Goal: Task Accomplishment & Management: Complete application form

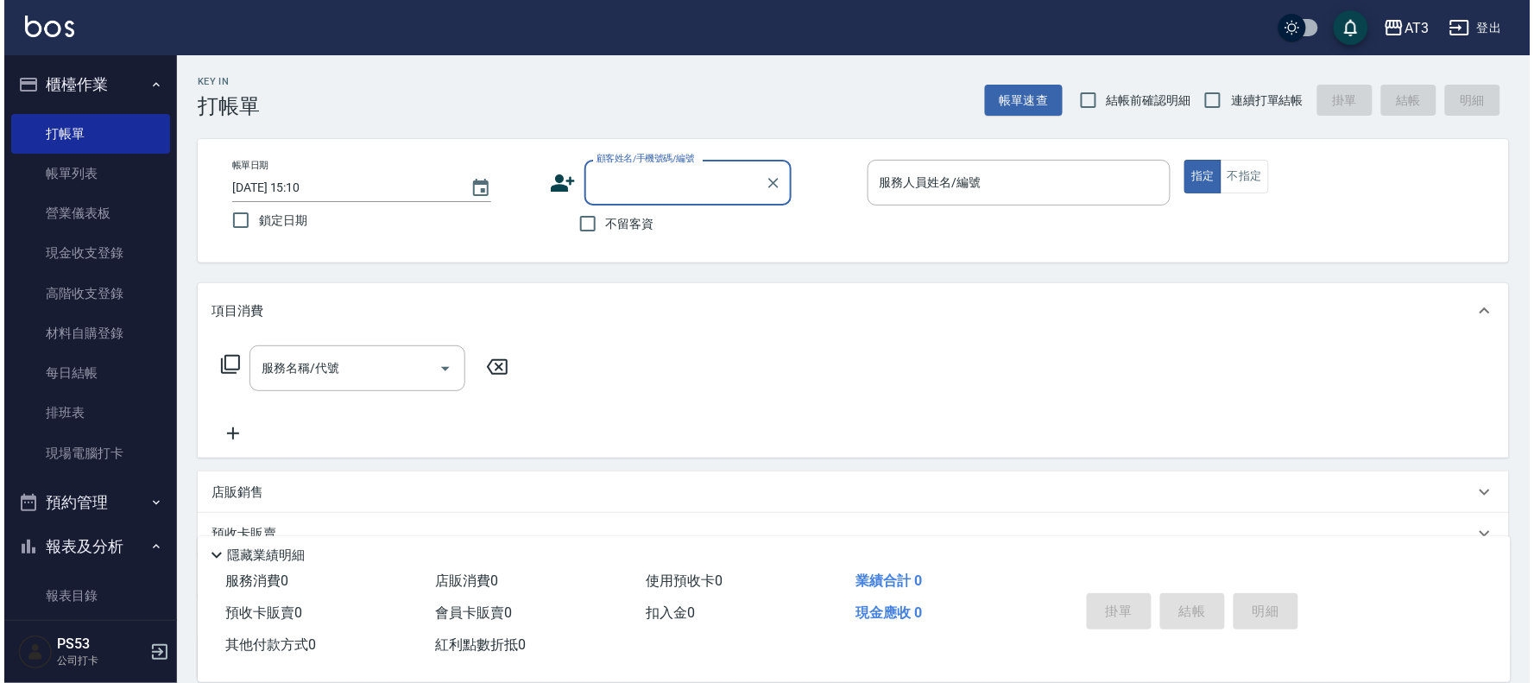
scroll to position [383, 0]
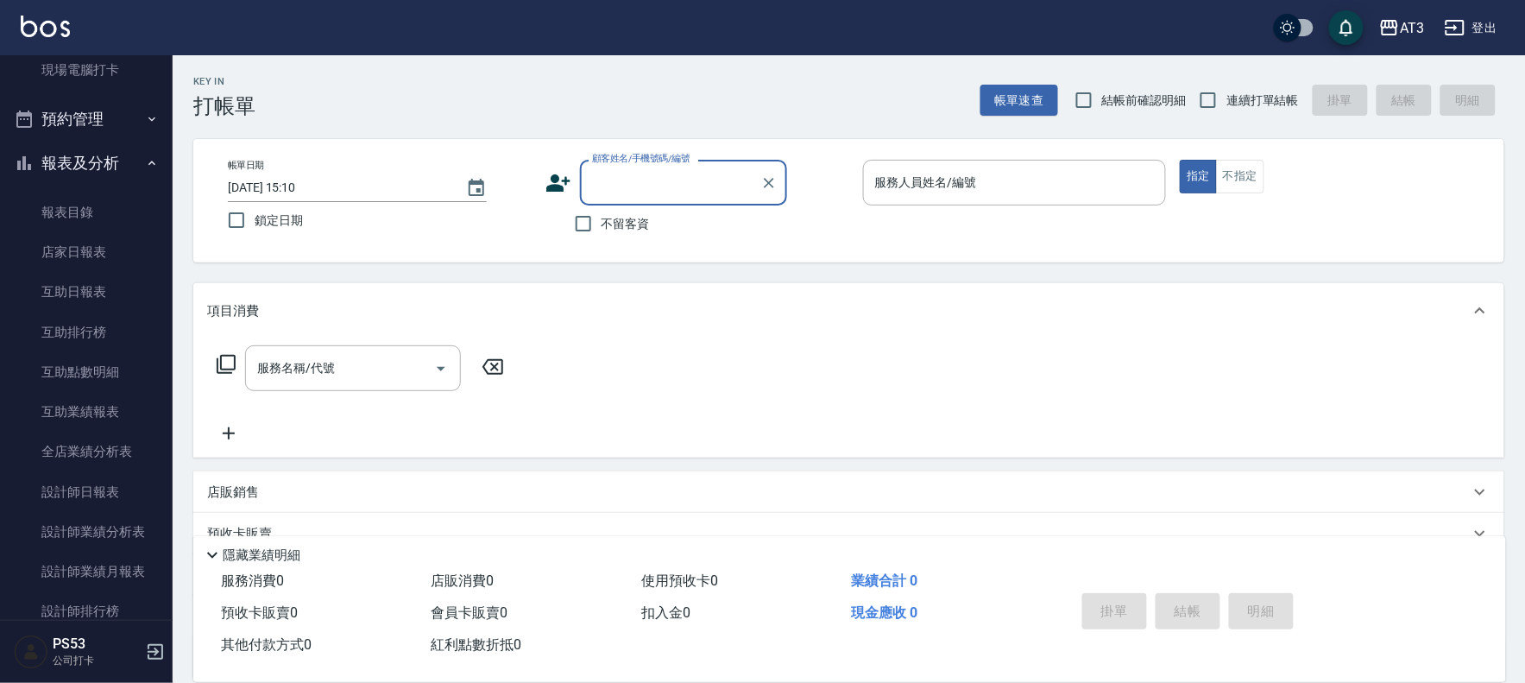
click at [552, 178] on icon at bounding box center [558, 182] width 24 height 17
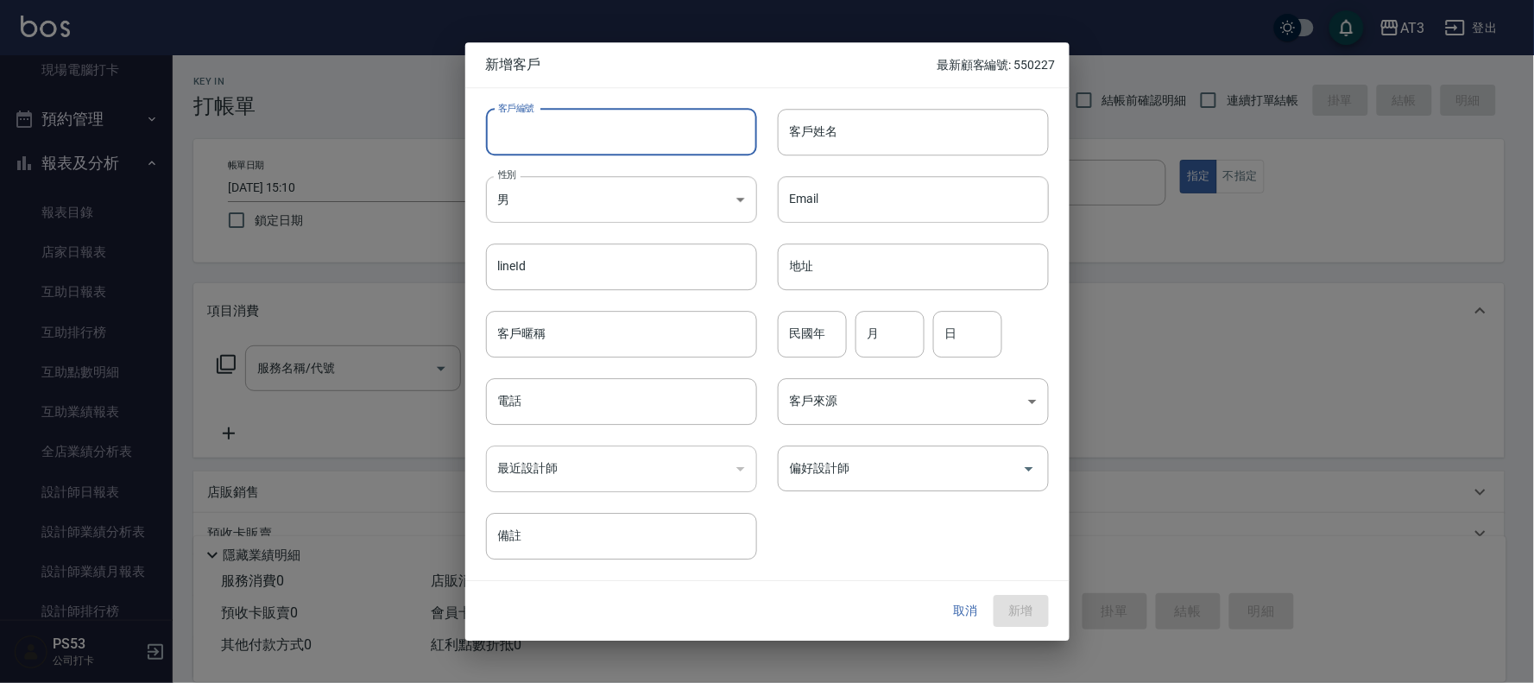
click at [571, 123] on input "客戶編號" at bounding box center [621, 132] width 271 height 47
type input "670708"
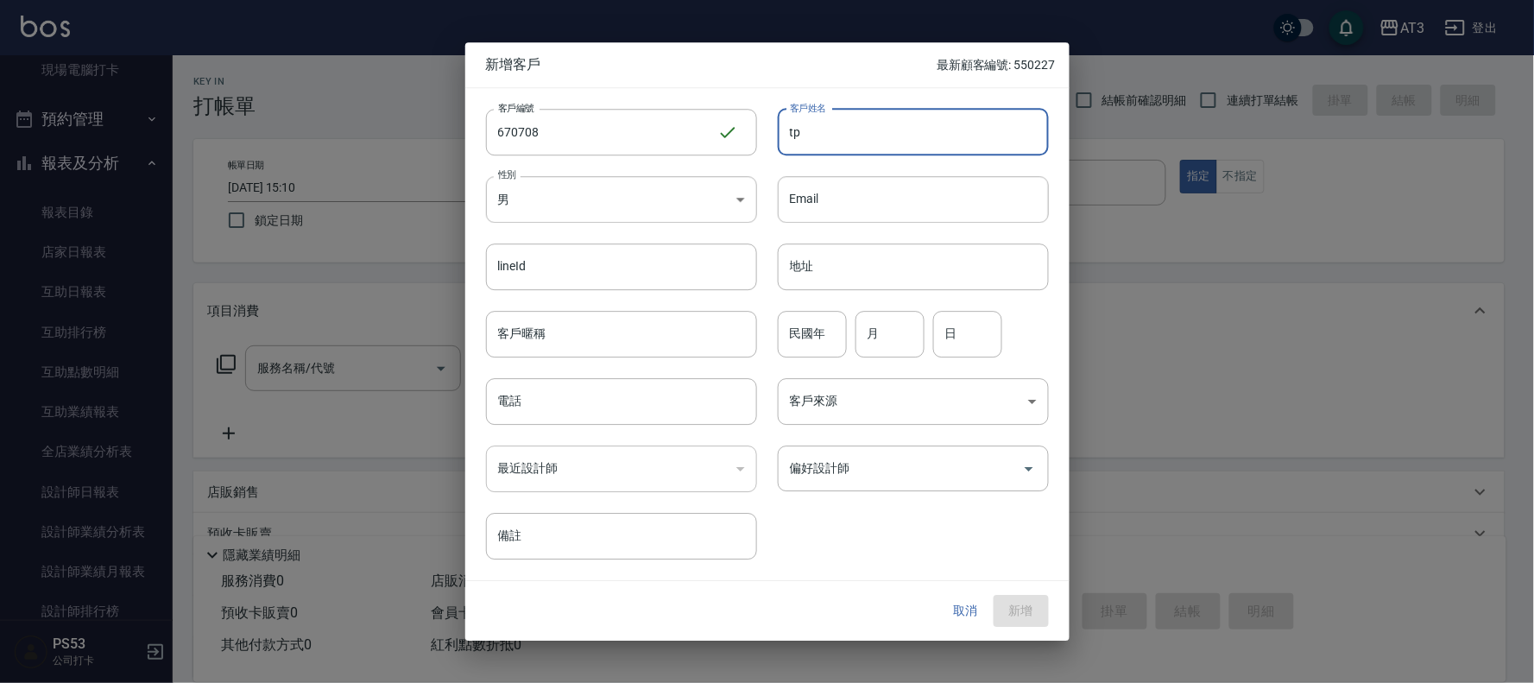
type input "t"
type input "陳美惠"
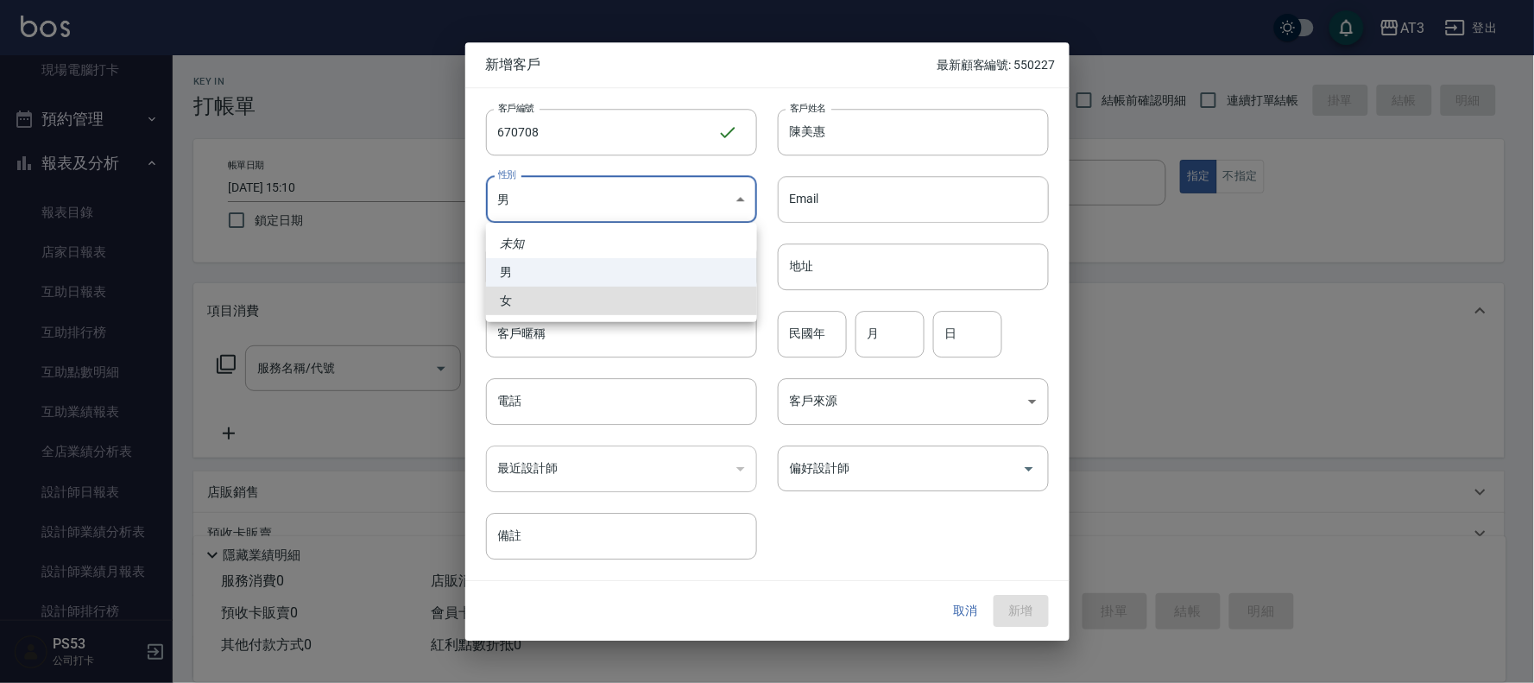
type input "[DEMOGRAPHIC_DATA]"
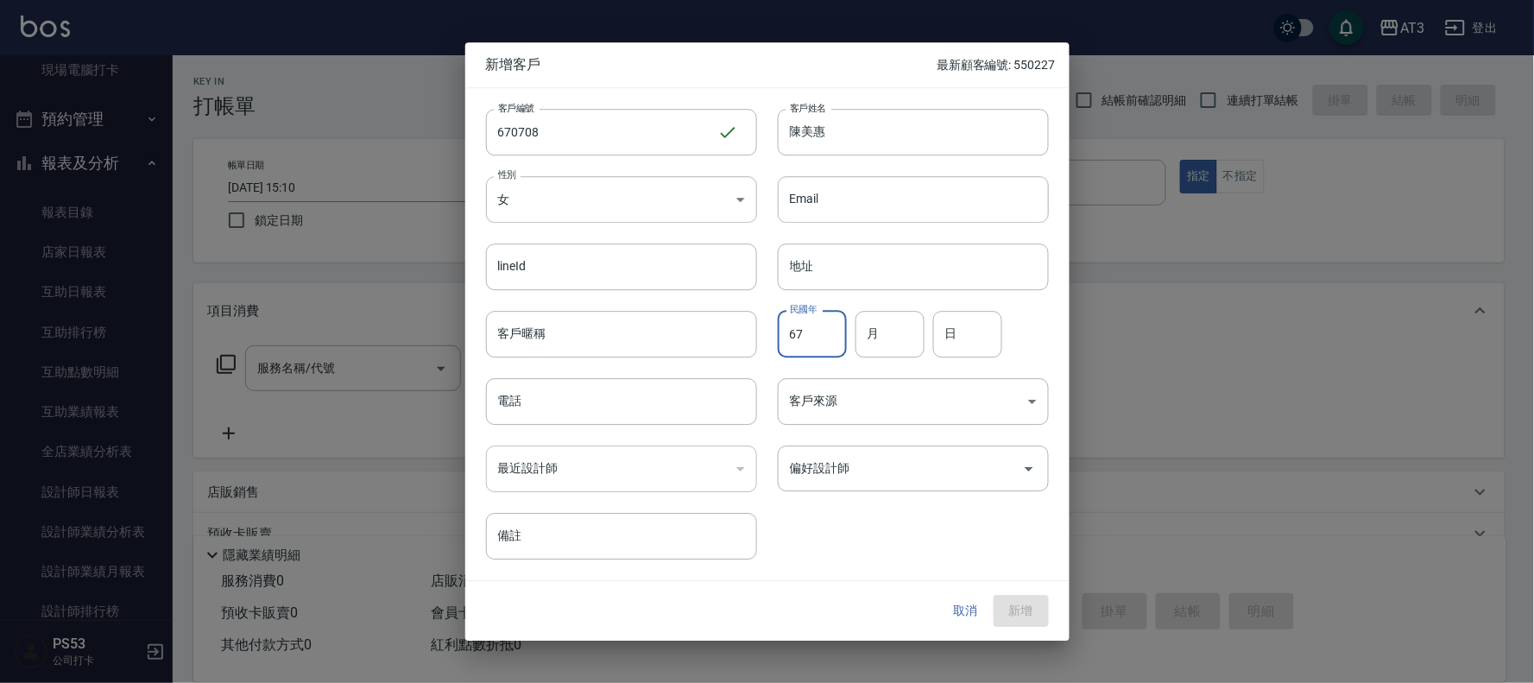
type input "67"
type input "07"
type input "08"
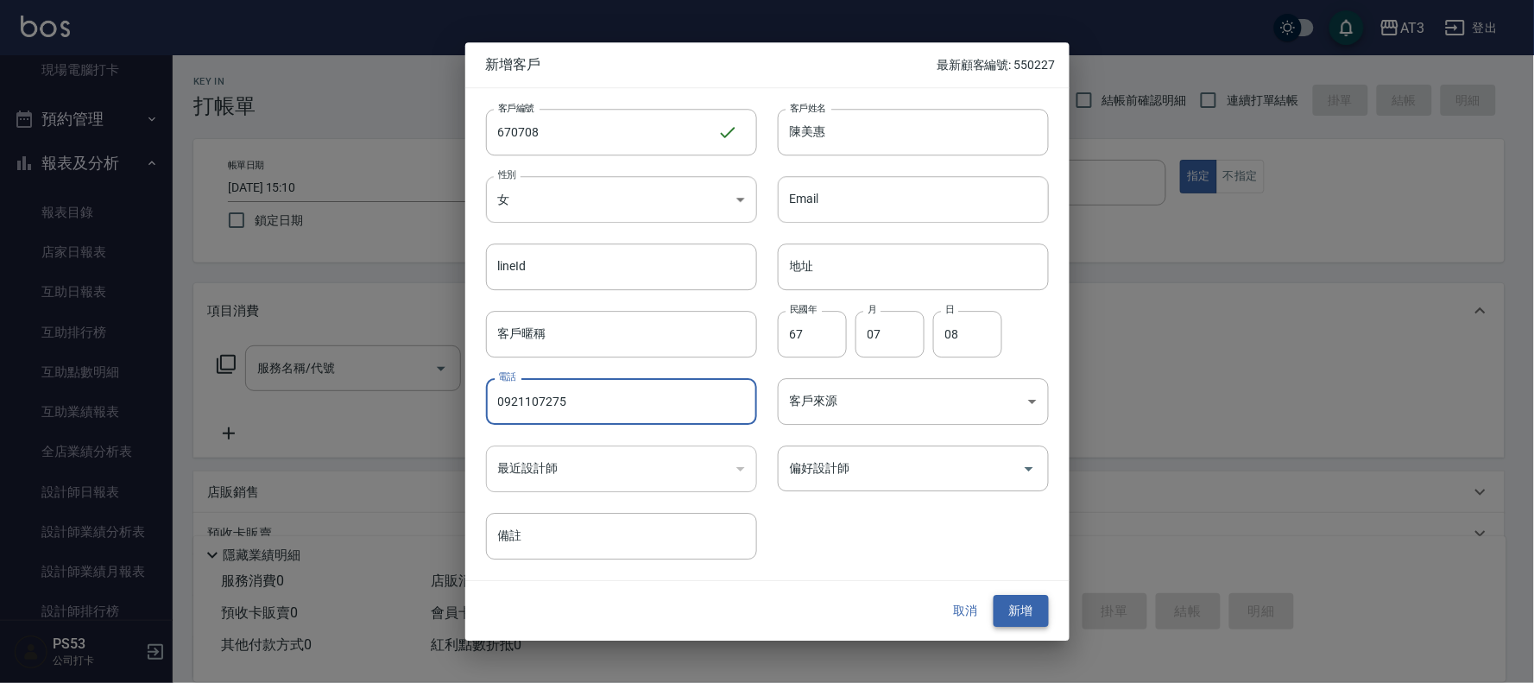
type input "0921107275"
click at [1013, 619] on button "新增" at bounding box center [1020, 611] width 55 height 32
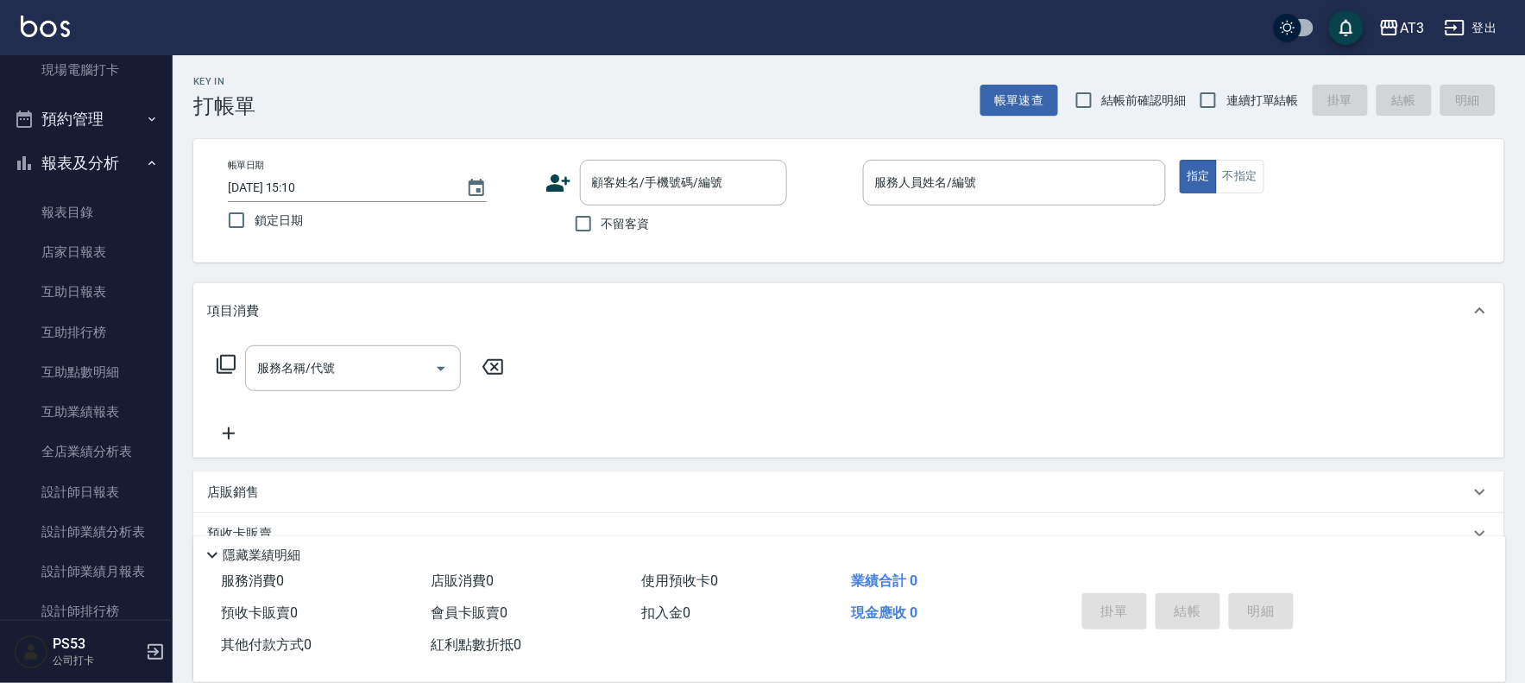
click at [562, 177] on icon at bounding box center [558, 183] width 26 height 26
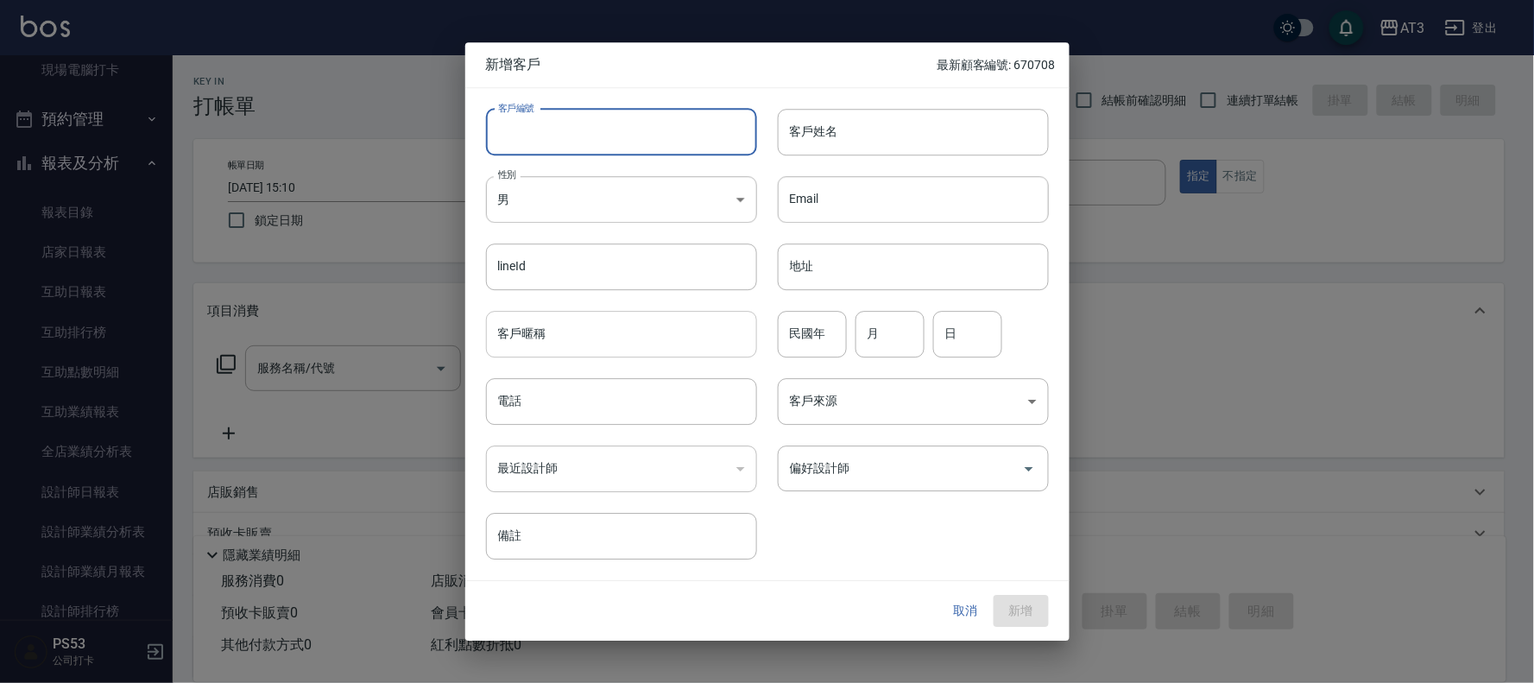
drag, startPoint x: 557, startPoint y: 147, endPoint x: 712, endPoint y: 316, distance: 229.1
click at [558, 145] on input "客戶編號" at bounding box center [621, 132] width 271 height 47
type input "910308"
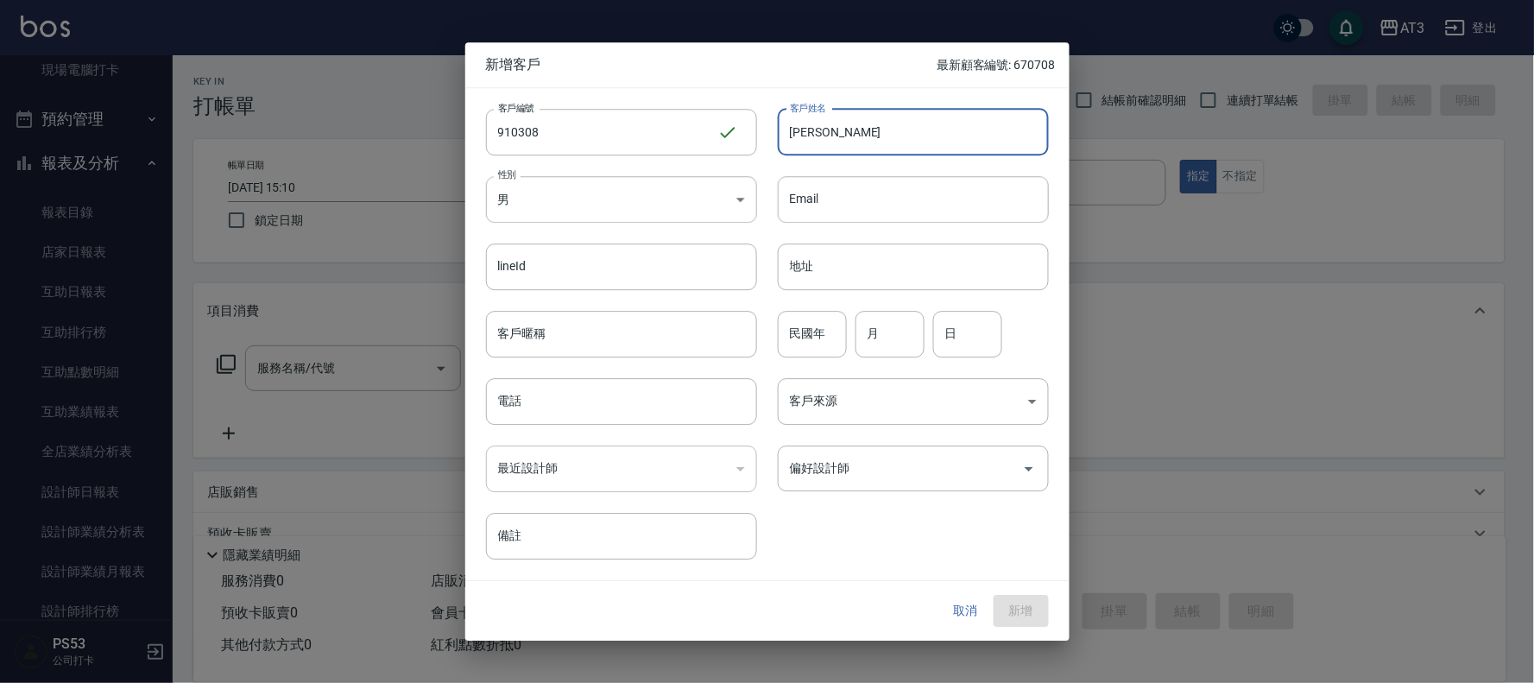
type input "[PERSON_NAME]"
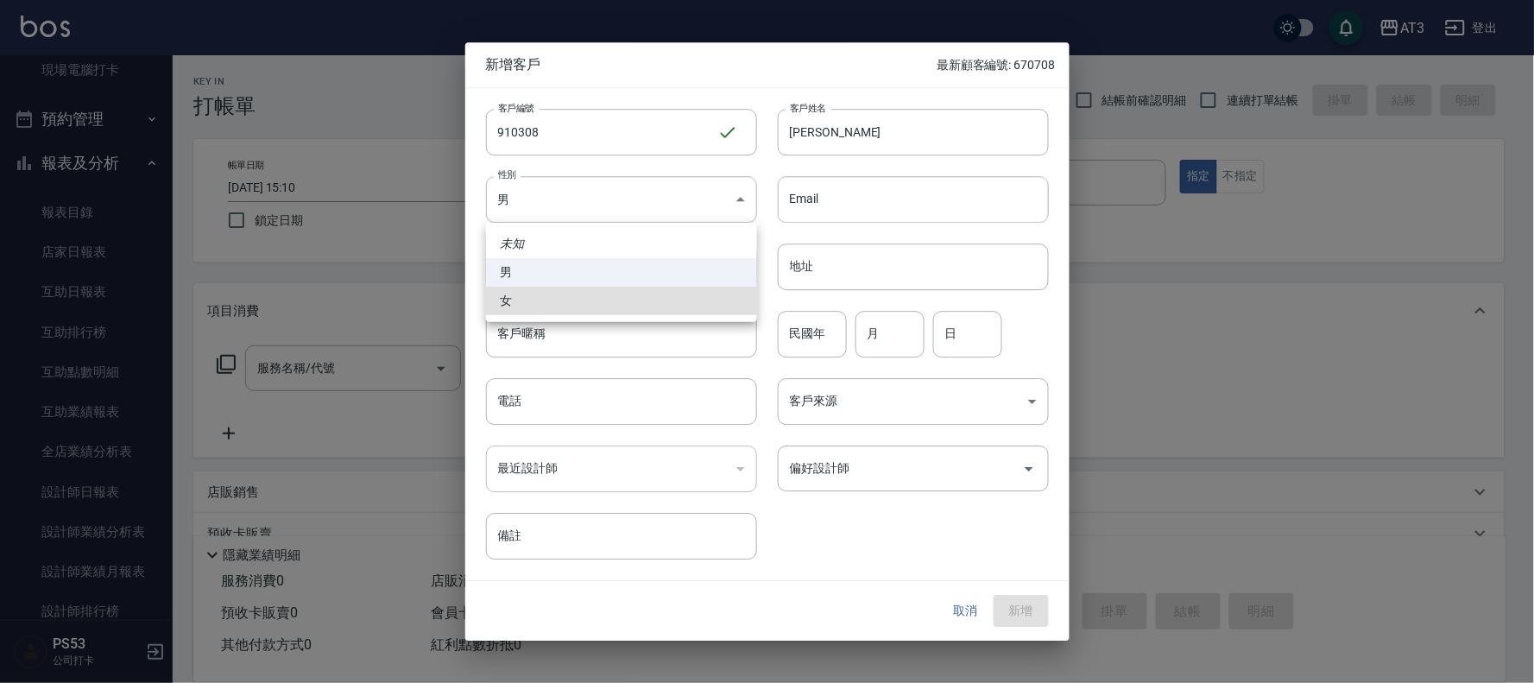
type input "[DEMOGRAPHIC_DATA]"
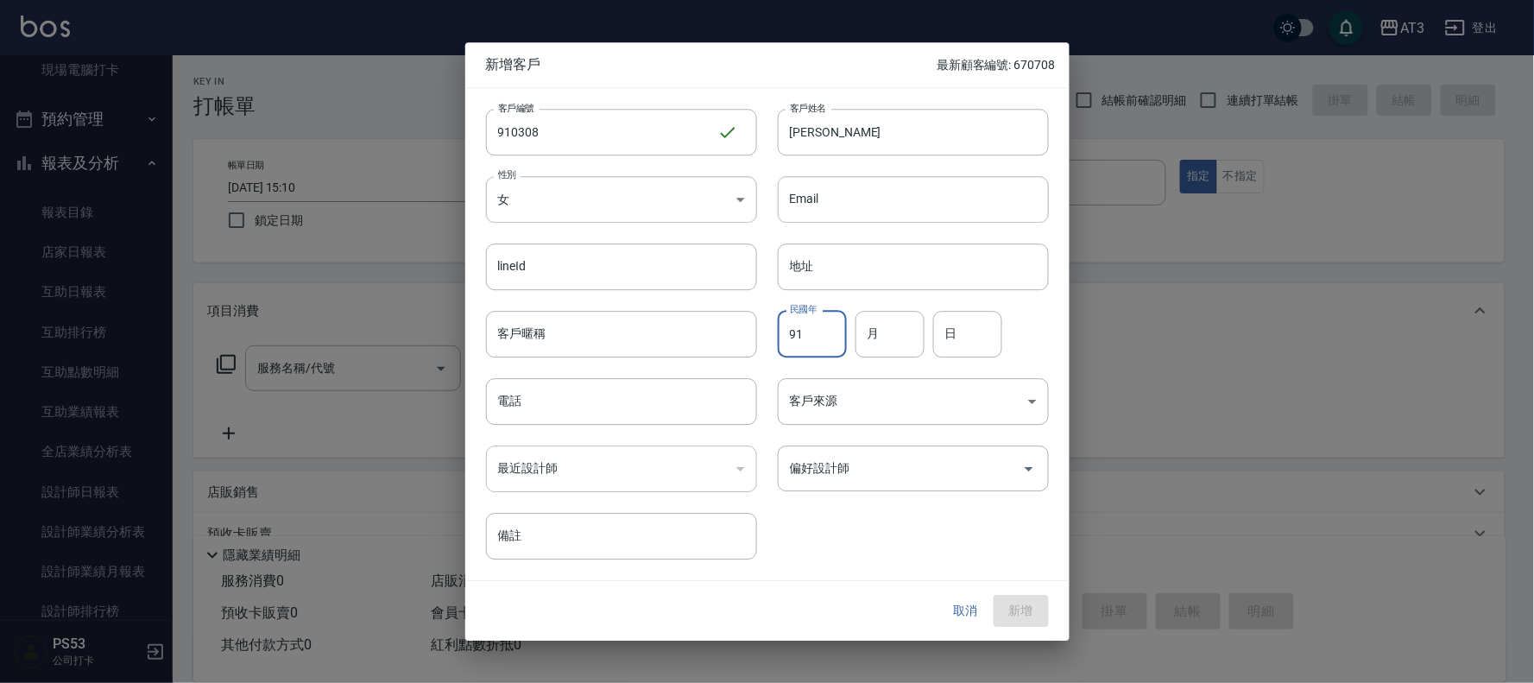
type input "91"
type input "03"
type input "08"
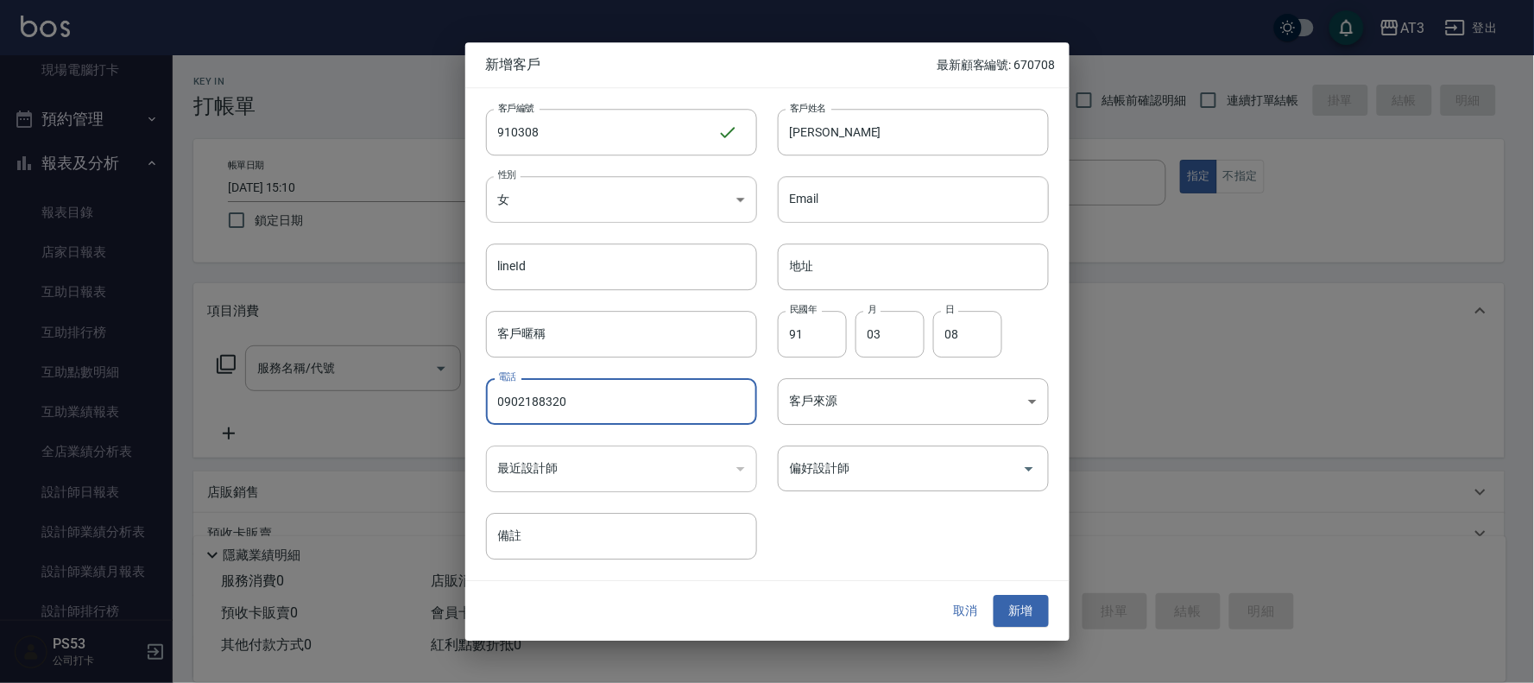
type input "0902188320"
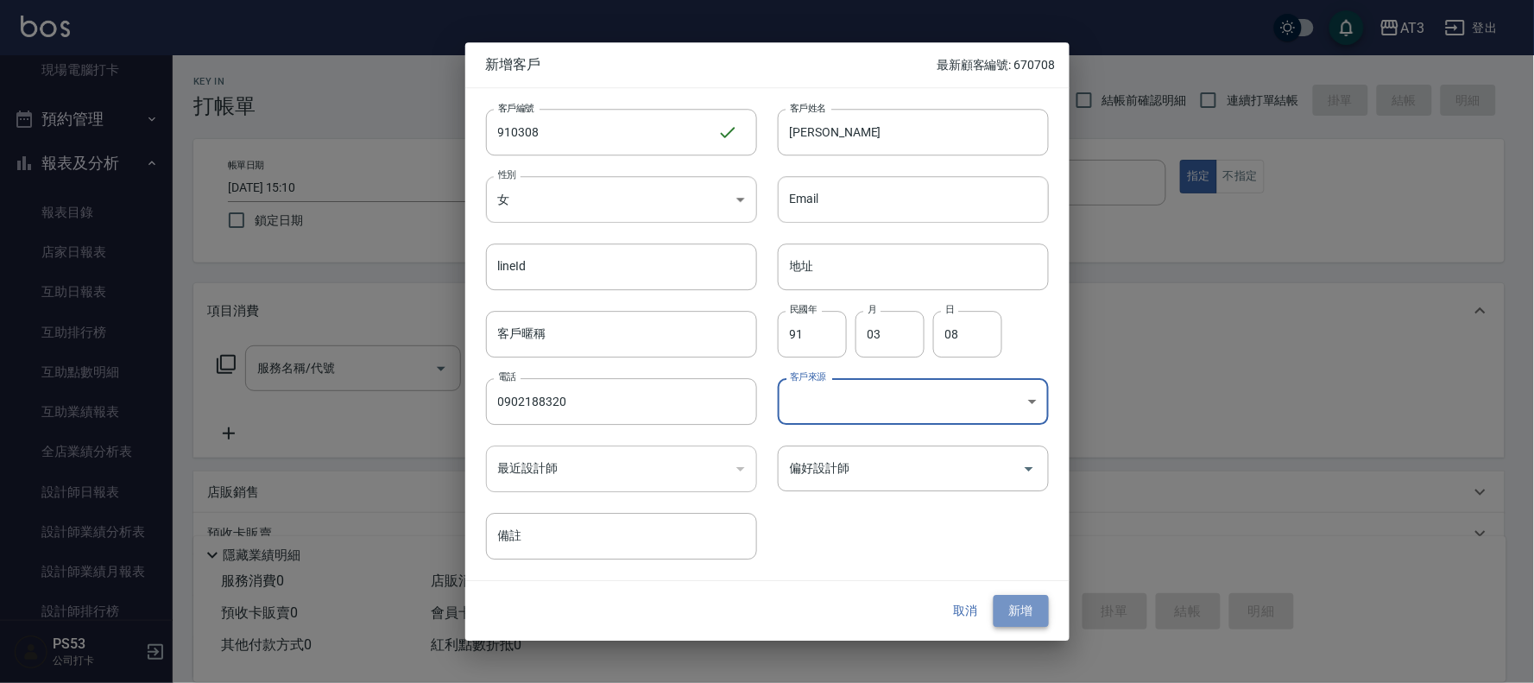
click at [1027, 602] on button "新增" at bounding box center [1020, 611] width 55 height 32
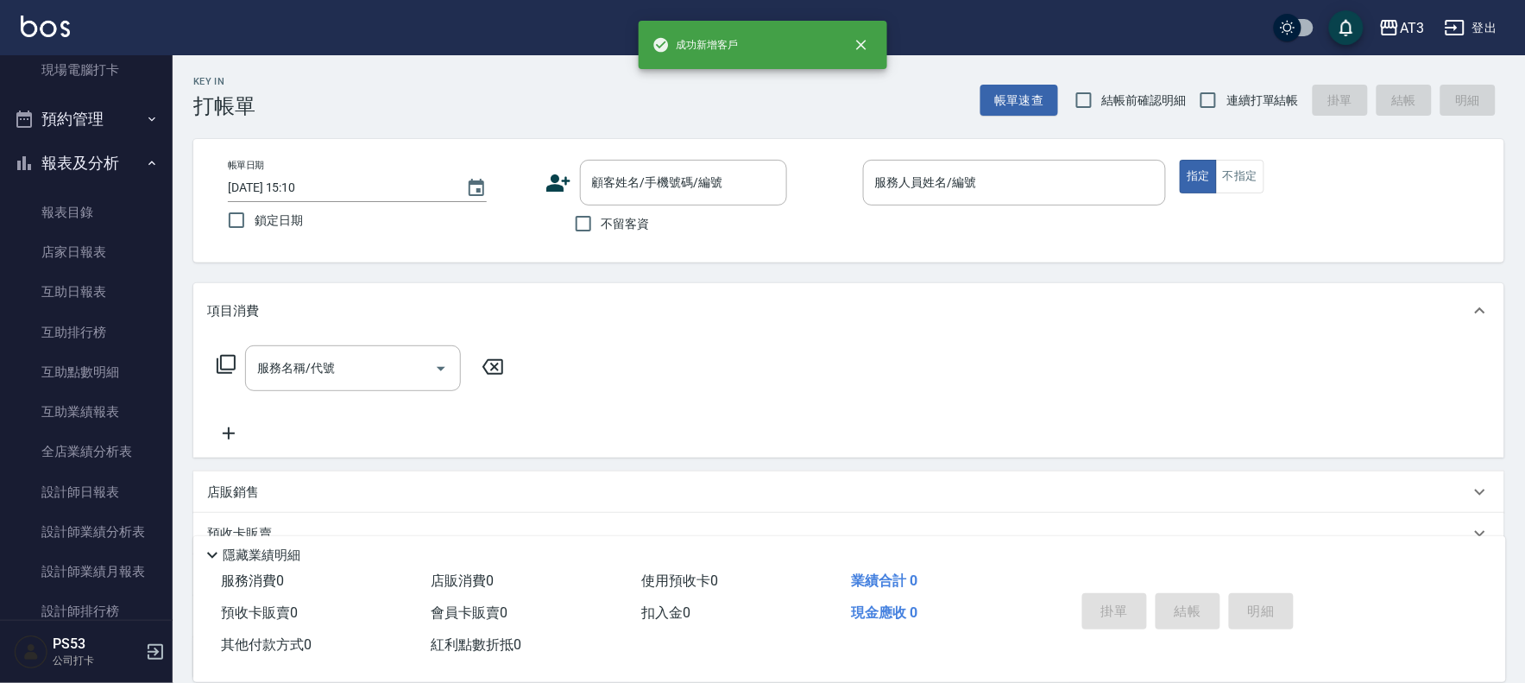
click at [551, 188] on icon at bounding box center [558, 182] width 24 height 17
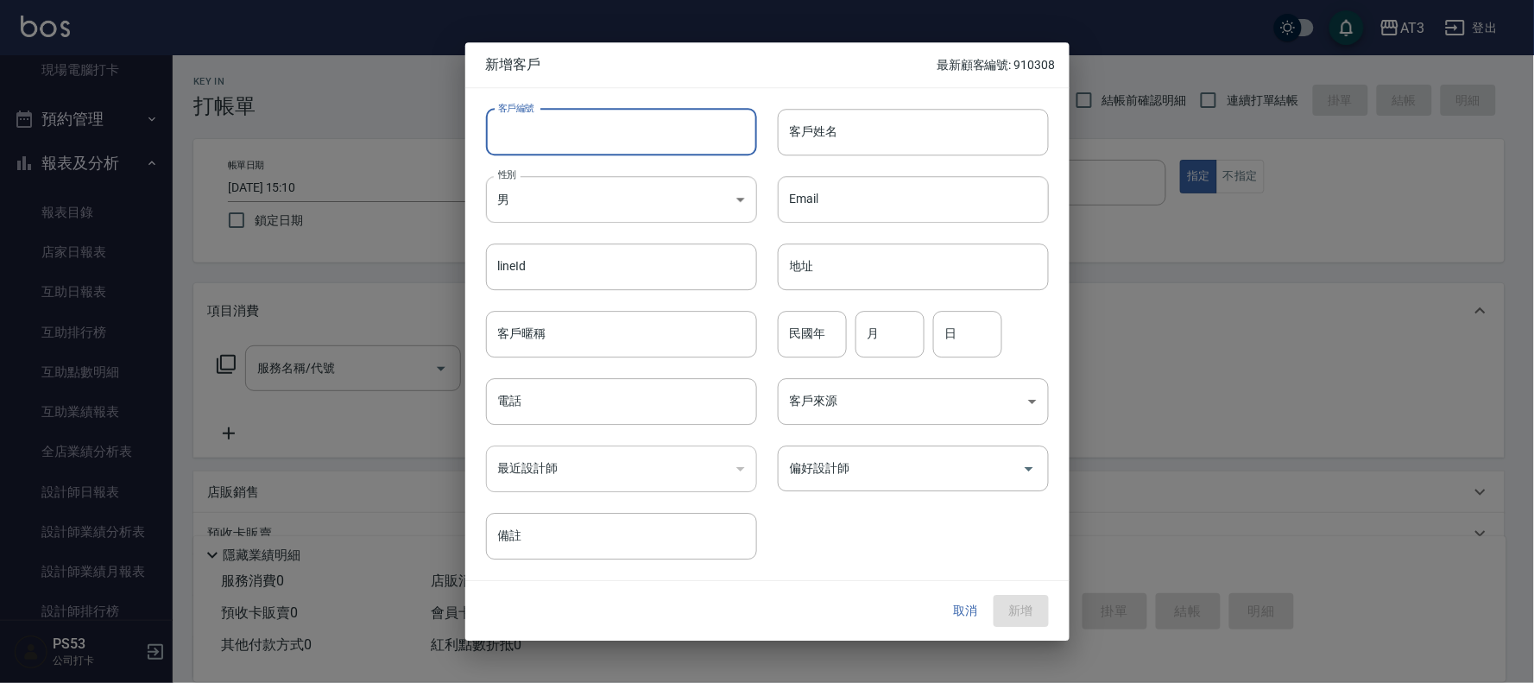
click at [562, 144] on input "客戶編號" at bounding box center [621, 132] width 271 height 47
type input "900304"
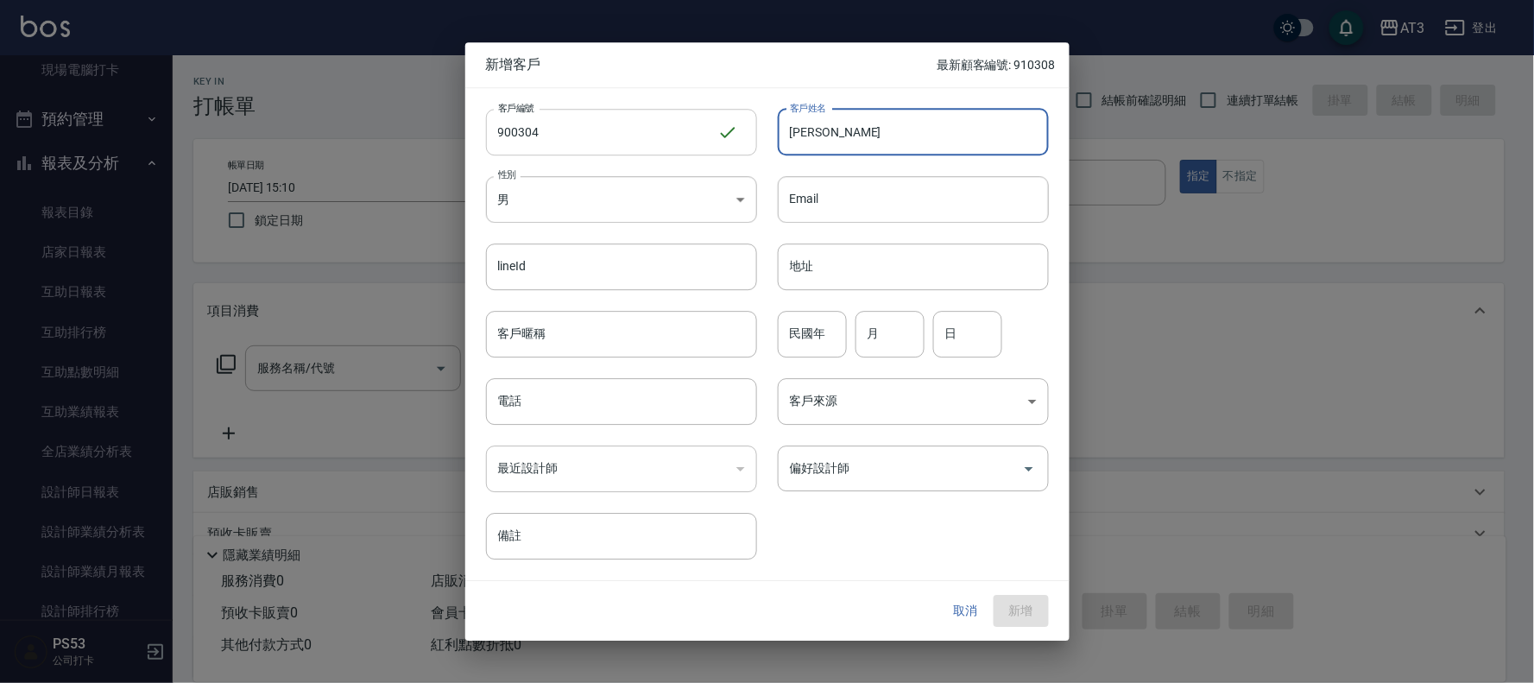
type input "[PERSON_NAME]"
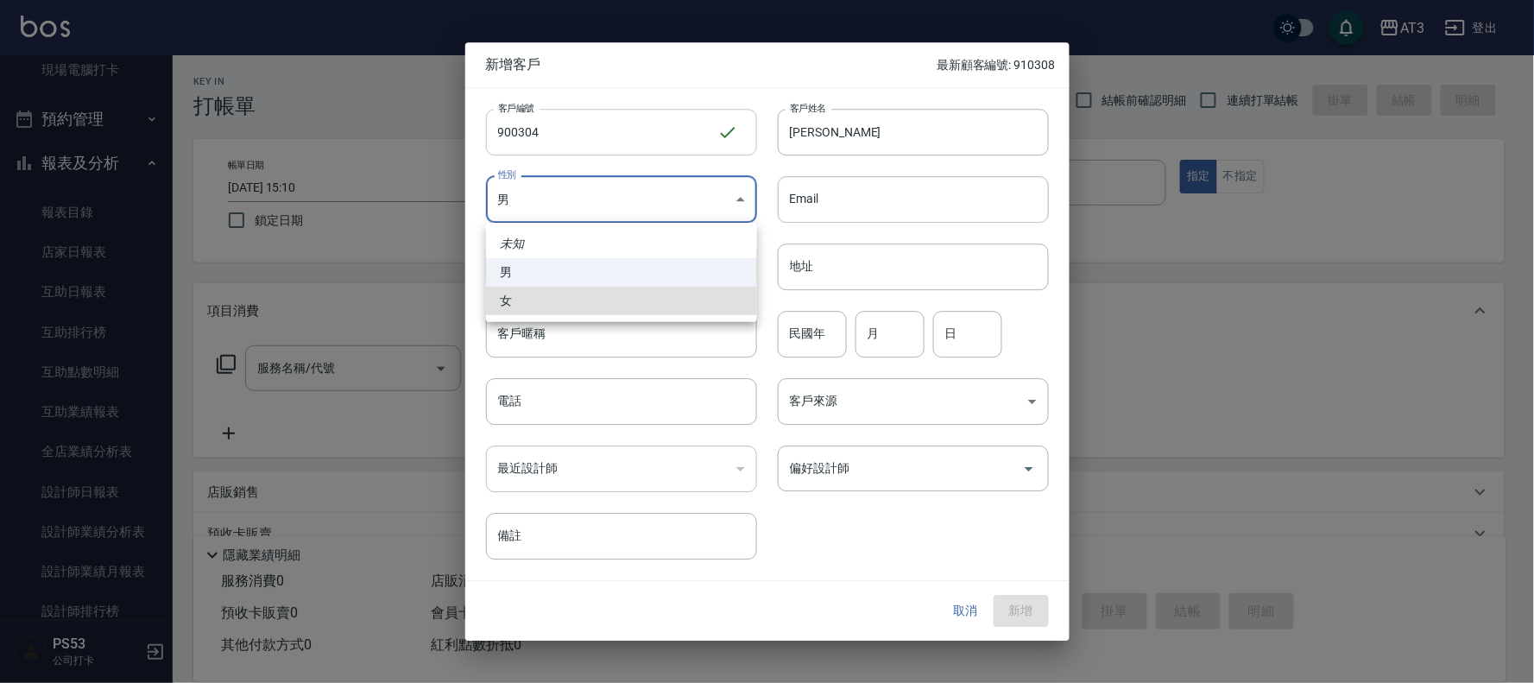
type input "[DEMOGRAPHIC_DATA]"
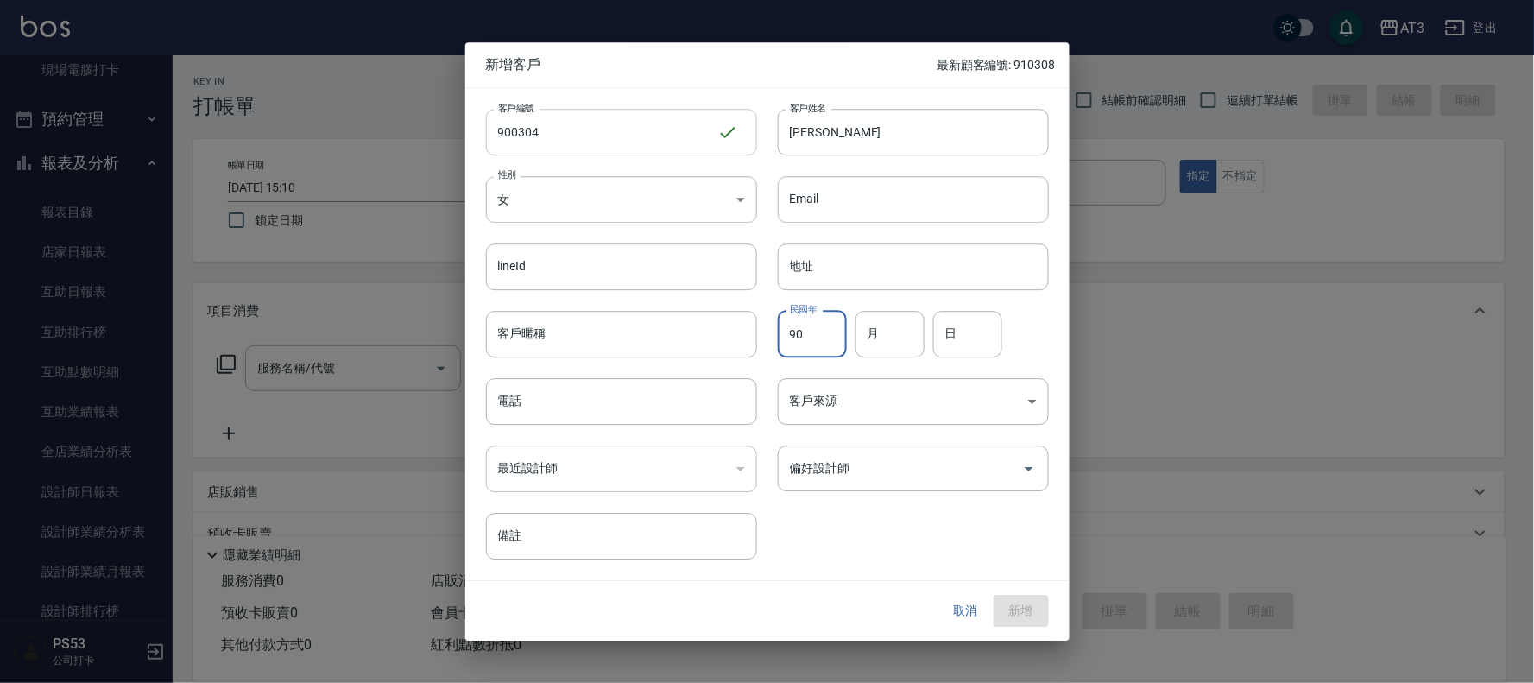
type input "90"
type input "03"
type input "04"
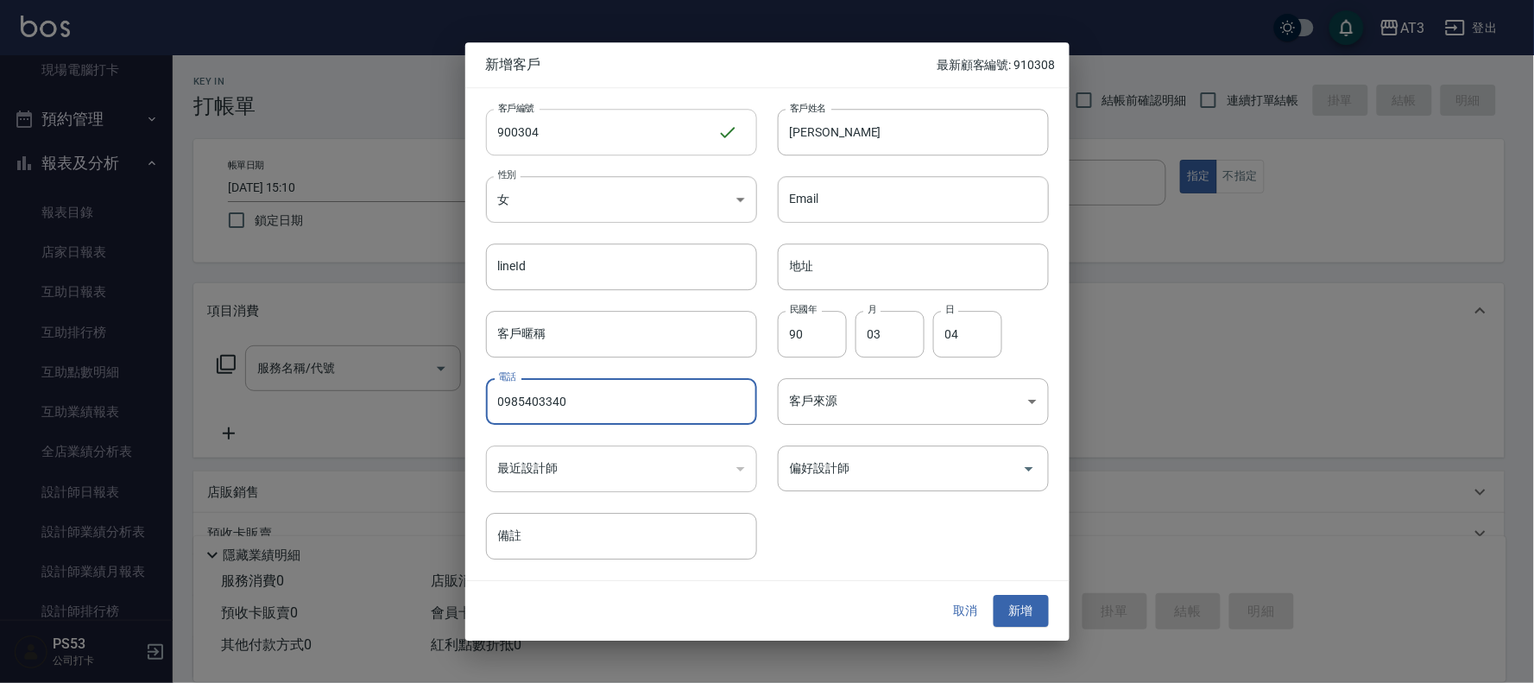
type input "0985403340"
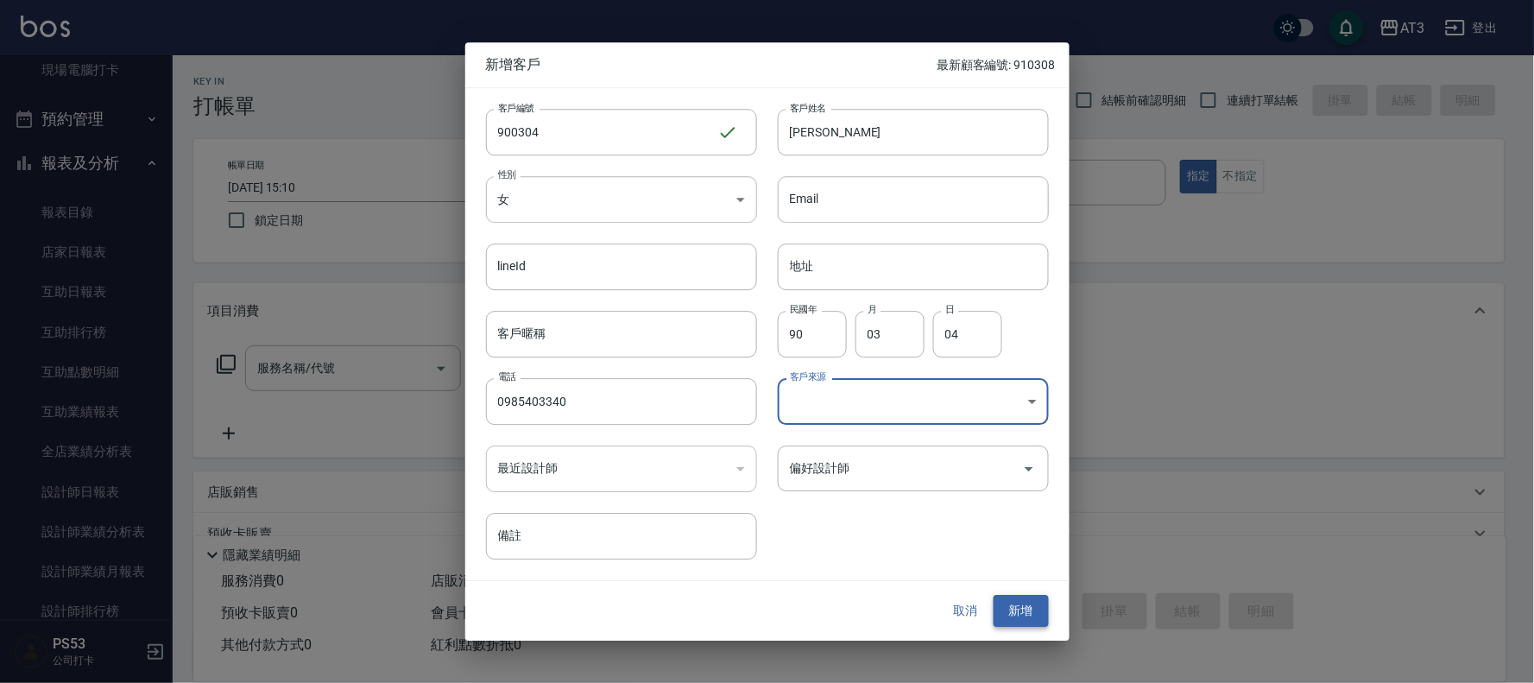
click at [1031, 614] on button "新增" at bounding box center [1020, 611] width 55 height 32
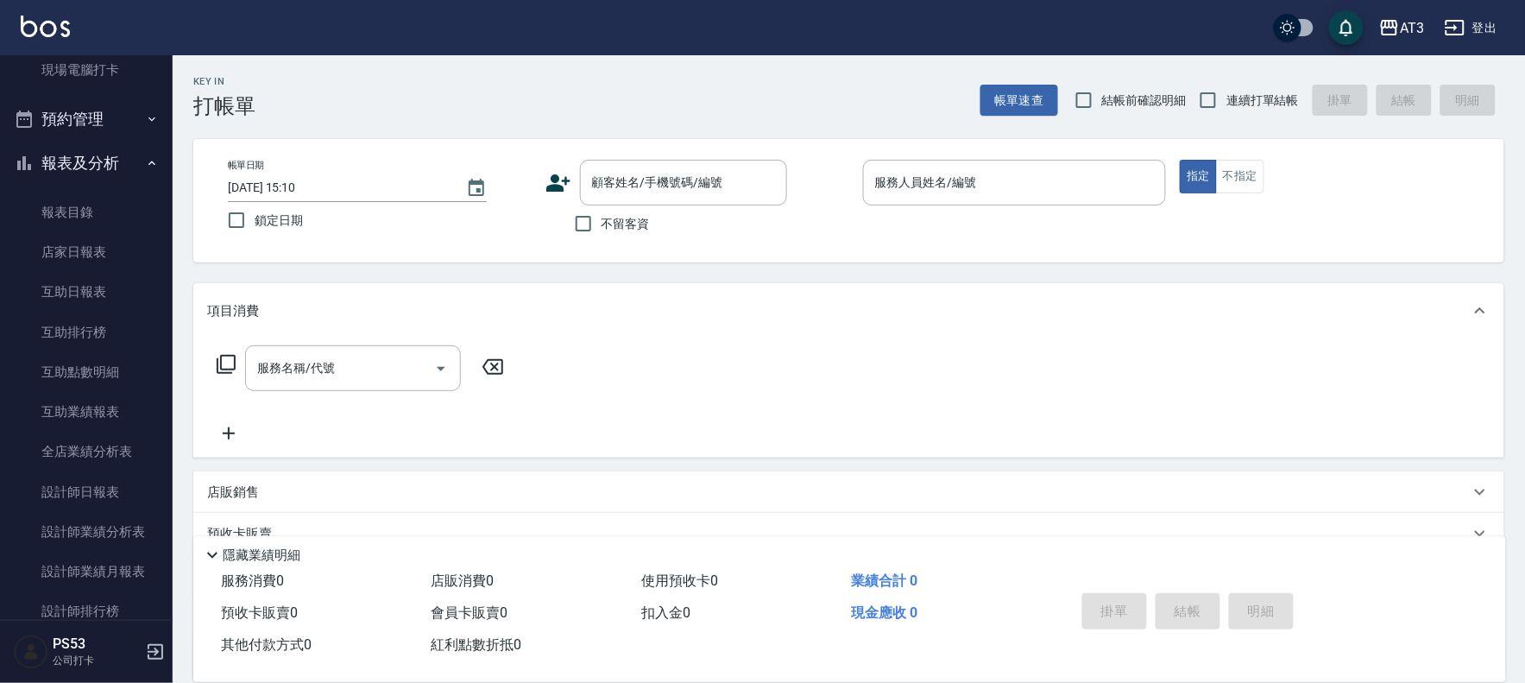
click at [562, 192] on icon at bounding box center [558, 183] width 26 height 26
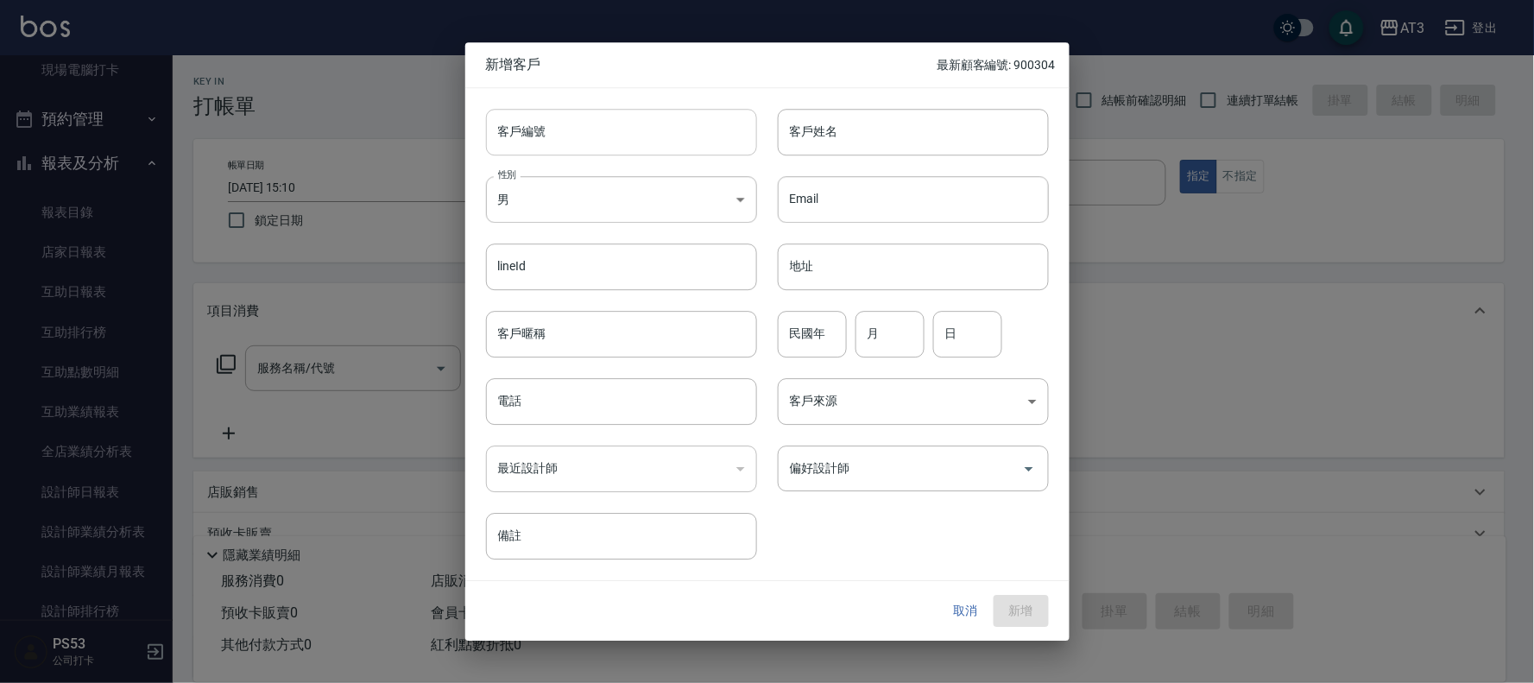
click at [604, 144] on input "客戶編號" at bounding box center [621, 132] width 271 height 47
type input "900304"
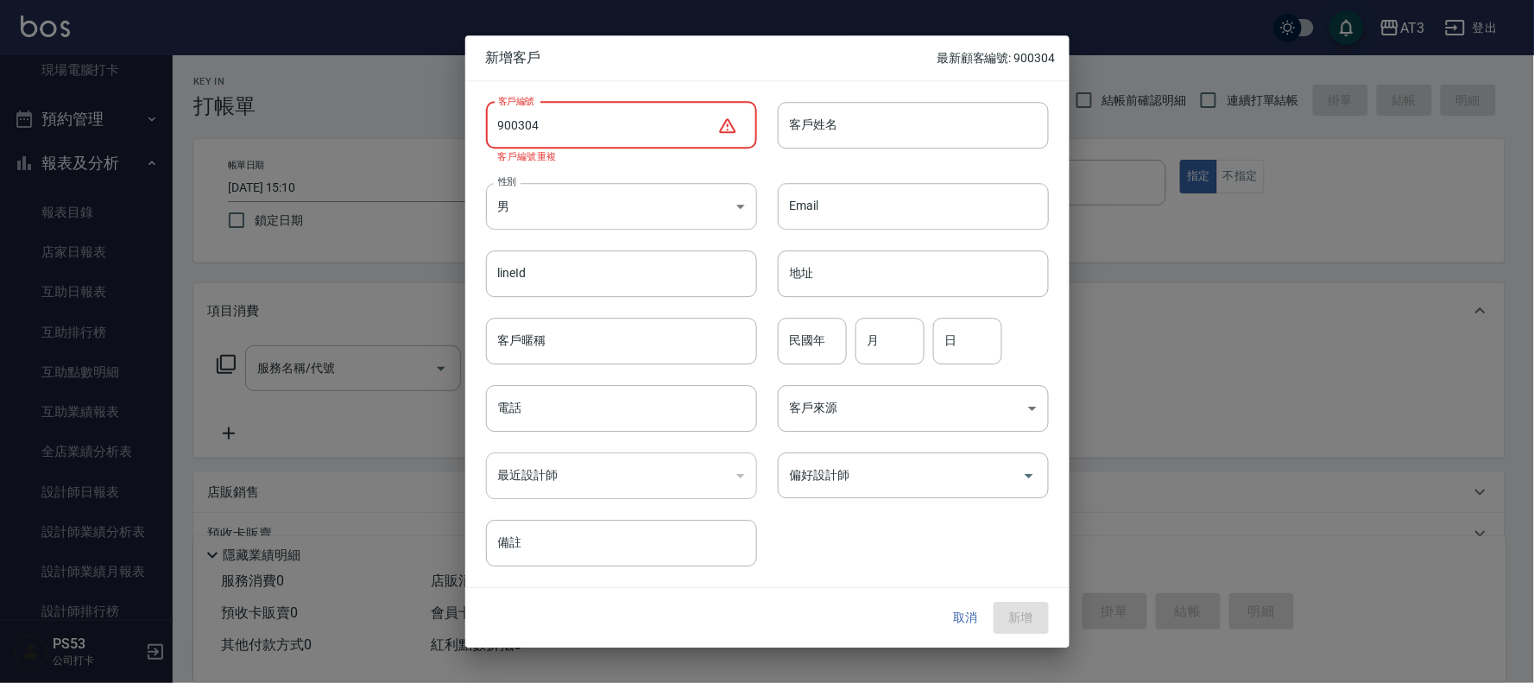
click at [958, 620] on button "取消" at bounding box center [965, 618] width 55 height 32
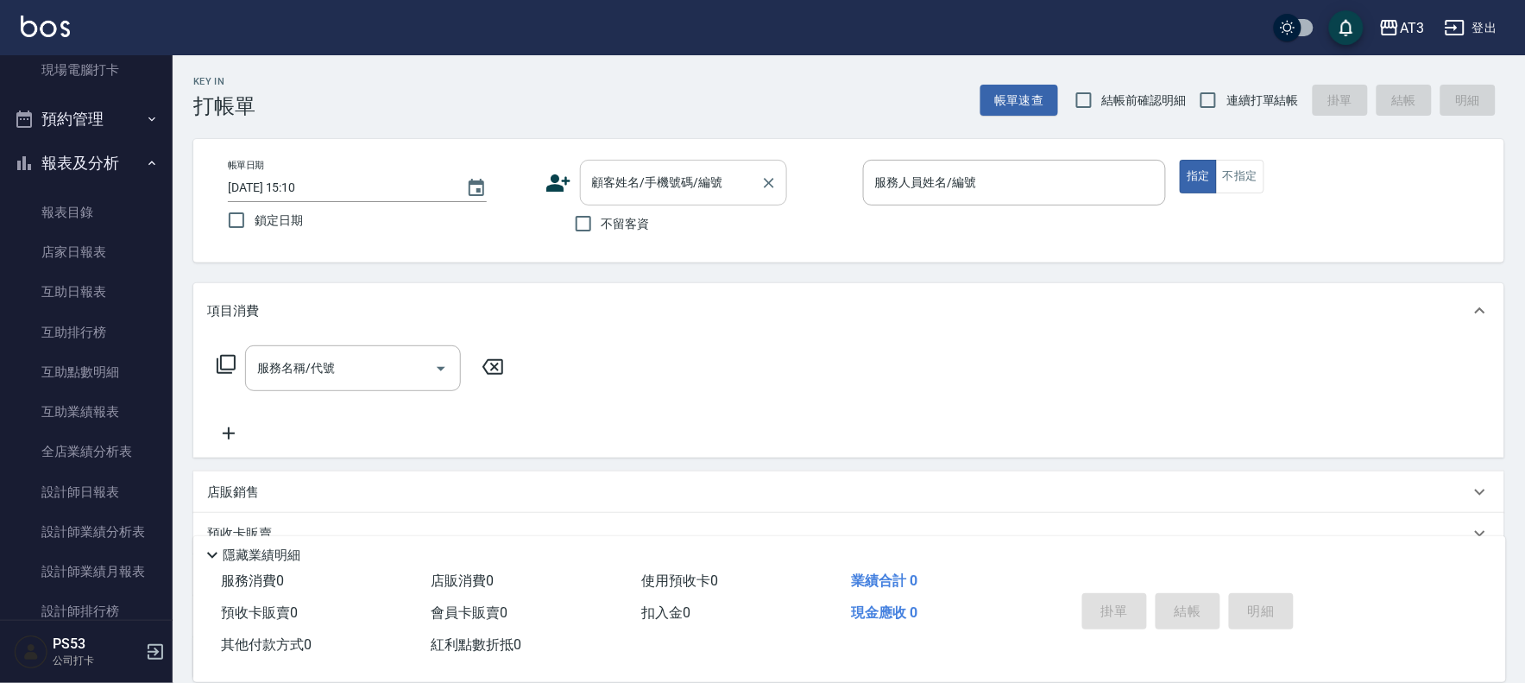
click at [608, 187] on div "顧客姓名/手機號碼/編號 顧客姓名/手機號碼/編號" at bounding box center [683, 183] width 207 height 46
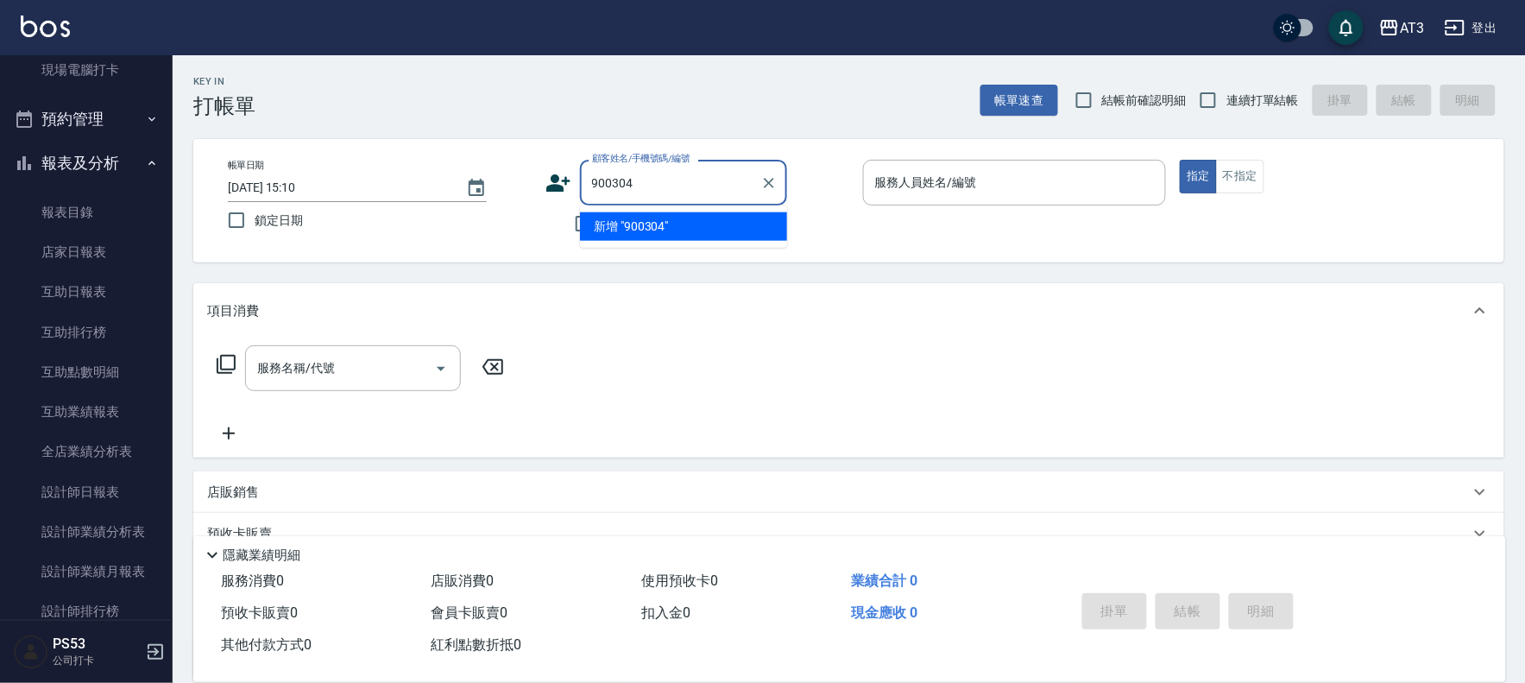
type input "900304"
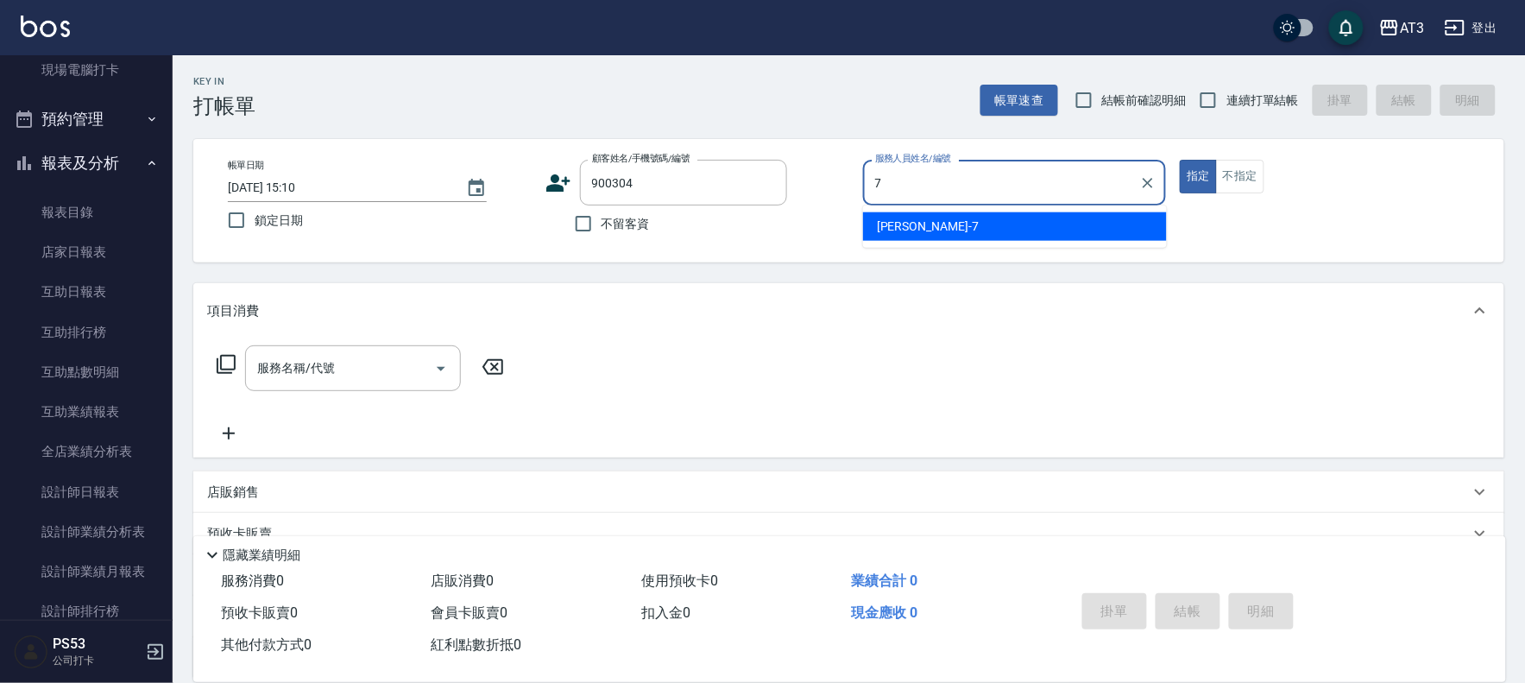
type input "7"
type button "true"
type input "子晴-7"
type input "[PERSON_NAME]/0985403340/900304"
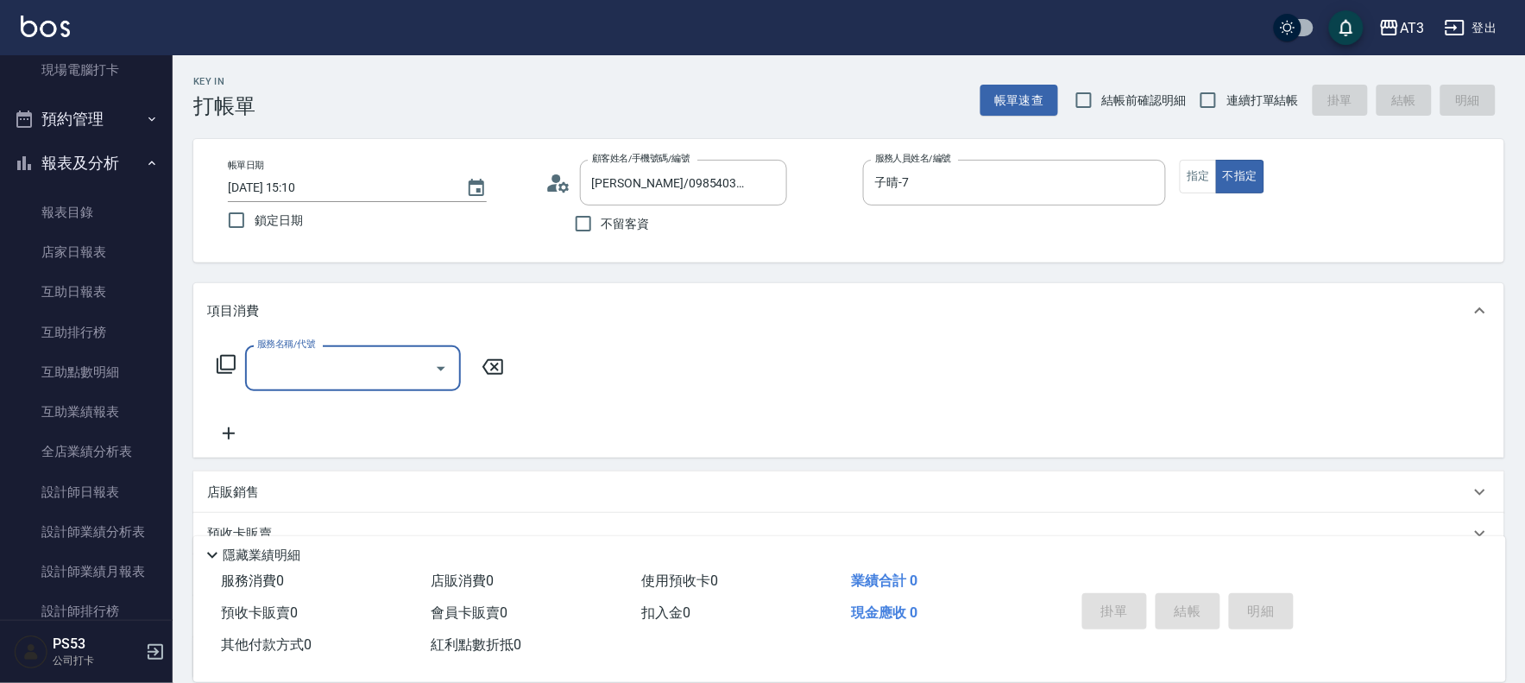
click at [234, 366] on icon at bounding box center [226, 364] width 19 height 19
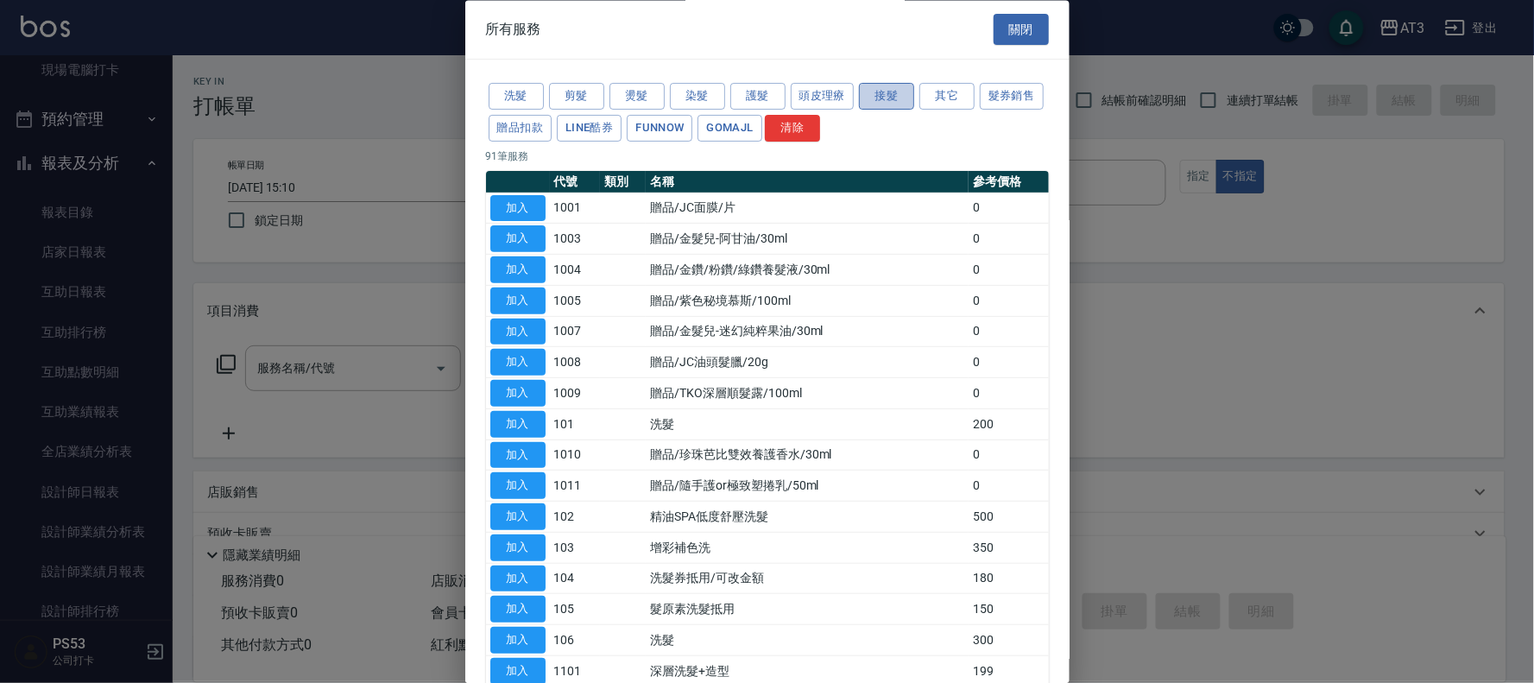
click at [898, 98] on button "接髮" at bounding box center [886, 97] width 55 height 27
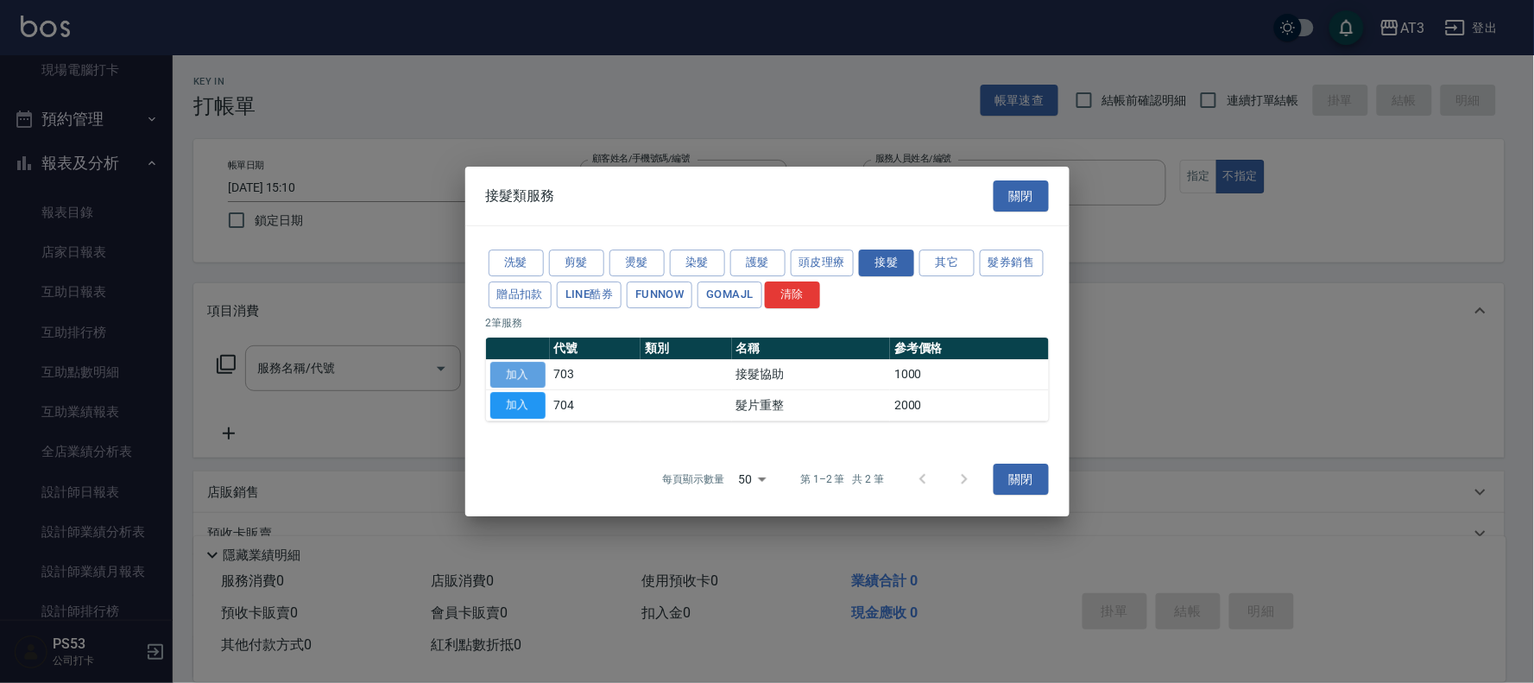
click at [513, 372] on button "加入" at bounding box center [517, 375] width 55 height 27
type input "接髮協助(703)"
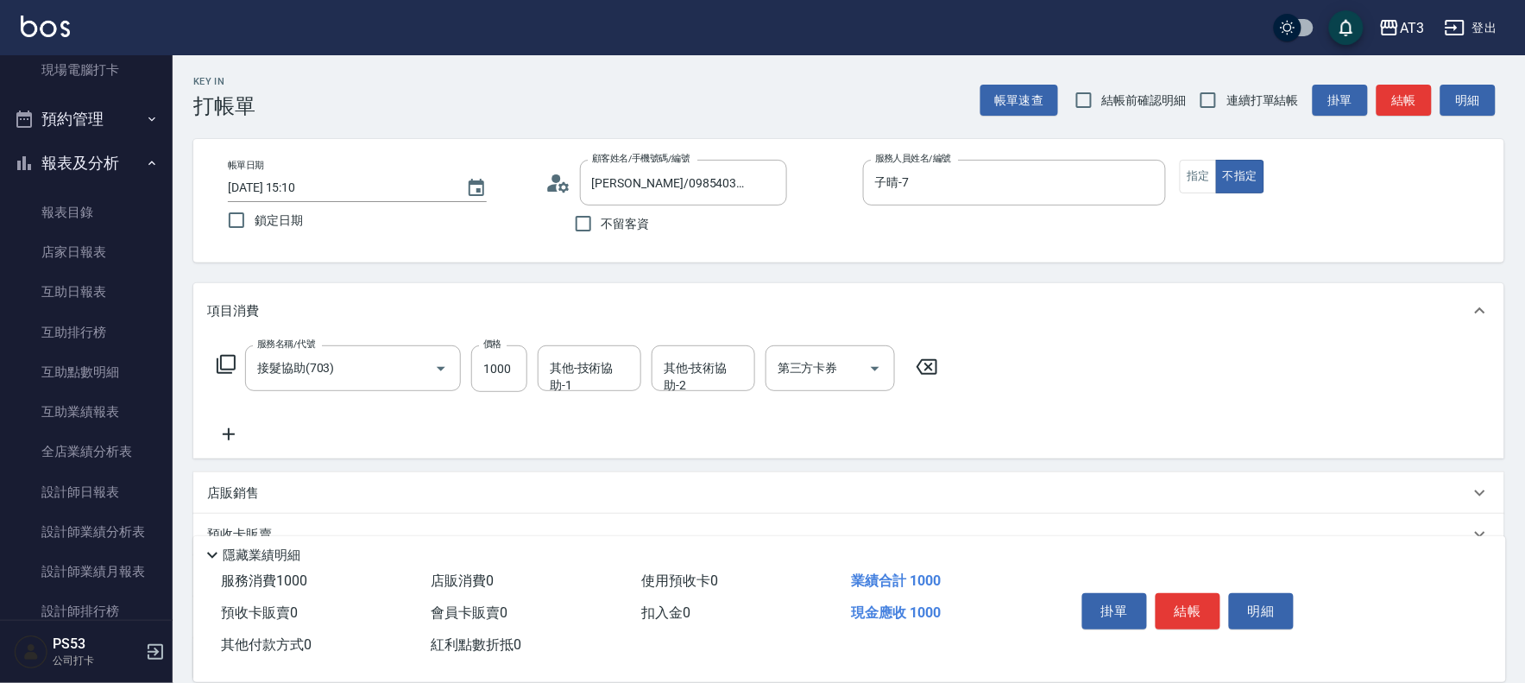
click at [227, 358] on icon at bounding box center [226, 364] width 21 height 21
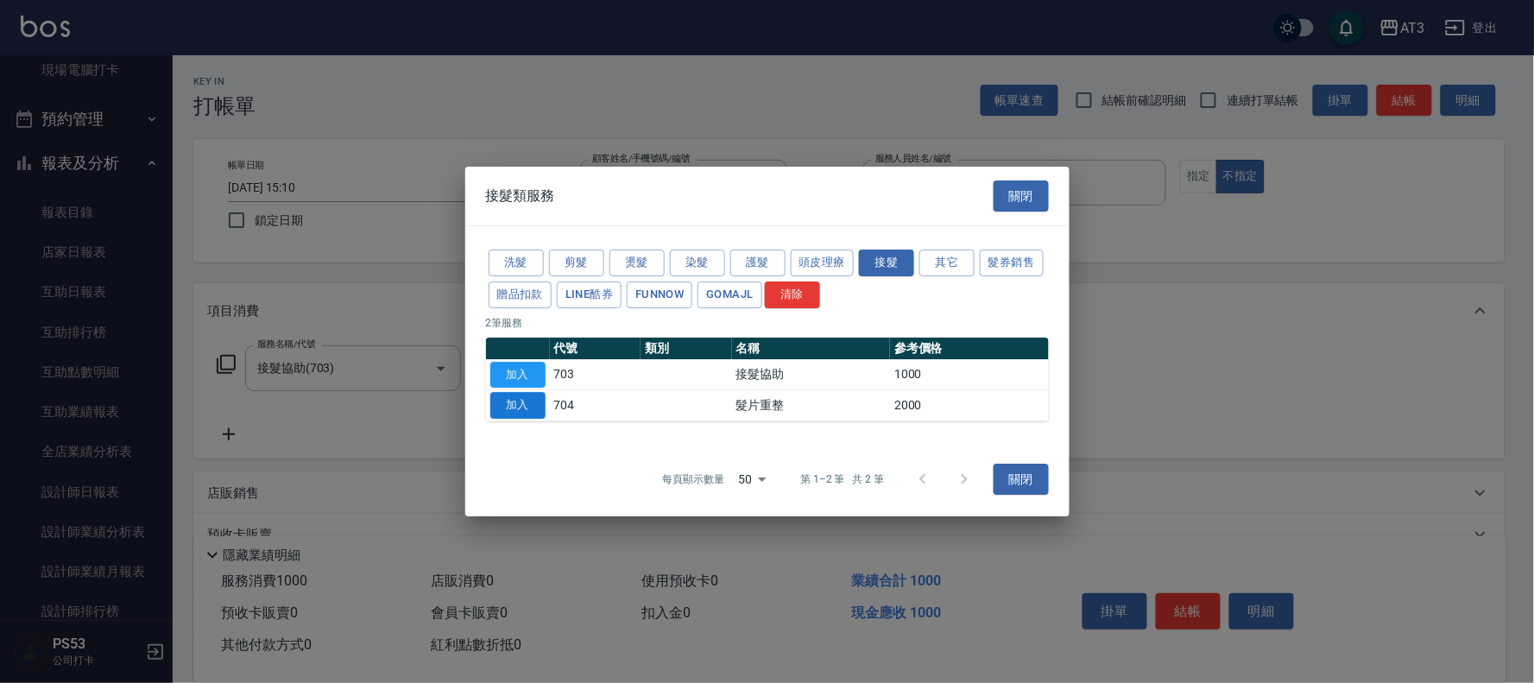
click at [520, 403] on button "加入" at bounding box center [517, 405] width 55 height 27
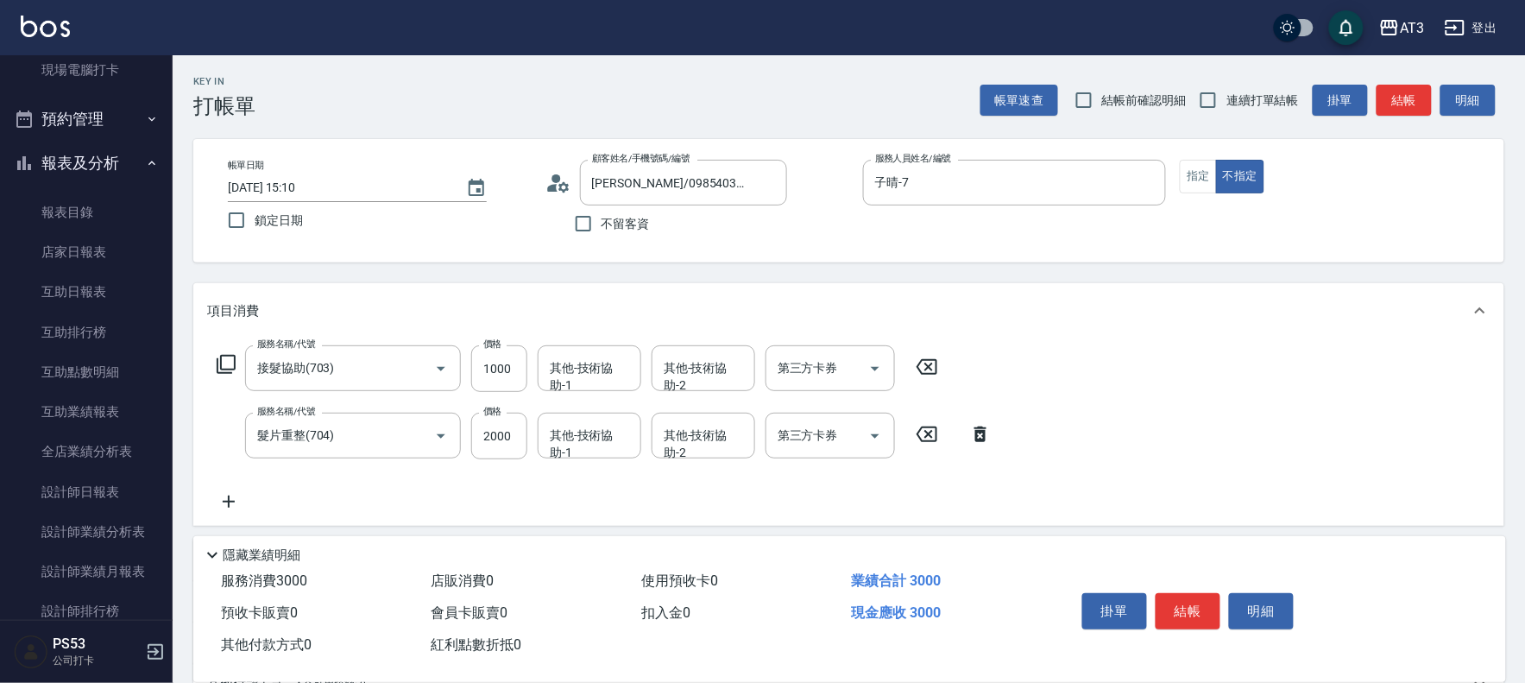
click at [929, 369] on icon at bounding box center [926, 366] width 43 height 21
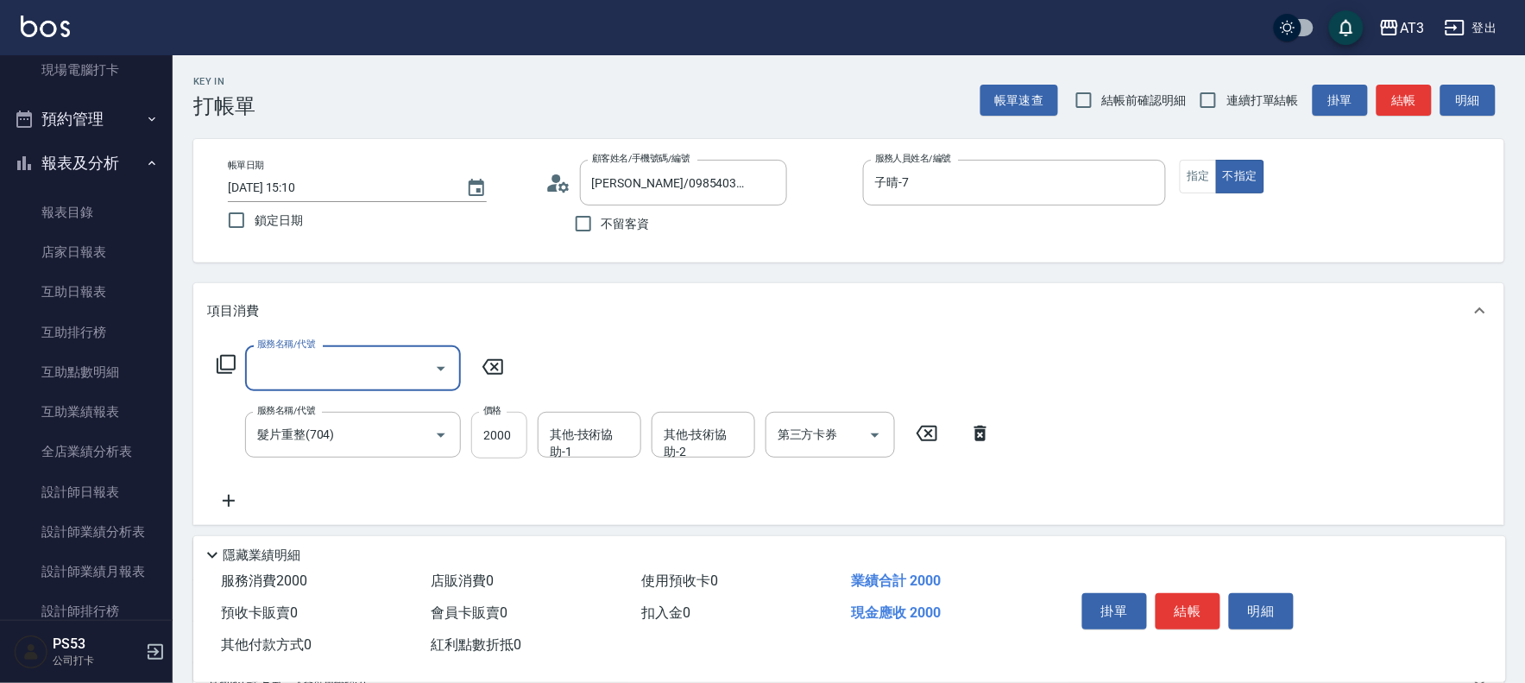
click at [481, 440] on input "2000" at bounding box center [499, 435] width 56 height 47
type input "1500"
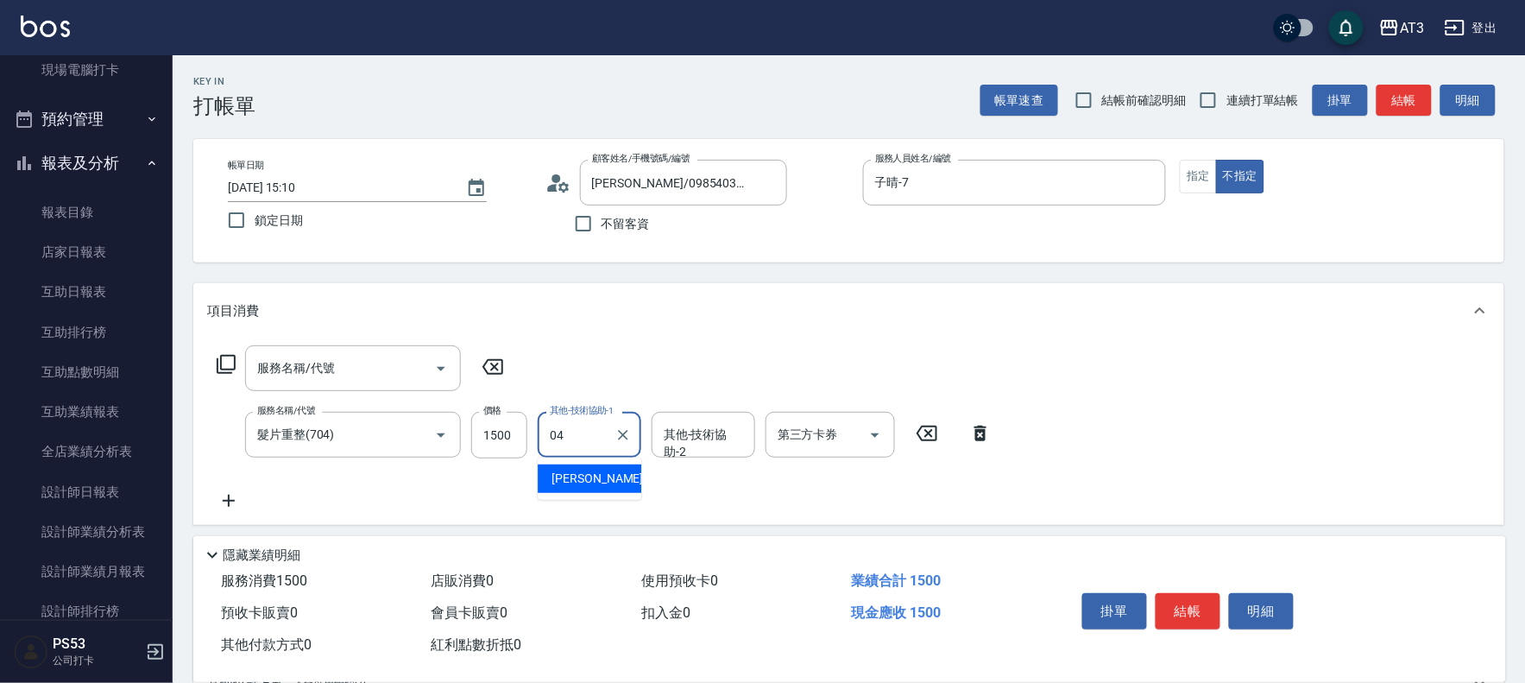
type input "惠麗-04"
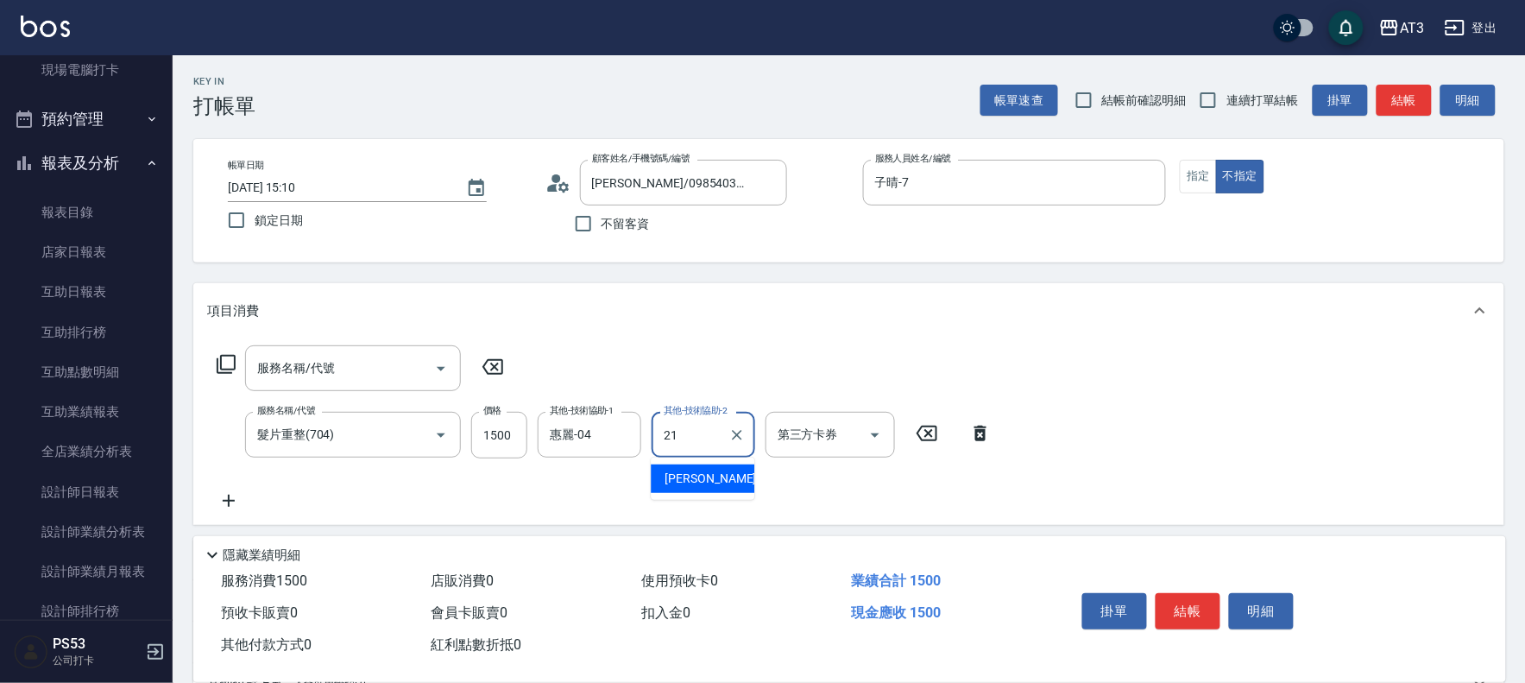
type input "[PERSON_NAME]-21"
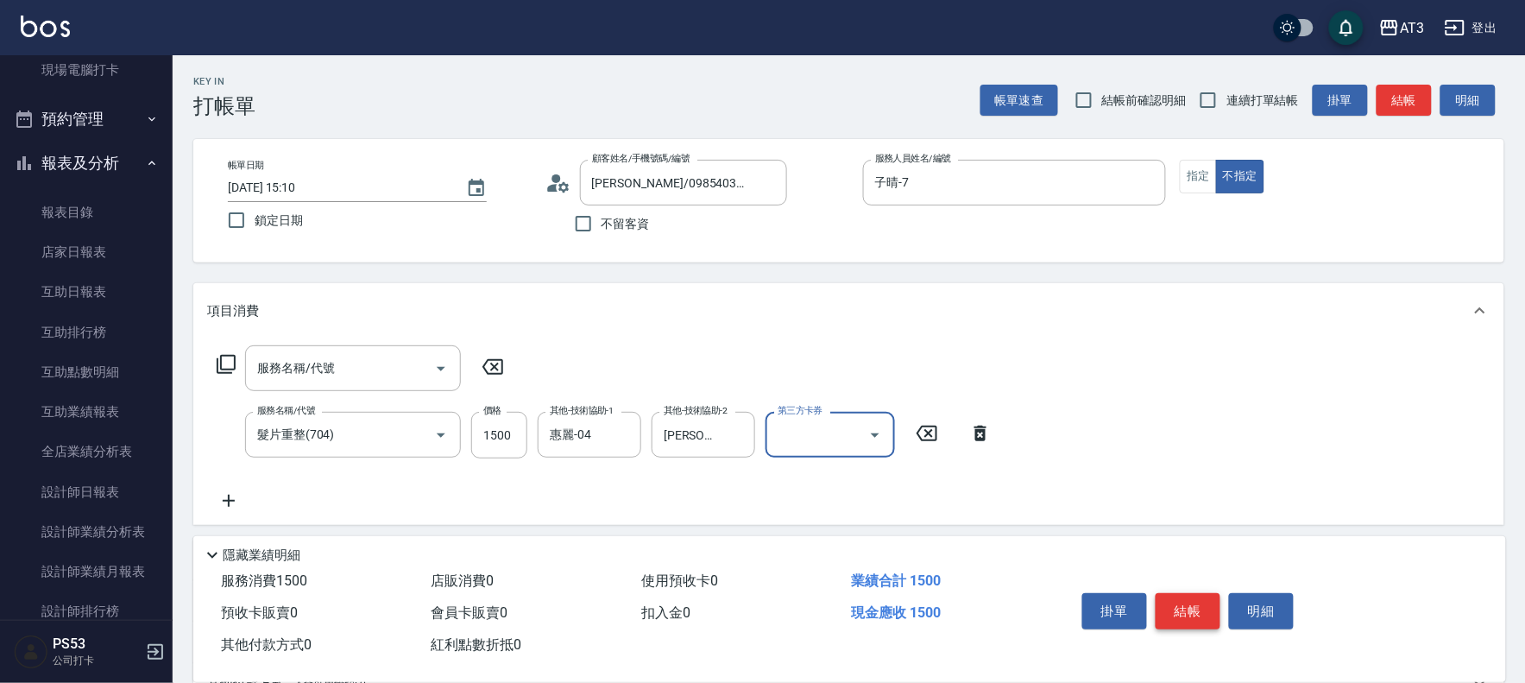
click at [1194, 611] on button "結帳" at bounding box center [1188, 611] width 65 height 36
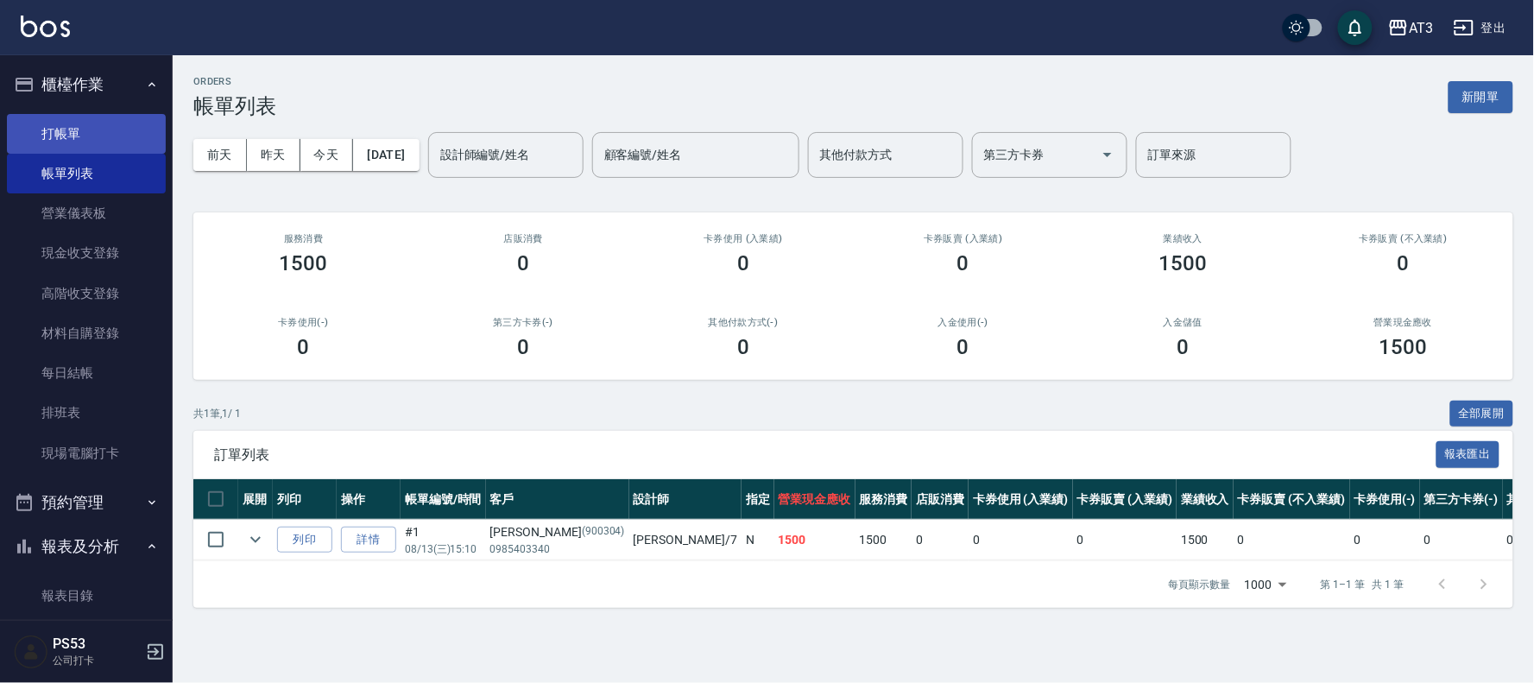
click at [59, 134] on link "打帳單" at bounding box center [86, 134] width 159 height 40
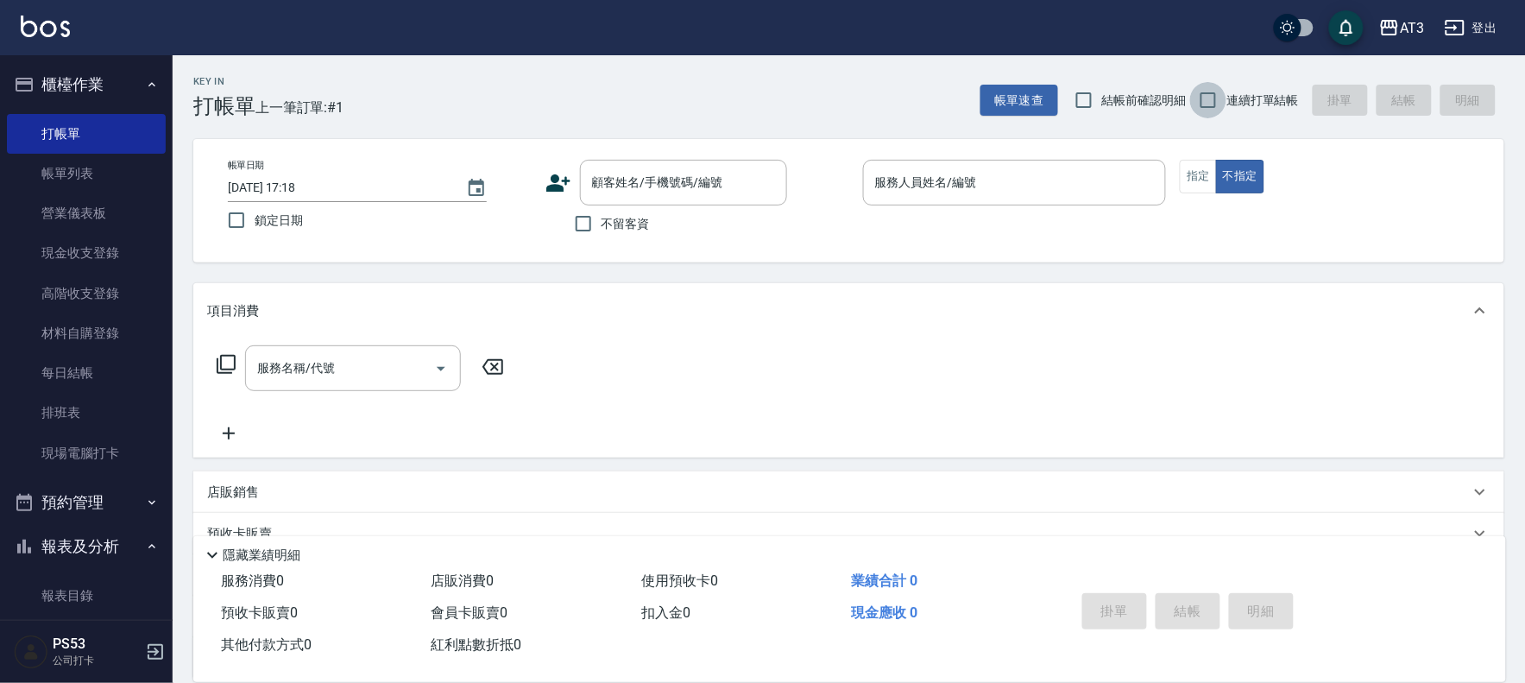
click at [1197, 100] on input "連續打單結帳" at bounding box center [1208, 100] width 36 height 36
checkbox input "true"
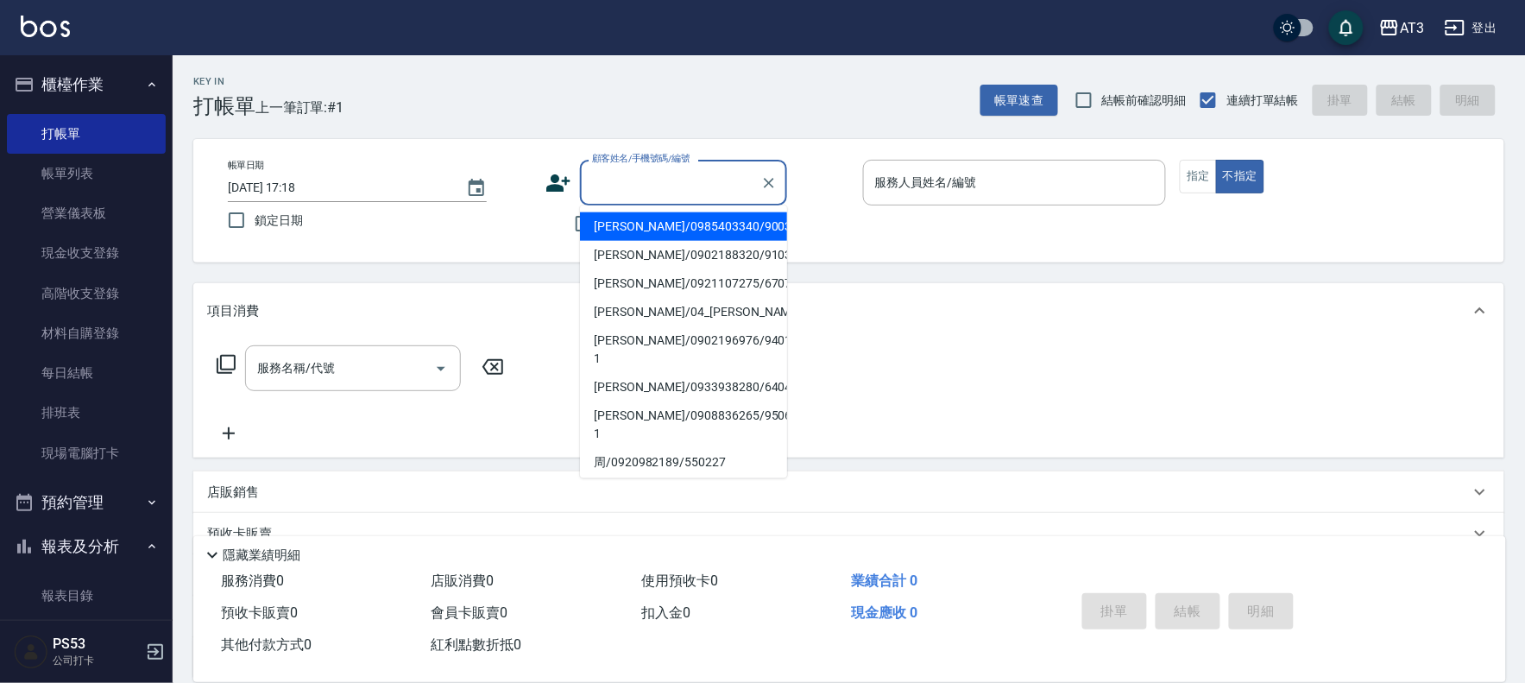
click at [608, 186] on input "顧客姓名/手機號碼/編號" at bounding box center [671, 182] width 166 height 30
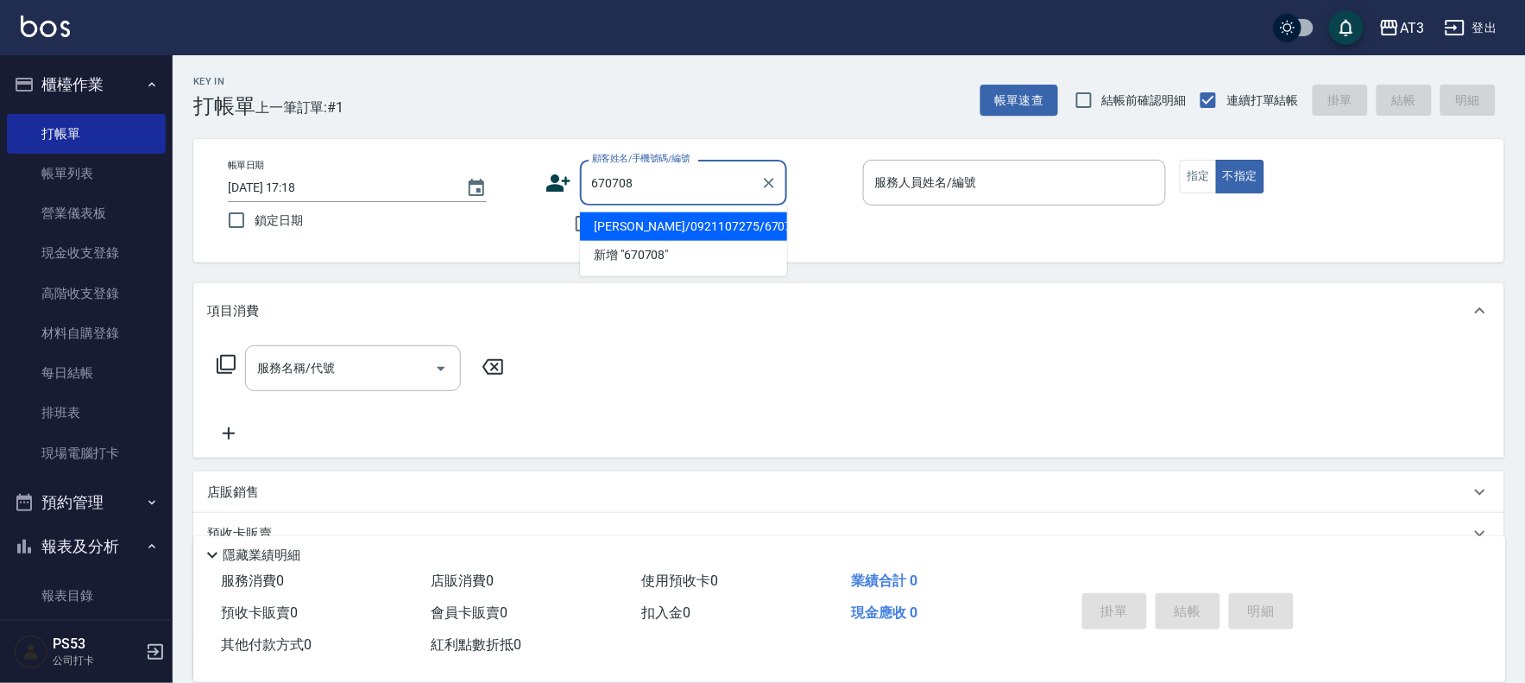
type input "[PERSON_NAME]/0921107275/670708"
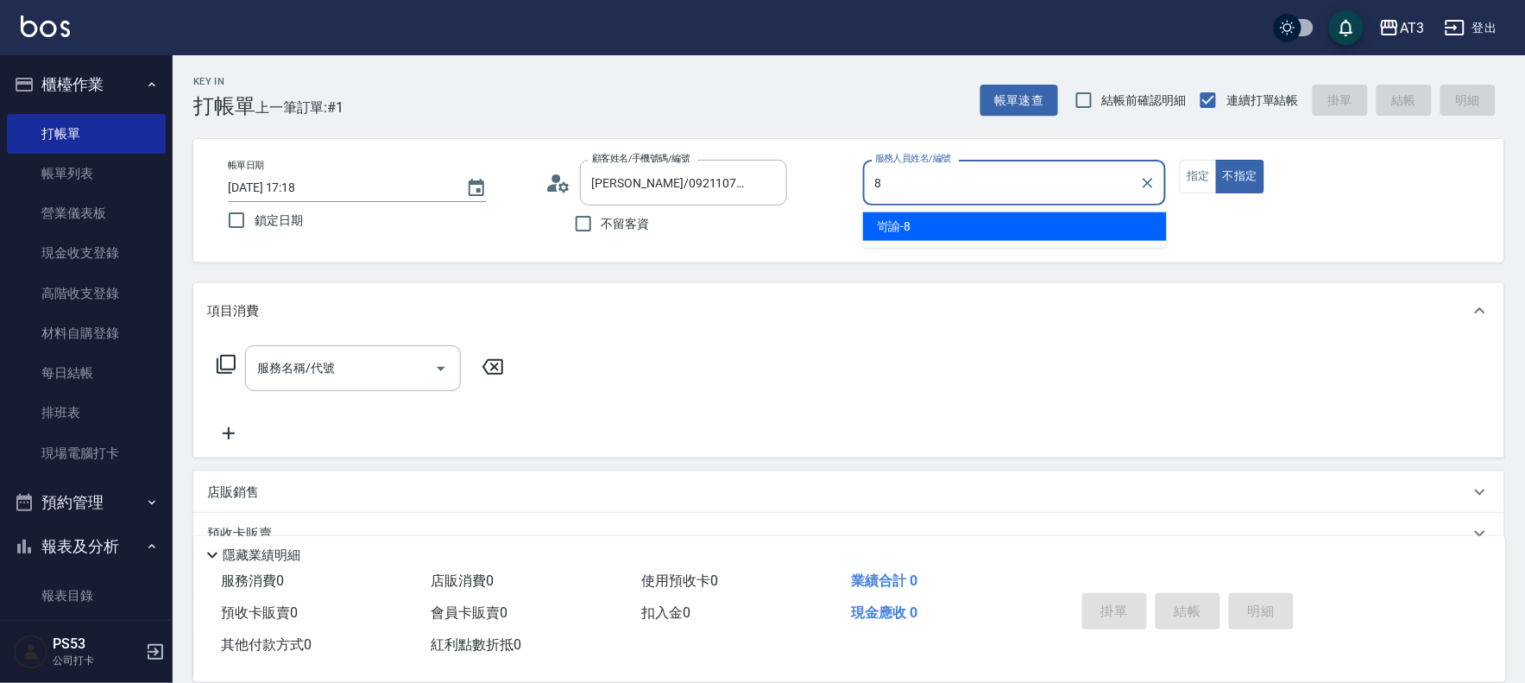
type input "8"
type button "false"
type input "岢諭-8"
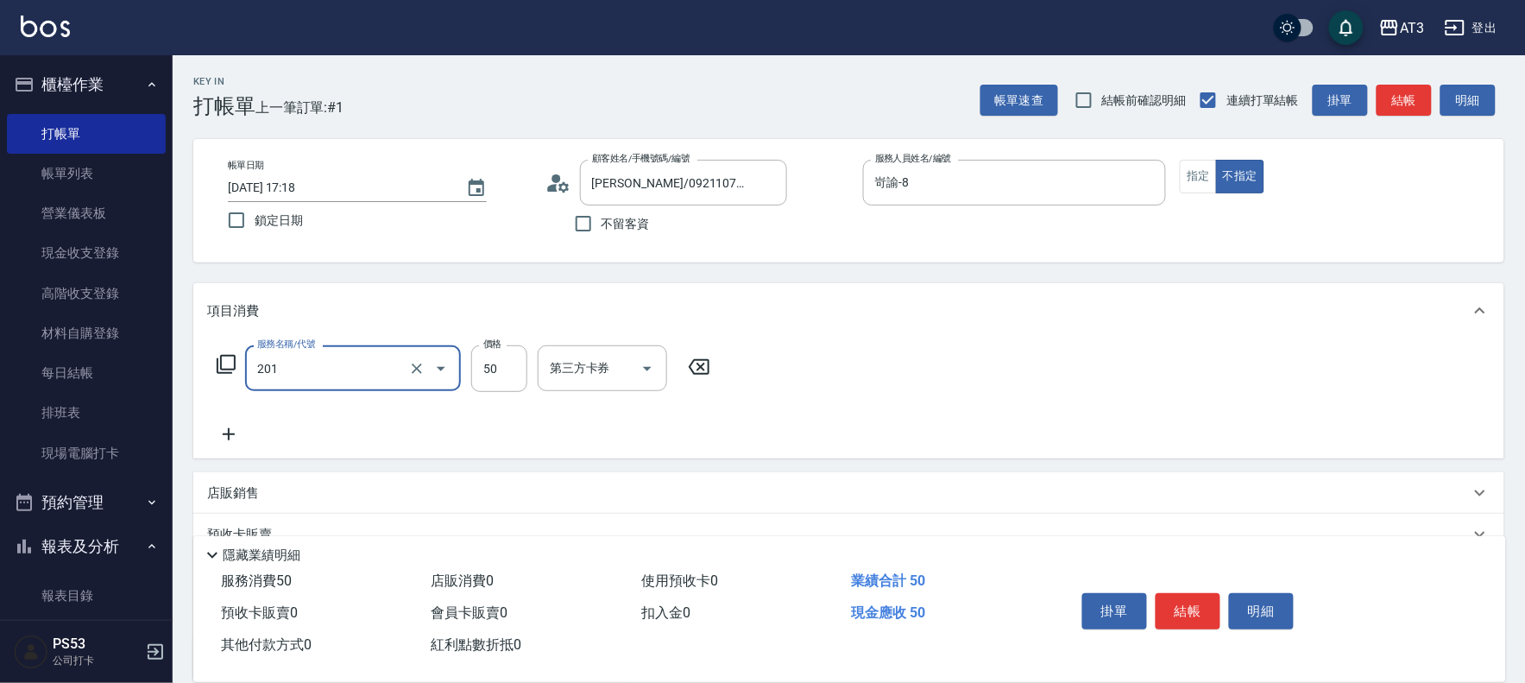
type input "剪瀏海(201)"
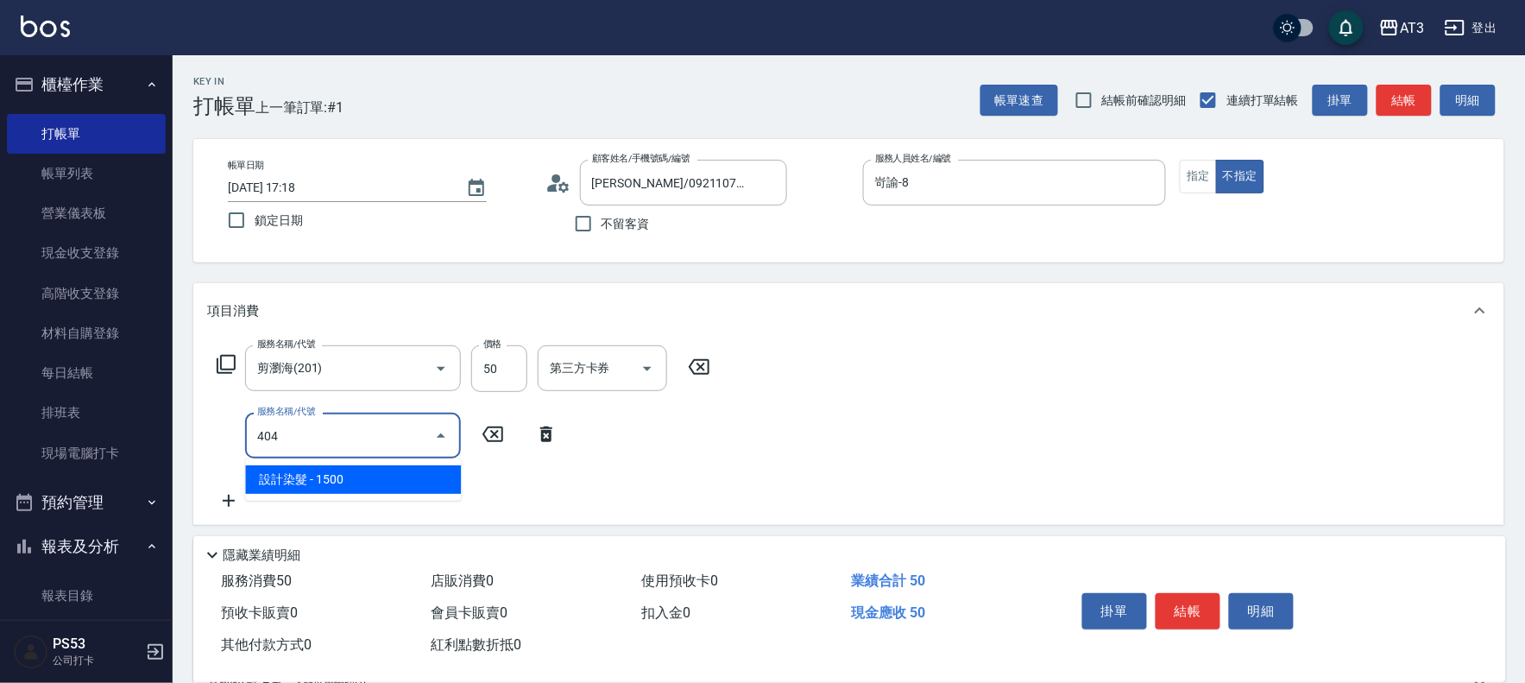
type input "設計染髮(404)"
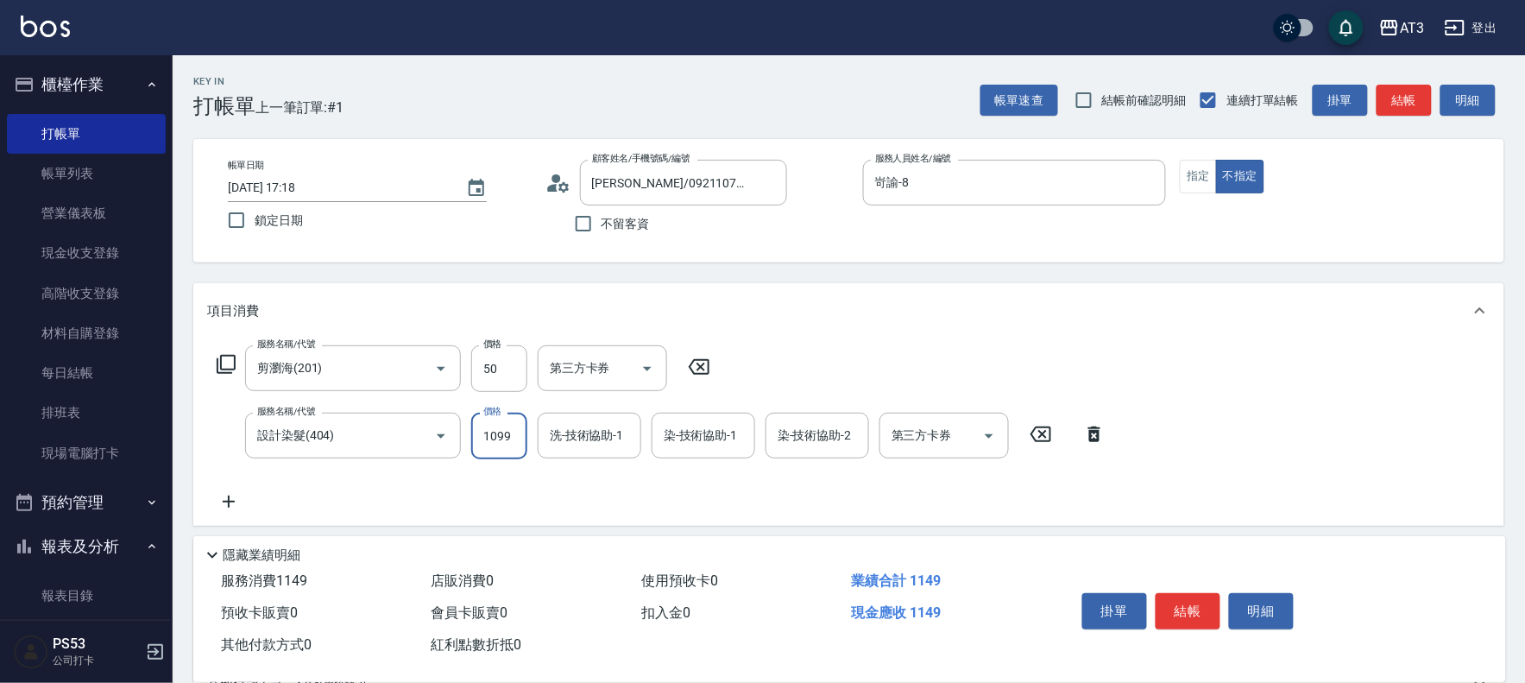
type input "1099"
type input "惠麗-04"
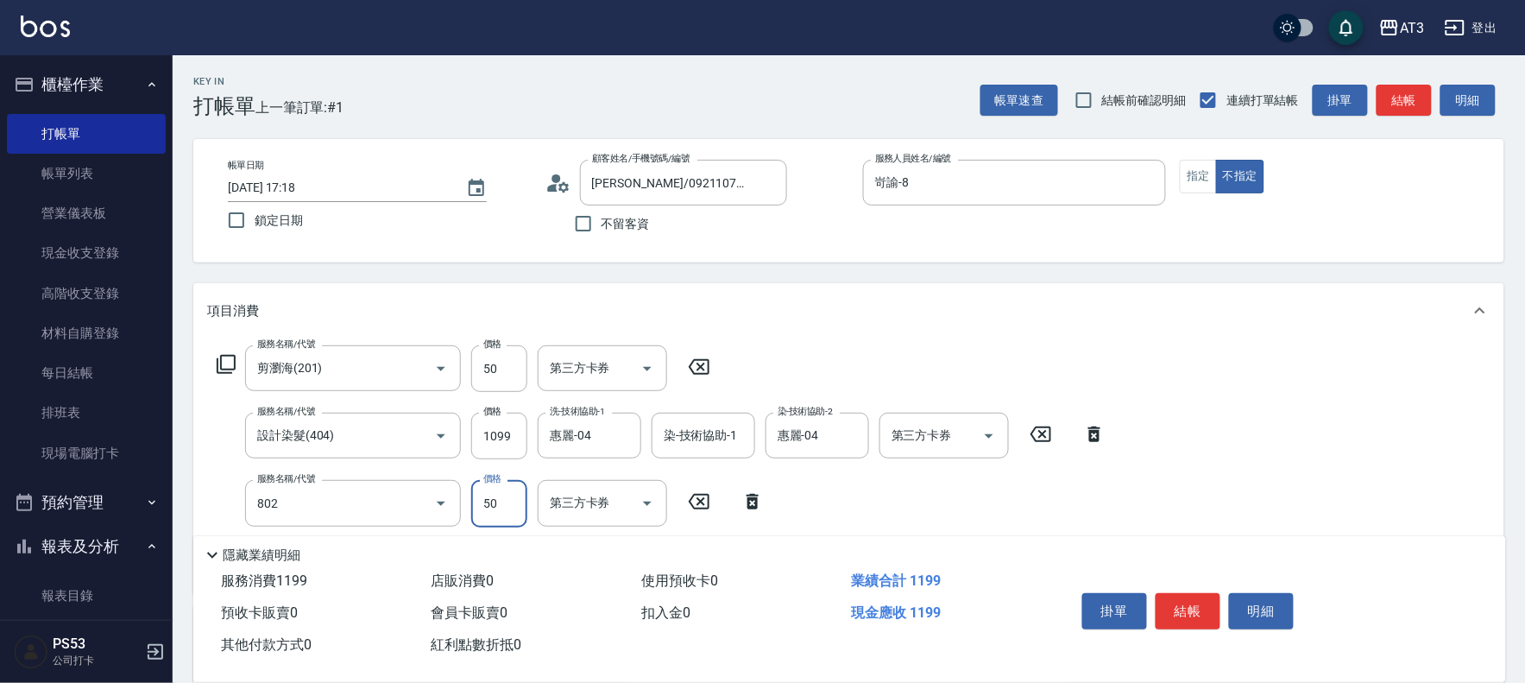
type input "潤絲/加精油(802)"
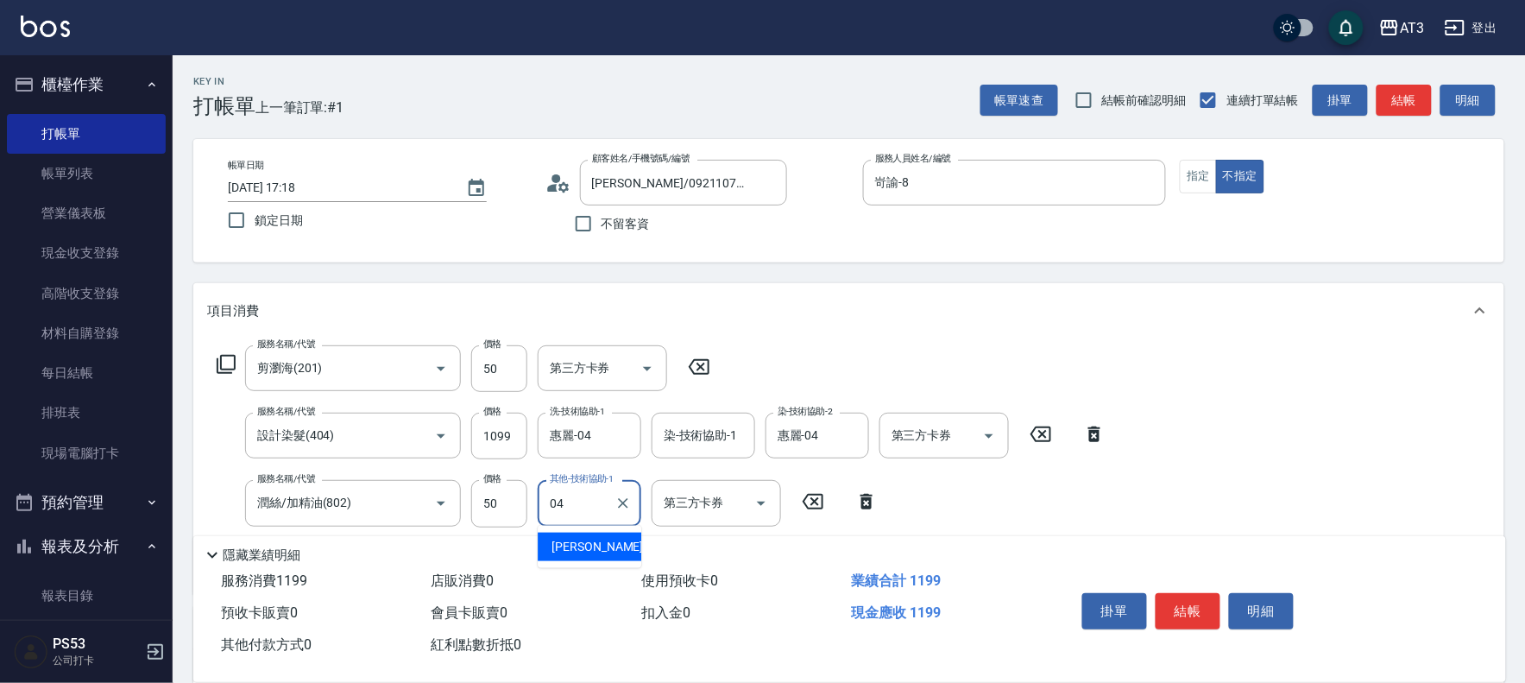
type input "惠麗-04"
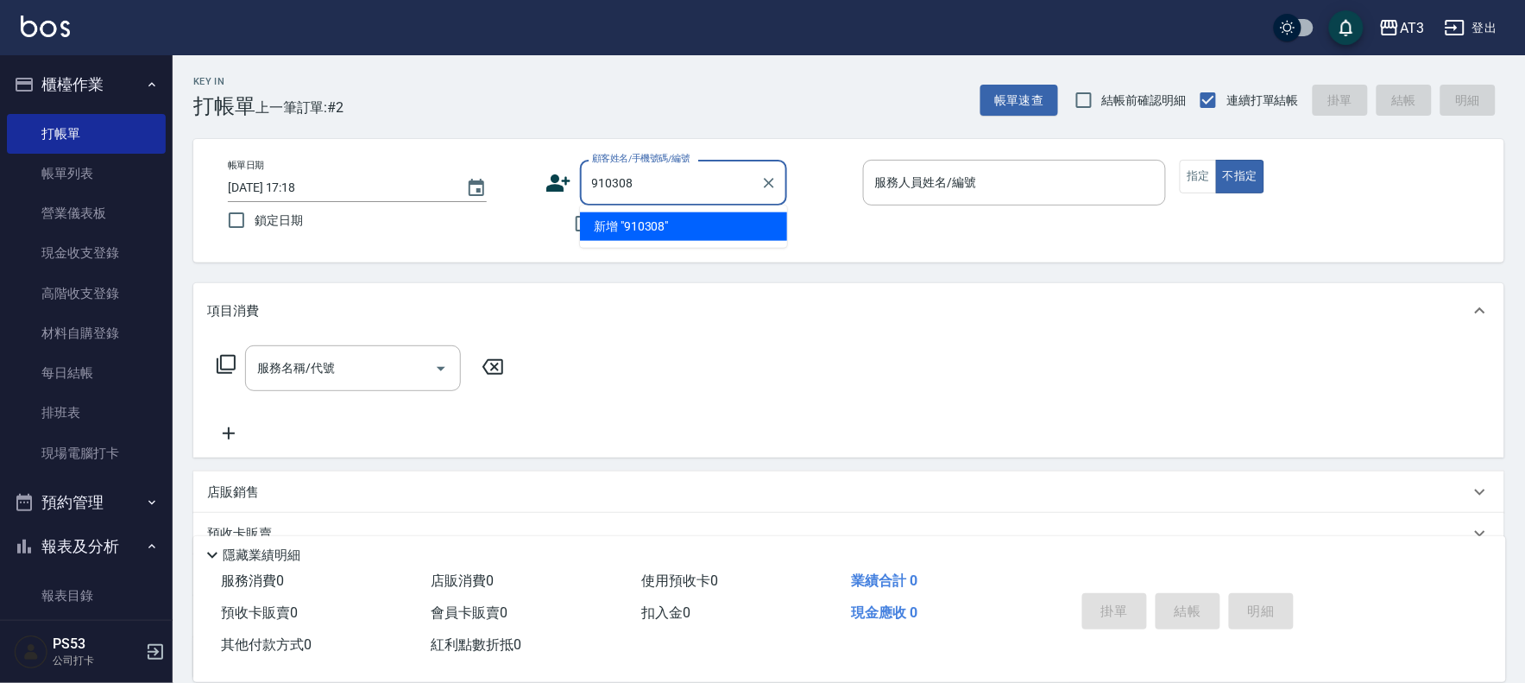
type input "910308"
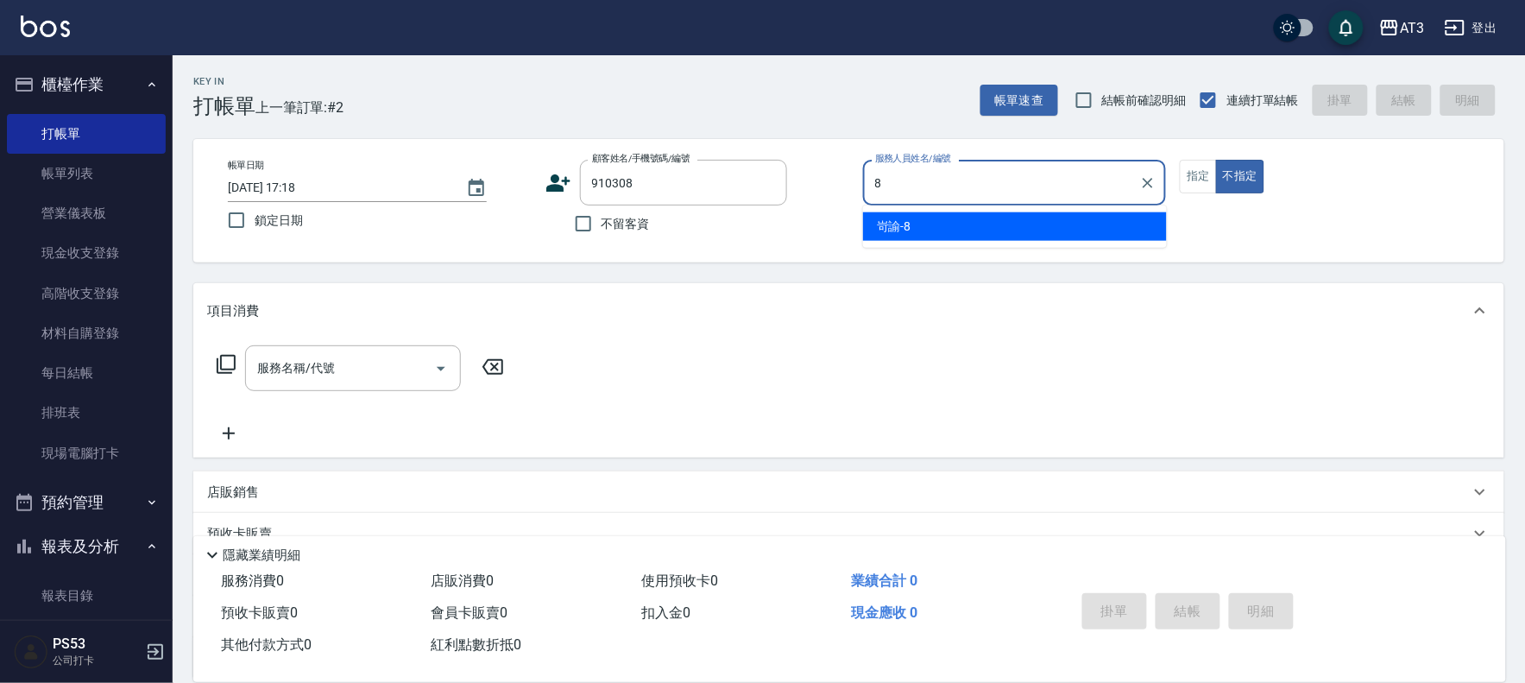
type input "岢諭-8"
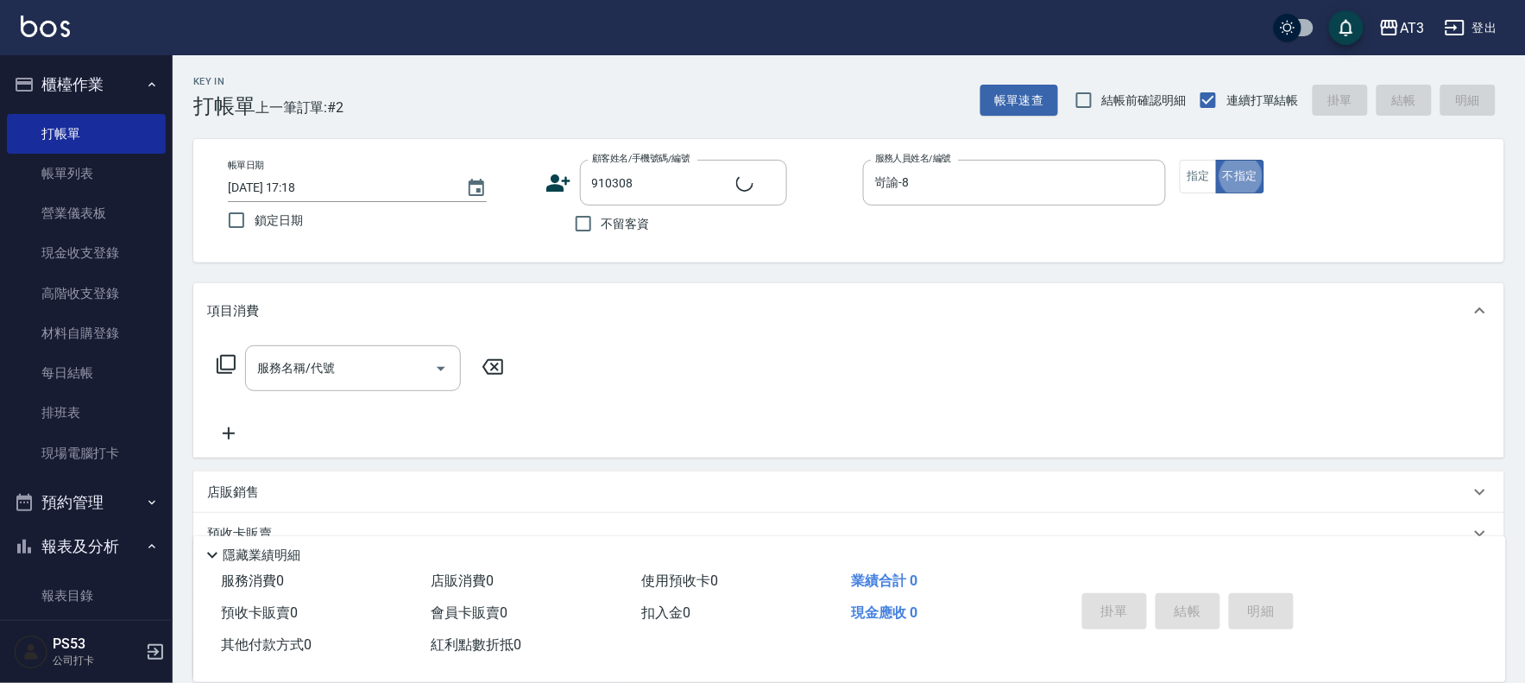
type input "[PERSON_NAME]/0902188320/910308"
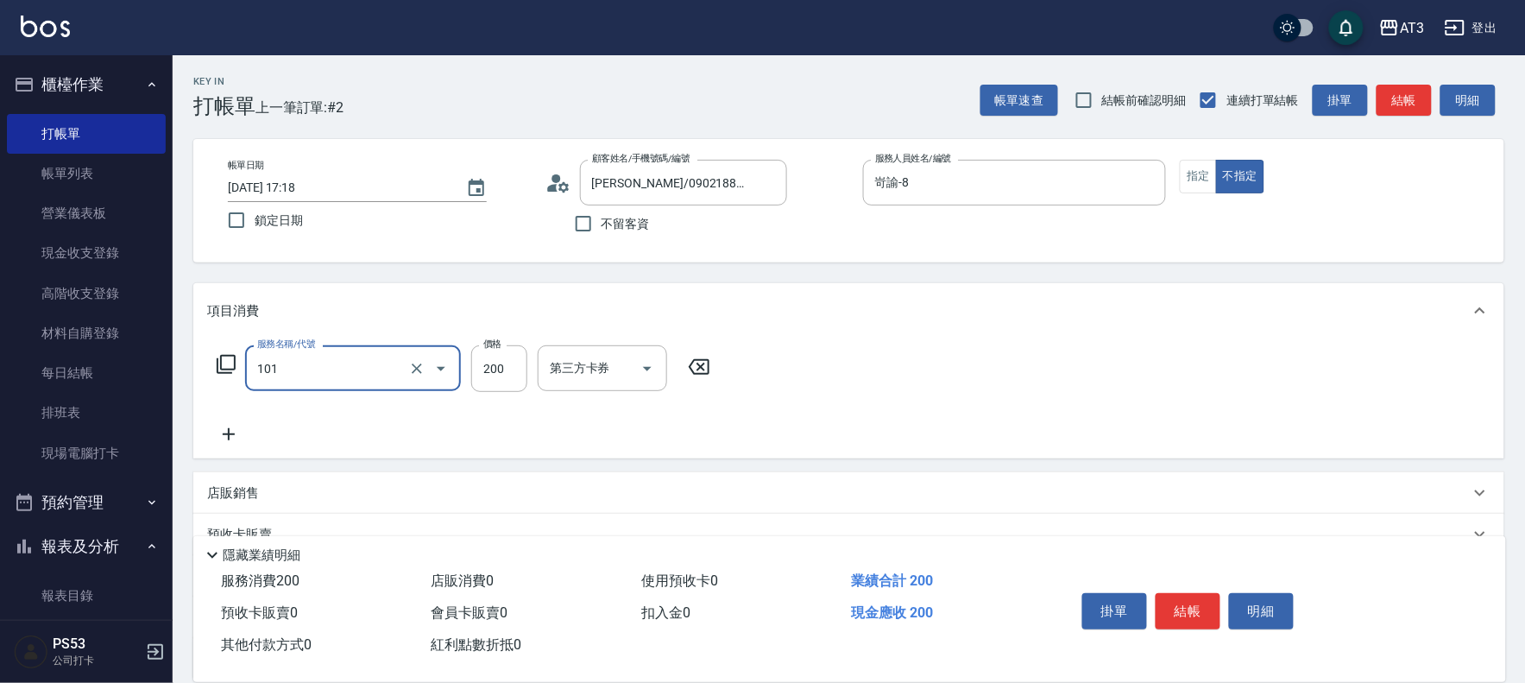
type input "洗髮(101)"
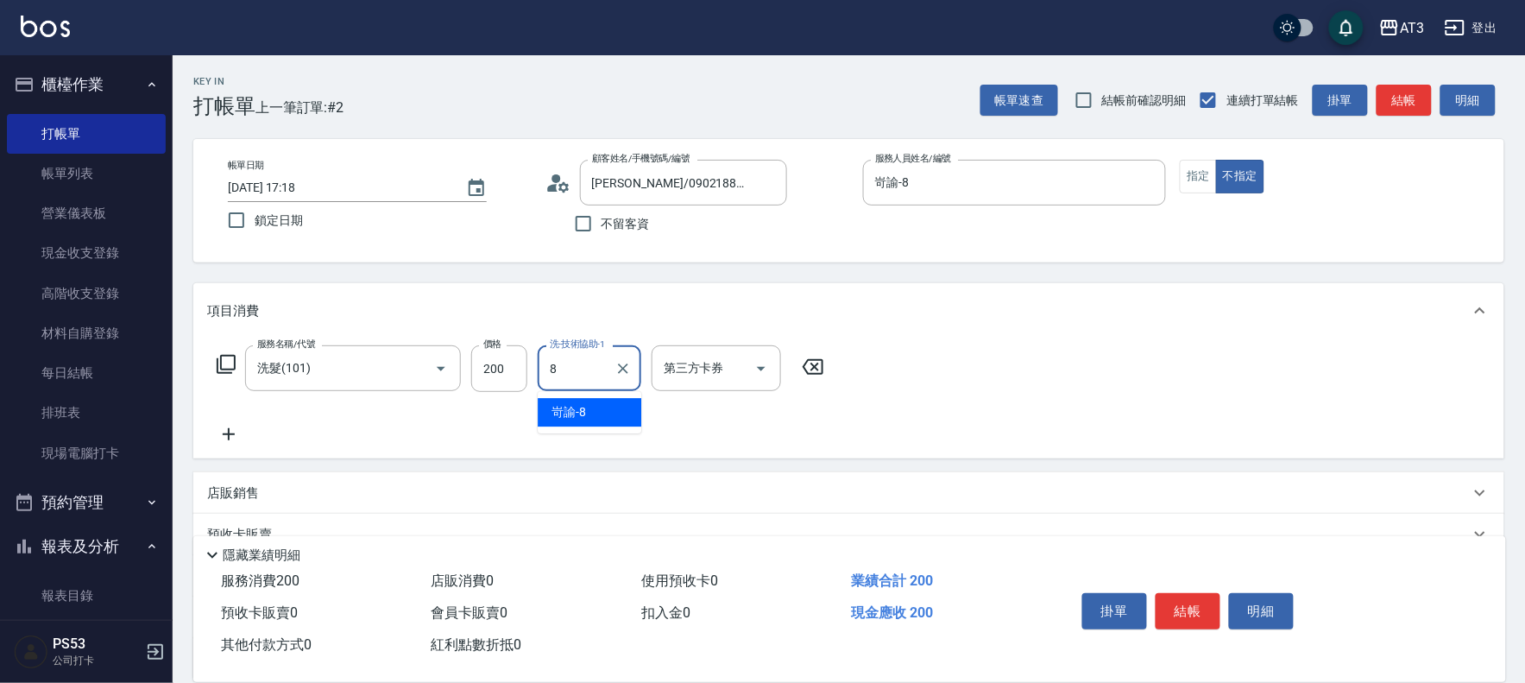
type input "岢諭-8"
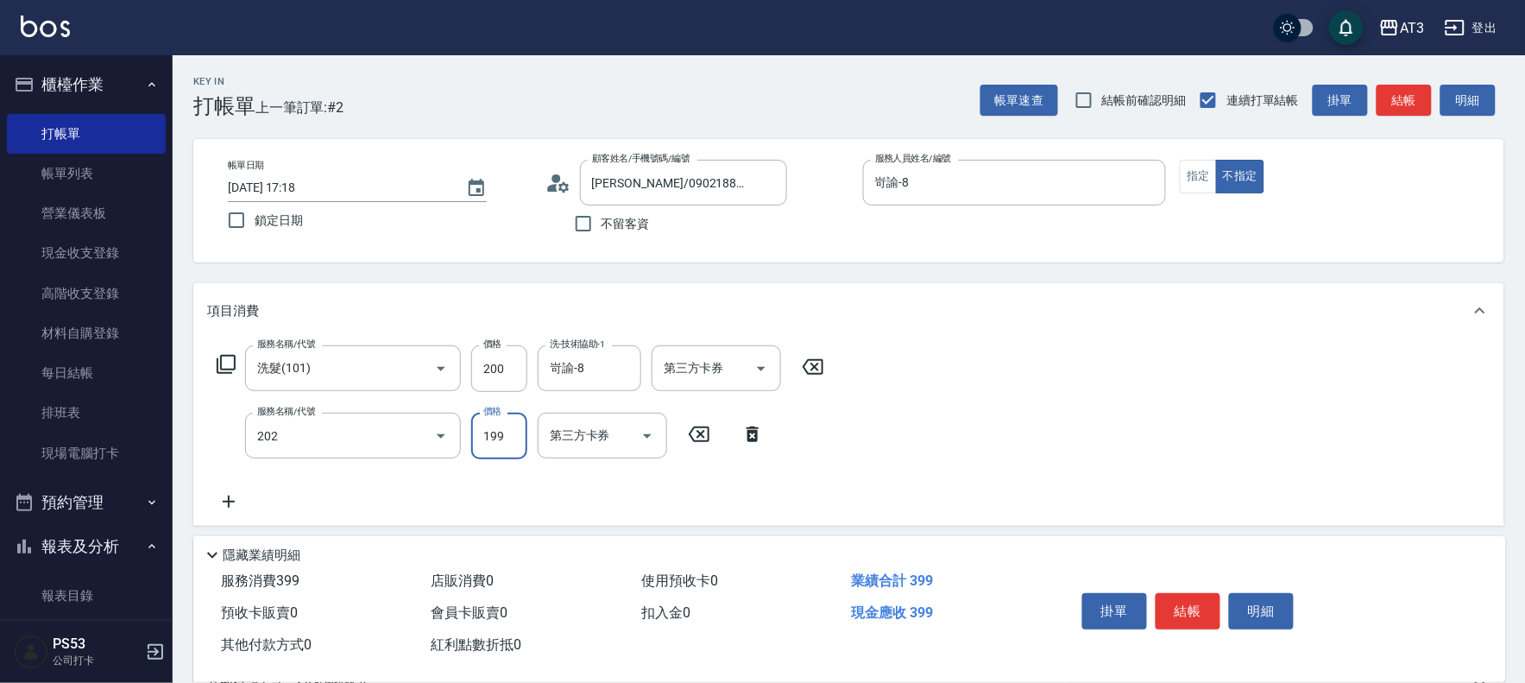
type input "不指定單剪(202)"
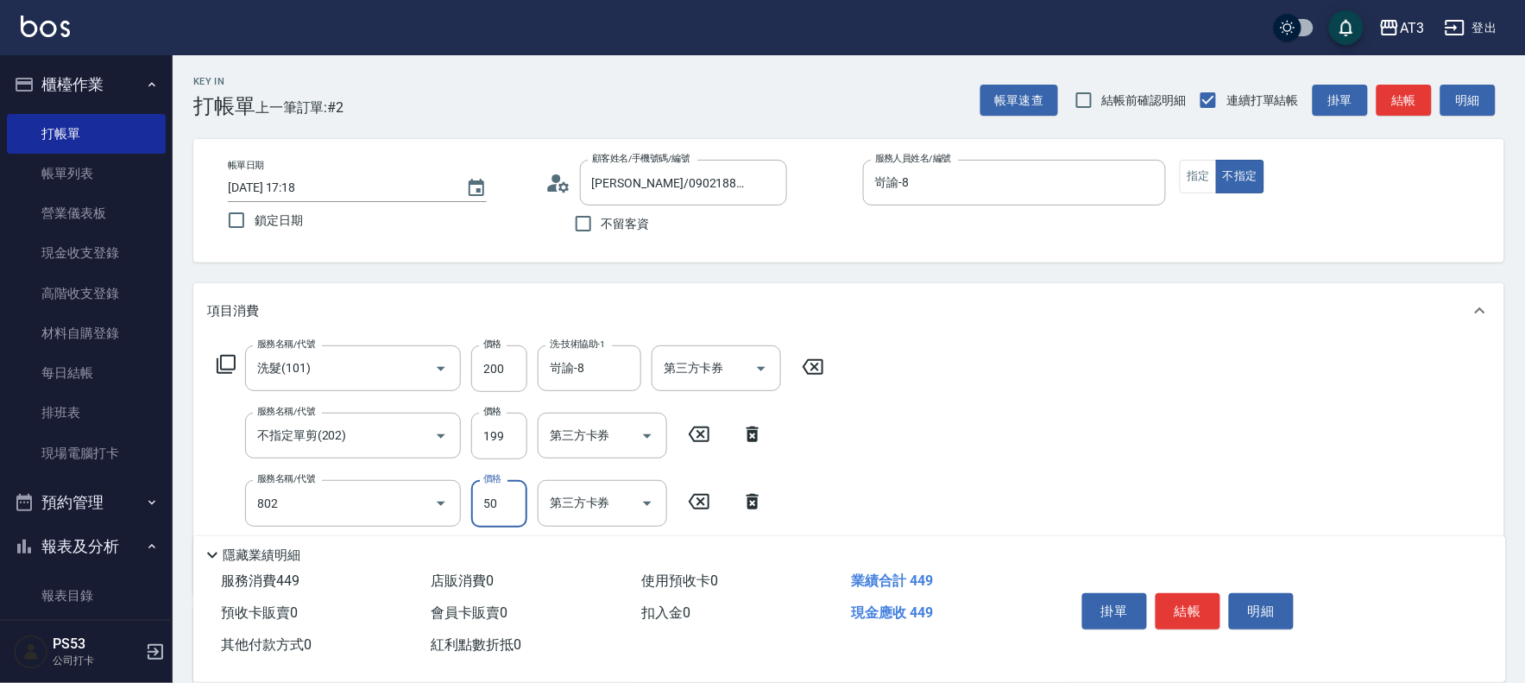
type input "潤絲/加精油(802)"
click at [501, 510] on input "50" at bounding box center [499, 503] width 56 height 47
type input "100"
click at [1183, 601] on button "結帳" at bounding box center [1188, 611] width 65 height 36
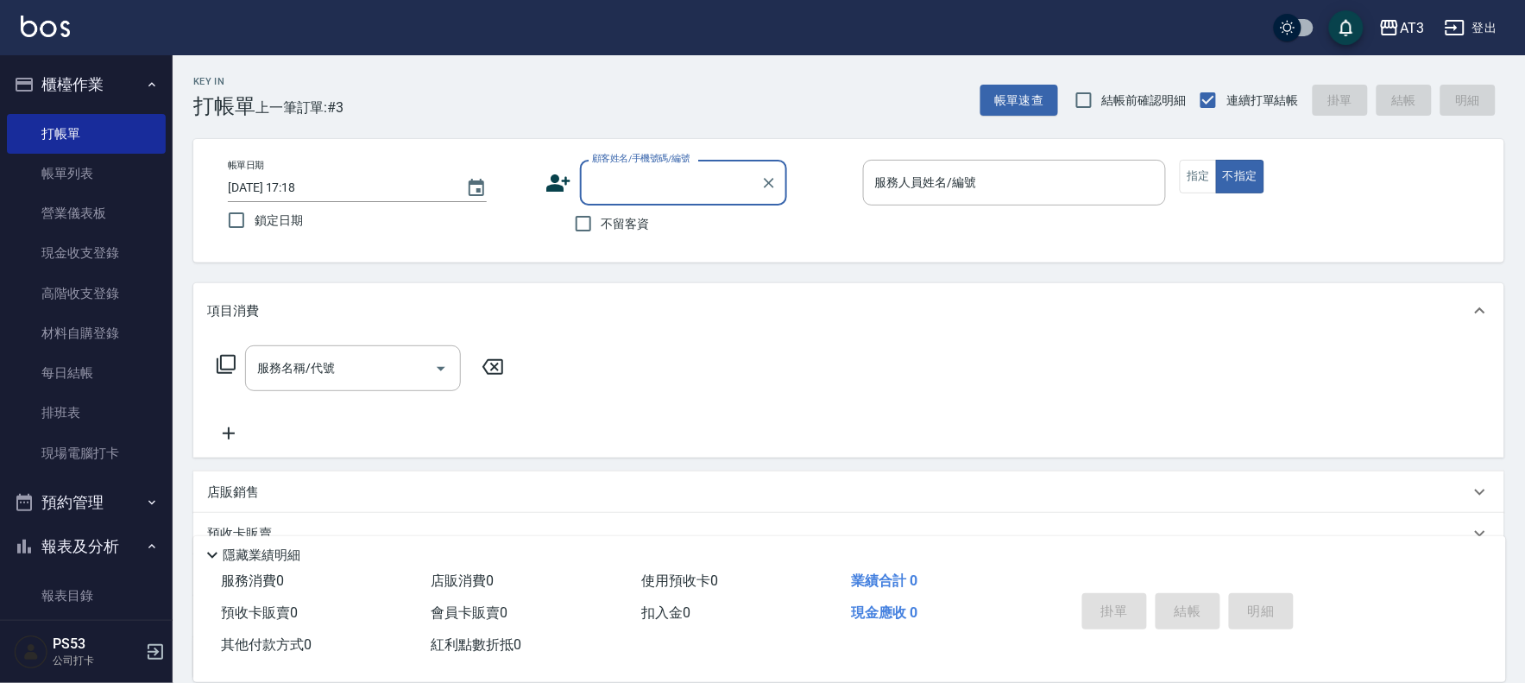
click at [545, 186] on icon at bounding box center [558, 183] width 26 height 26
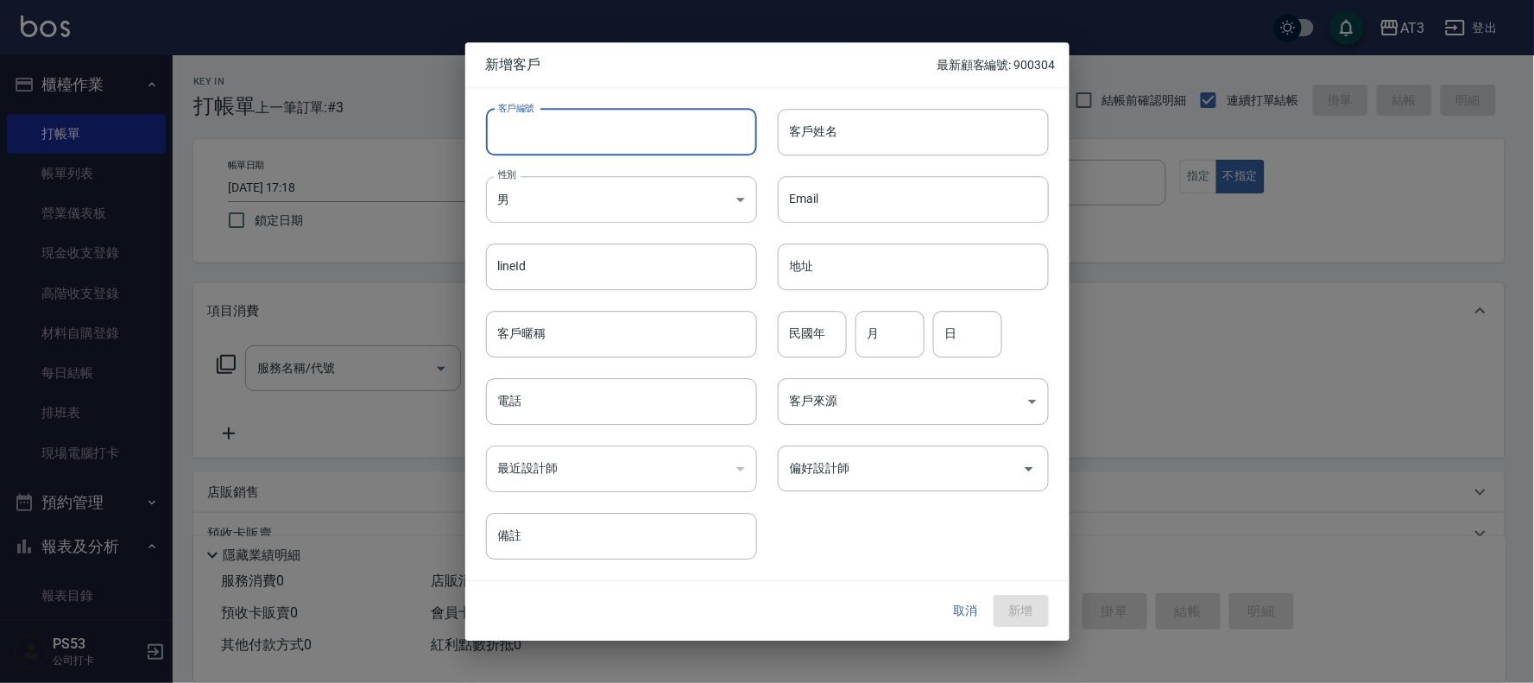
click at [656, 134] on input "客戶編號" at bounding box center [621, 132] width 271 height 47
type input "680106"
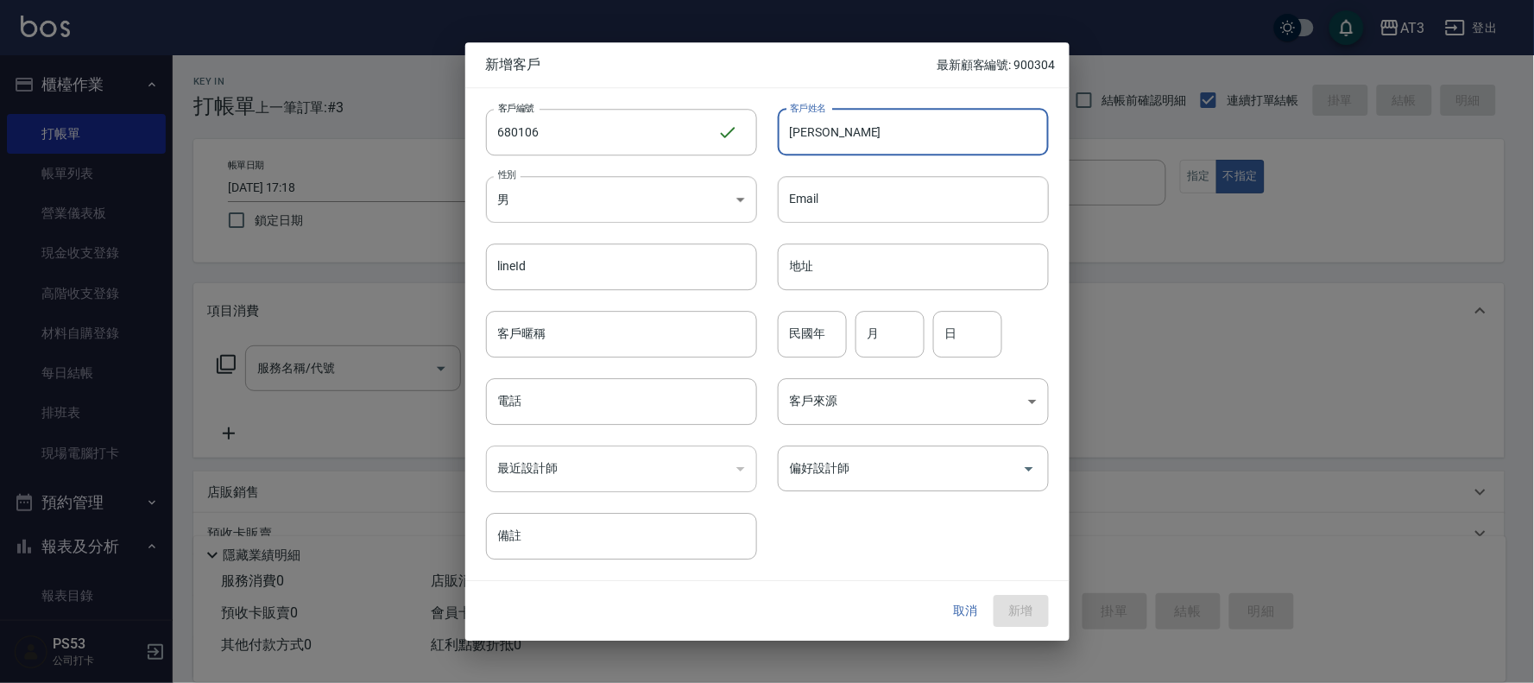
type input "[PERSON_NAME]"
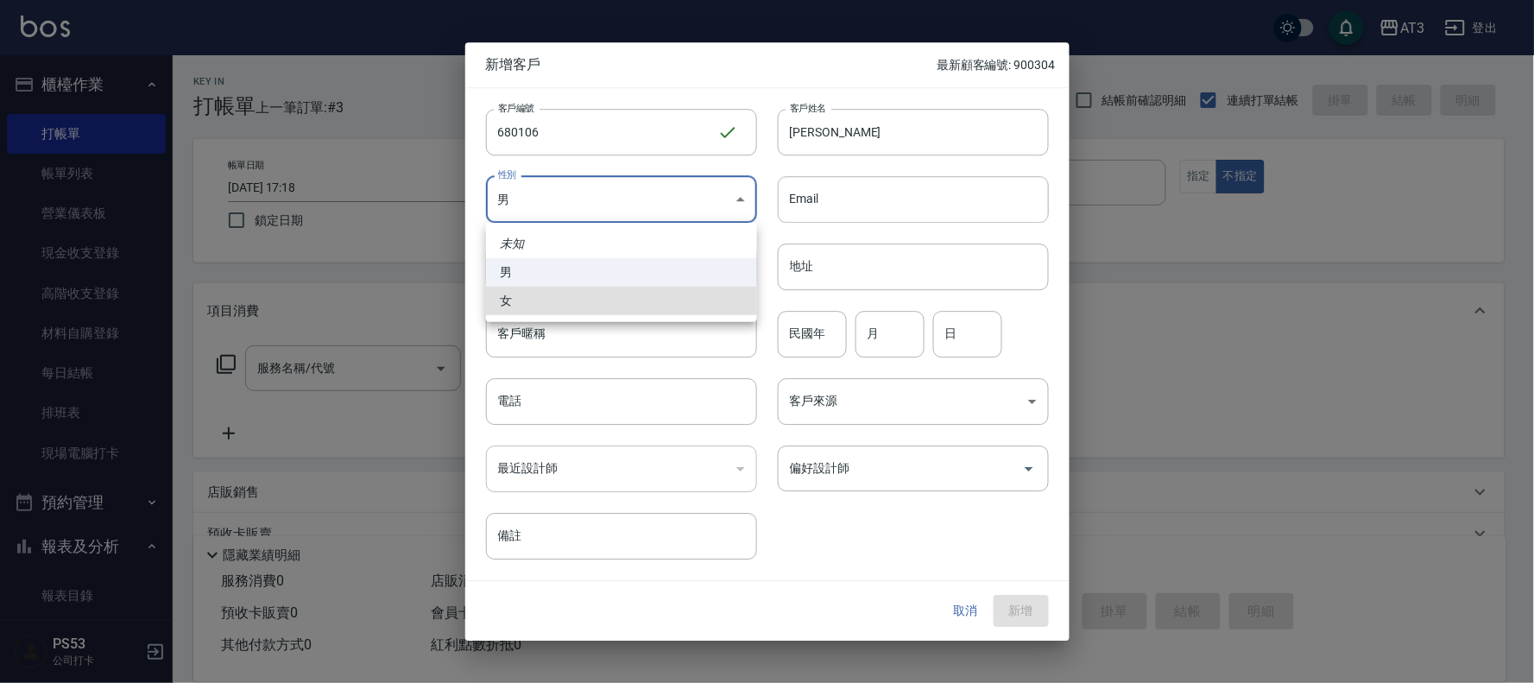
type input "[DEMOGRAPHIC_DATA]"
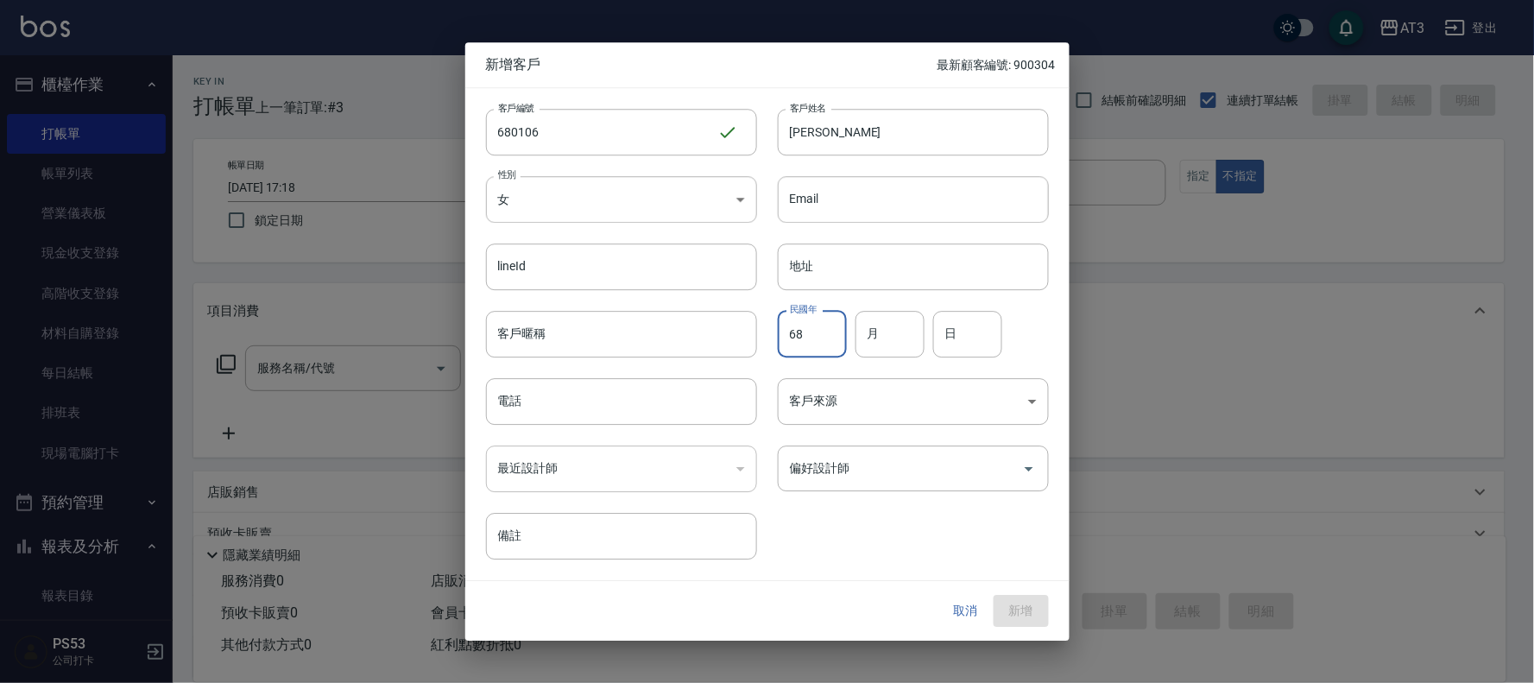
type input "68"
type input "01"
type input "06"
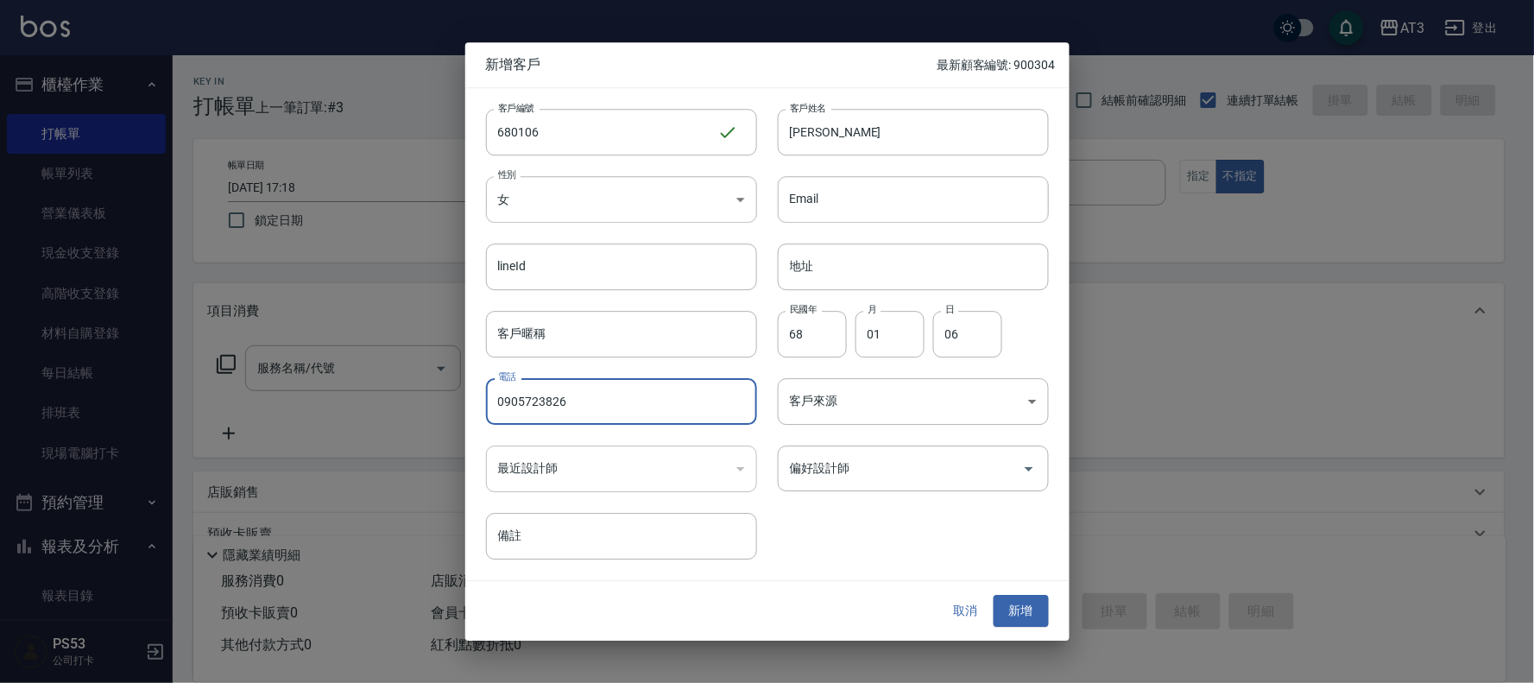
type input "0905723826"
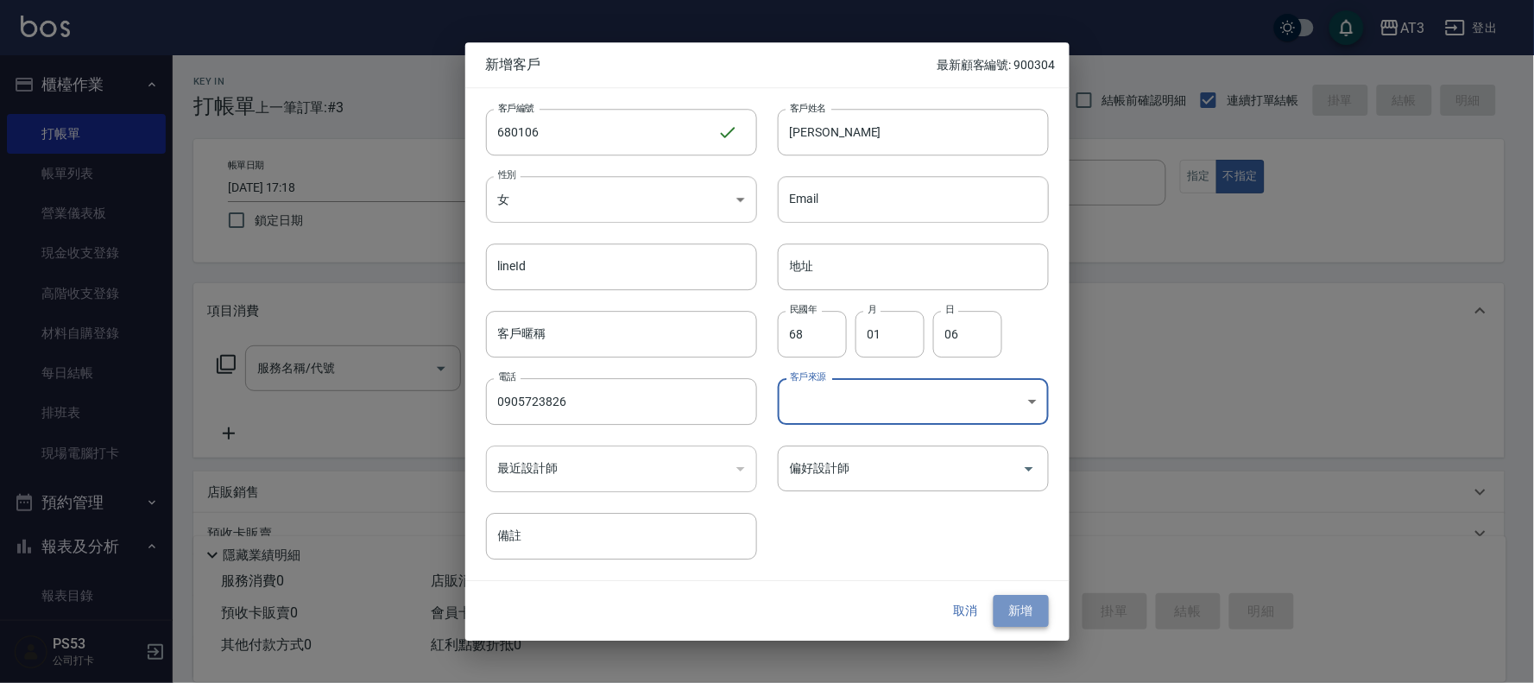
click at [1013, 602] on button "新增" at bounding box center [1020, 611] width 55 height 32
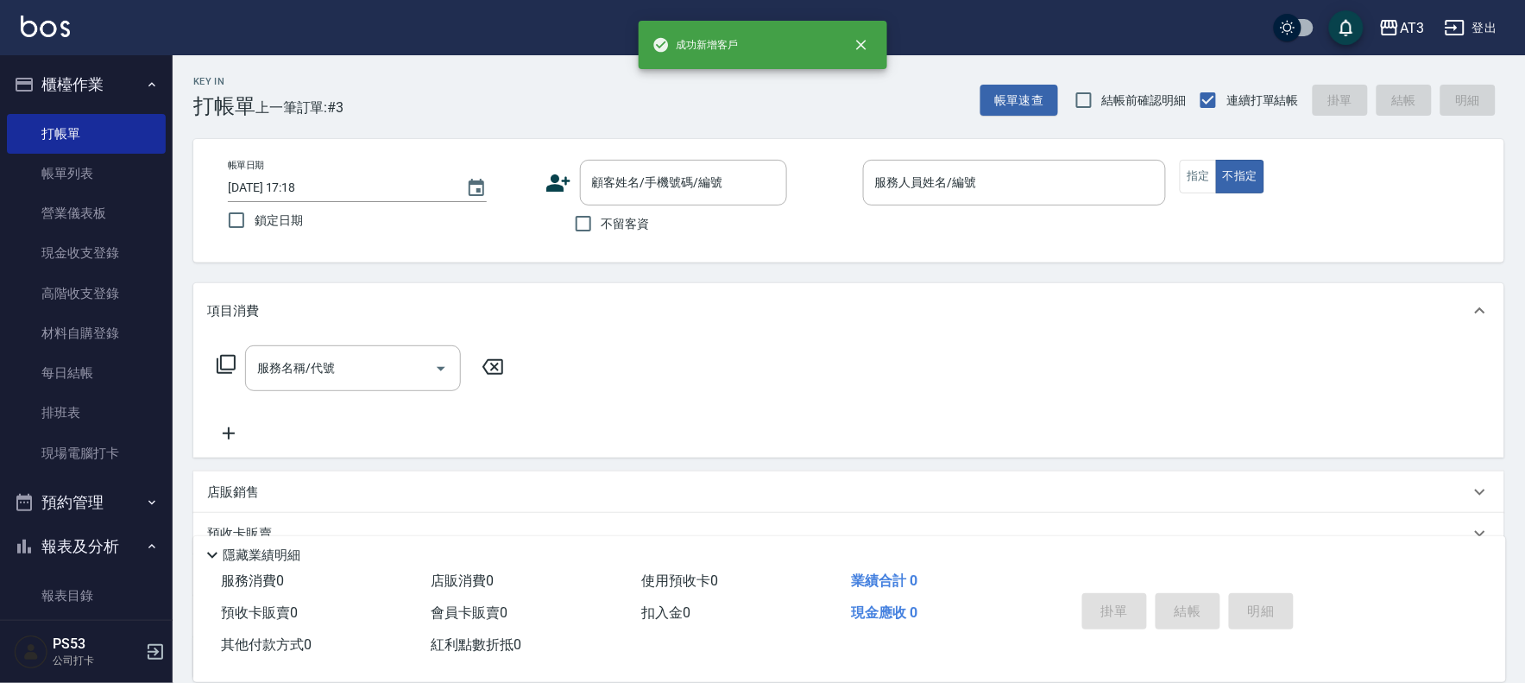
click at [552, 179] on icon at bounding box center [558, 182] width 24 height 17
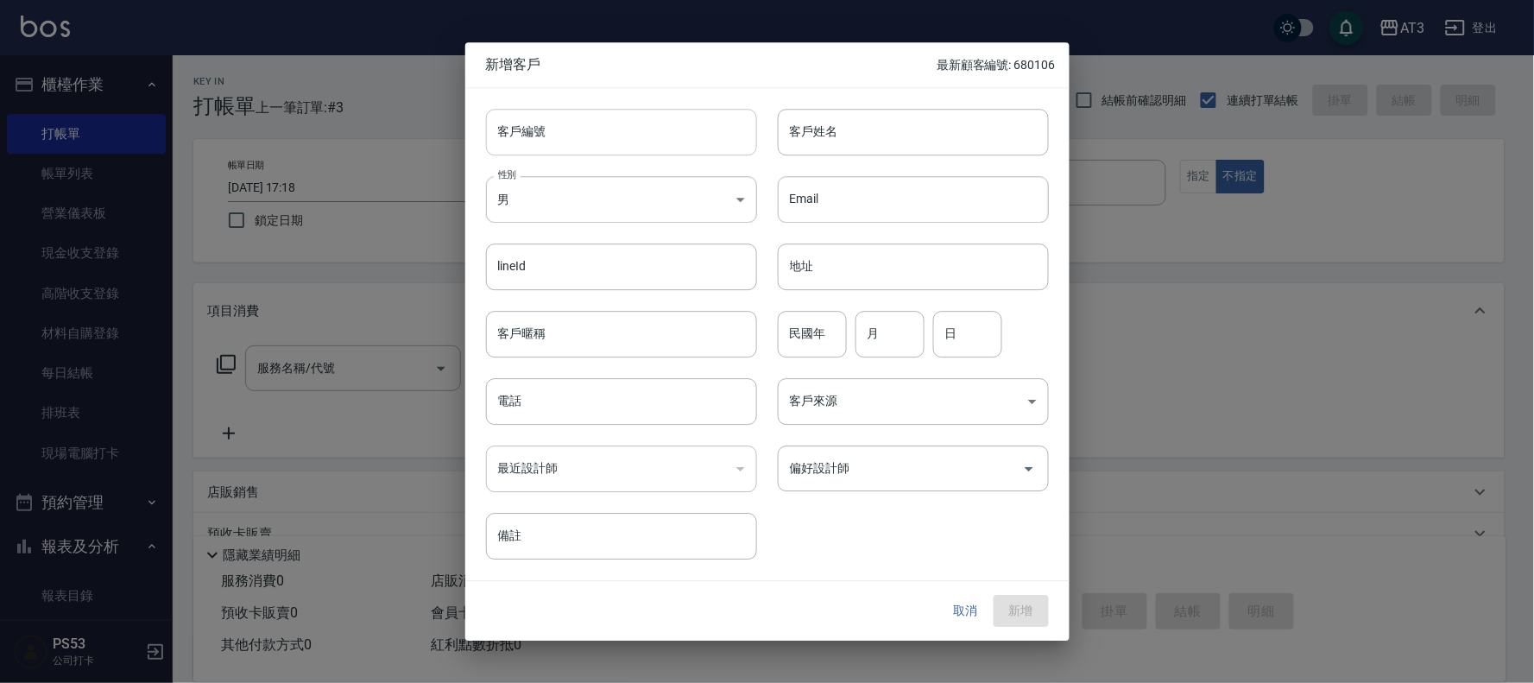
click at [549, 152] on input "客戶編號" at bounding box center [621, 132] width 271 height 47
type input "9409110"
type input "[PERSON_NAME]"
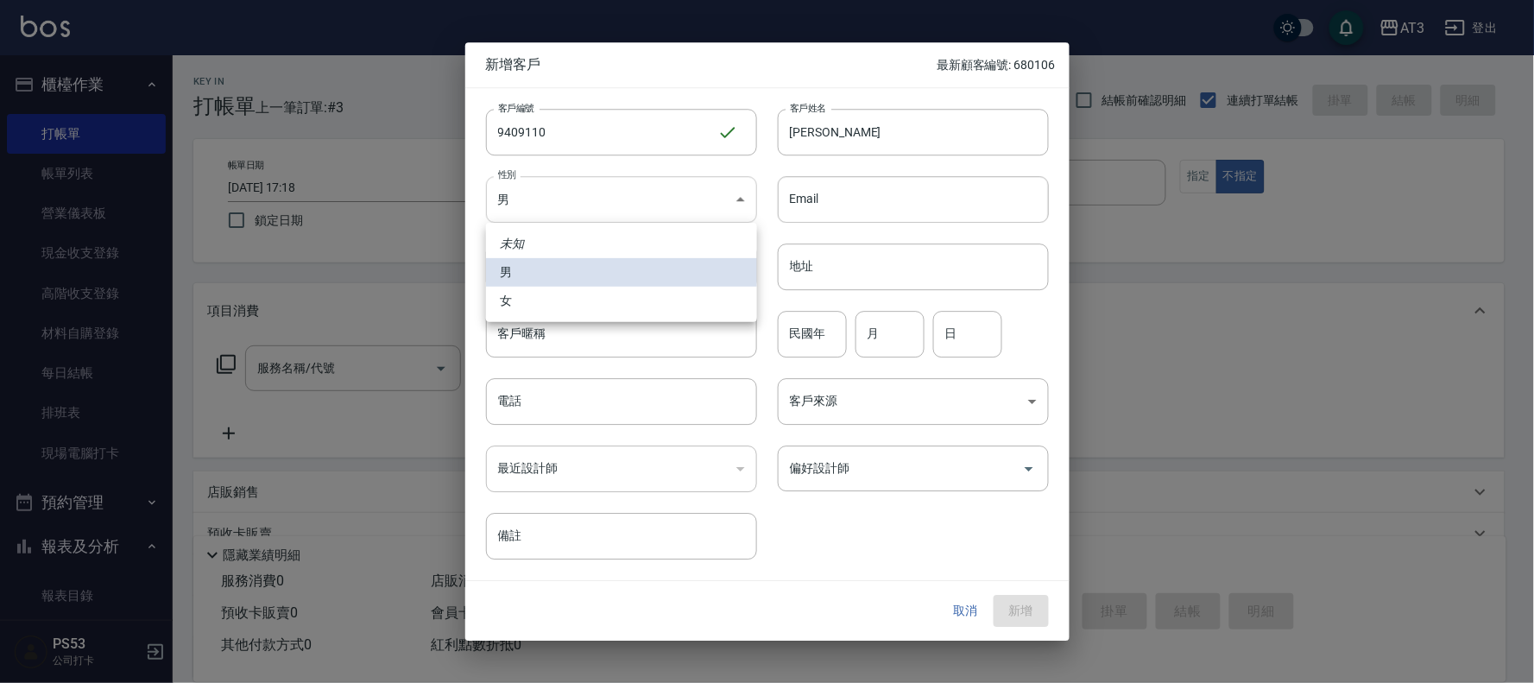
click at [665, 196] on body "AT3 登出 櫃檯作業 打帳單 帳單列表 營業儀表板 現金收支登錄 高階收支登錄 材料自購登錄 每日結帳 排班表 現場電腦打卡 預約管理 預約管理 單日預約紀…" at bounding box center [767, 421] width 1534 height 842
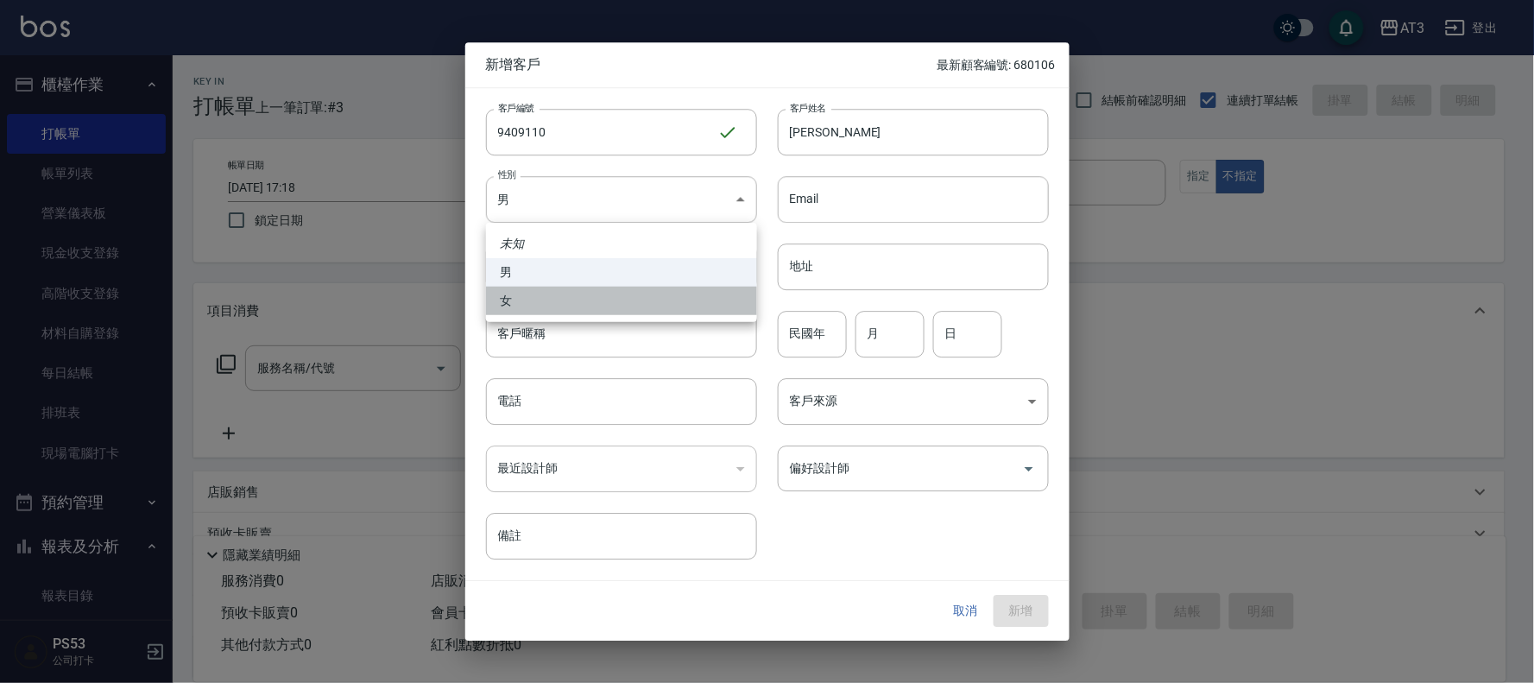
click at [550, 300] on li "女" at bounding box center [621, 301] width 271 height 28
type input "[DEMOGRAPHIC_DATA]"
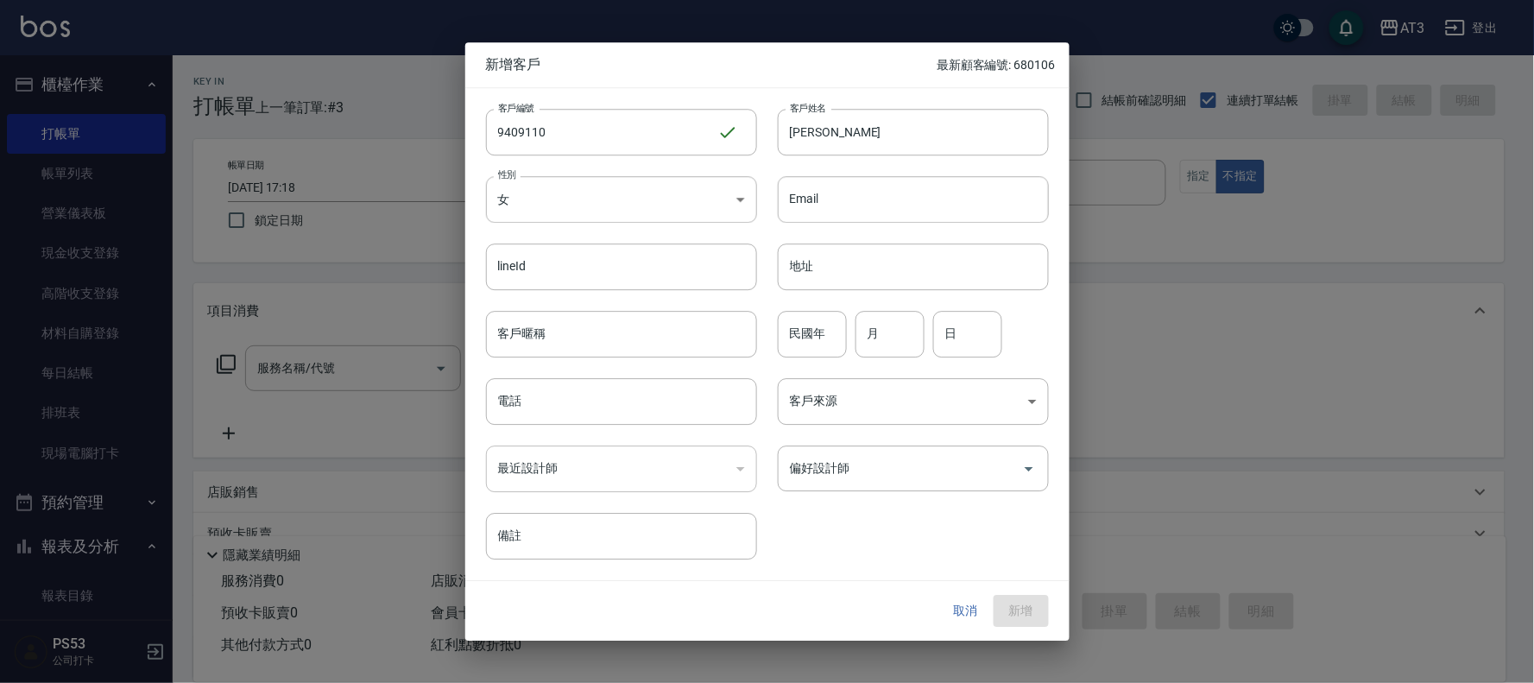
click at [820, 337] on input "民國年" at bounding box center [812, 334] width 69 height 47
type input "94"
type input "09"
type input "11"
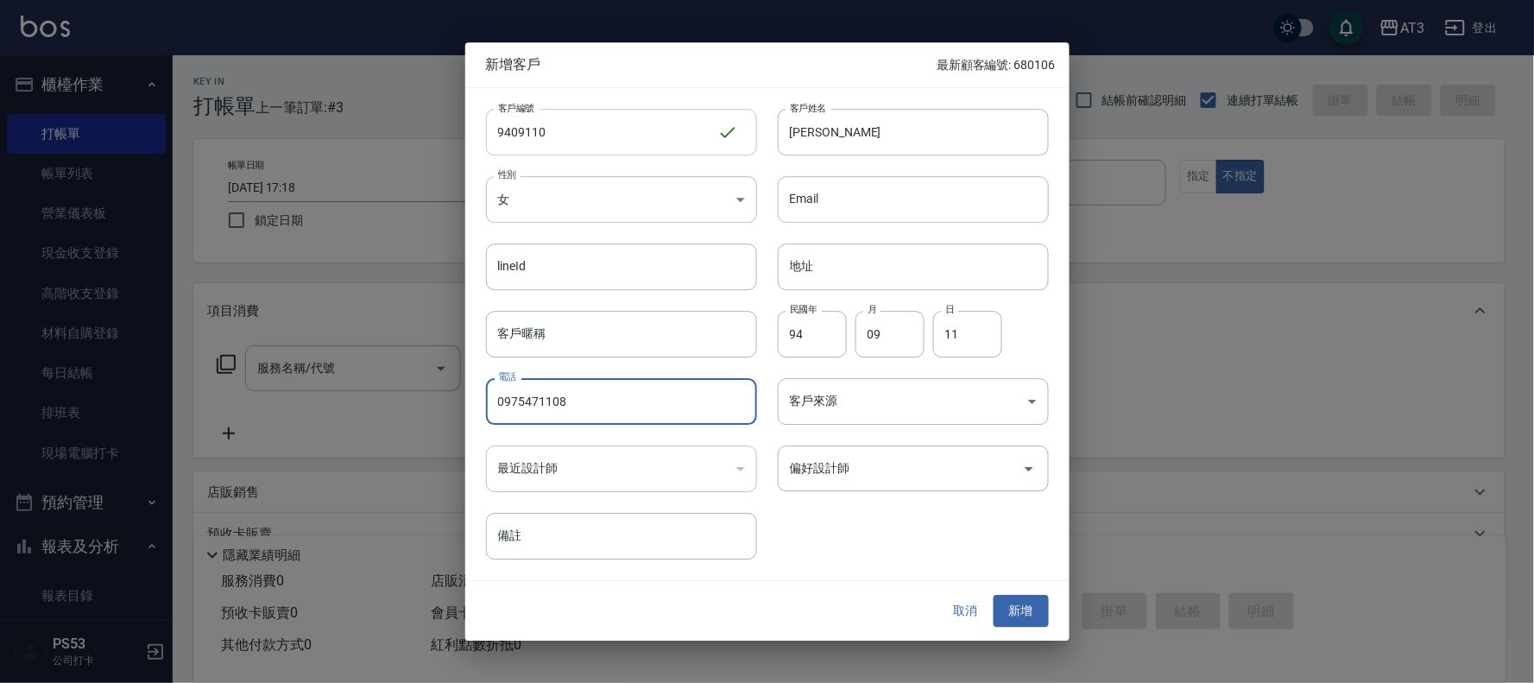
type input "0975471108"
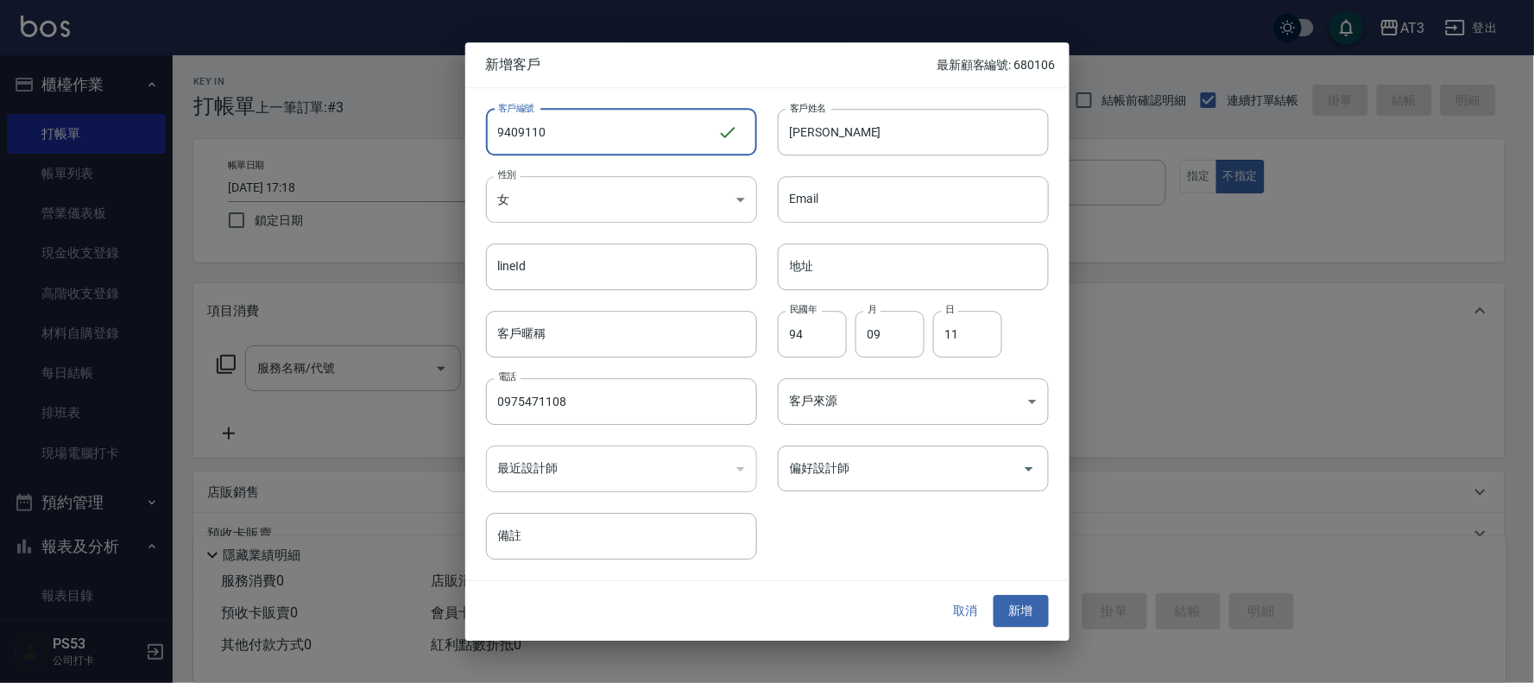
click at [578, 124] on input "9409110" at bounding box center [601, 132] width 231 height 47
type input "940911"
click at [1041, 604] on button "新增" at bounding box center [1020, 611] width 55 height 32
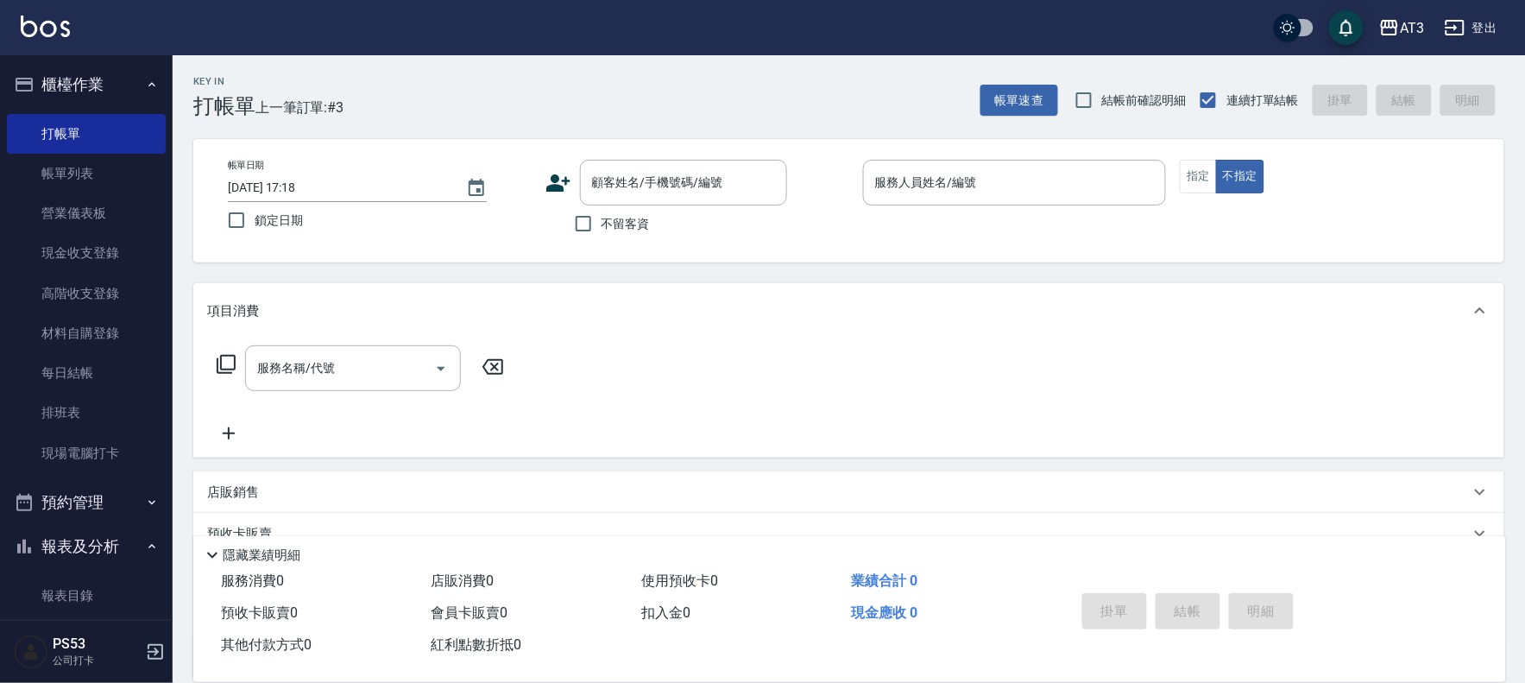
click at [554, 179] on icon at bounding box center [558, 182] width 24 height 17
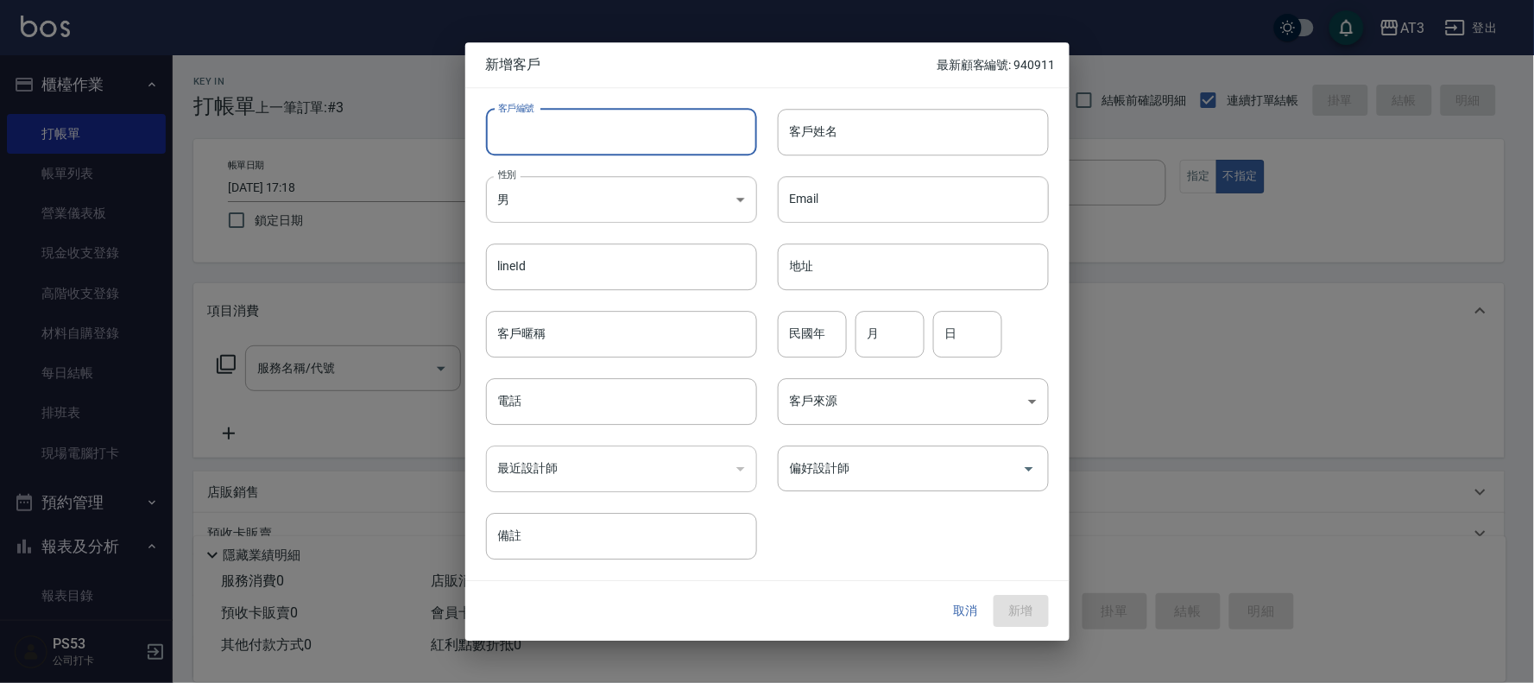
click at [521, 128] on input "客戶編號" at bounding box center [621, 132] width 271 height 47
type input "740427-1"
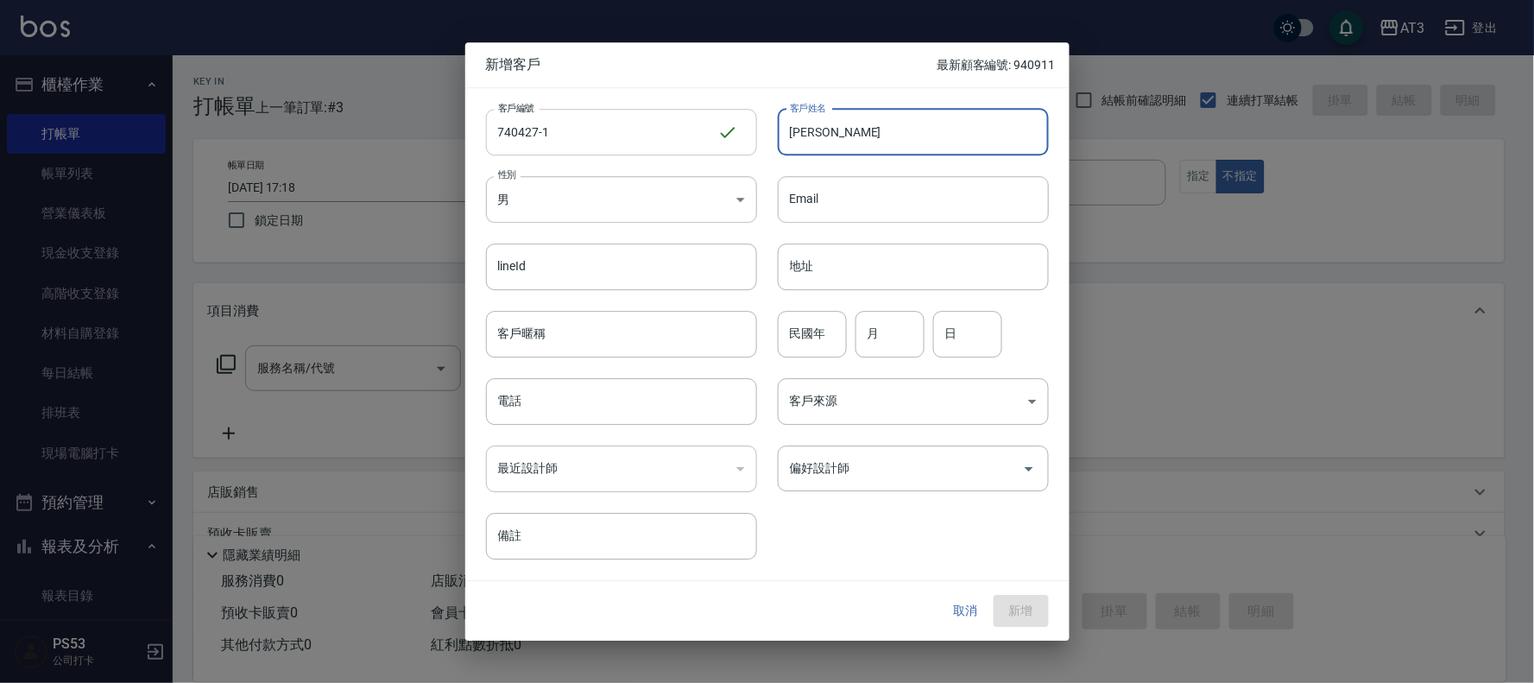
type input "[PERSON_NAME]"
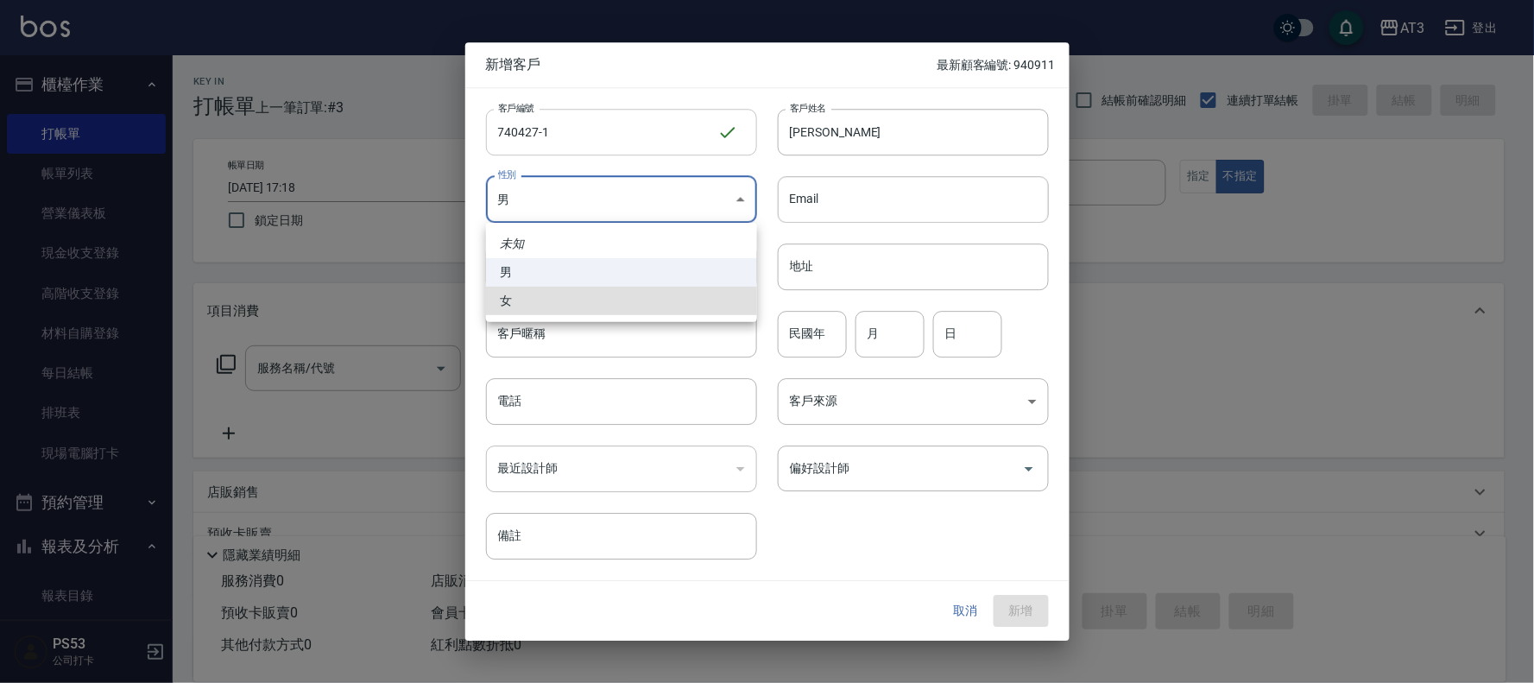
type input "[DEMOGRAPHIC_DATA]"
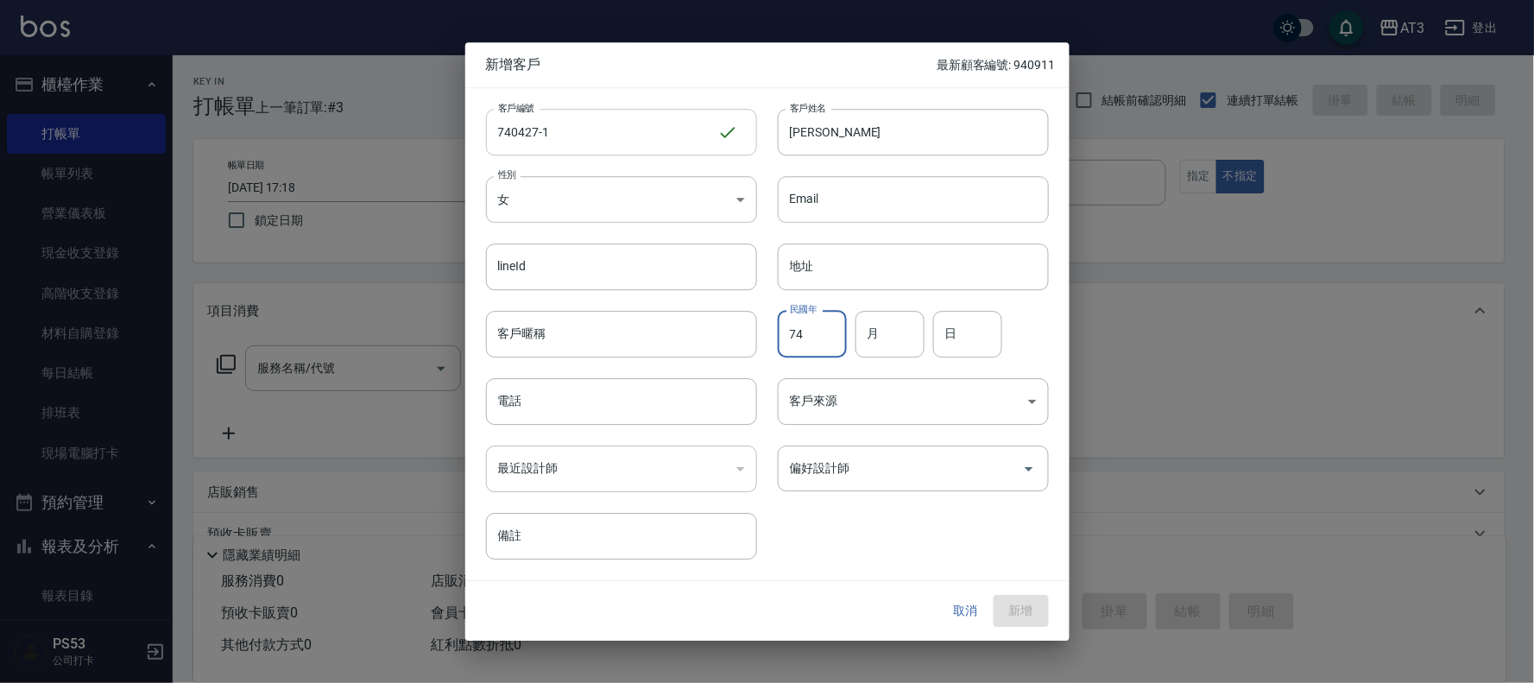
type input "74"
type input "04"
type input "27"
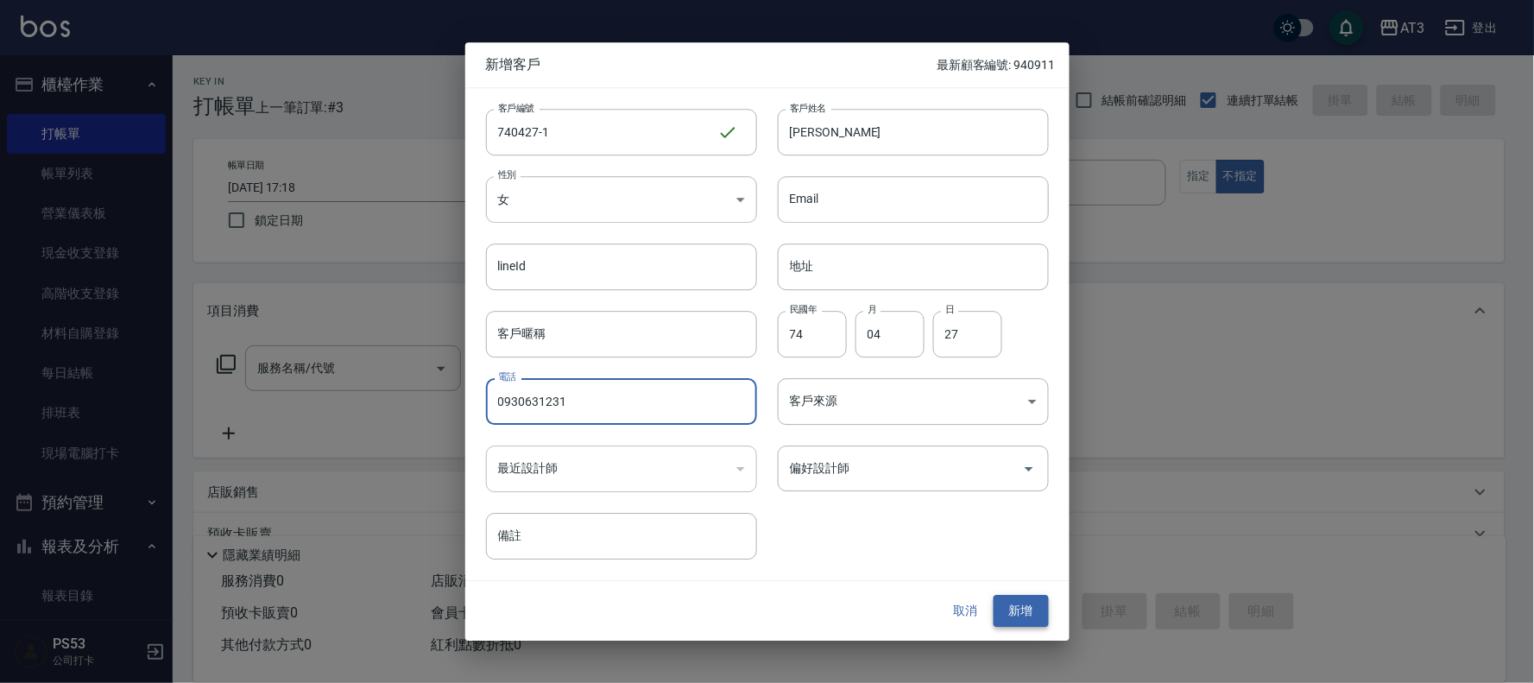
type input "0930631231"
click at [1030, 609] on button "新增" at bounding box center [1020, 611] width 55 height 32
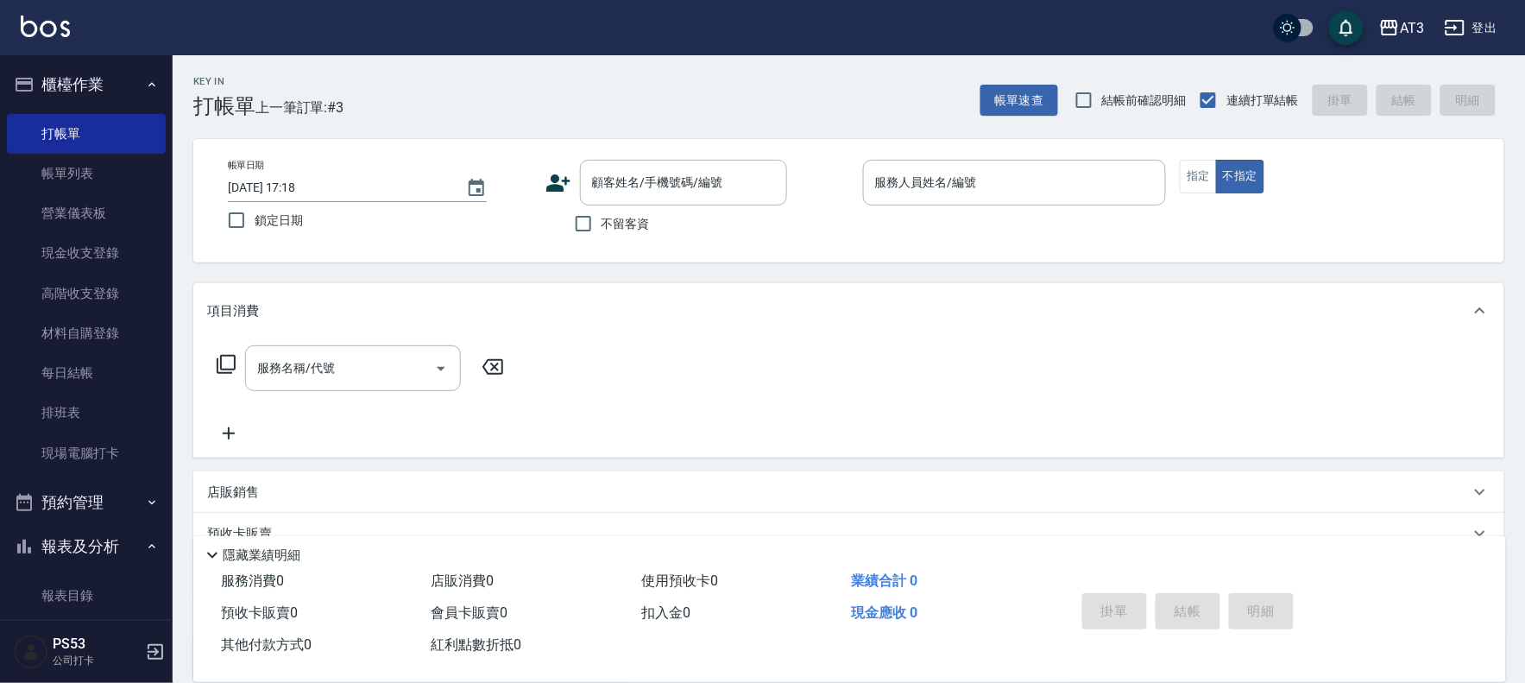
click at [548, 193] on icon at bounding box center [558, 183] width 26 height 26
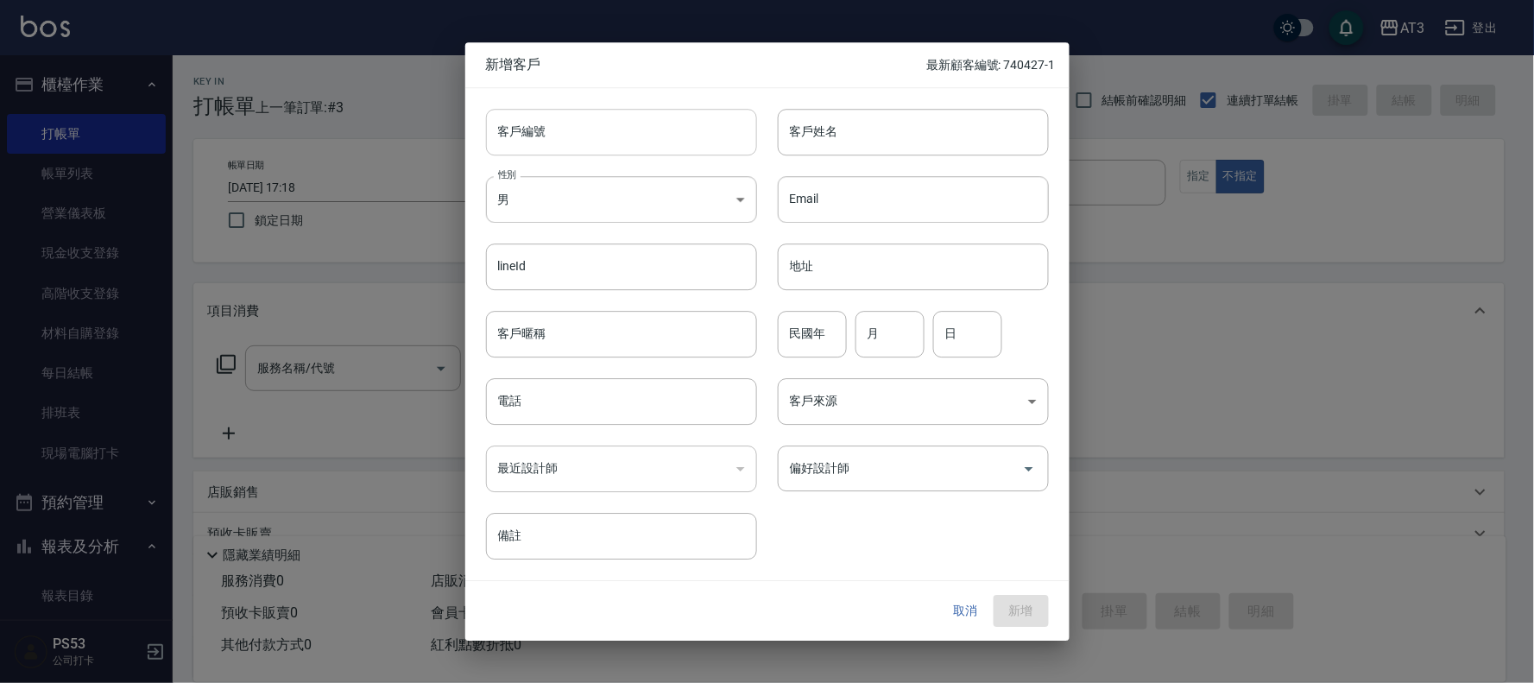
click at [561, 143] on input "客戶編號" at bounding box center [621, 132] width 271 height 47
type input "870318"
type input "[PERSON_NAME]"
type input "87"
type input "03"
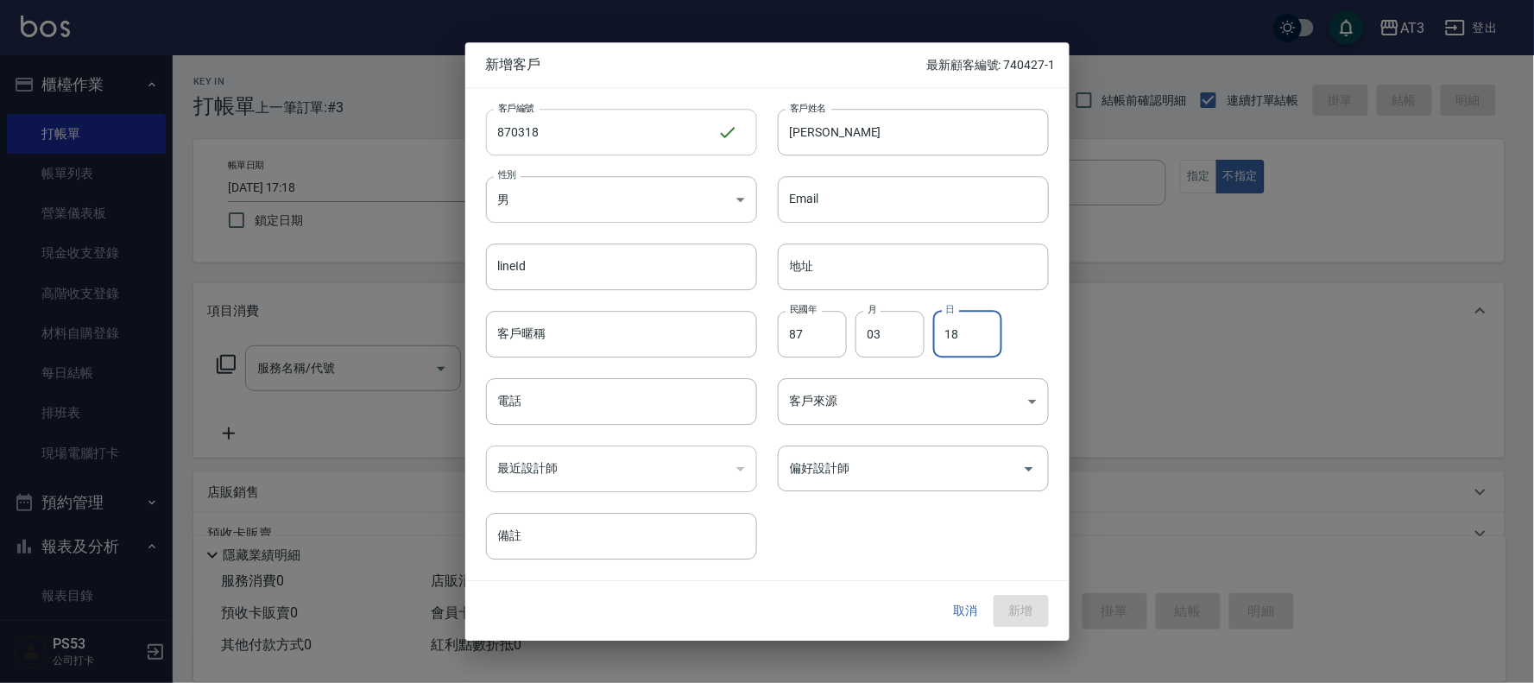
type input "18"
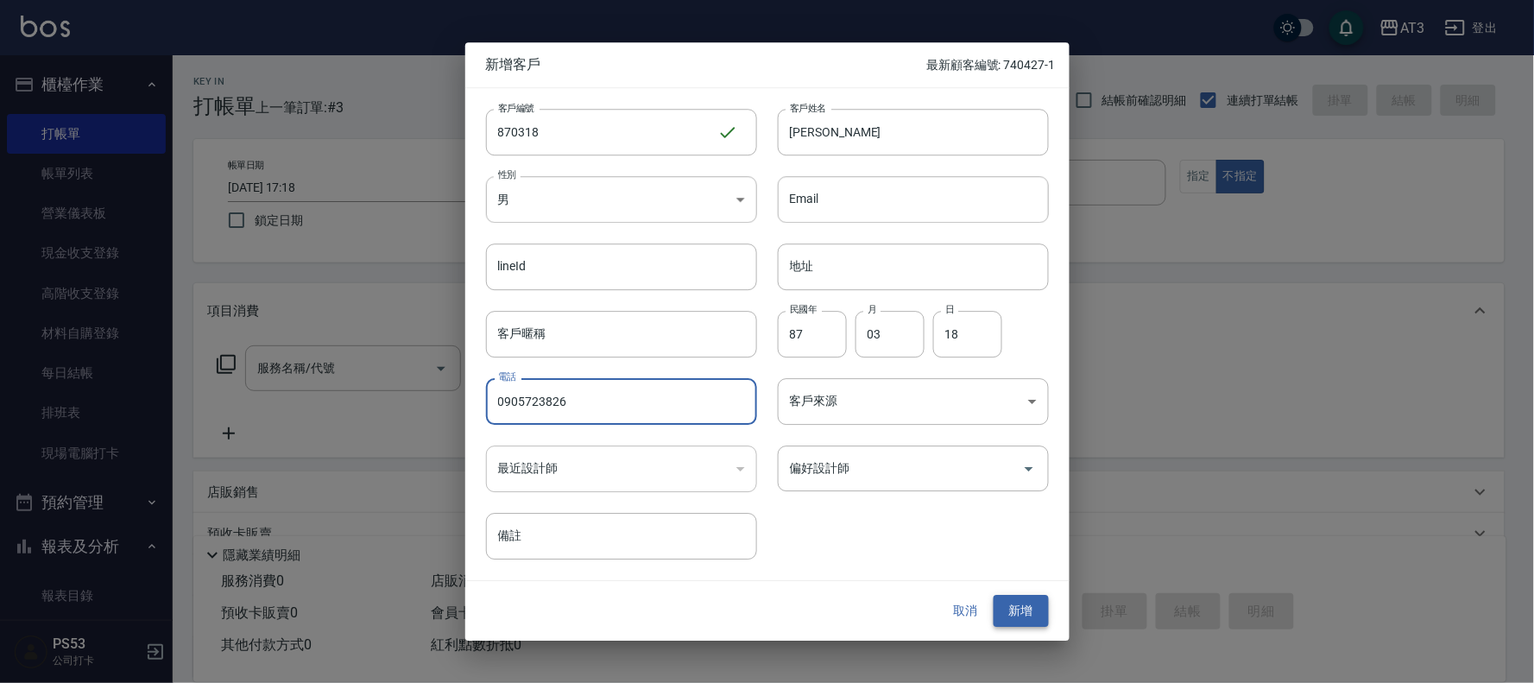
type input "0905723826"
click at [1025, 609] on button "新增" at bounding box center [1020, 611] width 55 height 32
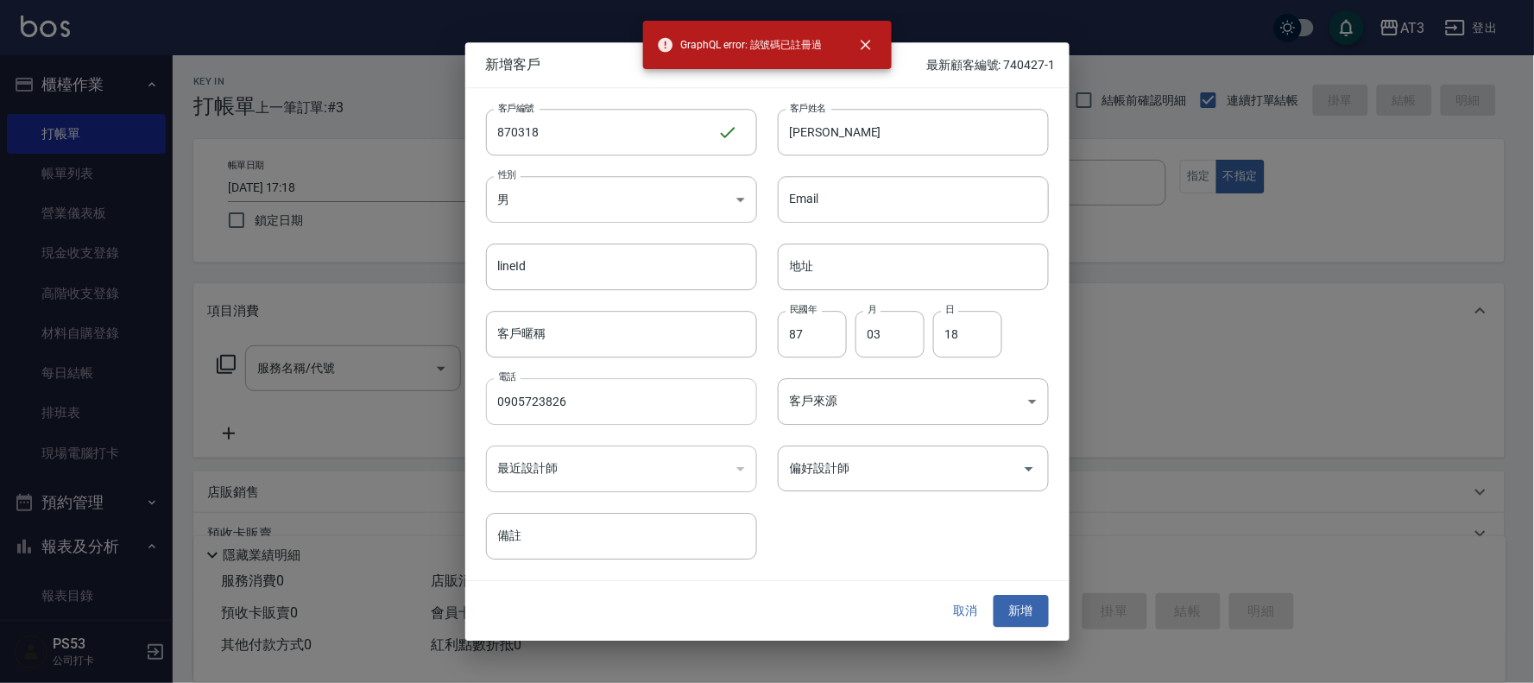
click at [619, 425] on input "0905723826" at bounding box center [621, 401] width 271 height 47
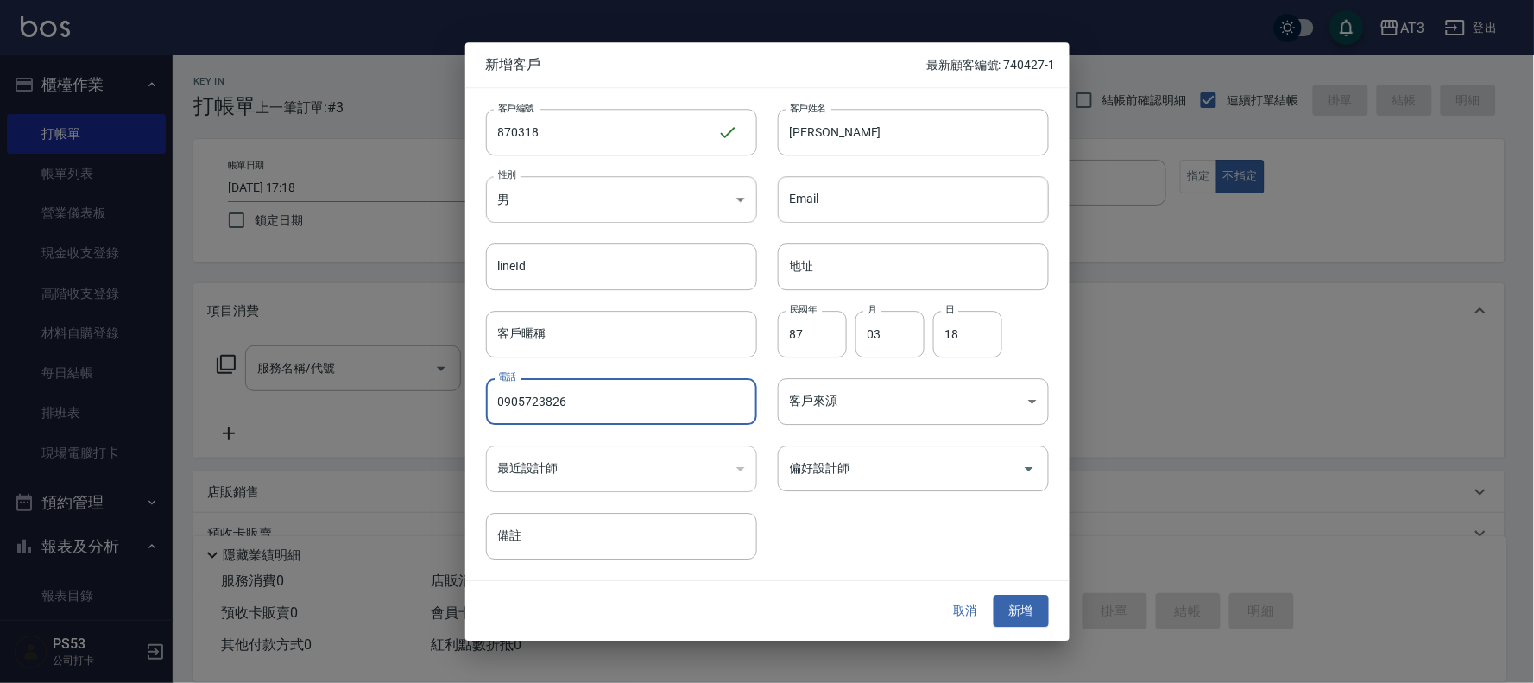
click at [596, 403] on input "0905723826" at bounding box center [621, 401] width 271 height 47
click at [964, 601] on button "取消" at bounding box center [965, 611] width 55 height 32
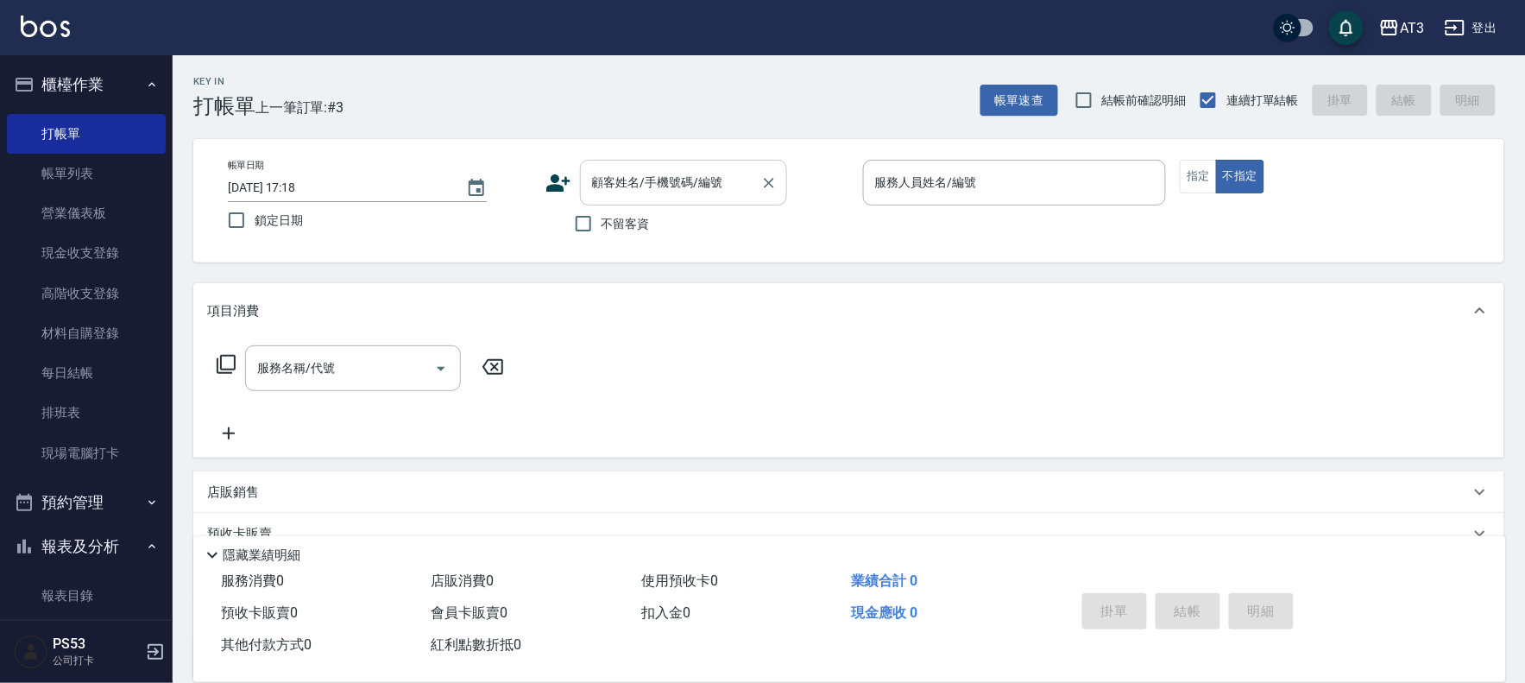
click at [661, 176] on input "顧客姓名/手機號碼/編號" at bounding box center [671, 182] width 166 height 30
paste input "0905723826"
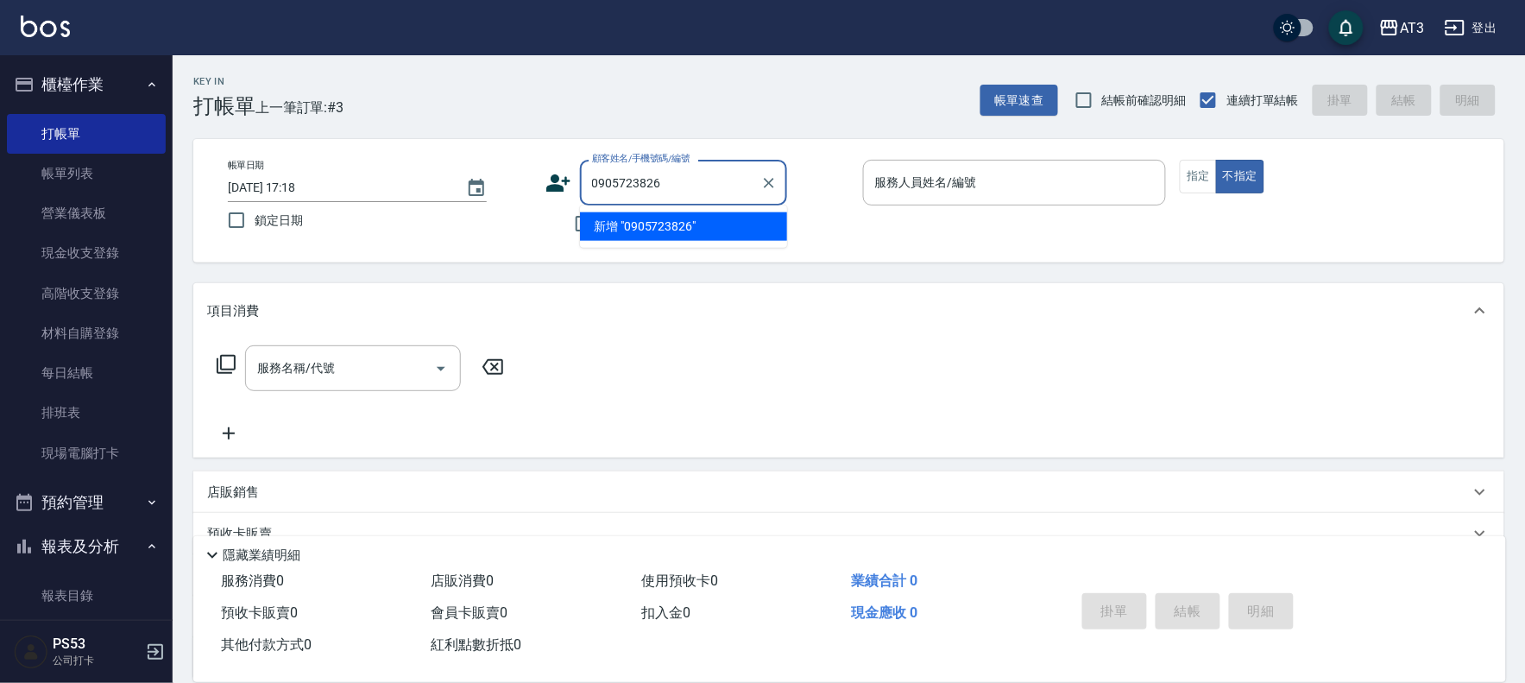
type input "[PERSON_NAME]/0905723826/680106"
click at [763, 187] on icon "Clear" at bounding box center [768, 182] width 17 height 17
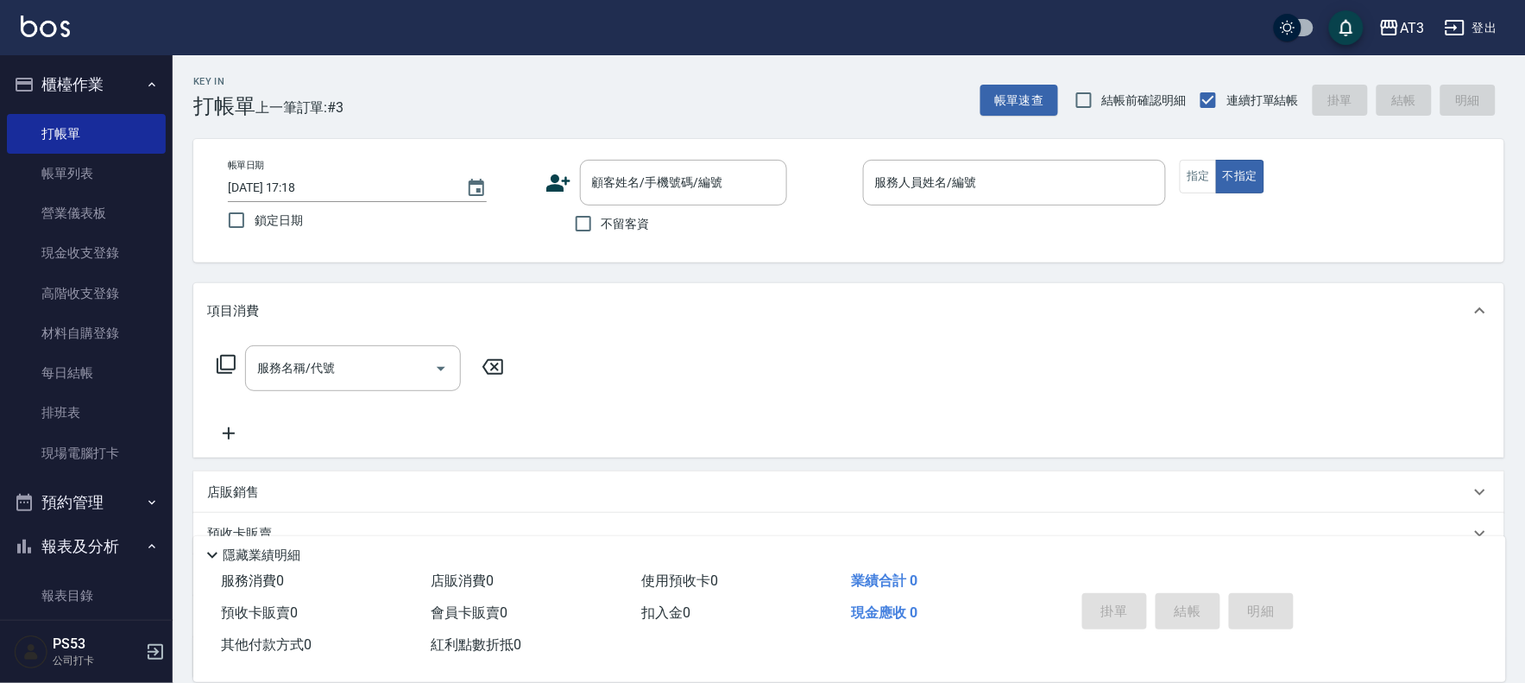
click at [552, 195] on div "顧客姓名/手機號碼/編號 顧客姓名/手機號碼/編號" at bounding box center [697, 183] width 304 height 46
click at [547, 181] on icon at bounding box center [558, 183] width 26 height 26
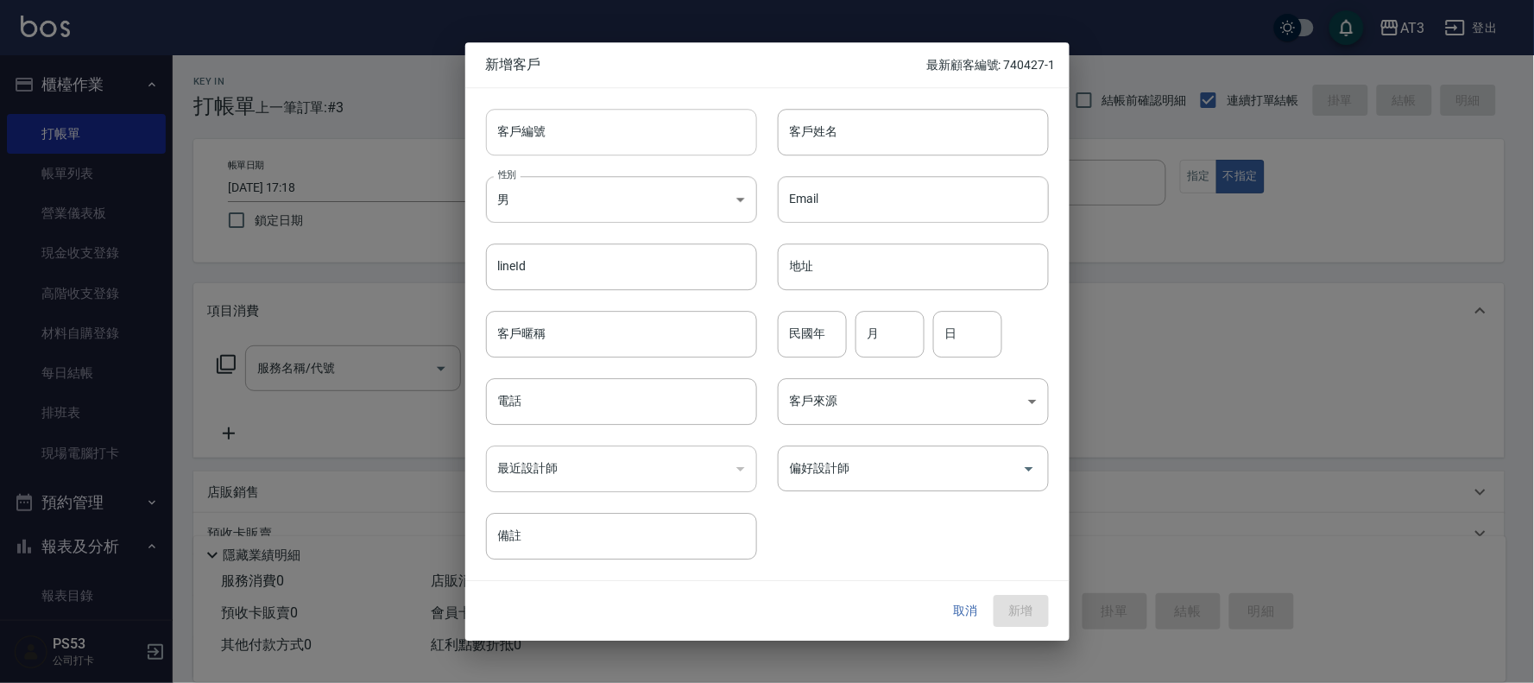
click at [608, 144] on input "客戶編號" at bounding box center [621, 132] width 271 height 47
type input "870318"
type input "[PERSON_NAME]"
type input "87"
type input "03"
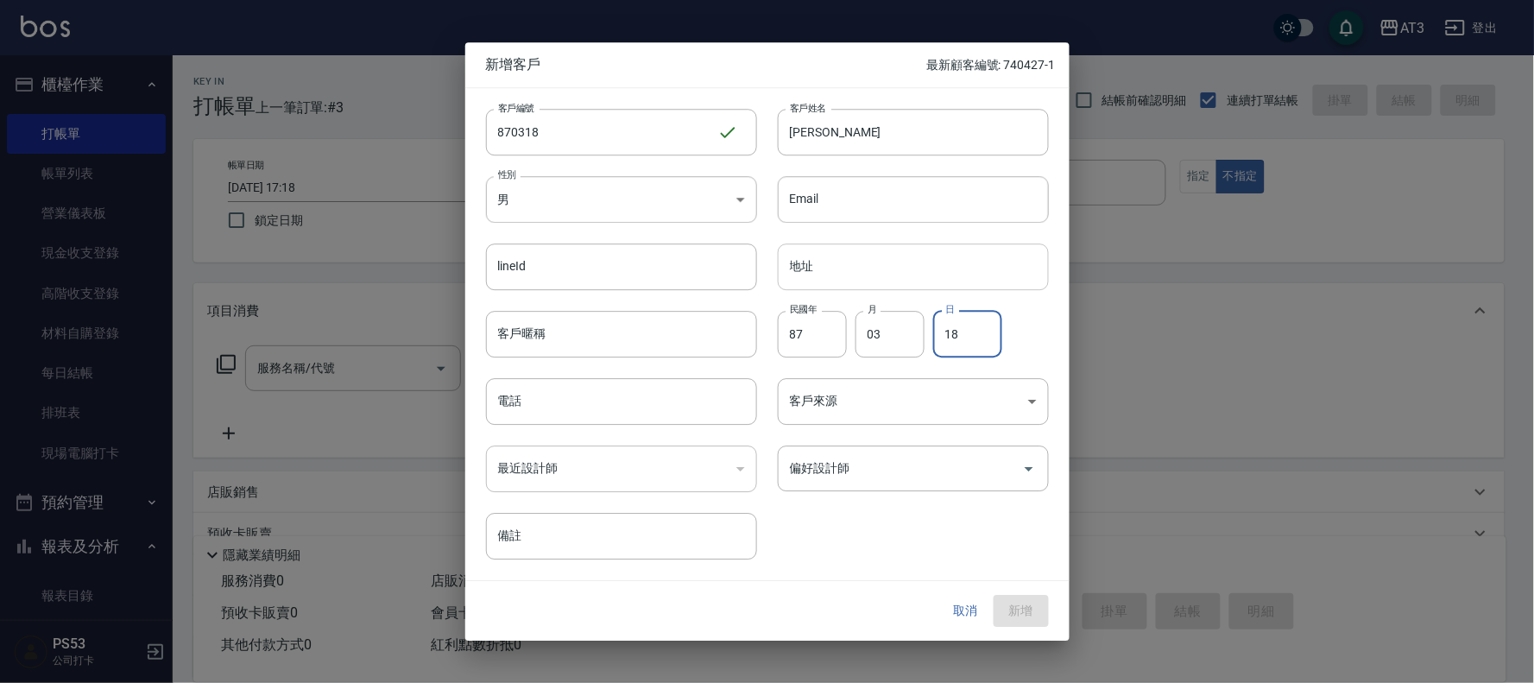
type input "18"
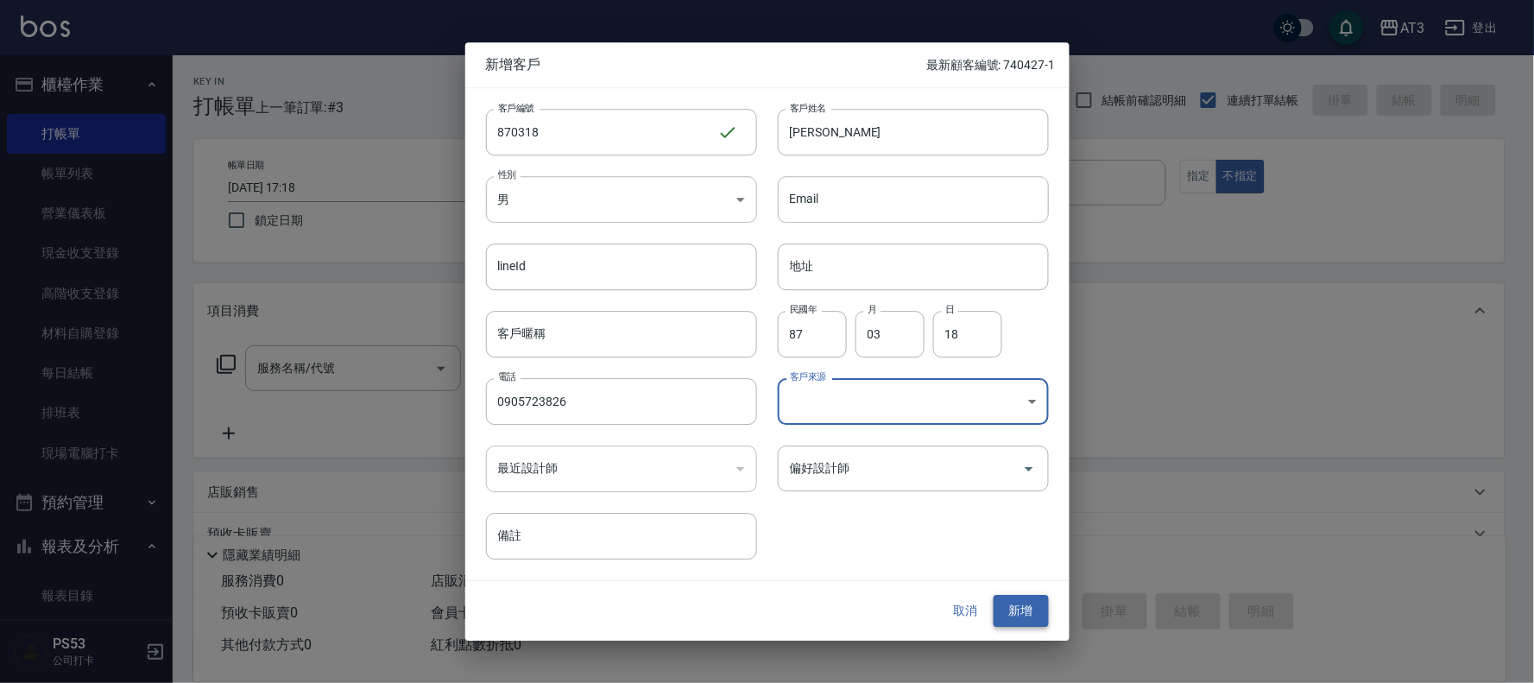
click at [1019, 615] on button "新增" at bounding box center [1020, 611] width 55 height 32
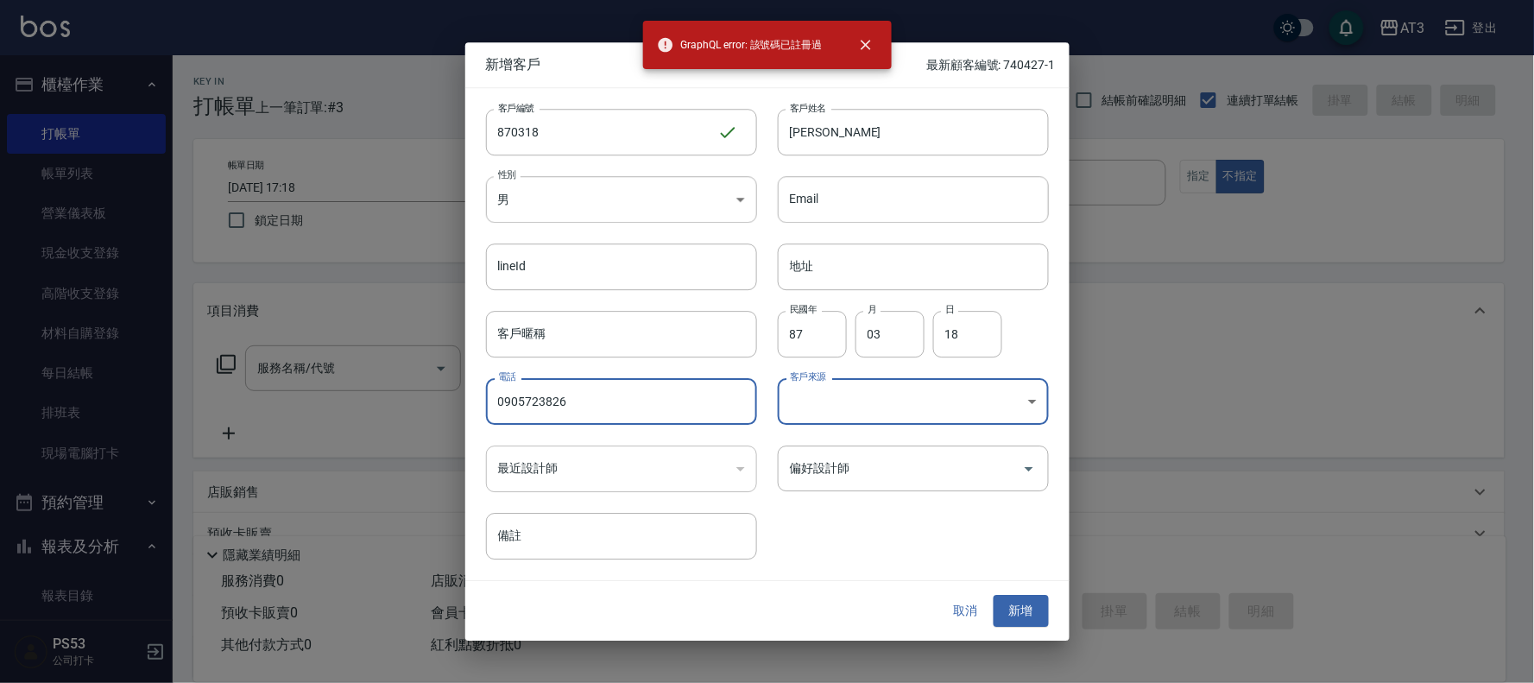
click at [601, 409] on input "0905723826" at bounding box center [621, 401] width 271 height 47
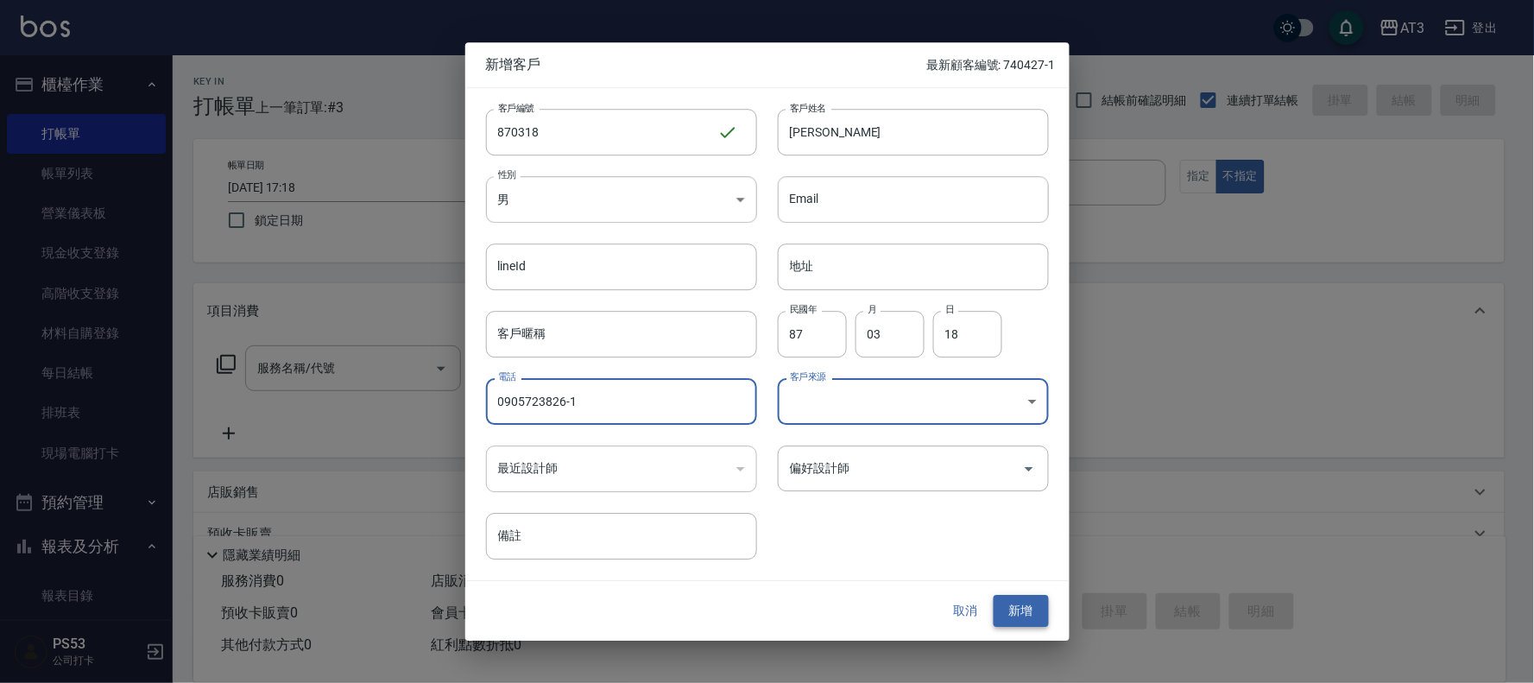
type input "0905723826-1"
click at [1005, 602] on button "新增" at bounding box center [1020, 611] width 55 height 32
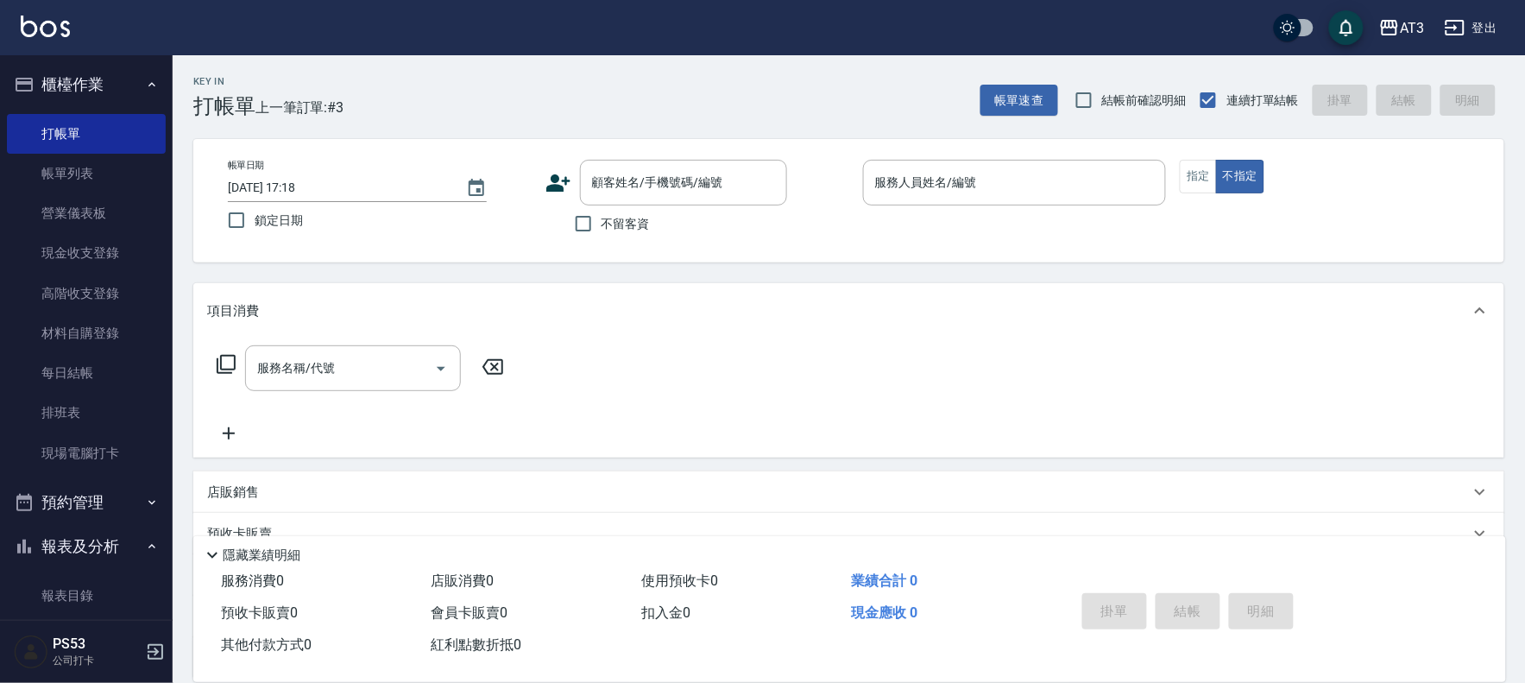
click at [555, 183] on icon at bounding box center [558, 183] width 26 height 26
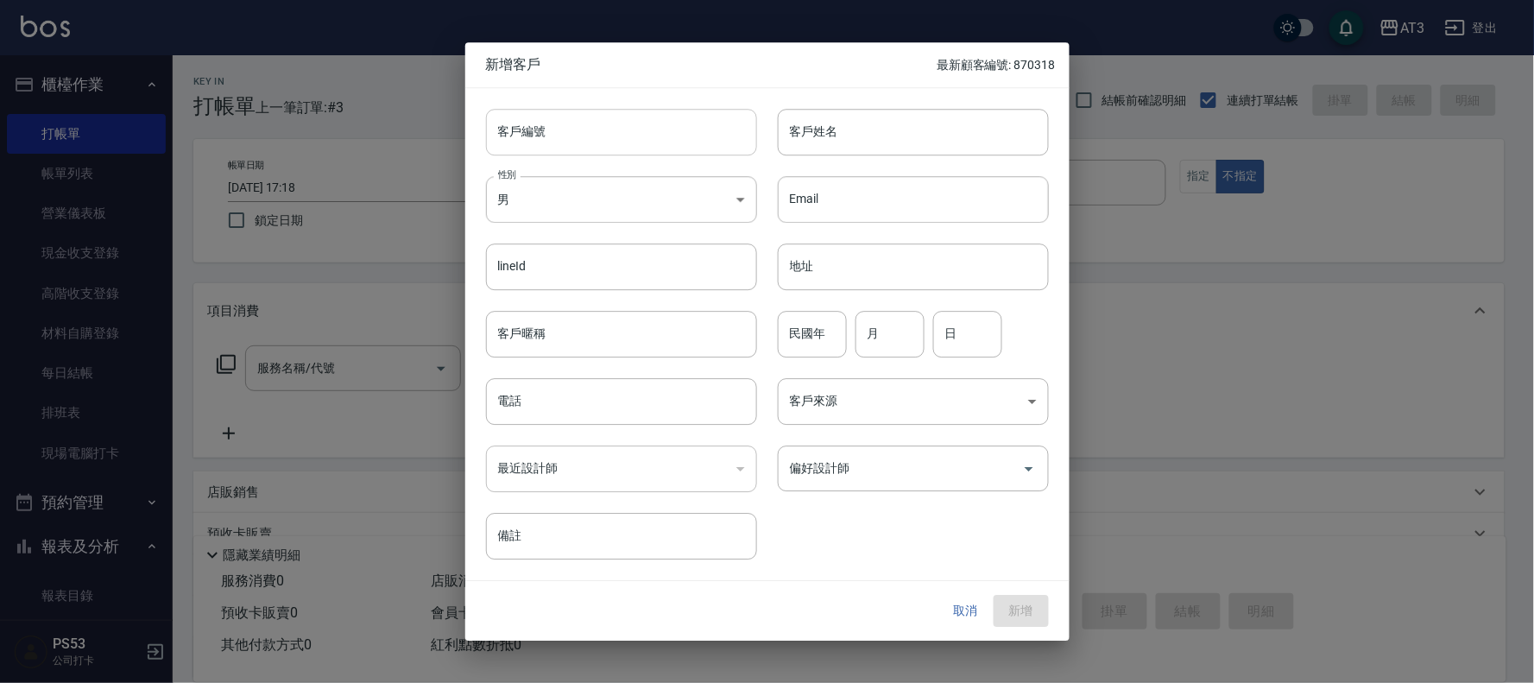
click at [564, 149] on input "客戶編號" at bounding box center [621, 132] width 271 height 47
type input "650517"
type input "[PERSON_NAME]"
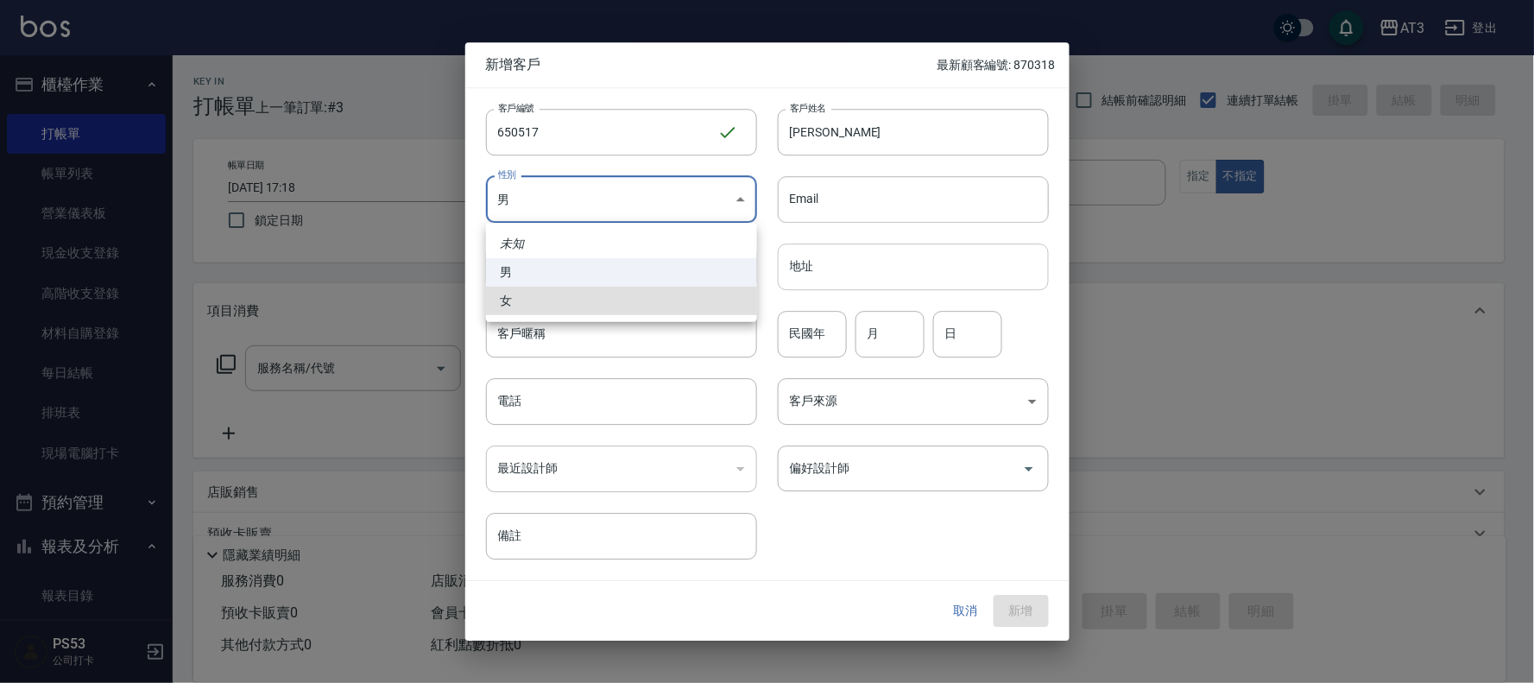
type input "[DEMOGRAPHIC_DATA]"
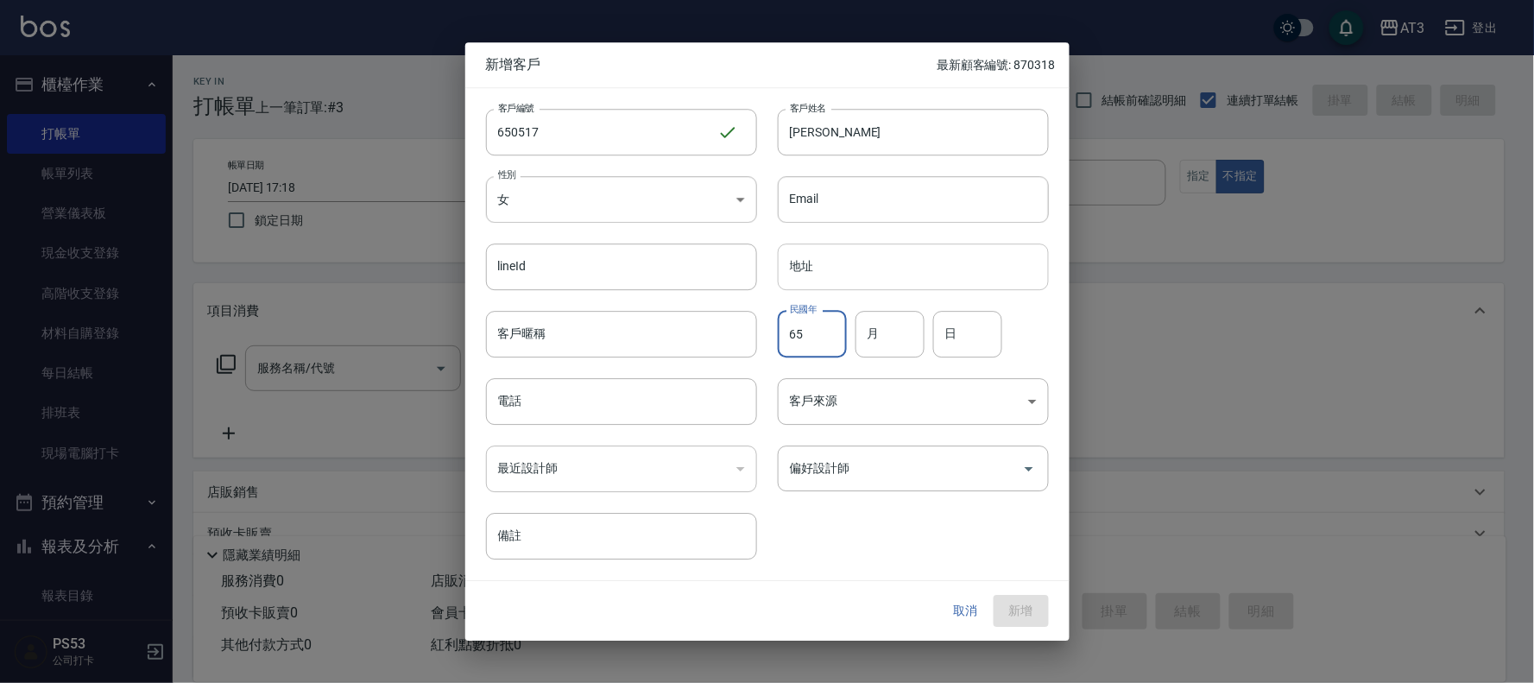
type input "65"
type input "05"
type input "17"
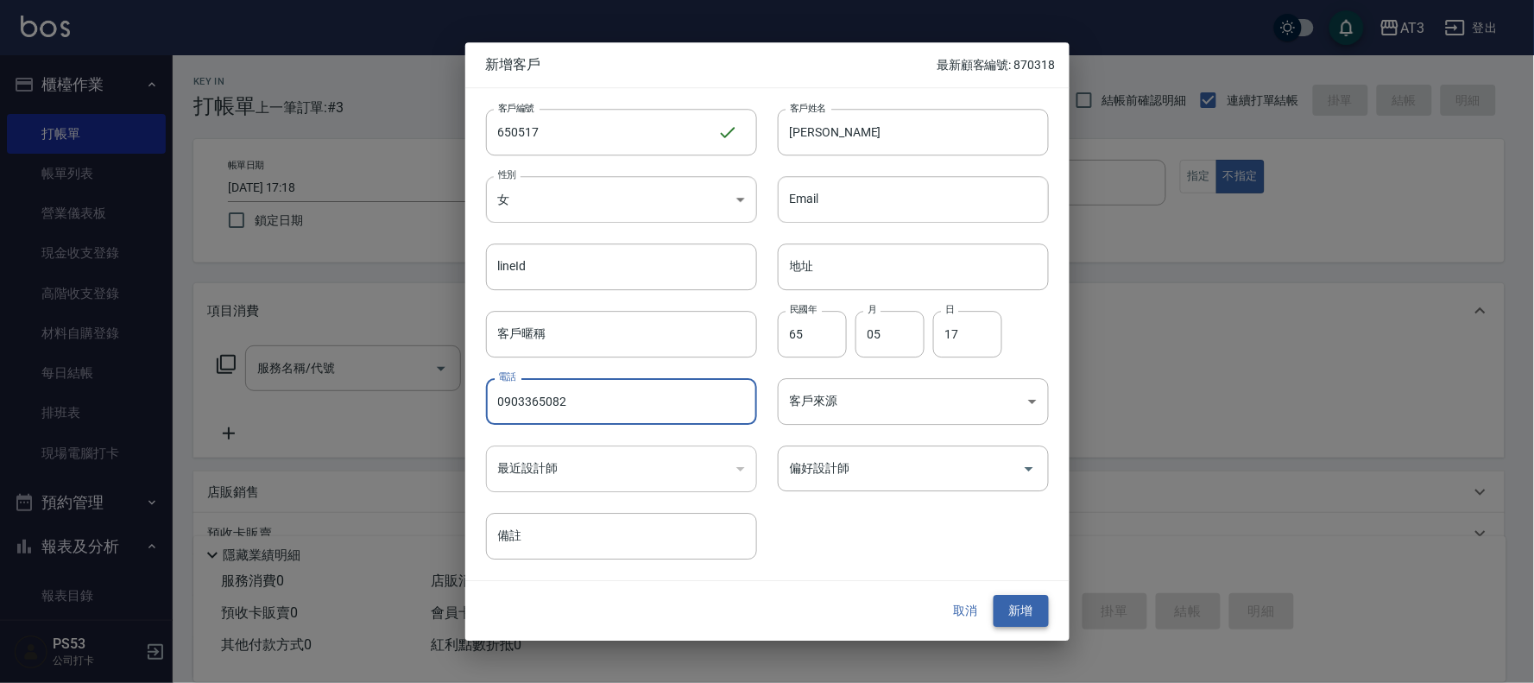
type input "0903365082"
click at [1005, 611] on button "新增" at bounding box center [1020, 611] width 55 height 32
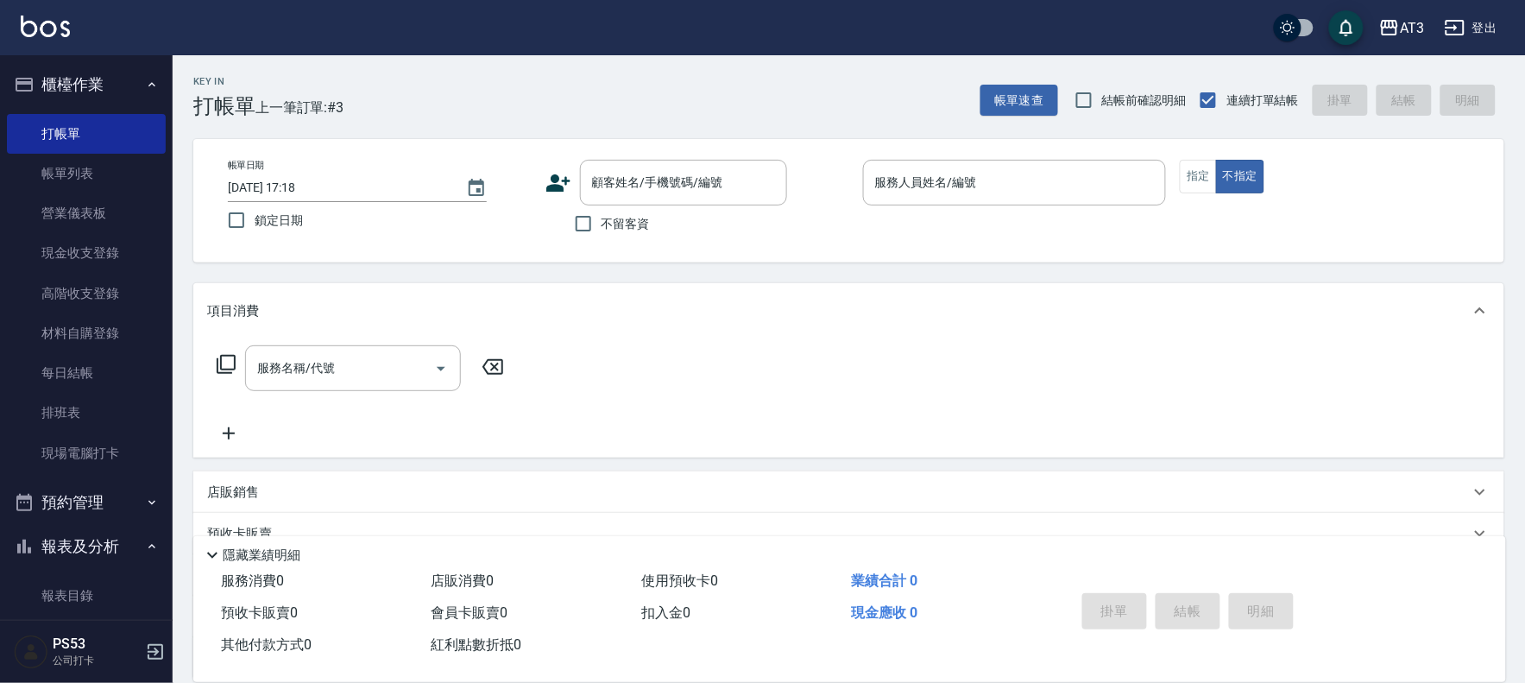
click at [549, 183] on icon at bounding box center [558, 183] width 26 height 26
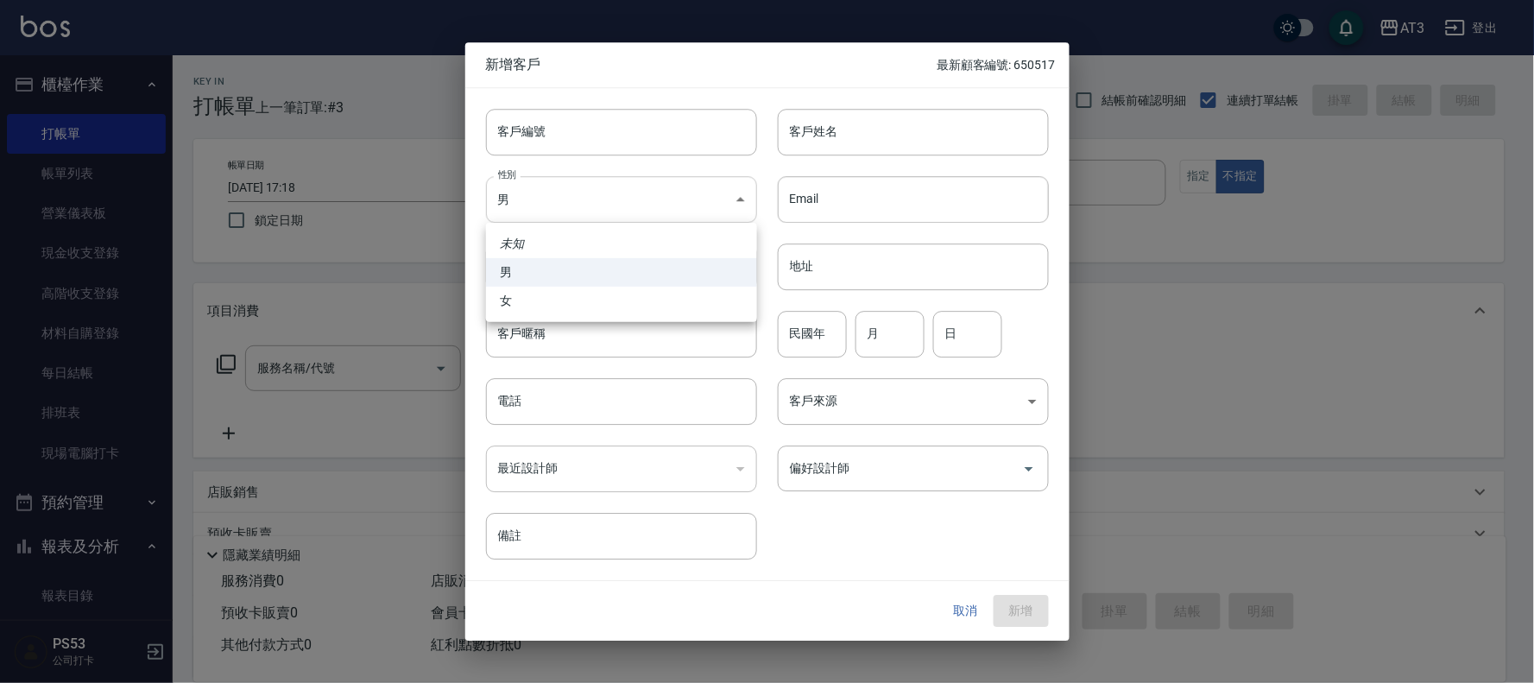
click at [568, 210] on body "AT3 登出 櫃檯作業 打帳單 帳單列表 營業儀表板 現金收支登錄 高階收支登錄 材料自購登錄 每日結帳 排班表 現場電腦打卡 預約管理 預約管理 單日預約紀…" at bounding box center [767, 421] width 1534 height 842
click at [564, 131] on div at bounding box center [767, 341] width 1534 height 683
click at [611, 110] on input "客戶編號" at bounding box center [621, 132] width 271 height 47
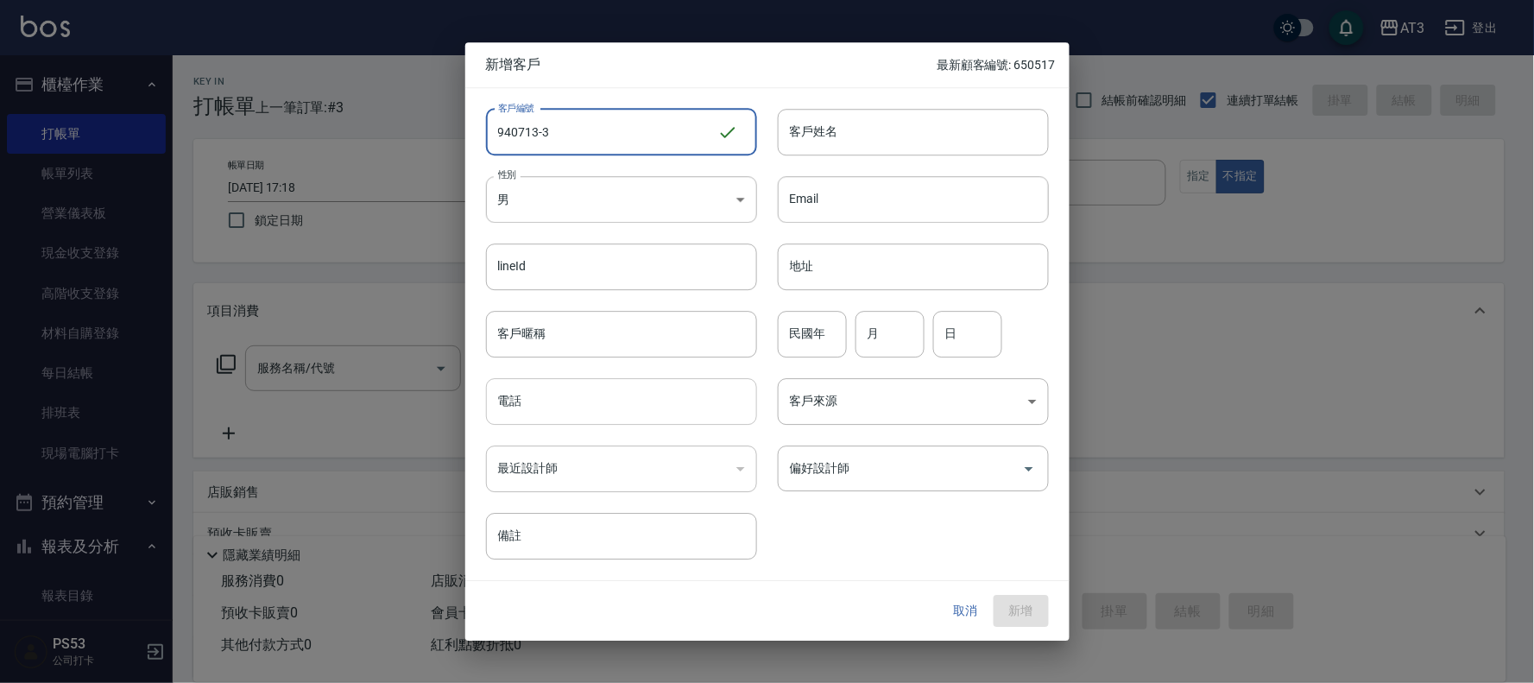
type input "940713-3"
click at [678, 413] on input "電話" at bounding box center [621, 401] width 271 height 47
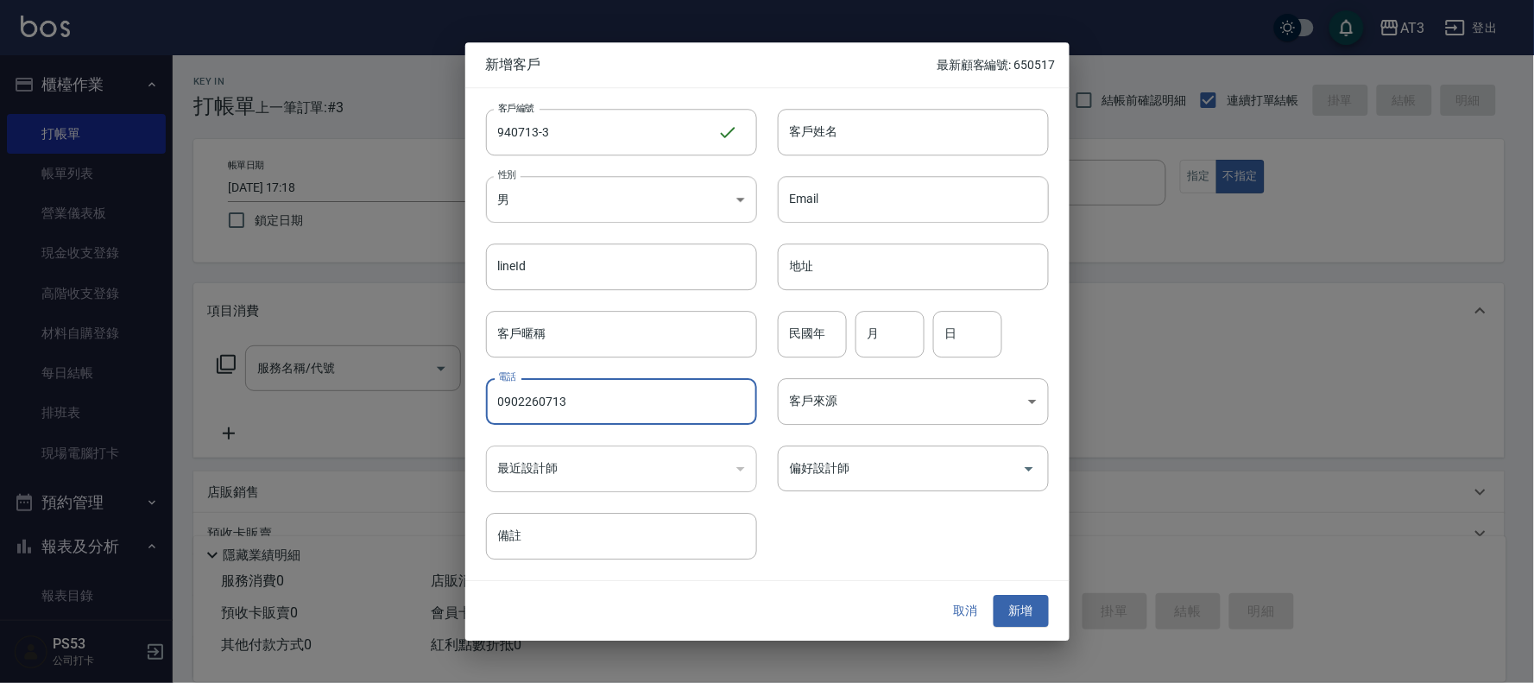
type input "0902260713"
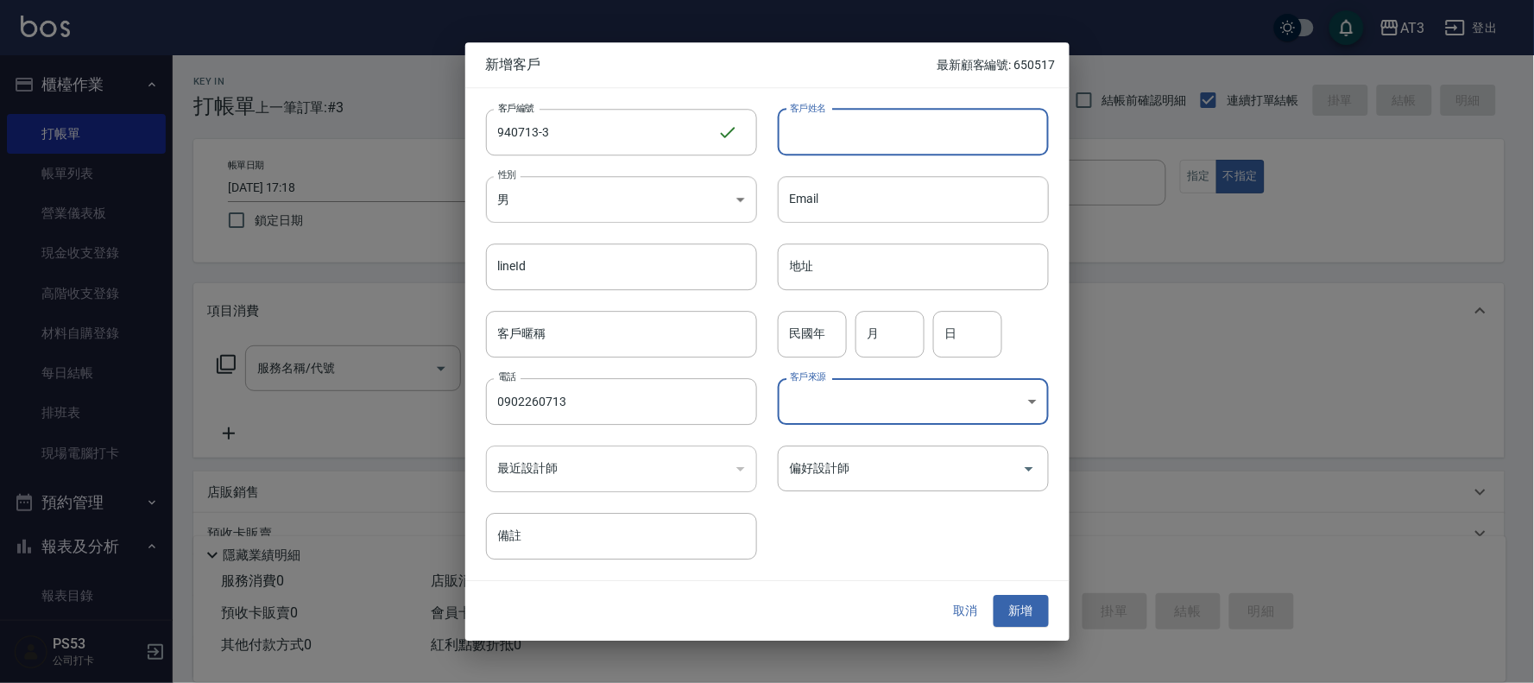
click at [847, 126] on input "客戶姓名" at bounding box center [913, 132] width 271 height 47
type input "[PERSON_NAME]"
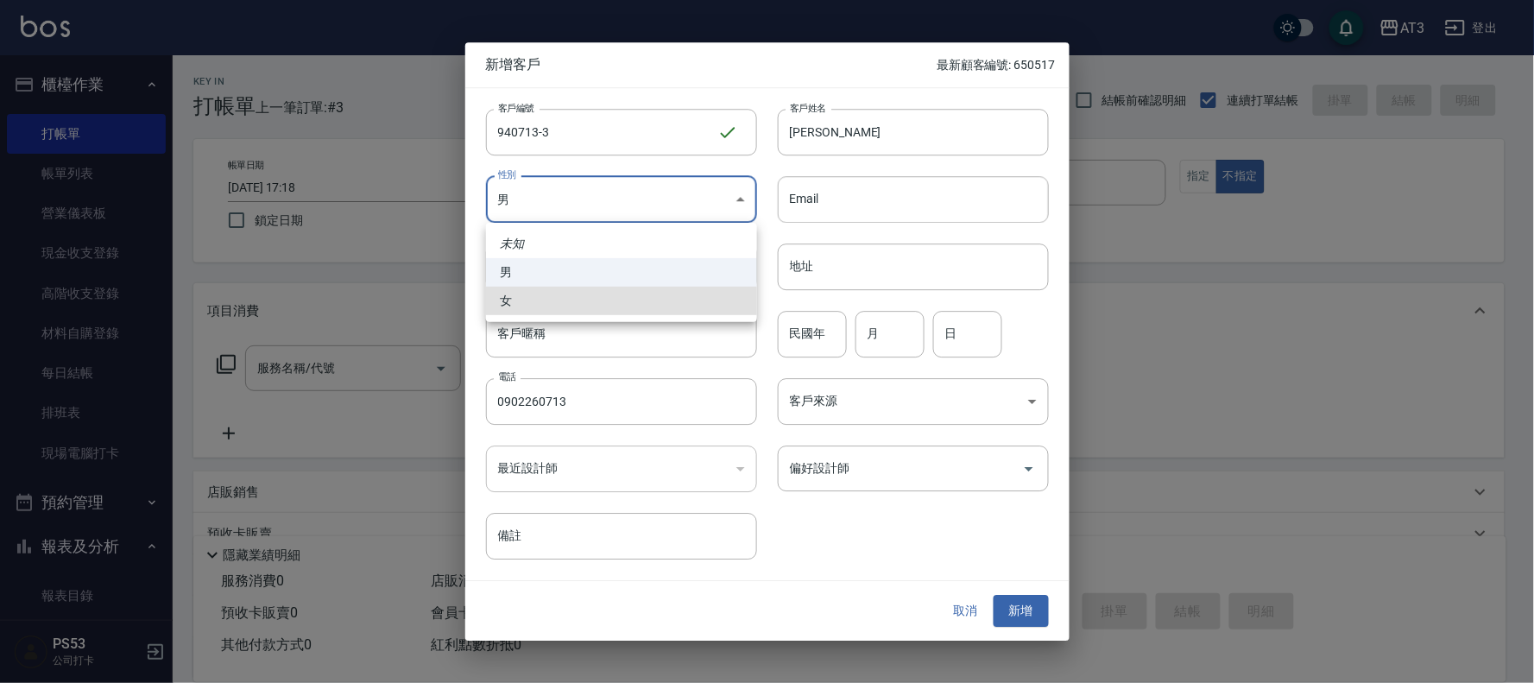
type input "[DEMOGRAPHIC_DATA]"
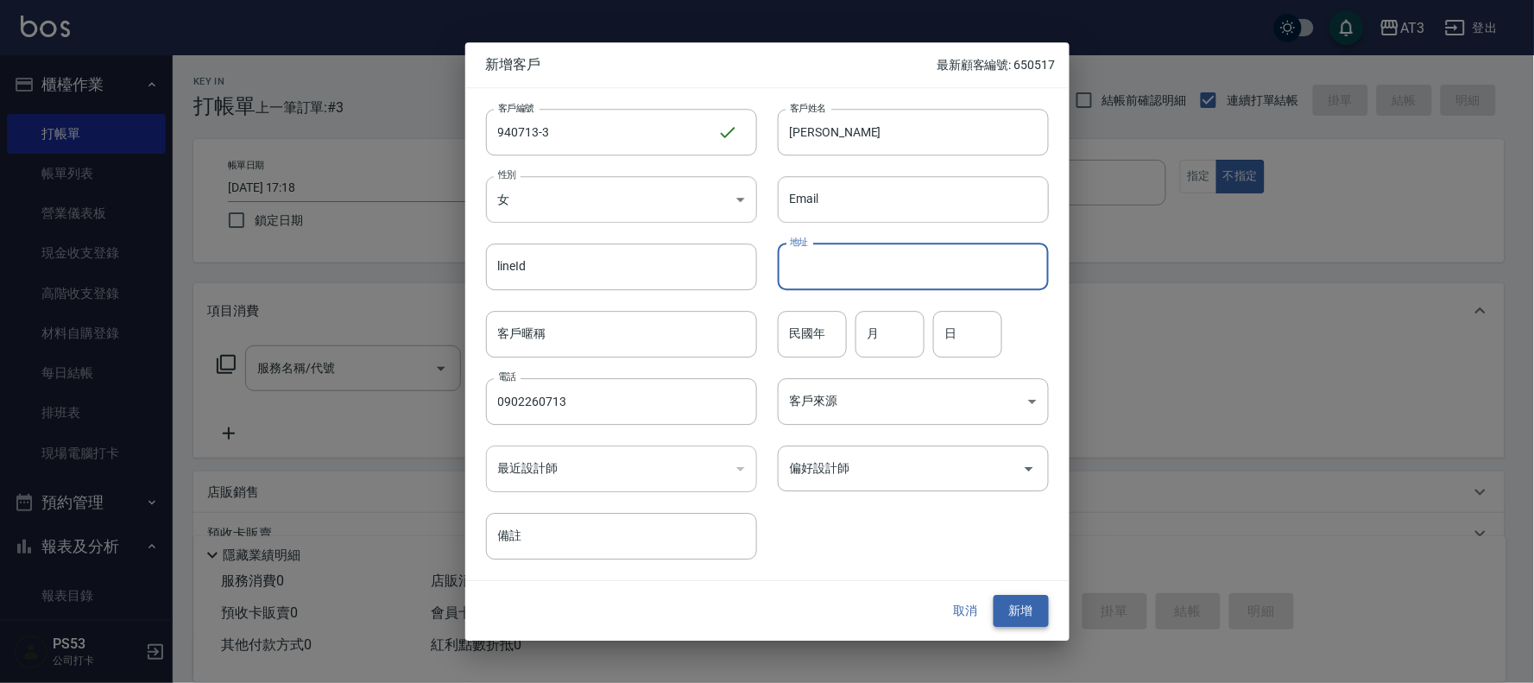
click at [1027, 604] on button "新增" at bounding box center [1020, 611] width 55 height 32
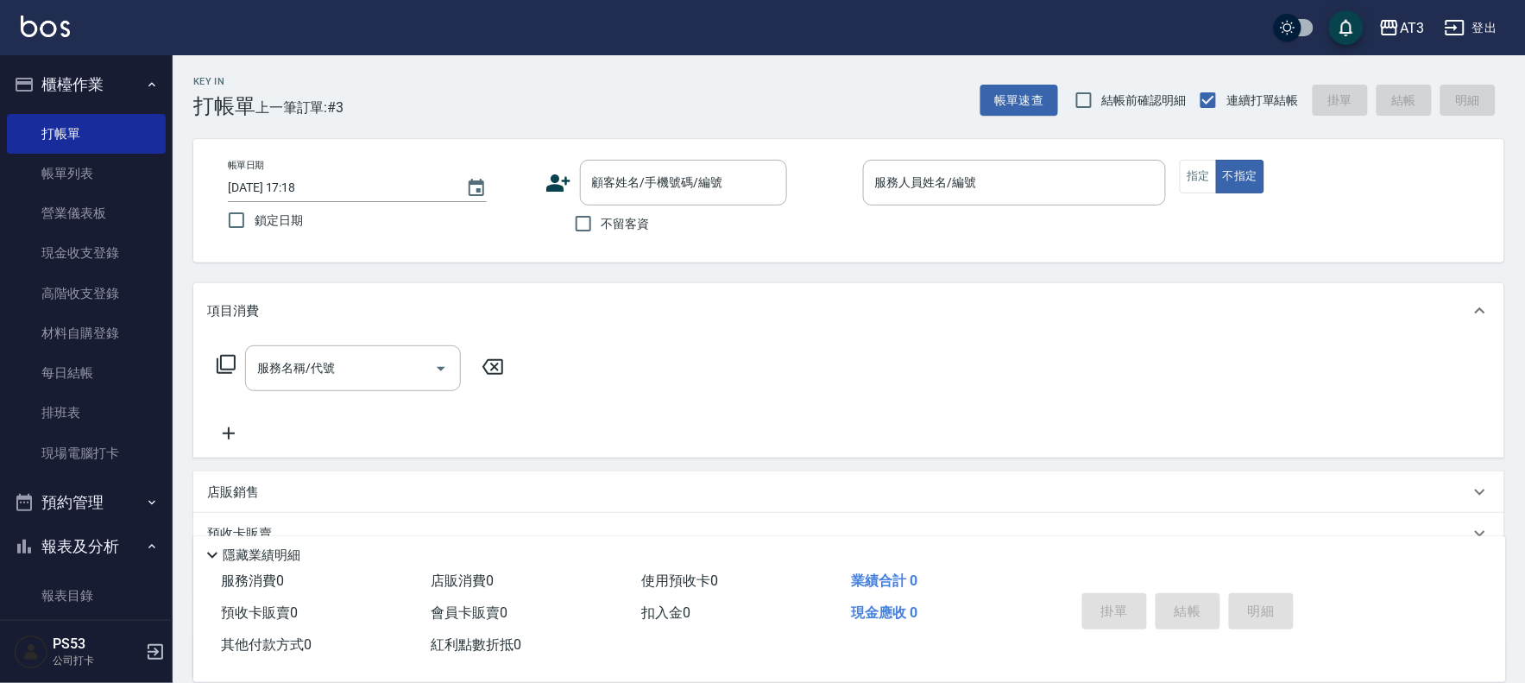
click at [554, 170] on icon at bounding box center [558, 183] width 26 height 26
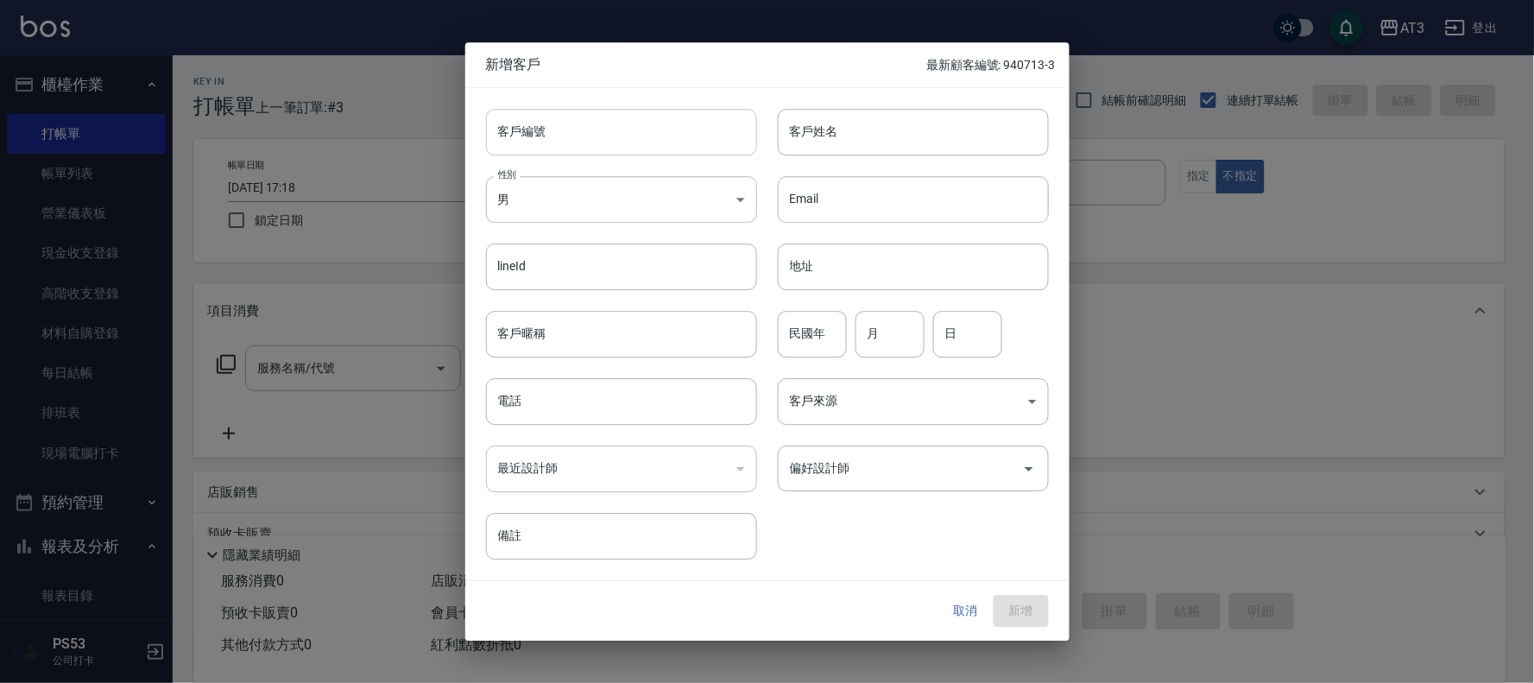
click at [595, 135] on input "客戶編號" at bounding box center [621, 132] width 271 height 47
type input "960331"
type input "[PERSON_NAME]"
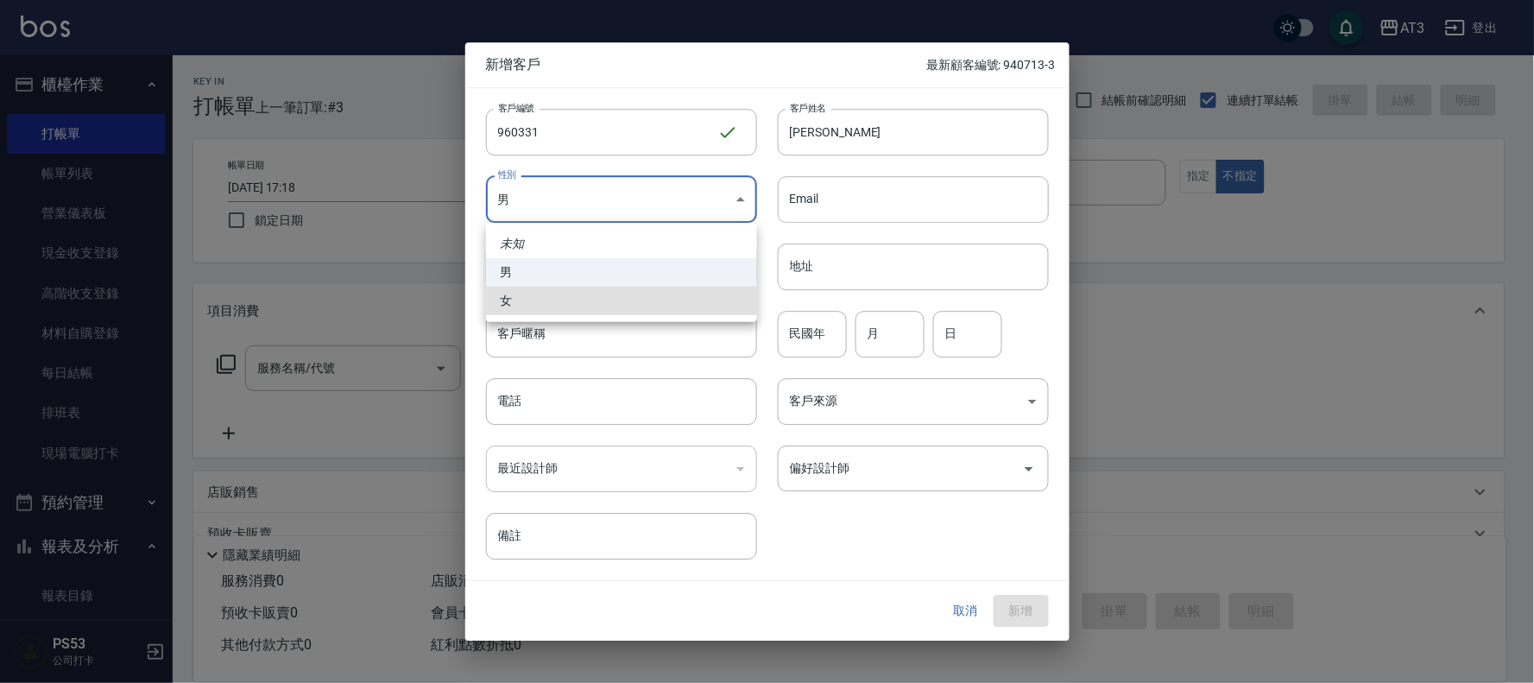
type input "[DEMOGRAPHIC_DATA]"
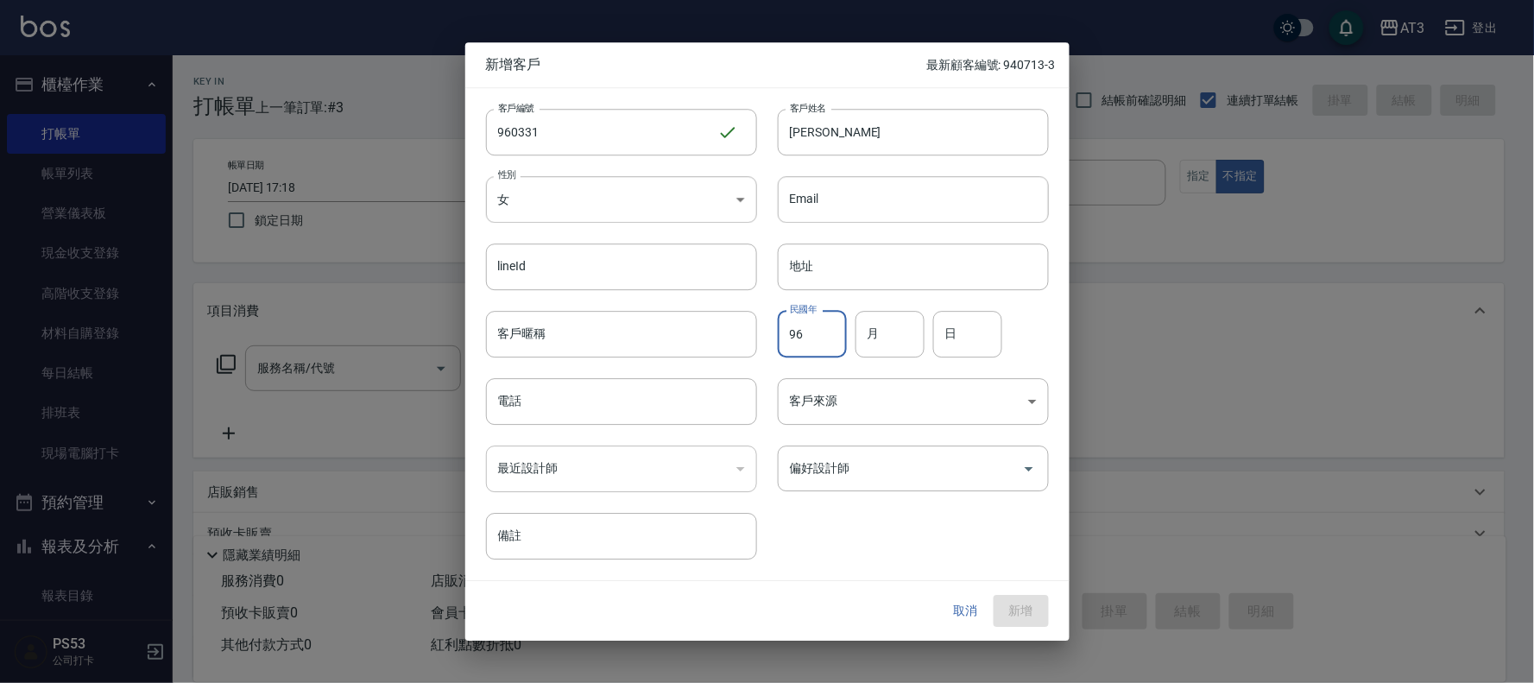
type input "96"
type input "03"
type input "31"
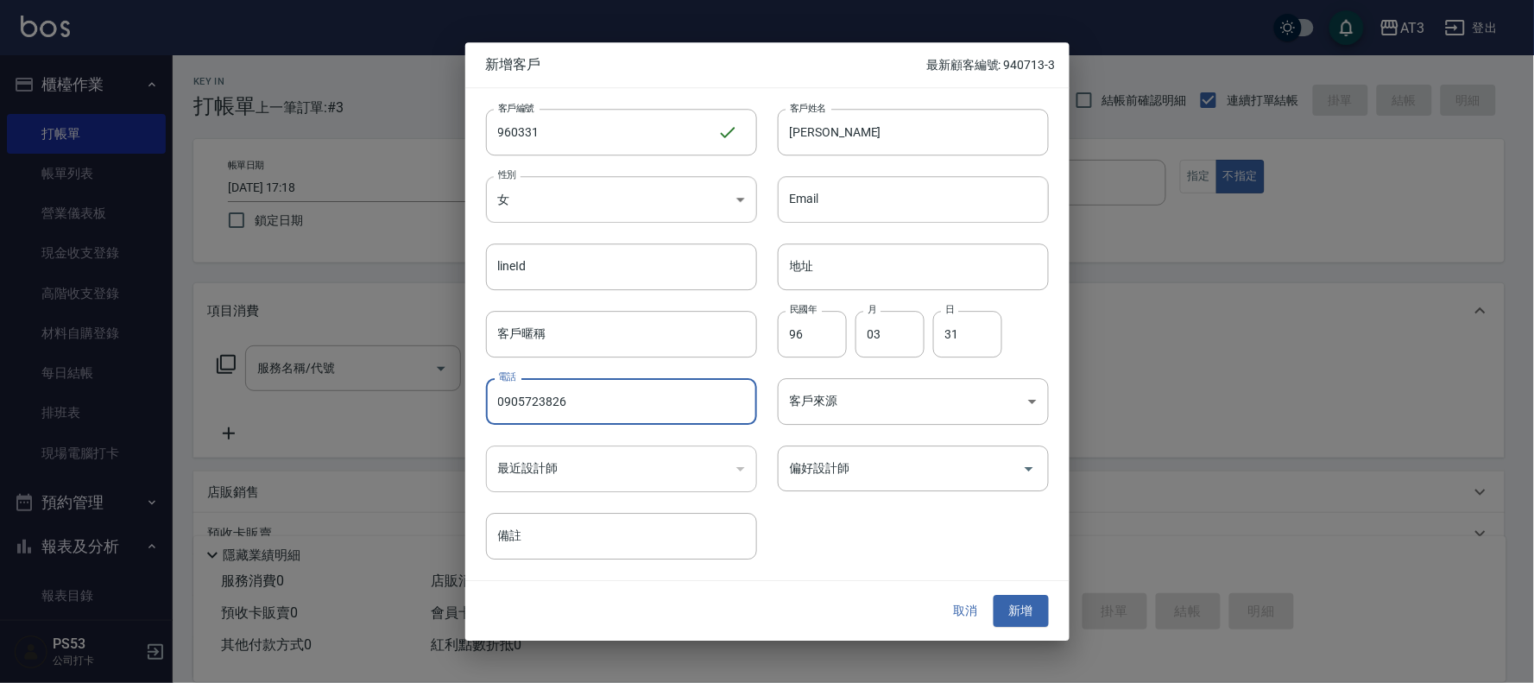
type input "0905723826"
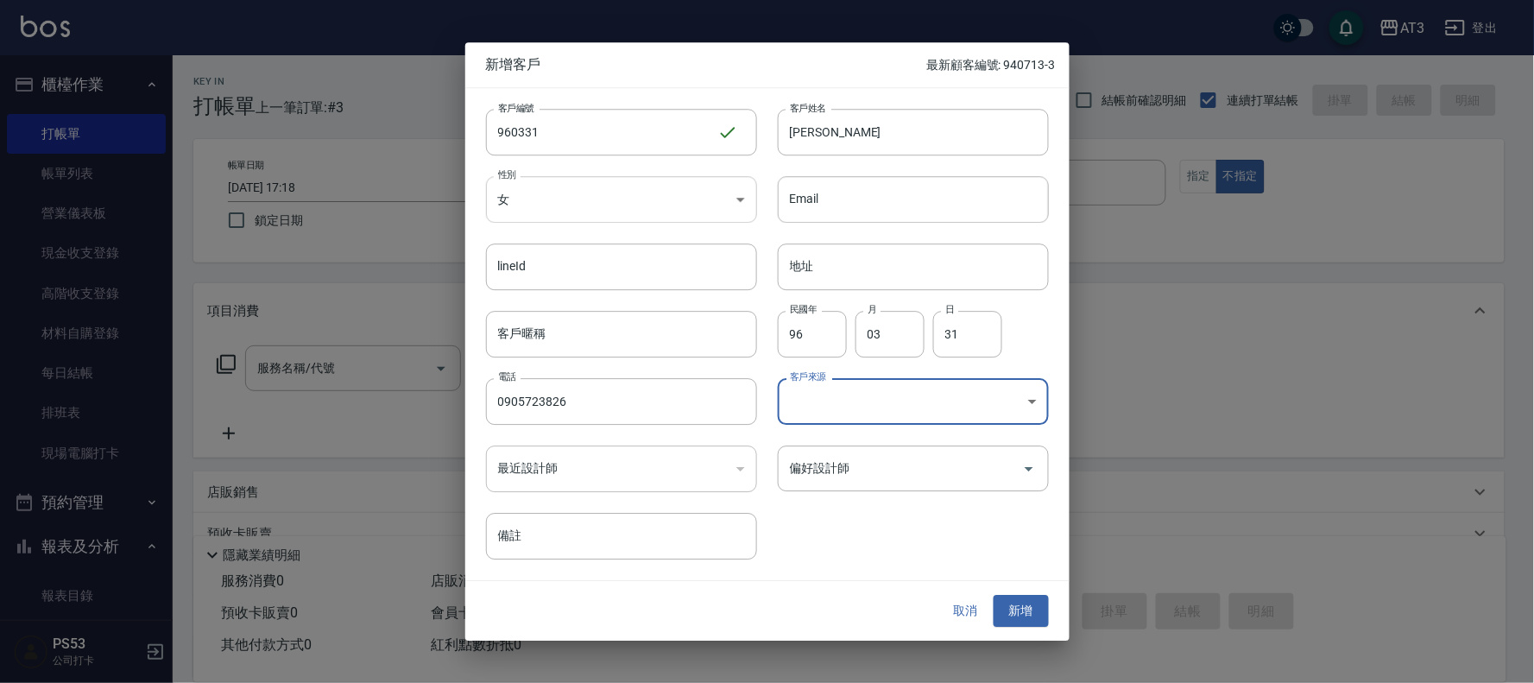
click at [537, 209] on body "AT3 登出 櫃檯作業 打帳單 帳單列表 營業儀表板 現金收支登錄 高階收支登錄 材料自購登錄 每日結帳 排班表 現場電腦打卡 預約管理 預約管理 單日預約紀…" at bounding box center [767, 421] width 1534 height 842
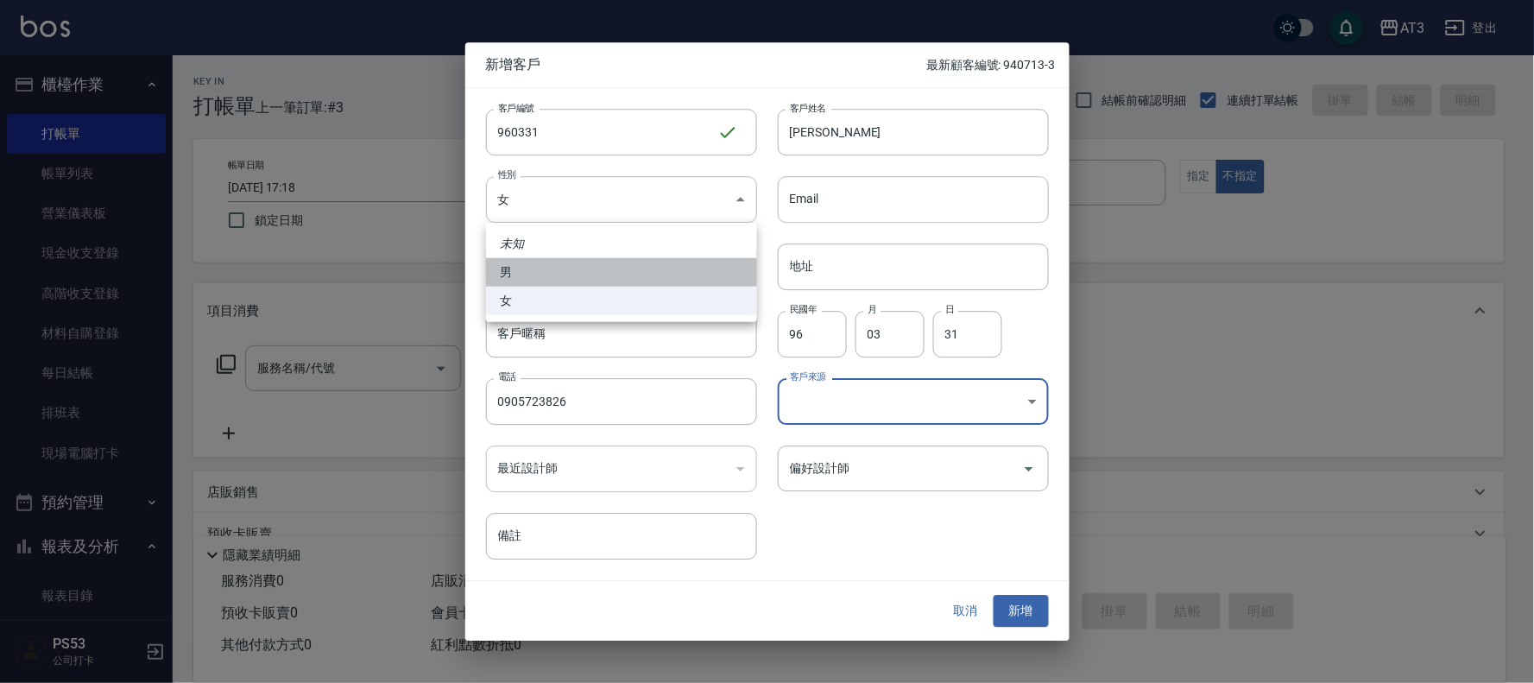
click at [553, 272] on li "男" at bounding box center [621, 272] width 271 height 28
type input "[DEMOGRAPHIC_DATA]"
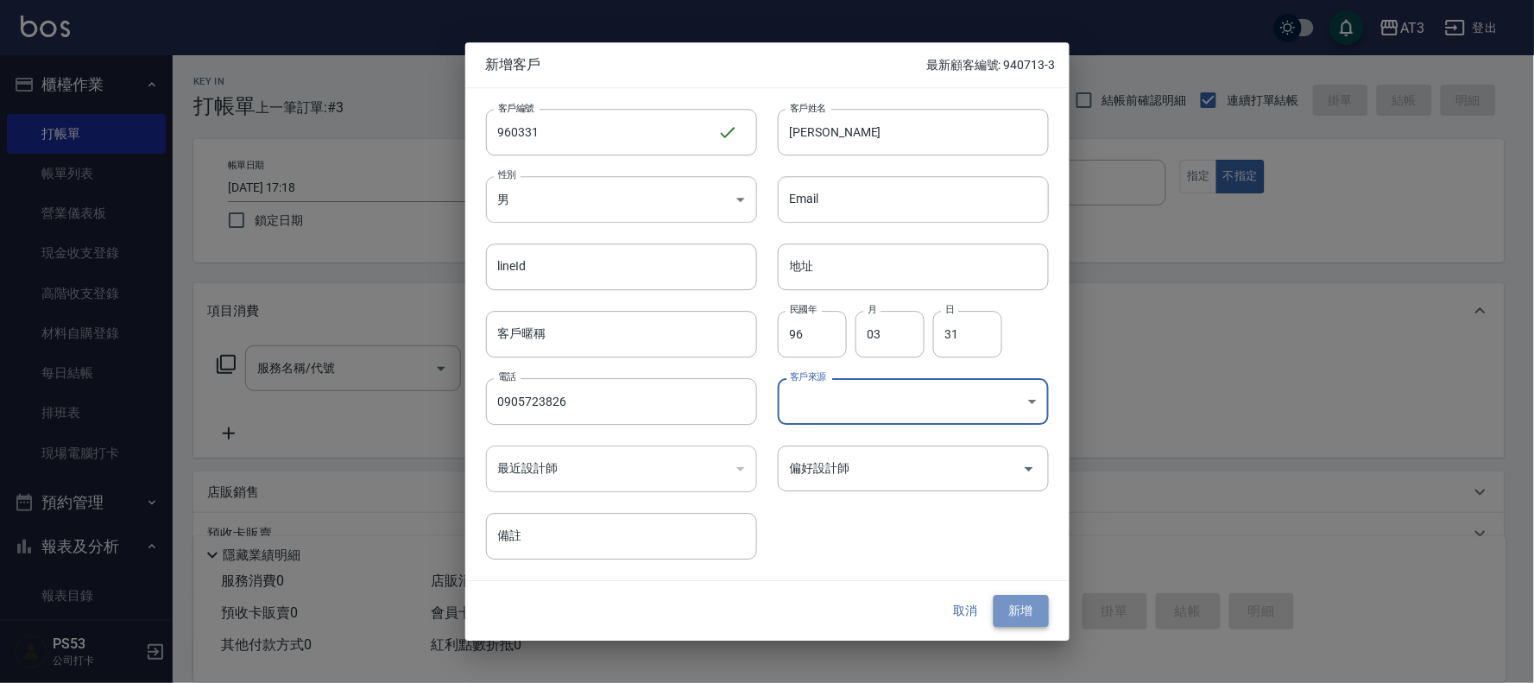
click at [1018, 616] on button "新增" at bounding box center [1020, 611] width 55 height 32
click at [589, 408] on input "0905723826" at bounding box center [621, 401] width 271 height 47
click at [946, 600] on button "取消" at bounding box center [965, 611] width 55 height 32
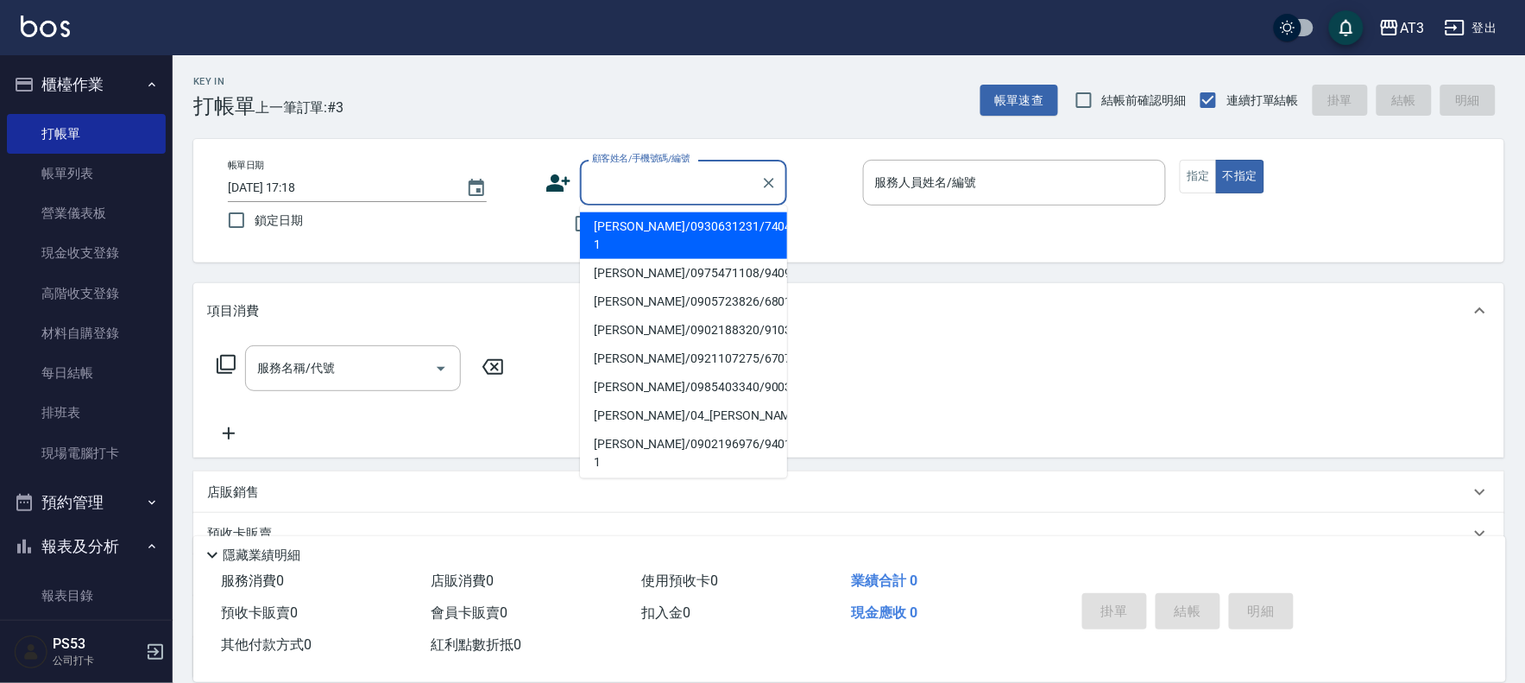
click at [608, 178] on div "顧客姓名/手機號碼/編號 顧客姓名/手機號碼/編號" at bounding box center [683, 183] width 207 height 46
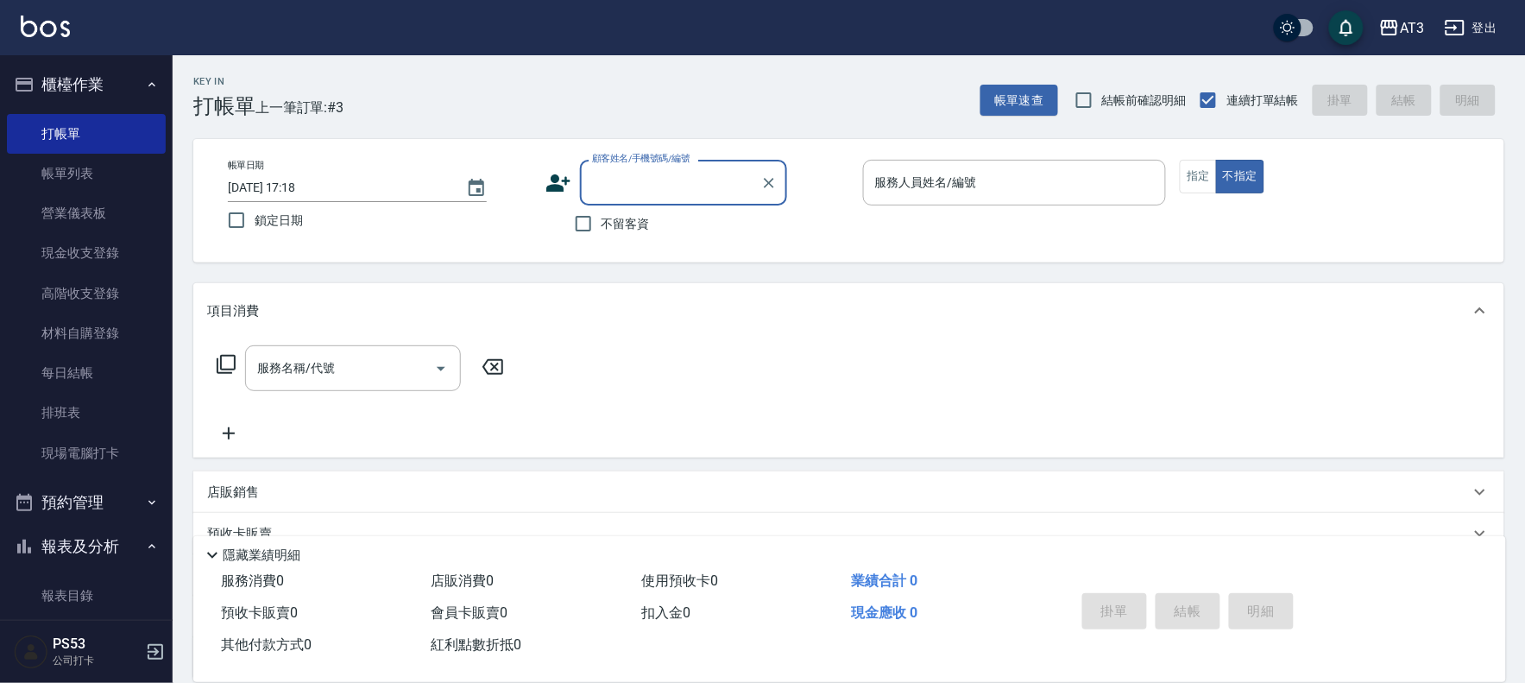
paste input "0905723826"
type input "0905723826"
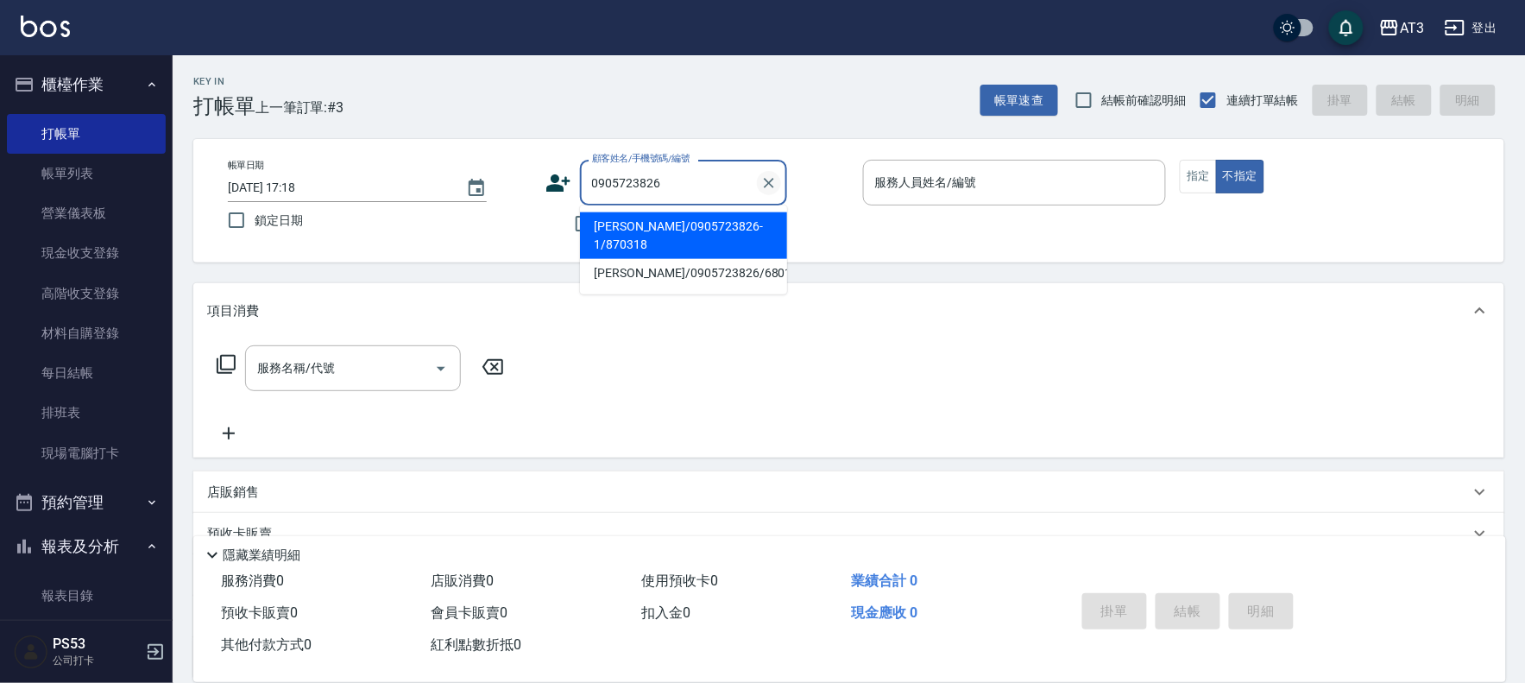
click at [766, 175] on icon "Clear" at bounding box center [768, 182] width 17 height 17
click at [541, 182] on div "帳單日期 [DATE] 17:18 鎖定日期 顧客姓名/手機號碼/編號 顧客姓名/手機號碼/編號 不留客資 服務人員姓名/編號 服務人員姓名/編號 指定 不指定" at bounding box center [848, 201] width 1269 height 82
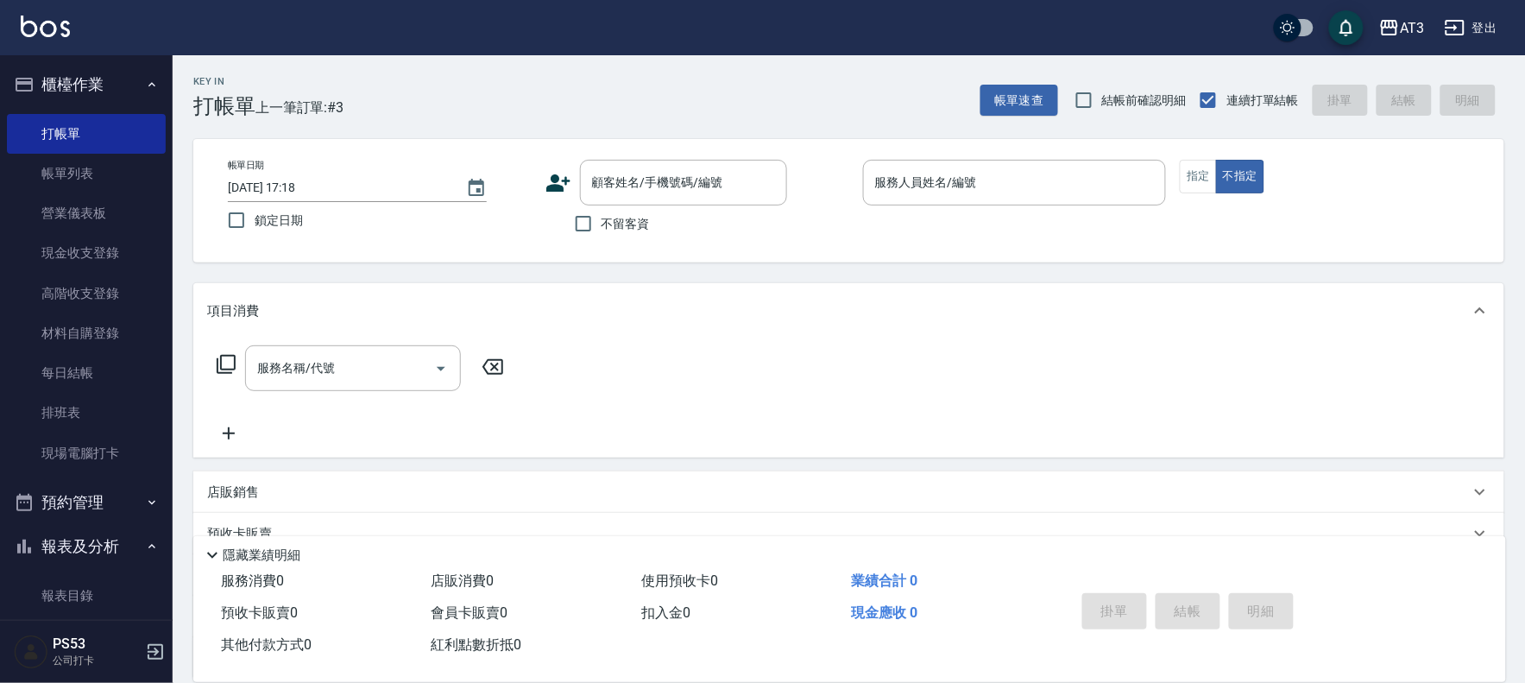
click at [549, 183] on icon at bounding box center [558, 183] width 26 height 26
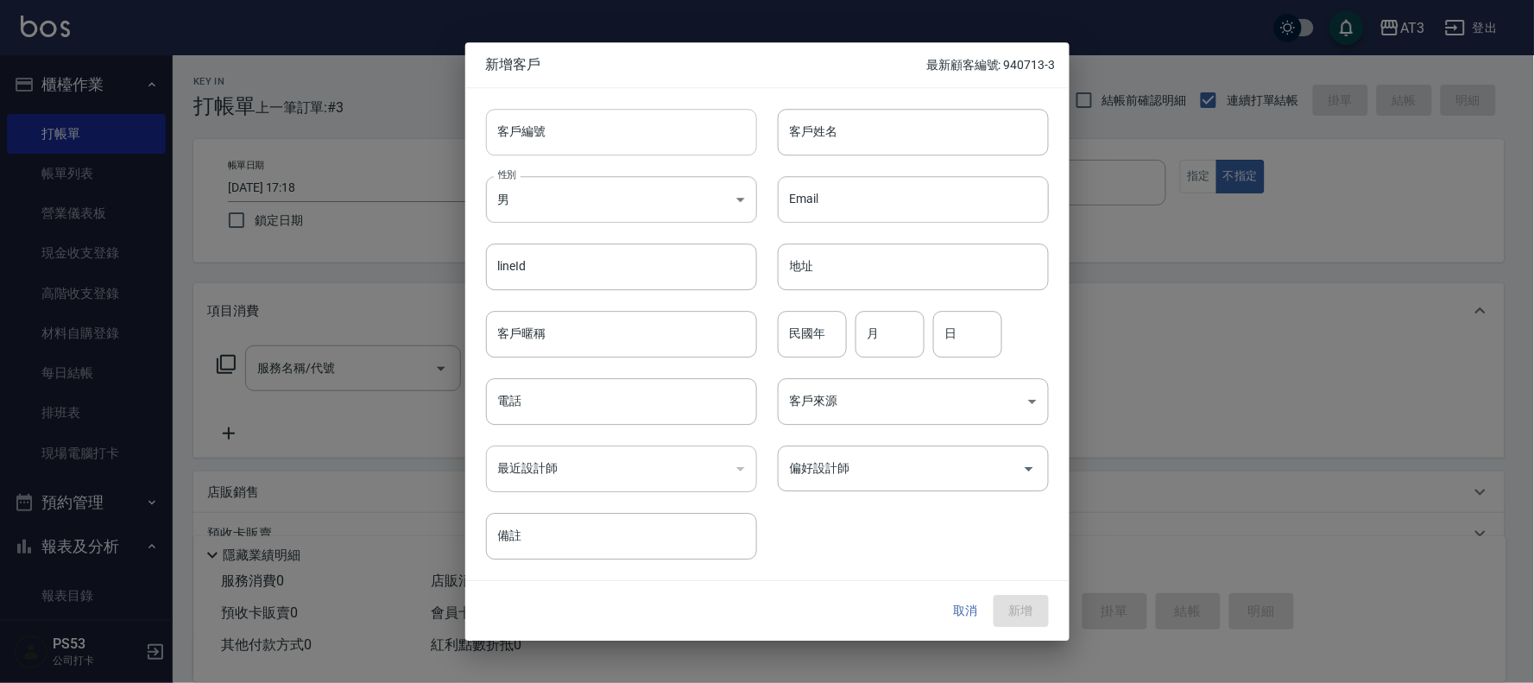
click at [585, 147] on input "客戶編號" at bounding box center [621, 132] width 271 height 47
type input "960331"
type input "[PERSON_NAME]"
type input "96"
type input "03"
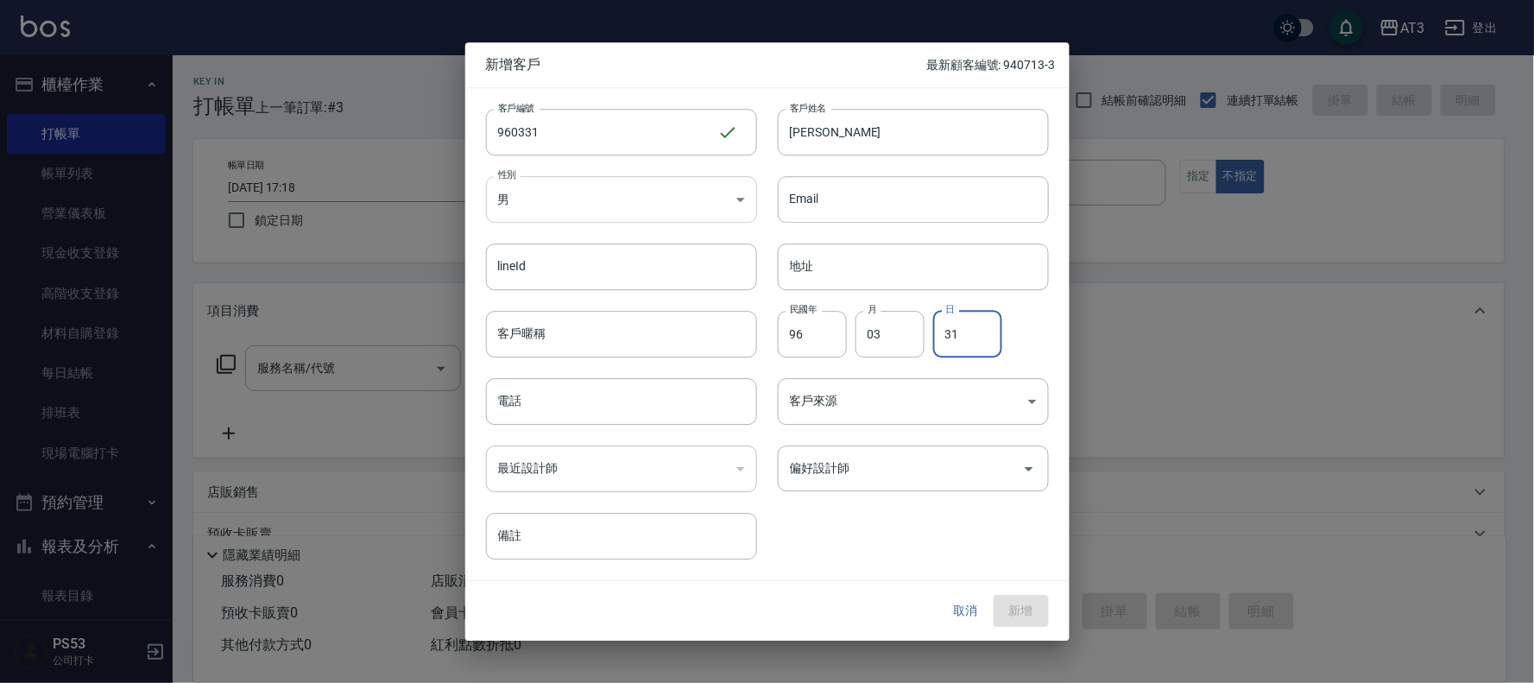
type input "31"
paste input "0905723826"
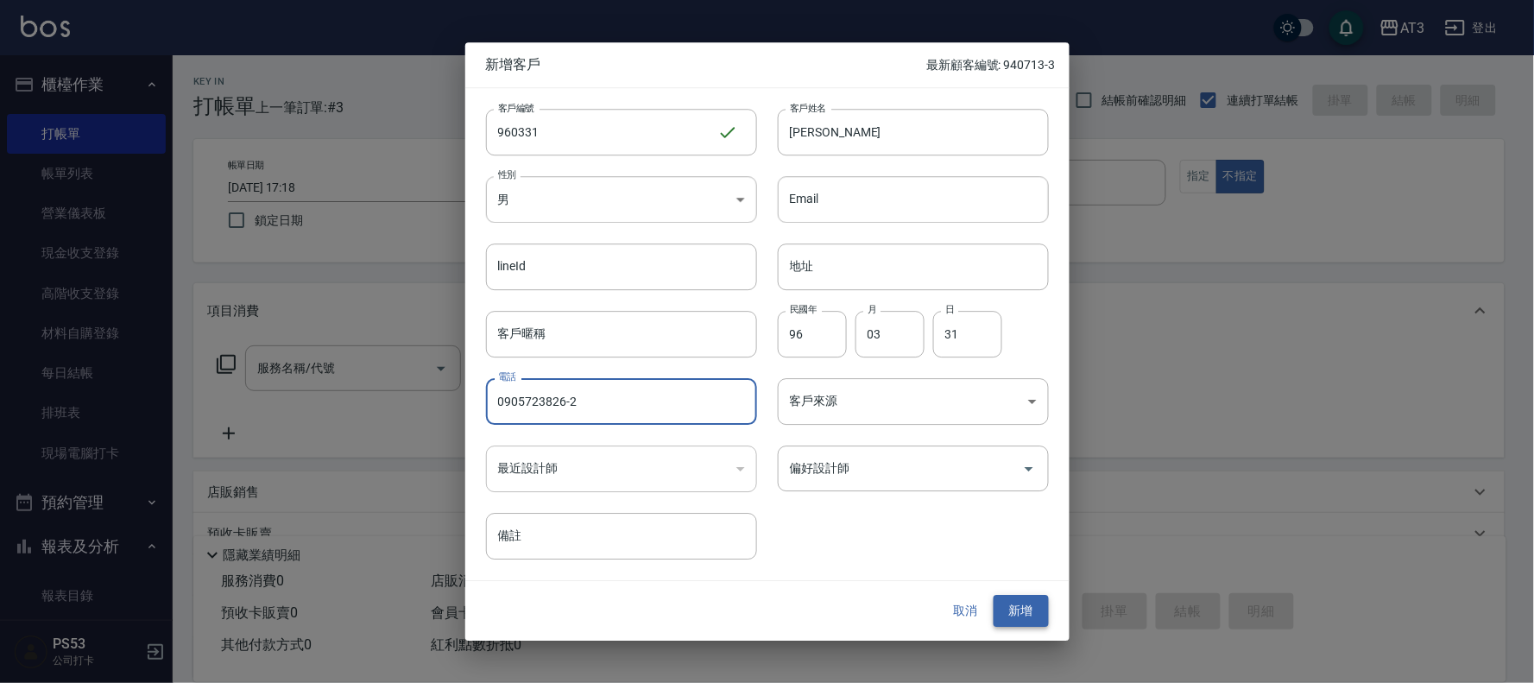
type input "0905723826-2"
click at [1033, 600] on button "新增" at bounding box center [1020, 611] width 55 height 32
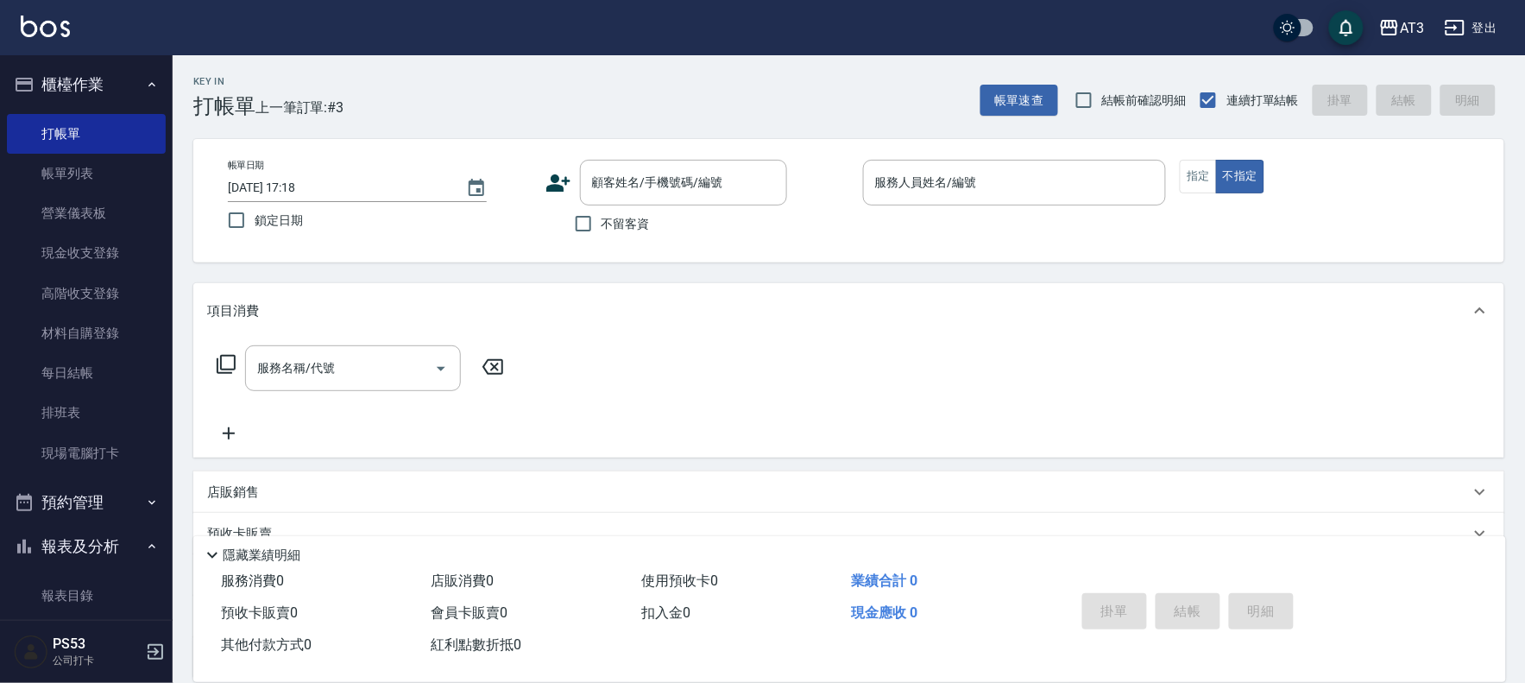
click at [677, 149] on div "帳單日期 [DATE] 17:18 鎖定日期 顧客姓名/手機號碼/編號 顧客姓名/手機號碼/編號 不留客資 服務人員姓名/編號 服務人員姓名/編號 指定 不指定" at bounding box center [848, 200] width 1311 height 123
click at [683, 171] on div "顧客姓名/手機號碼/編號 顧客姓名/手機號碼/編號" at bounding box center [683, 183] width 207 height 46
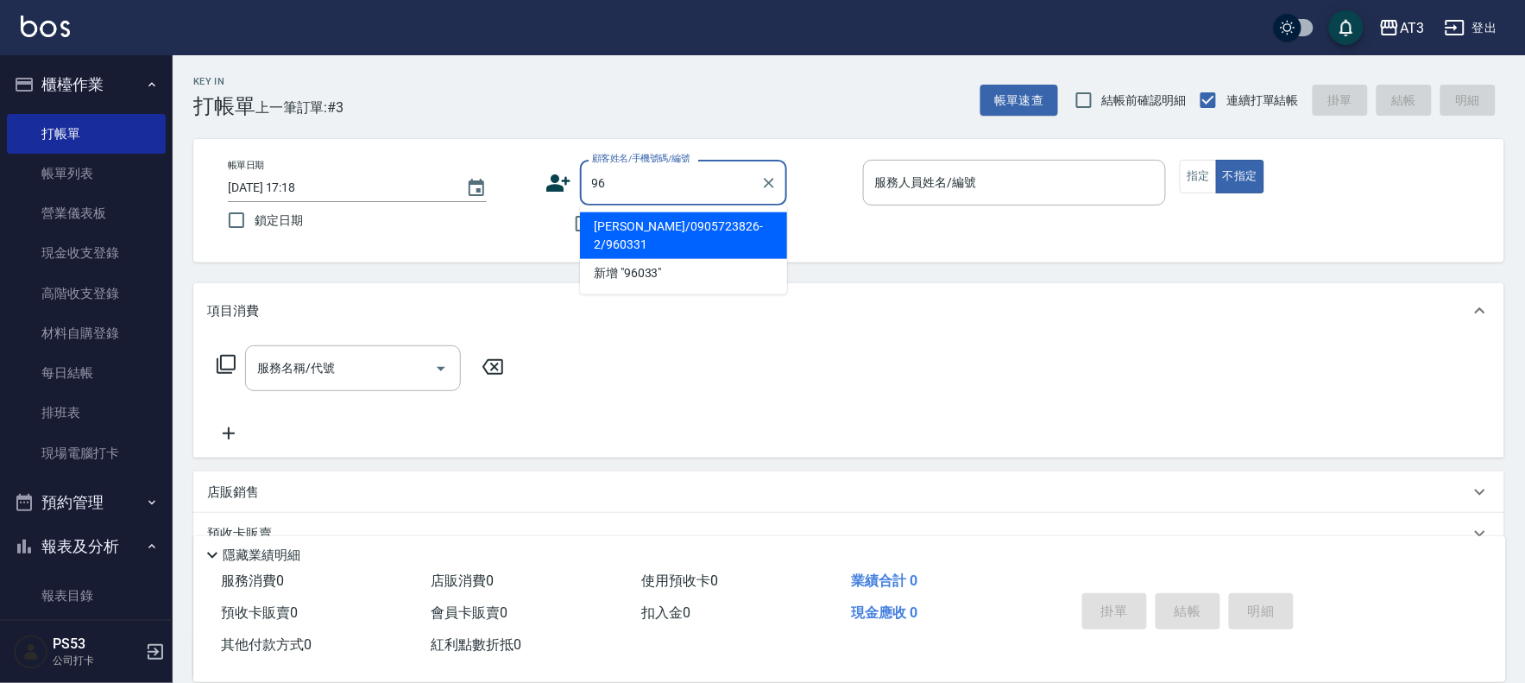
type input "9"
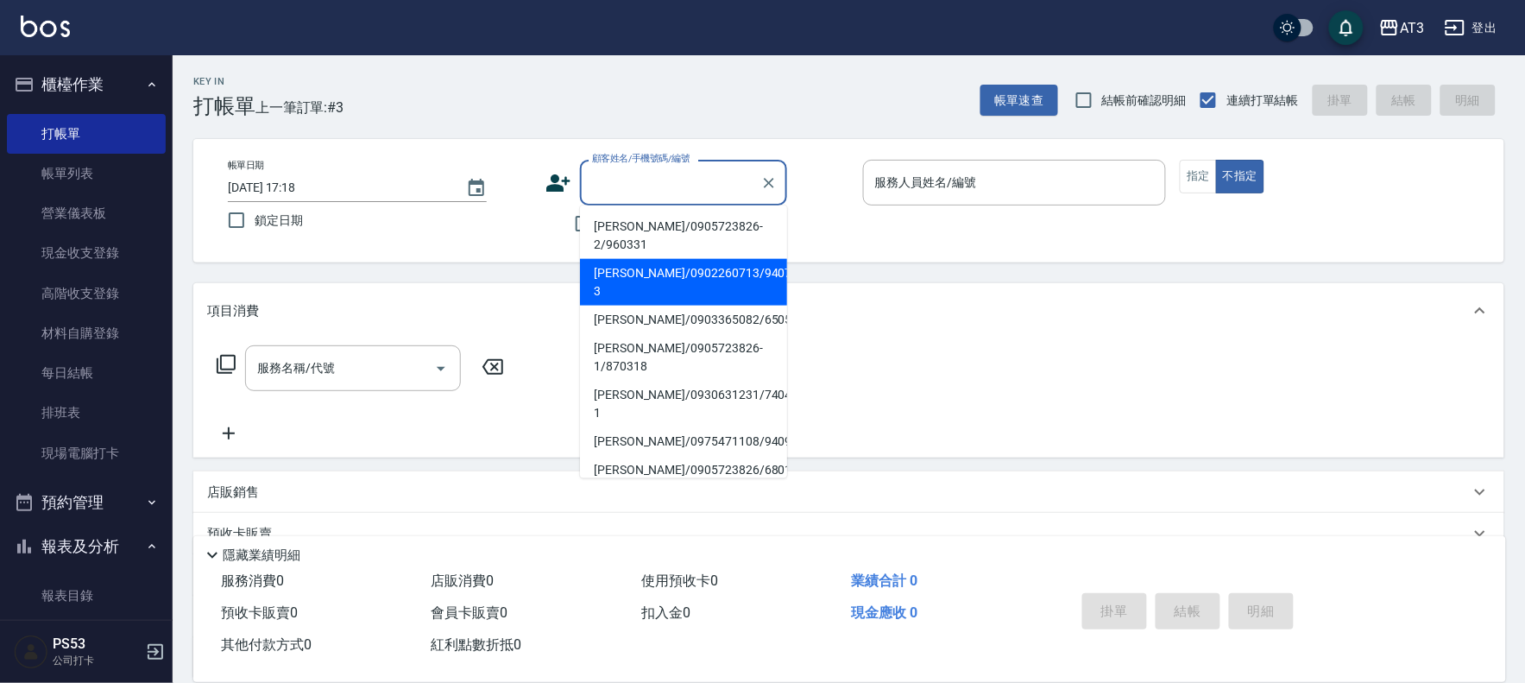
paste input "0905723826"
type input "0905723826"
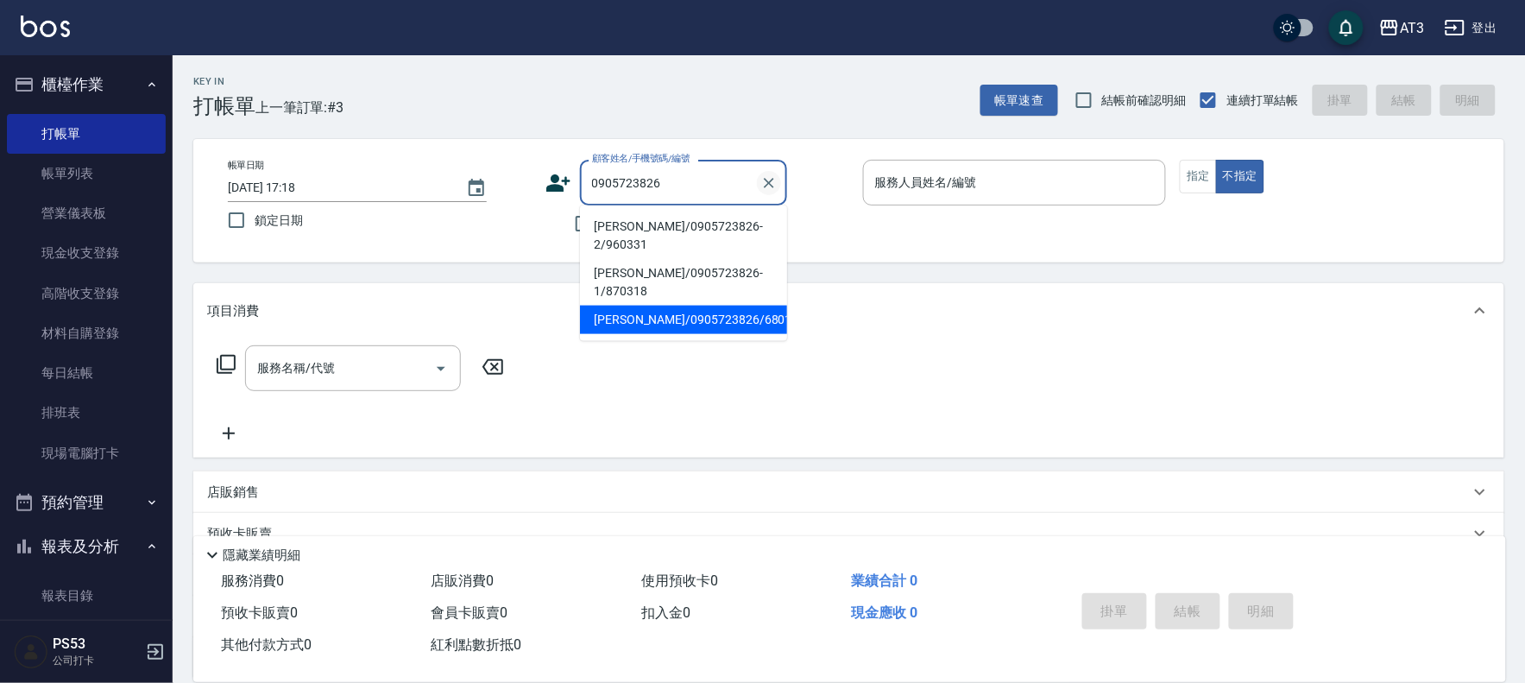
click at [765, 177] on icon "Clear" at bounding box center [768, 182] width 17 height 17
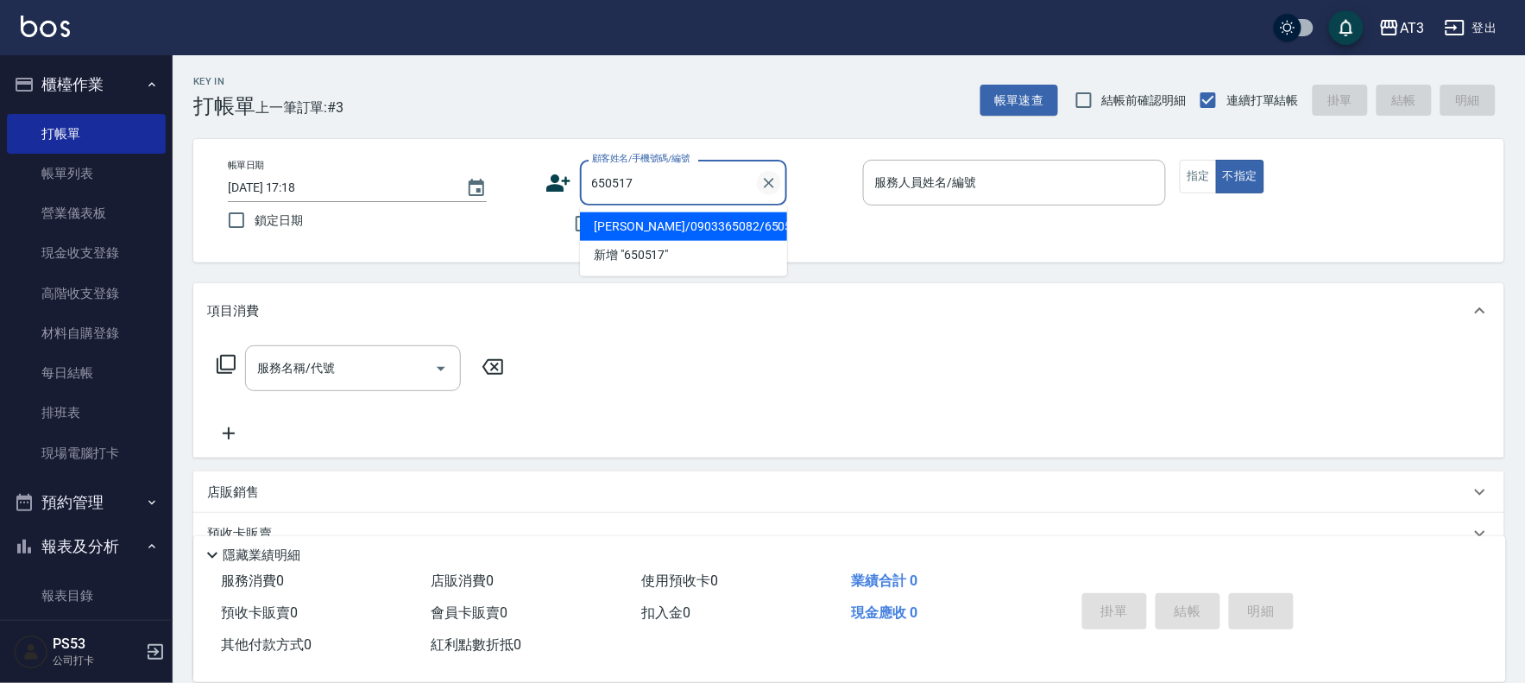
type input "[PERSON_NAME]/0903365082/650517"
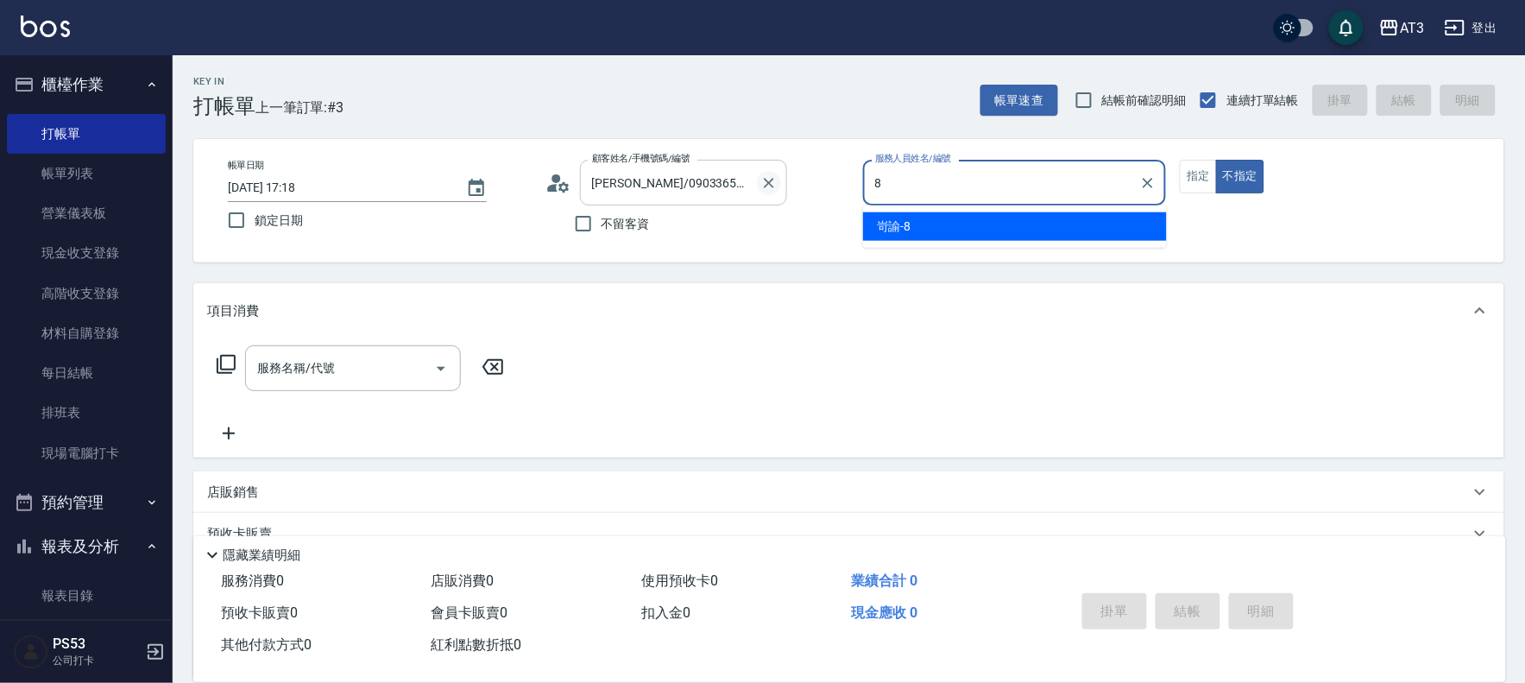
type input "岢諭-8"
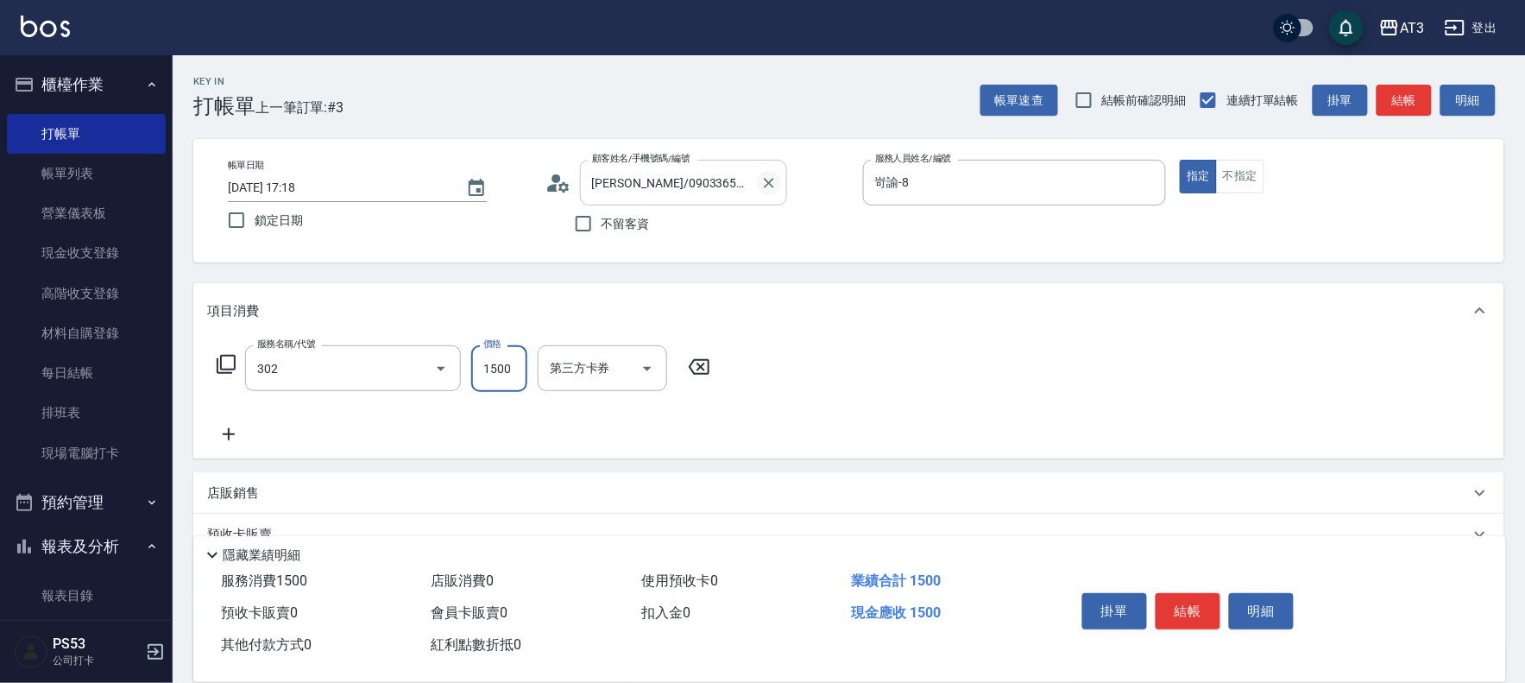
type input "設計燙髮(302)"
type input "1499"
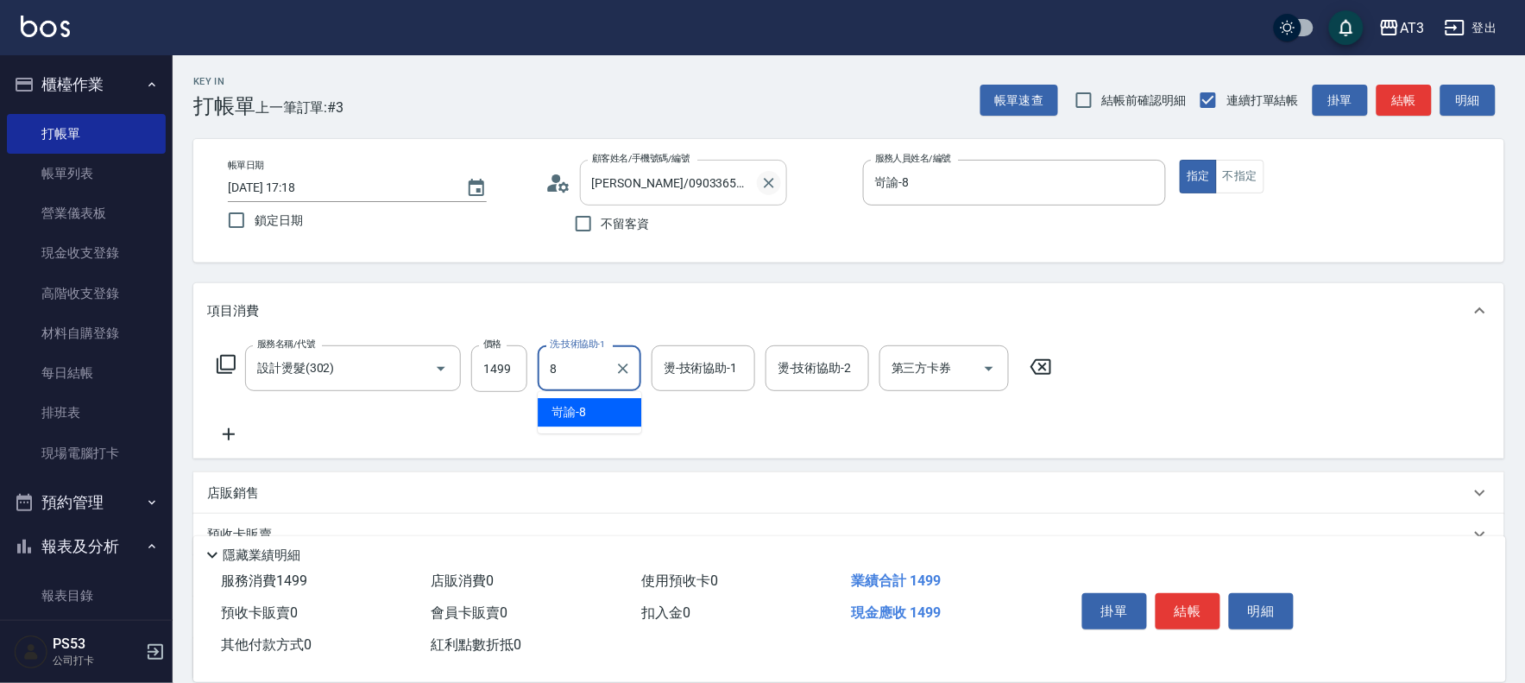
type input "岢諭-8"
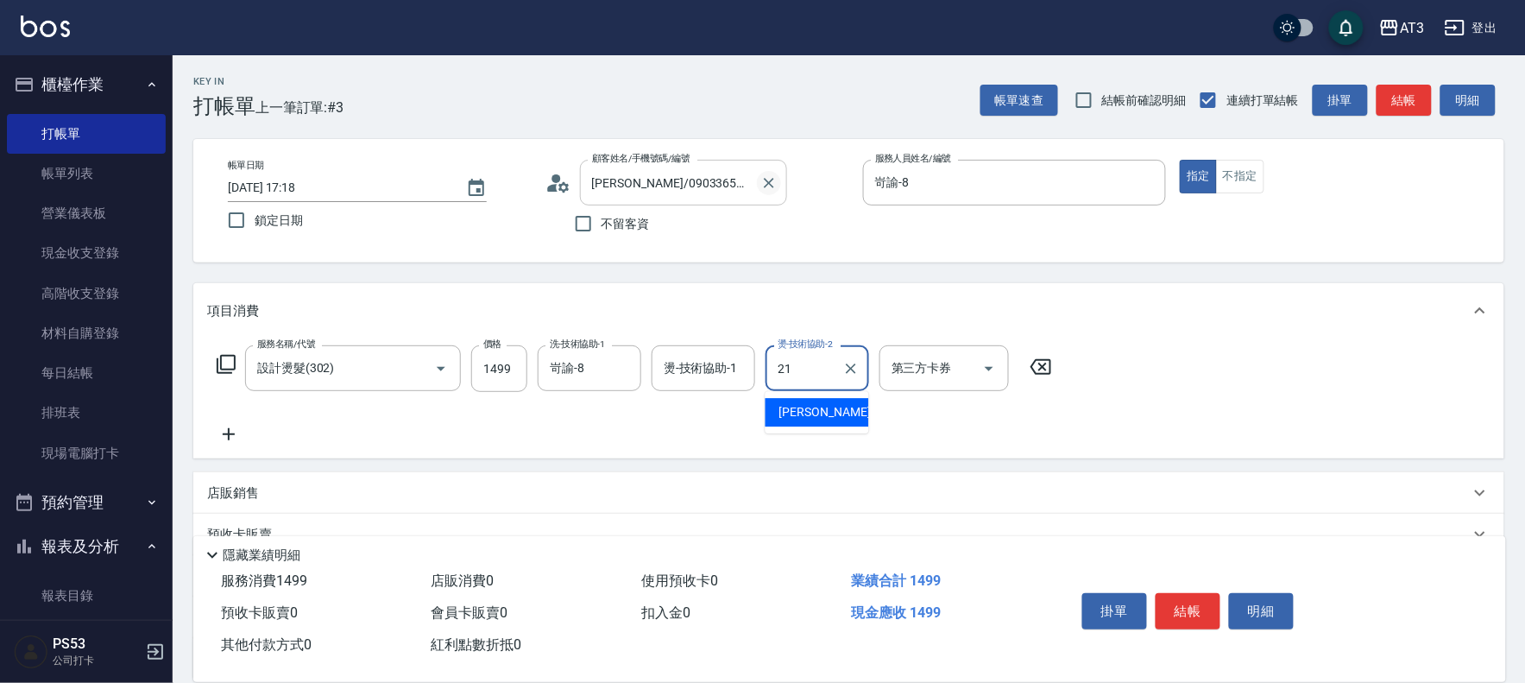
type input "[PERSON_NAME]-21"
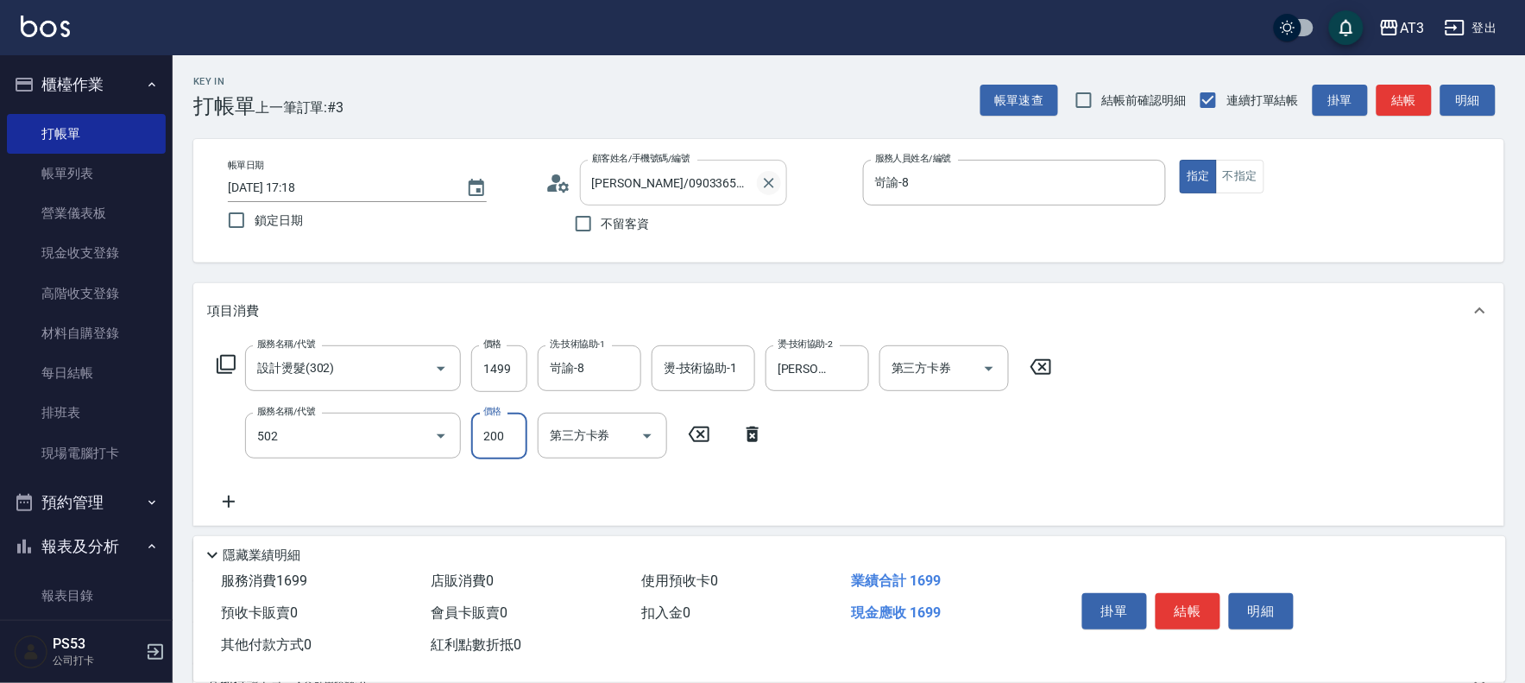
type input "自備護髮(502)"
type input "800"
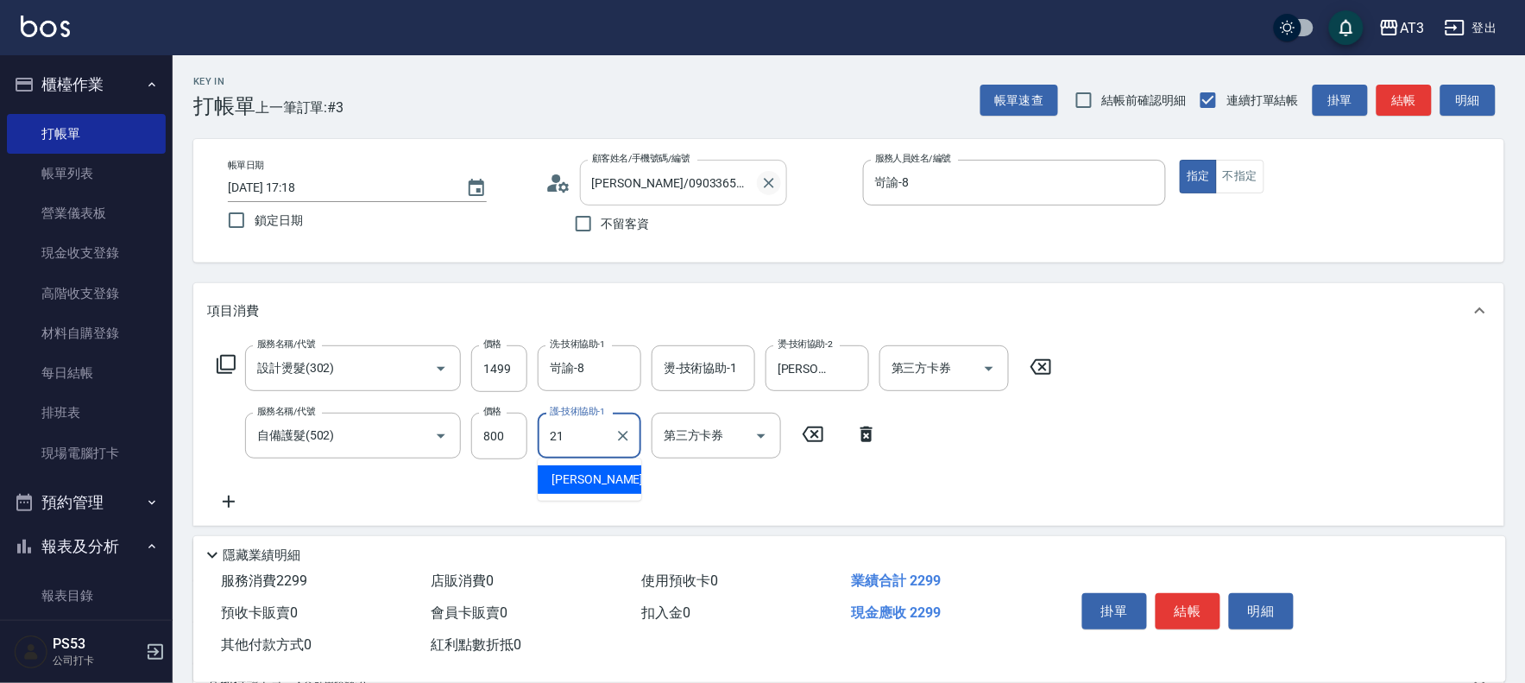
type input "[PERSON_NAME]-21"
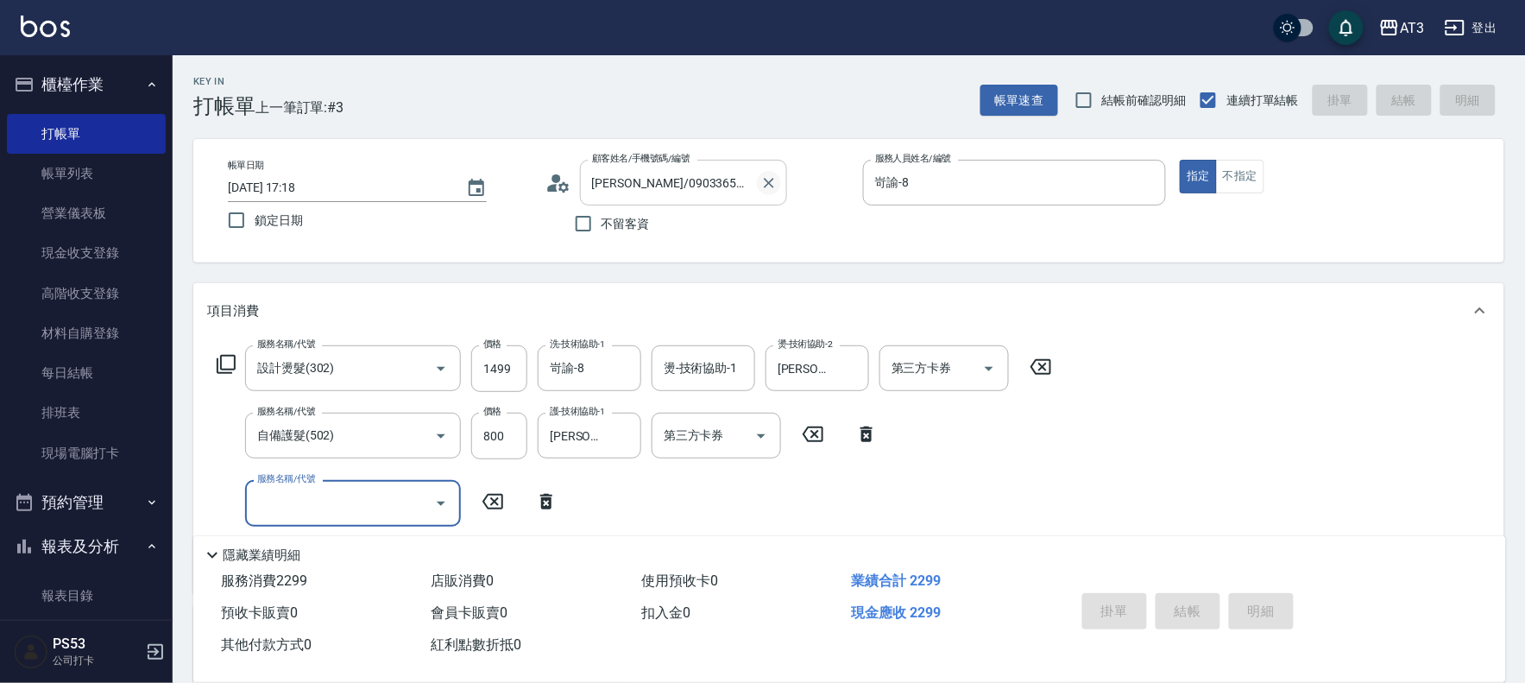
type input "[DATE] 17:40"
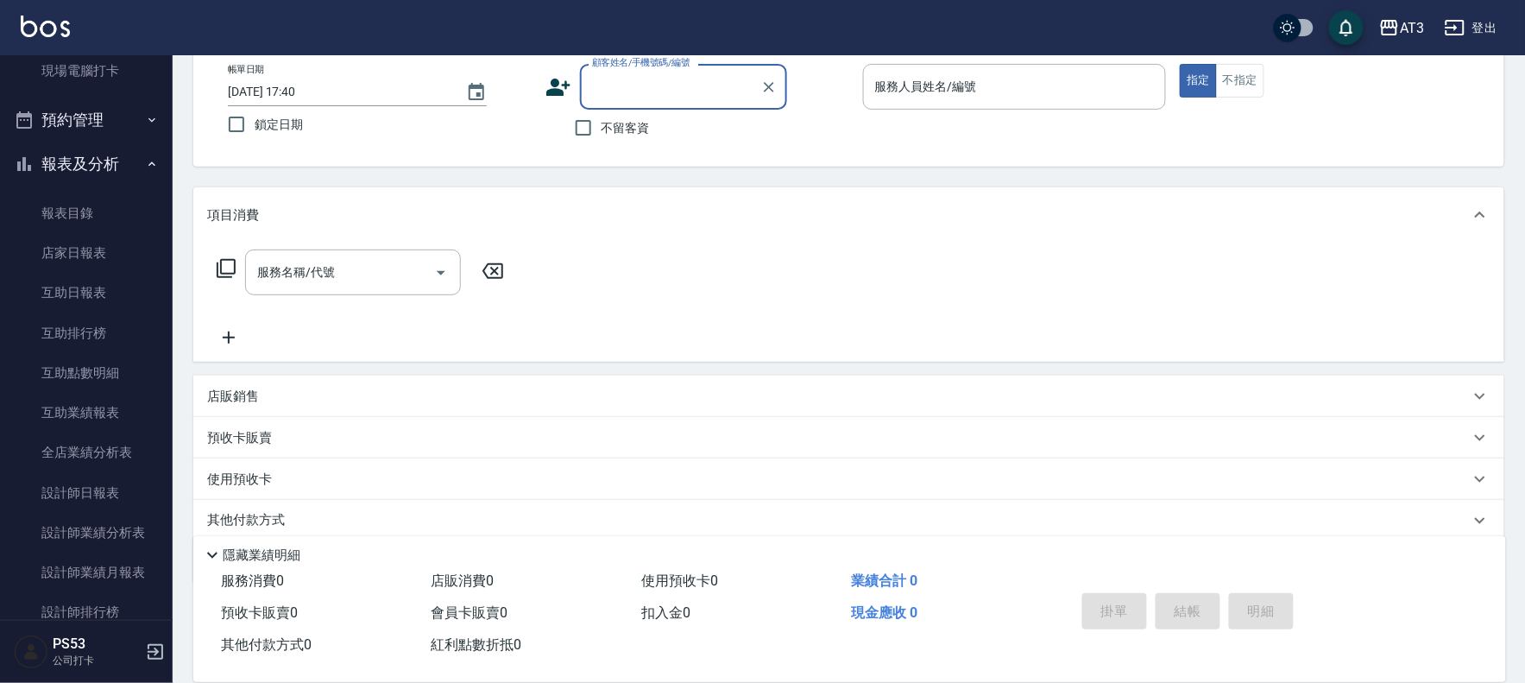
scroll to position [383, 0]
click at [92, 507] on link "設計師日報表" at bounding box center [86, 492] width 159 height 40
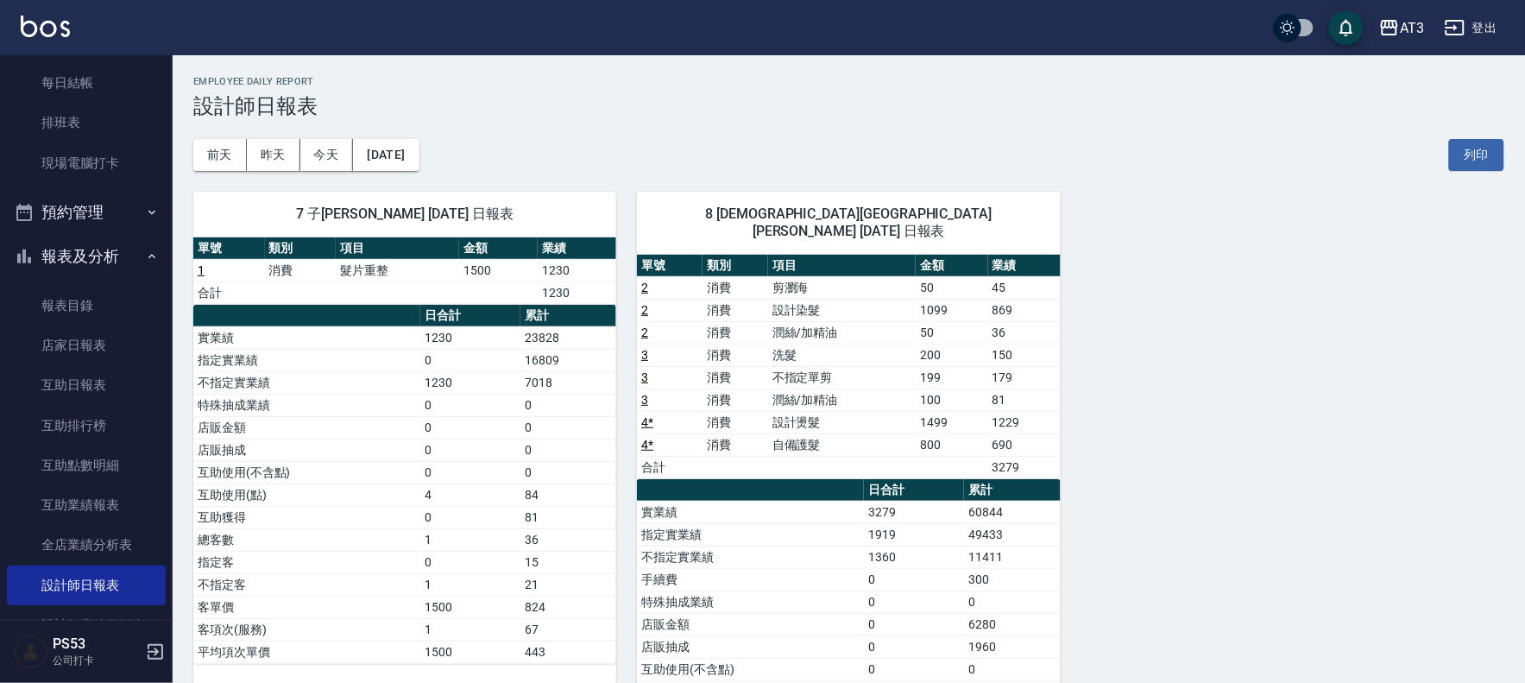
scroll to position [479, 0]
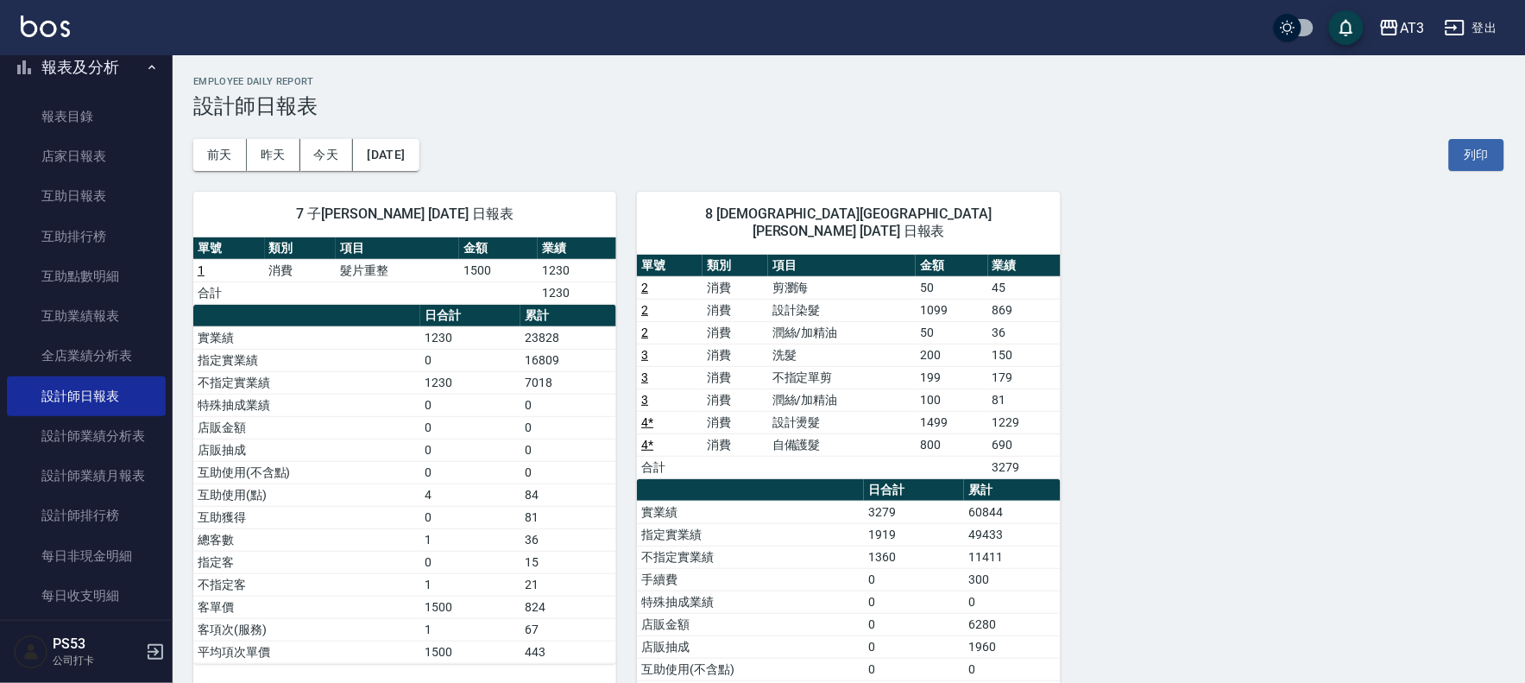
click at [283, 173] on div "7 子晴 [PERSON_NAME] [DATE] 日報表 單號 類別 項目 金額 業績 1 消費 髮片重整 1500 1230 合計 1230 日合計 累計…" at bounding box center [395, 526] width 444 height 710
click at [283, 158] on button "昨天" at bounding box center [274, 155] width 54 height 32
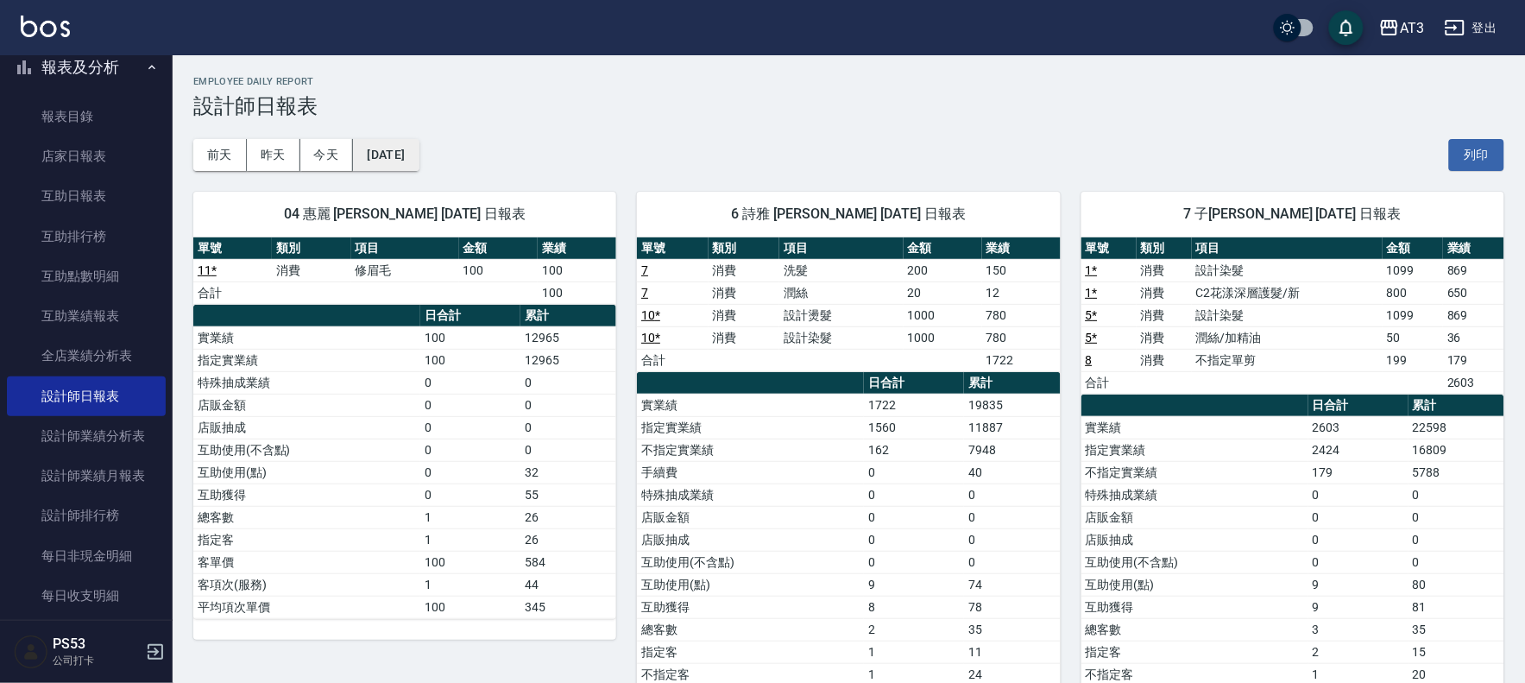
click at [397, 147] on button "[DATE]" at bounding box center [386, 155] width 66 height 32
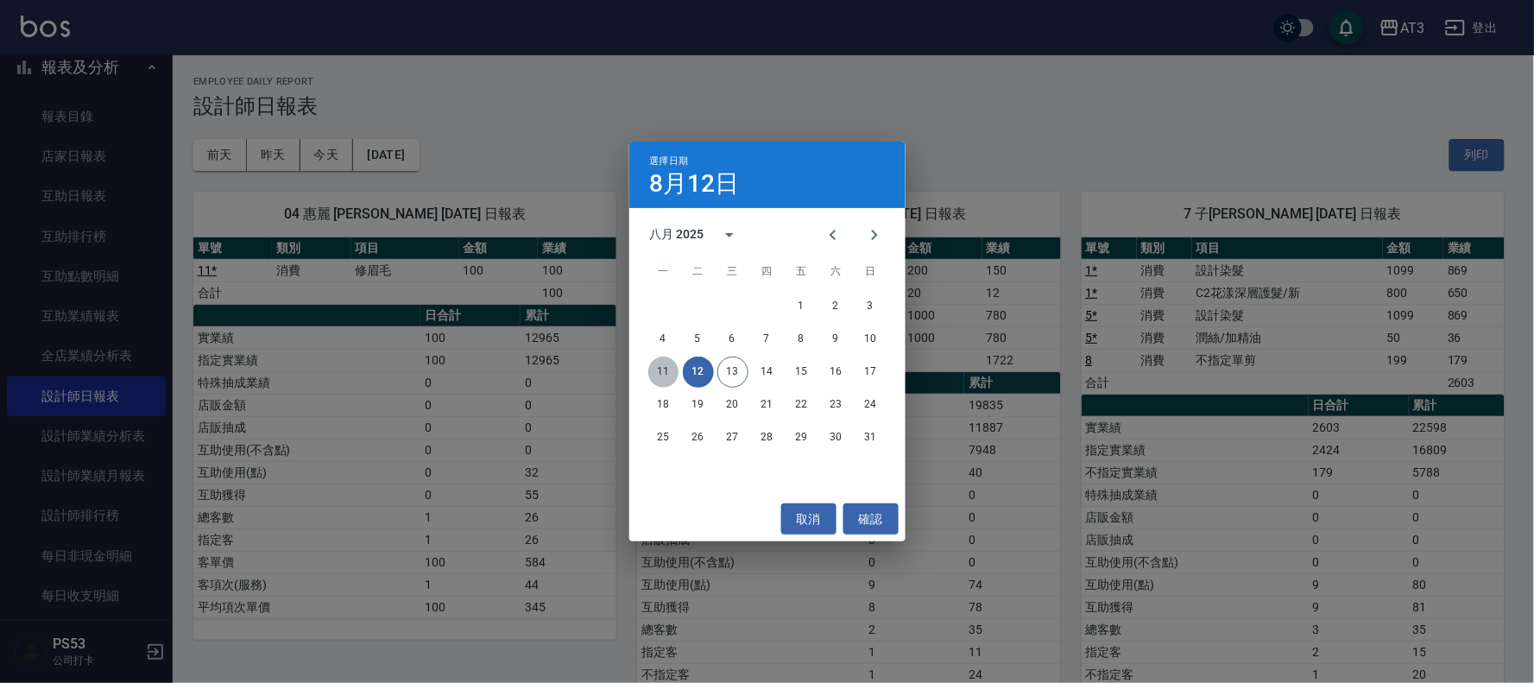
click at [656, 366] on button "11" at bounding box center [663, 371] width 31 height 31
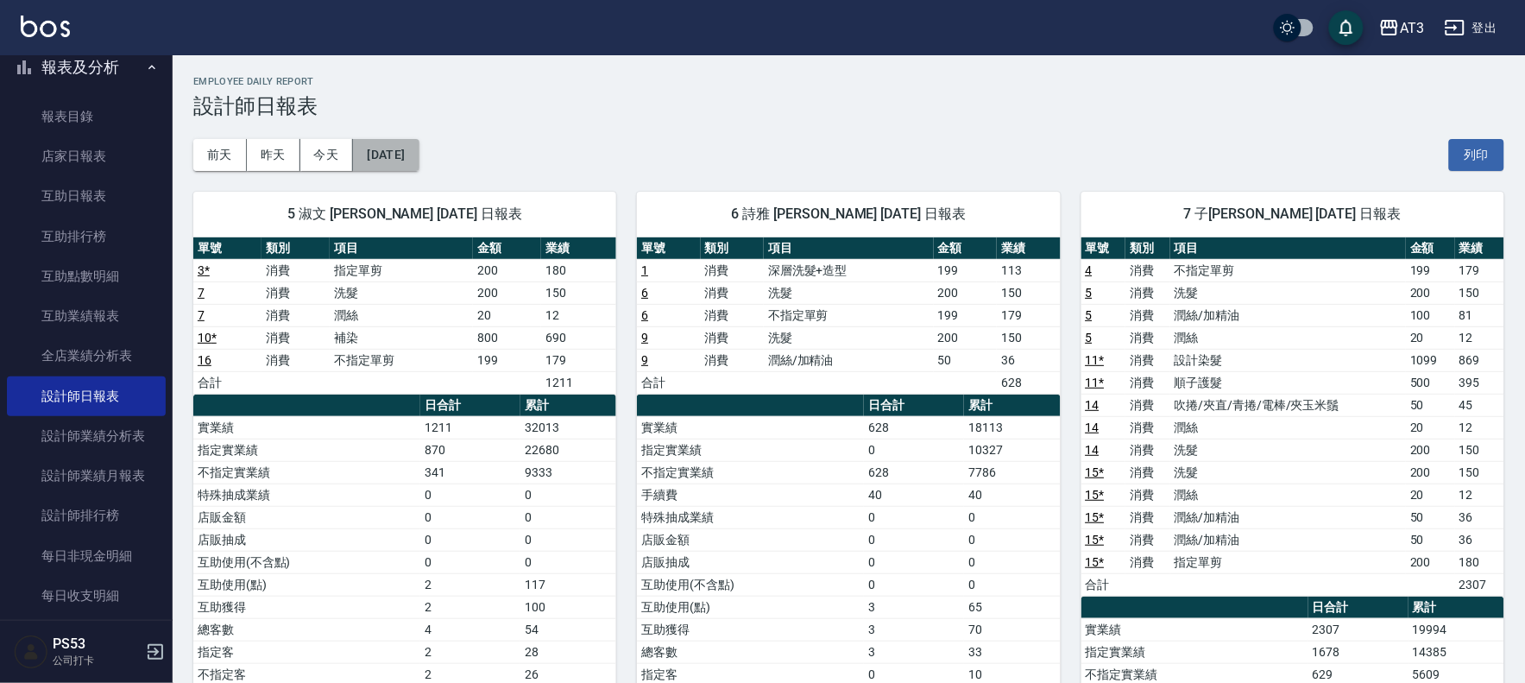
click at [419, 159] on button "[DATE]" at bounding box center [386, 155] width 66 height 32
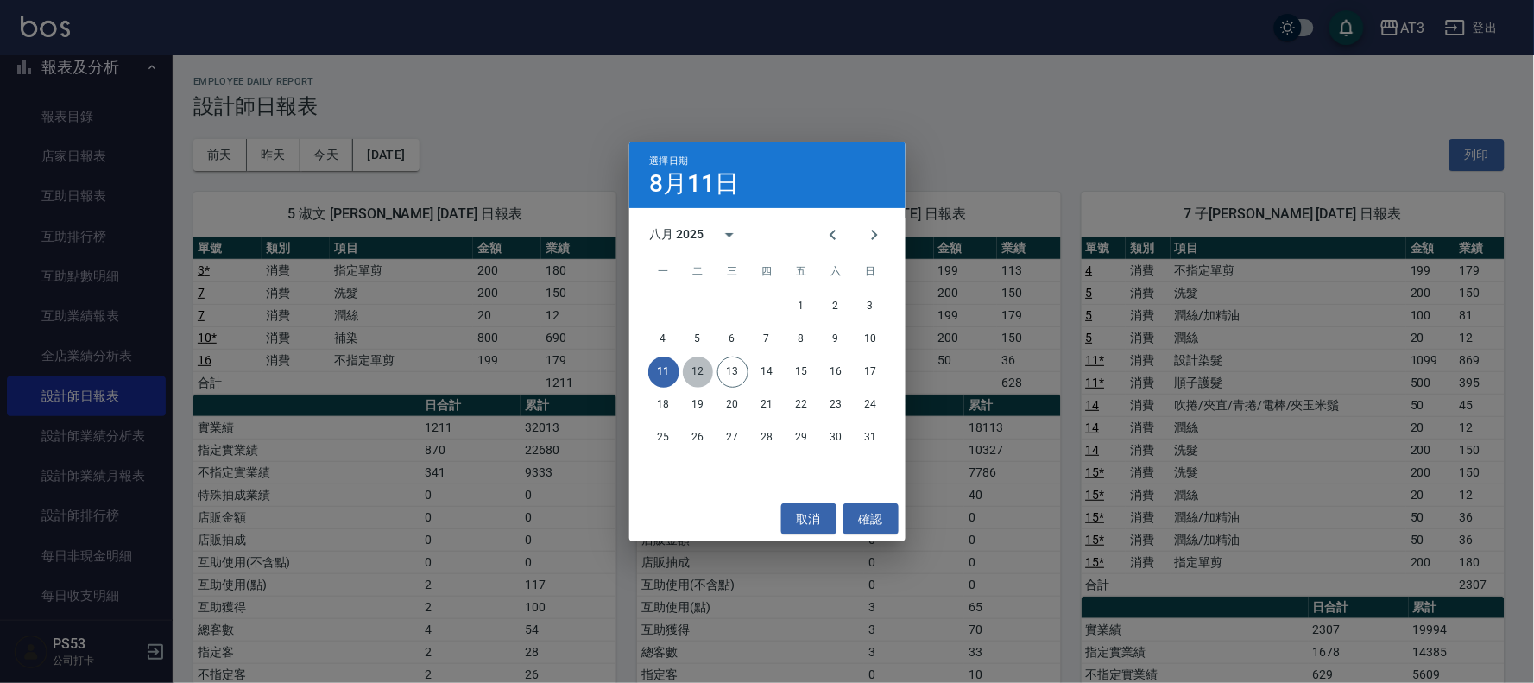
click at [696, 364] on button "12" at bounding box center [698, 371] width 31 height 31
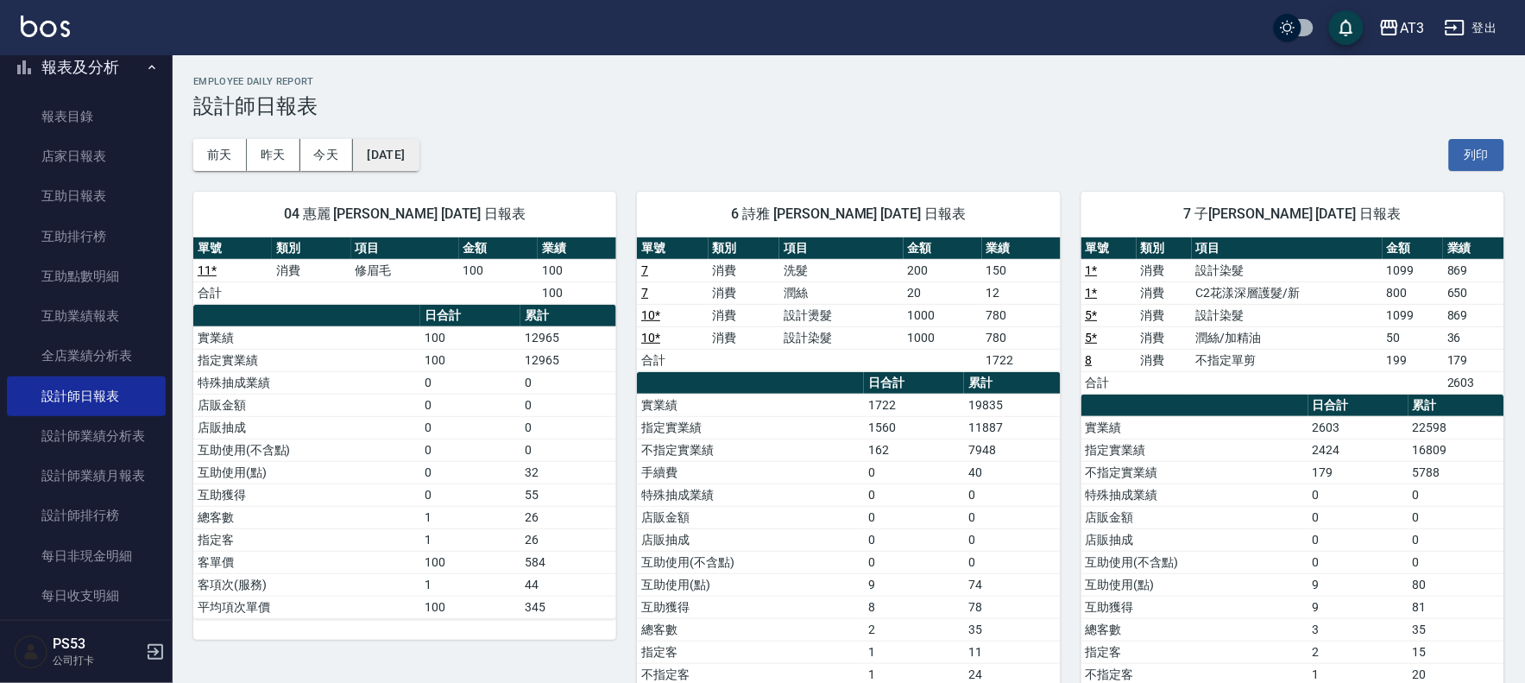
click at [398, 154] on button "[DATE]" at bounding box center [386, 155] width 66 height 32
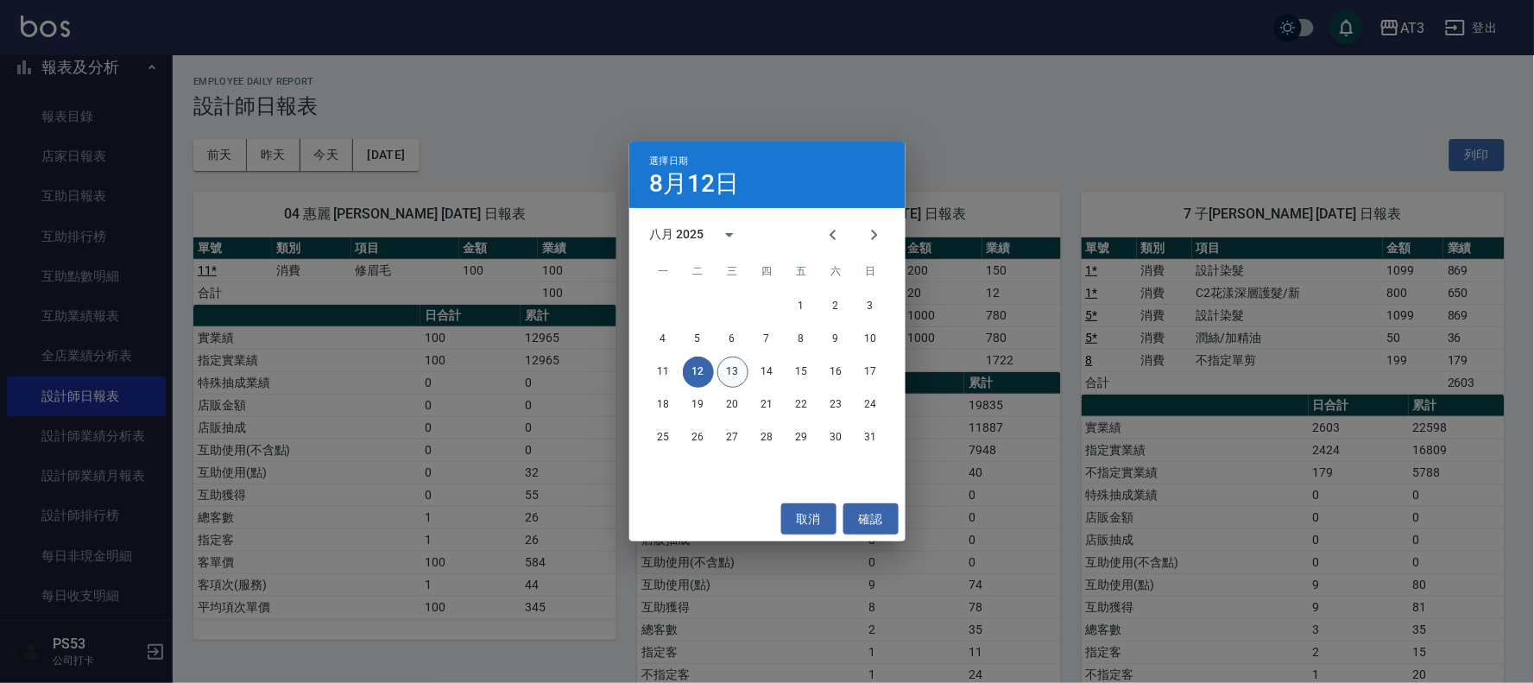
click at [730, 363] on button "13" at bounding box center [732, 371] width 31 height 31
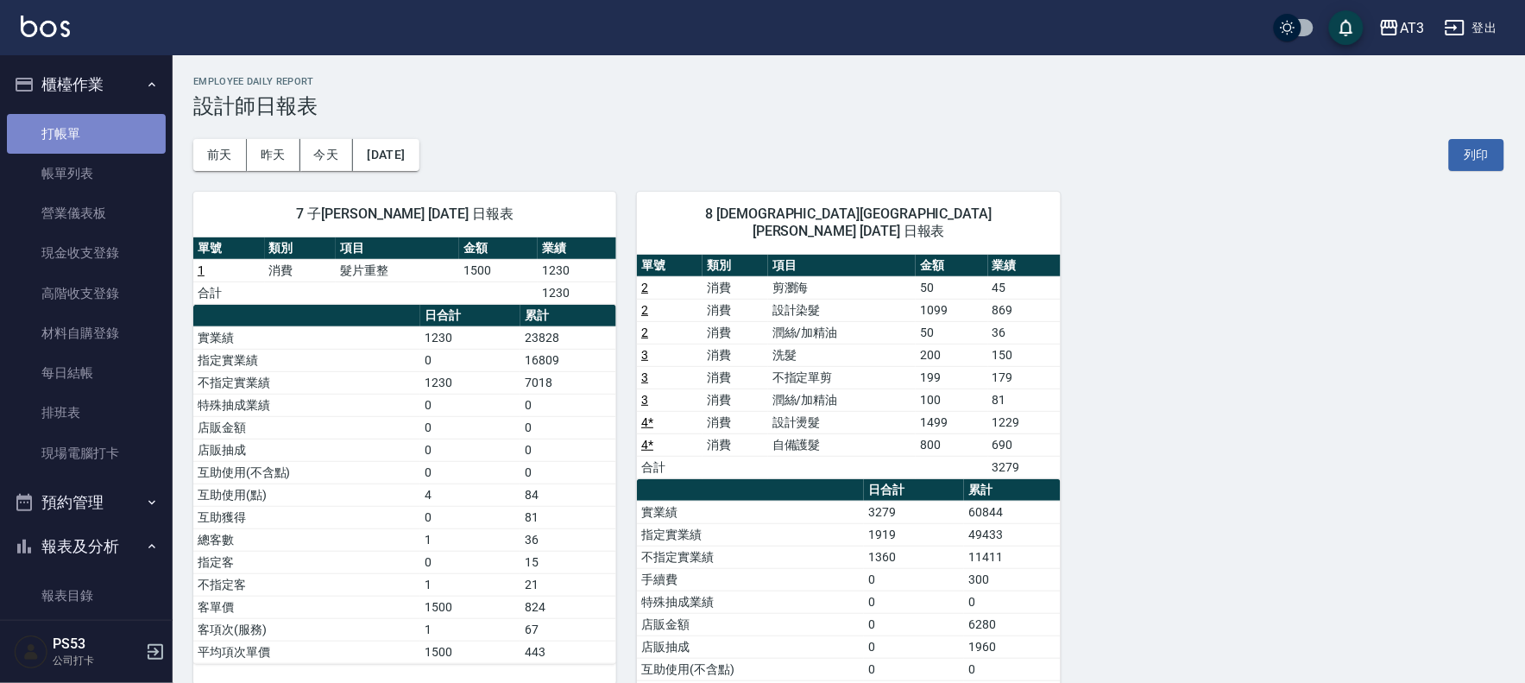
click at [134, 139] on link "打帳單" at bounding box center [86, 134] width 159 height 40
